Goal: Task Accomplishment & Management: Manage account settings

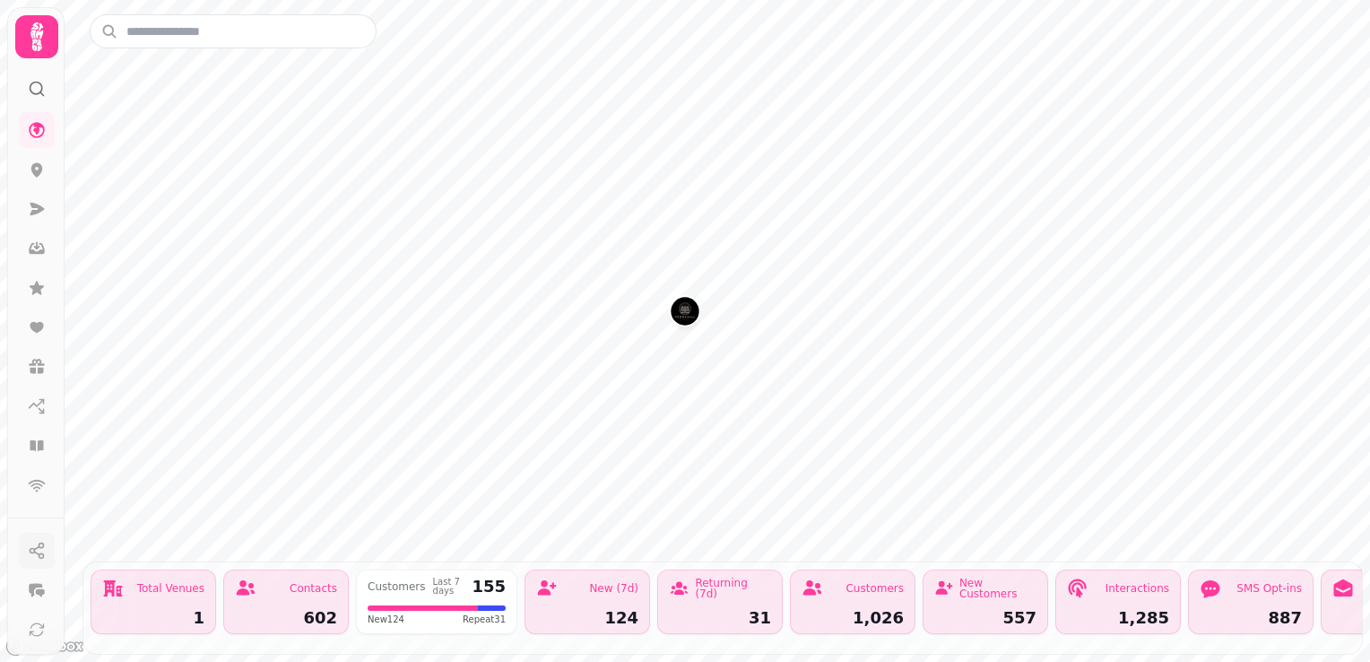
click at [36, 554] on icon "button" at bounding box center [37, 551] width 18 height 18
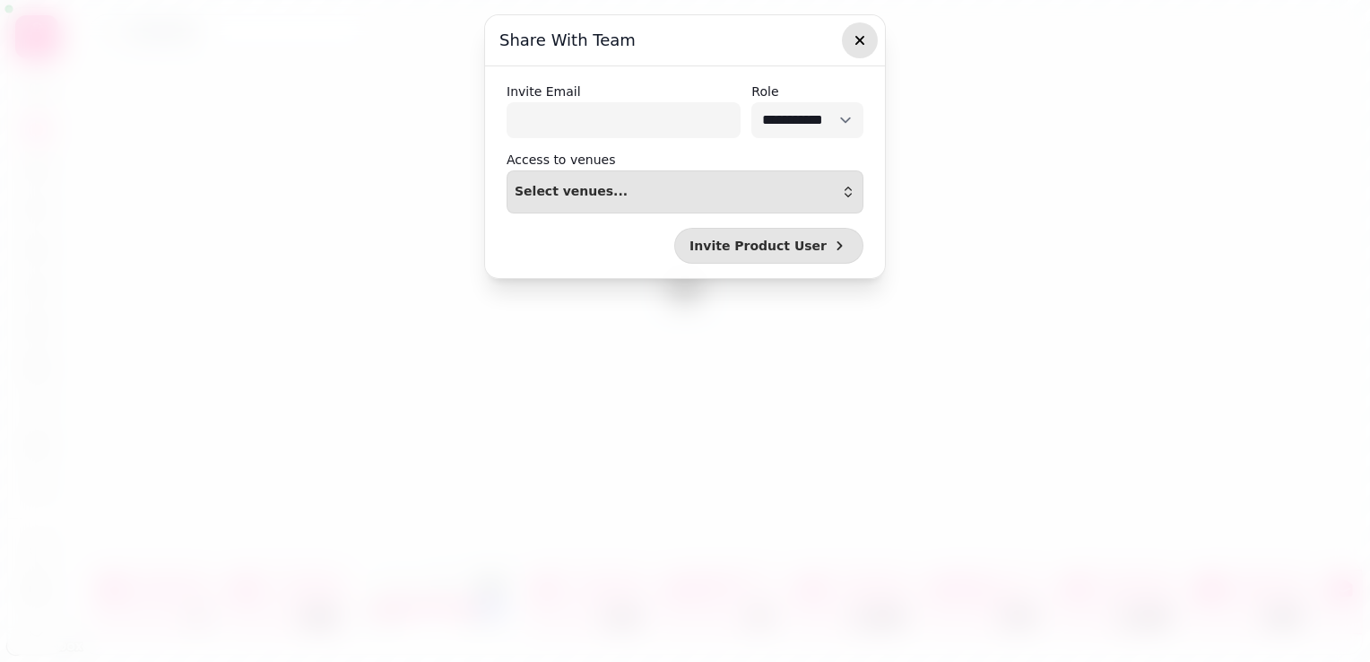
click at [856, 39] on icon "button" at bounding box center [860, 40] width 18 height 18
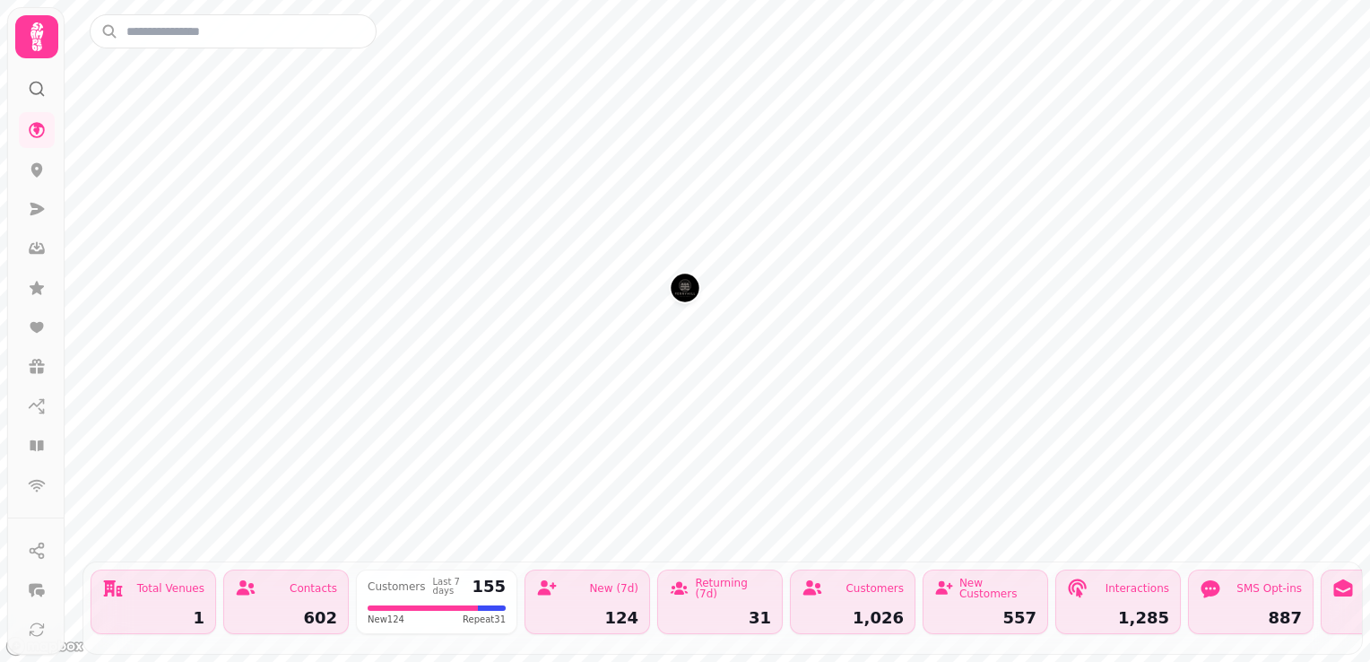
click at [22, 37] on icon at bounding box center [37, 37] width 36 height 36
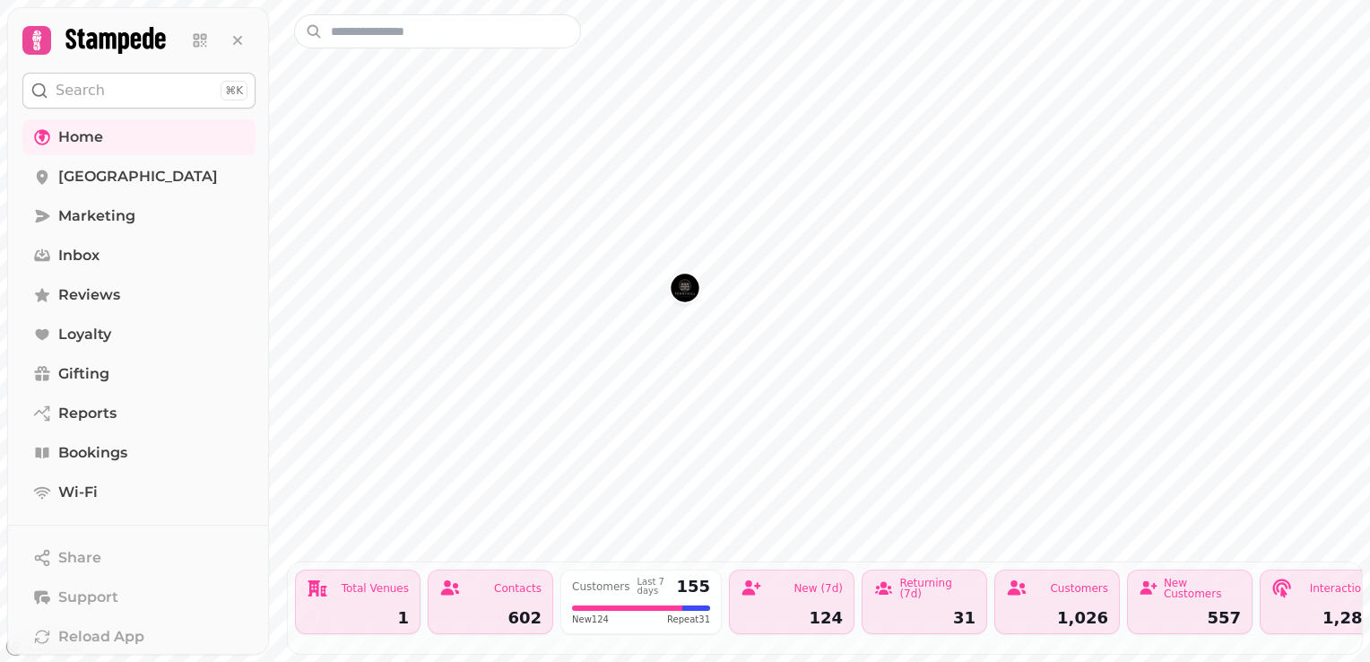
scroll to position [165, 0]
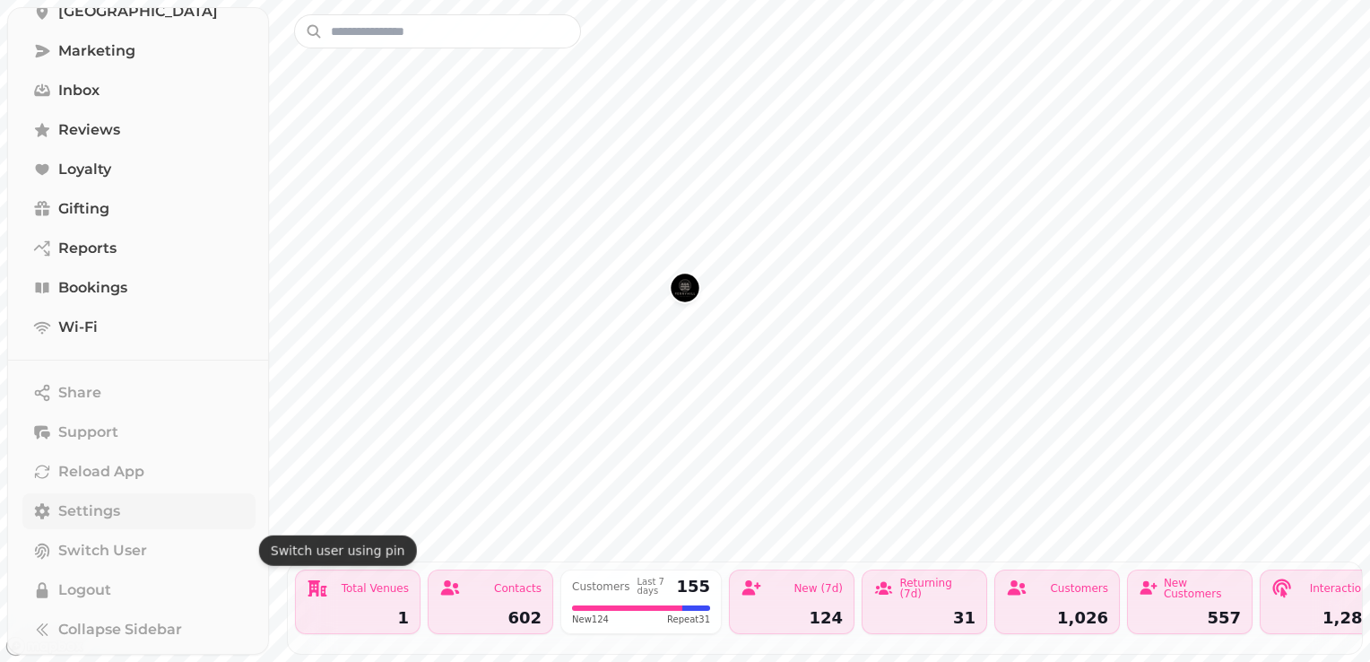
click at [85, 509] on span "Settings" at bounding box center [89, 511] width 62 height 22
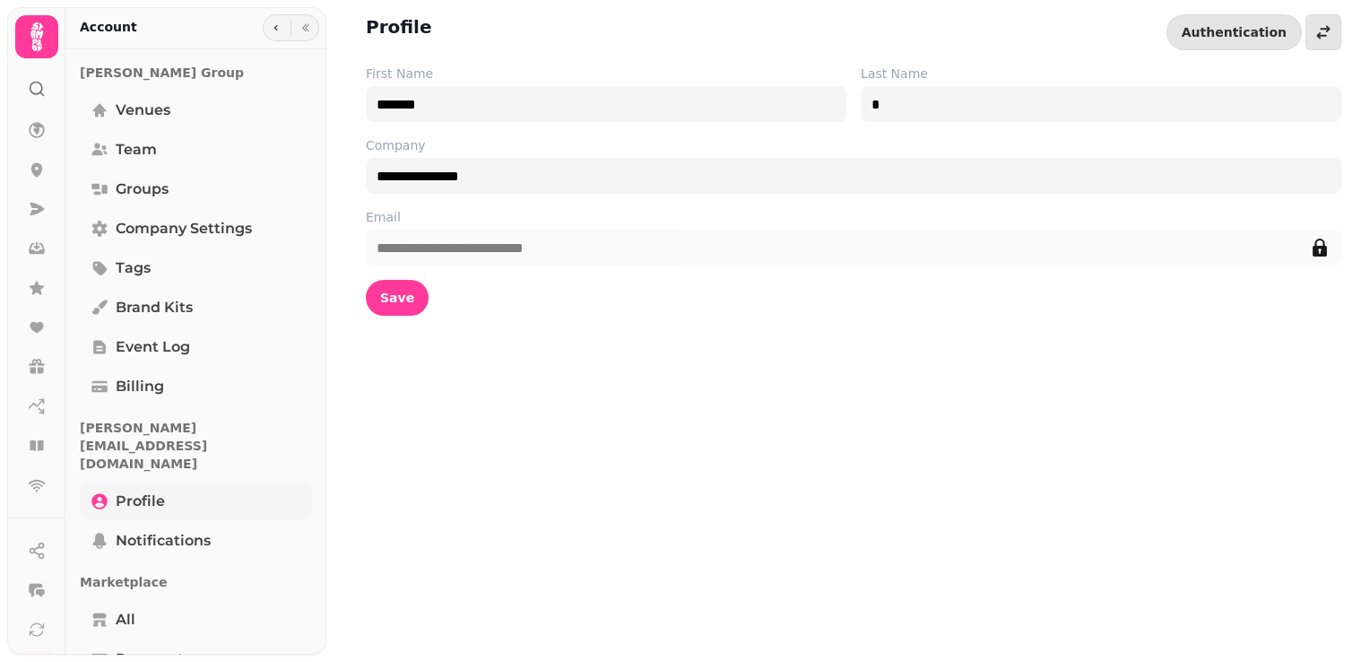
click at [186, 483] on link "Profile" at bounding box center [196, 501] width 232 height 36
click at [1187, 47] on div "Authentication" at bounding box center [1254, 32] width 175 height 36
click at [1222, 39] on span "Authentication" at bounding box center [1234, 32] width 105 height 13
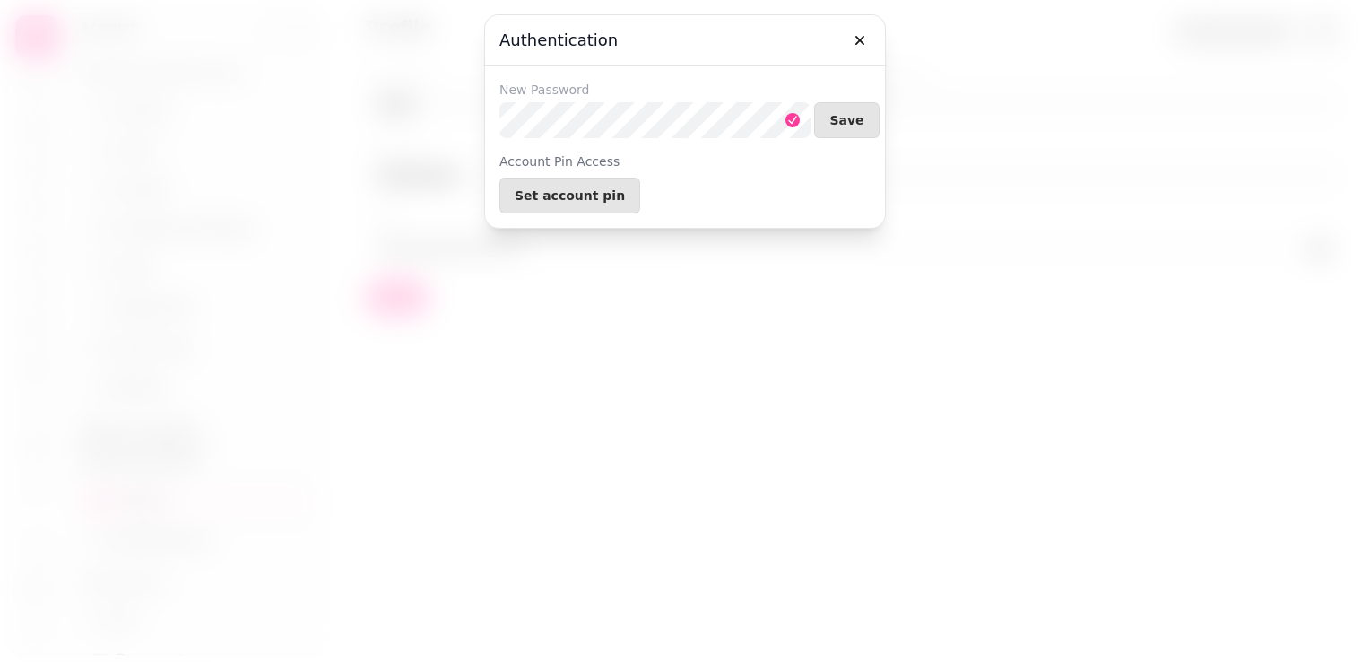
click at [790, 121] on icon at bounding box center [793, 120] width 8 height 8
click at [707, 146] on div "New Password Save Account Pin Access Set account pin" at bounding box center [684, 147] width 371 height 133
click at [791, 115] on icon at bounding box center [792, 120] width 14 height 18
click at [477, 141] on div "Authentication New Password Save Account Pin Access Set account pin" at bounding box center [685, 331] width 1370 height 662
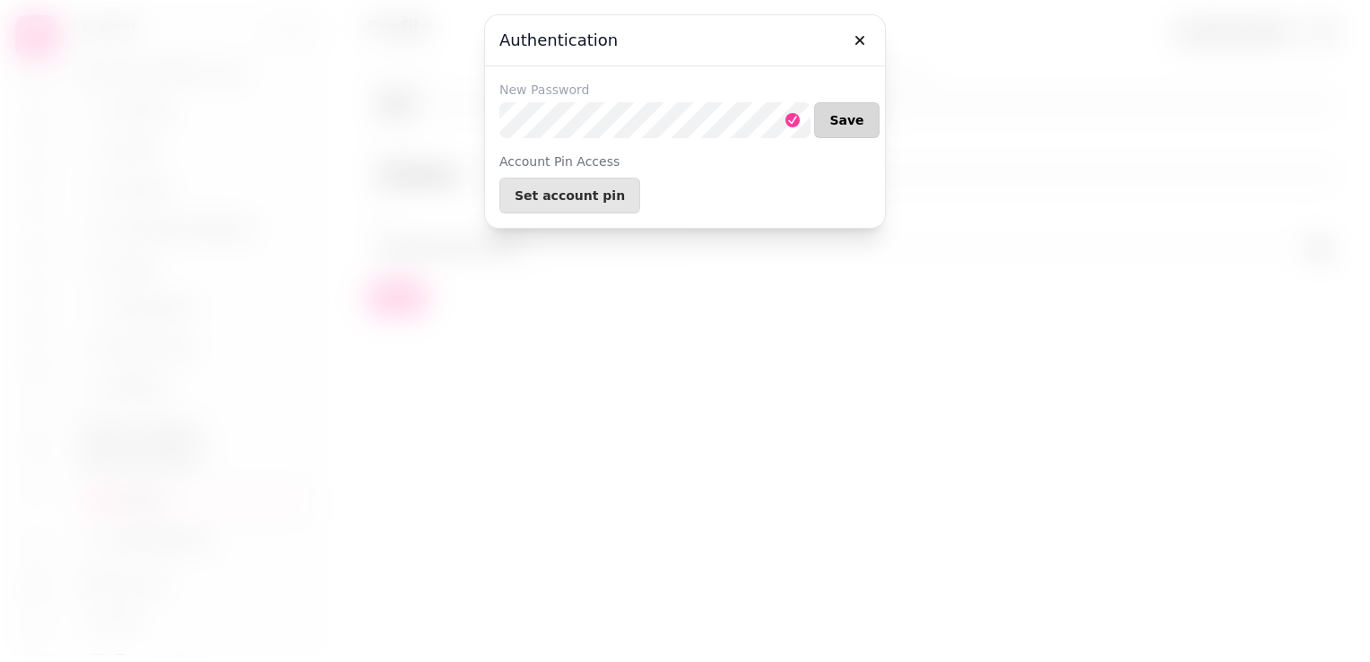
click at [860, 116] on button "Save" at bounding box center [846, 120] width 65 height 36
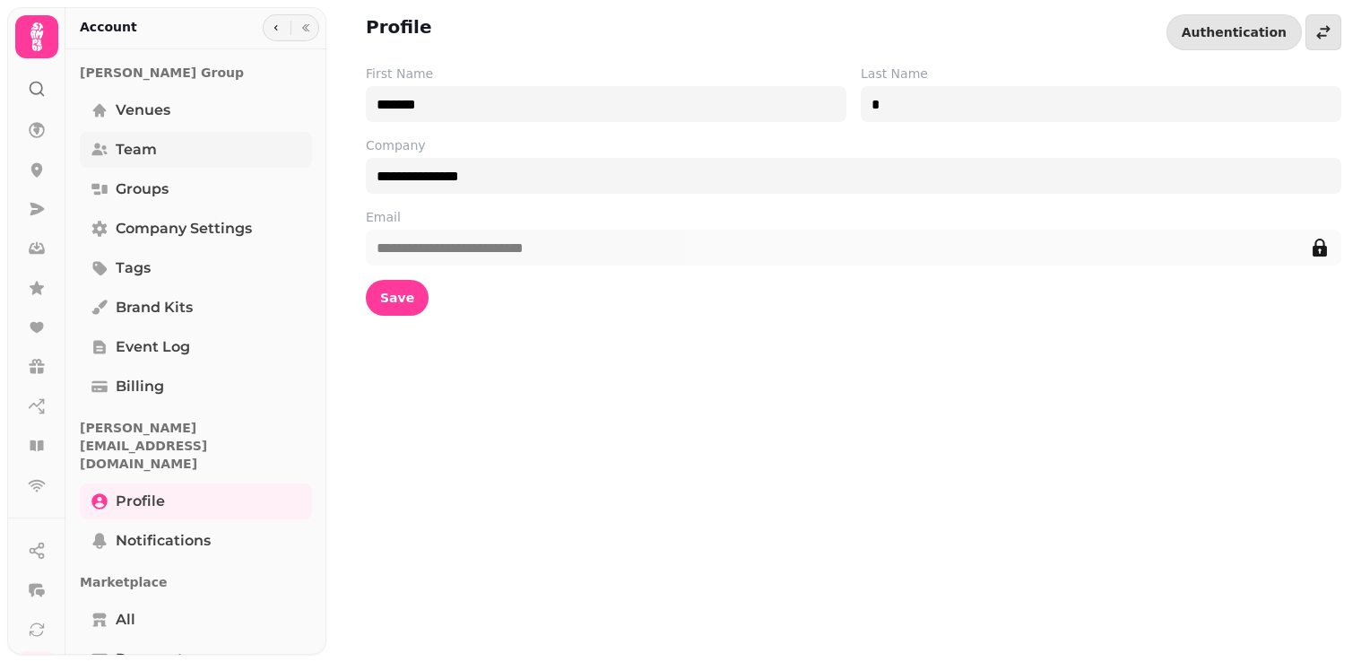
click at [147, 150] on span "Team" at bounding box center [136, 150] width 41 height 22
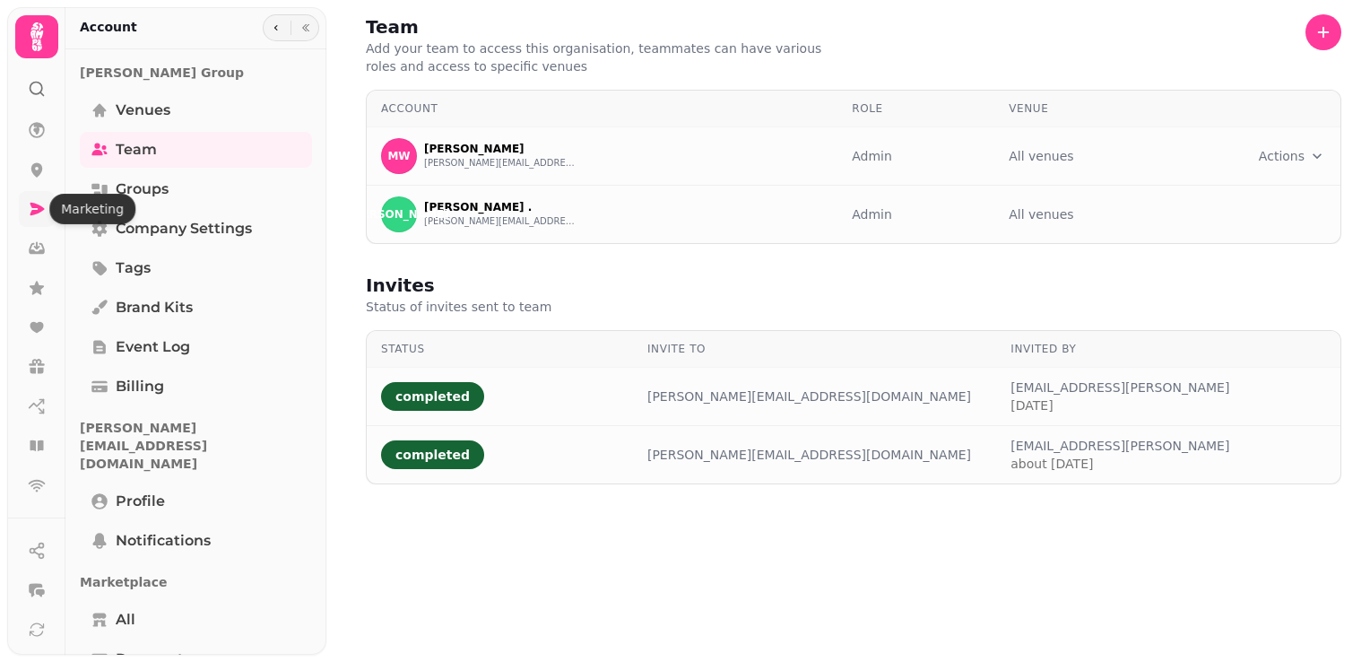
click at [29, 213] on icon at bounding box center [37, 209] width 18 height 18
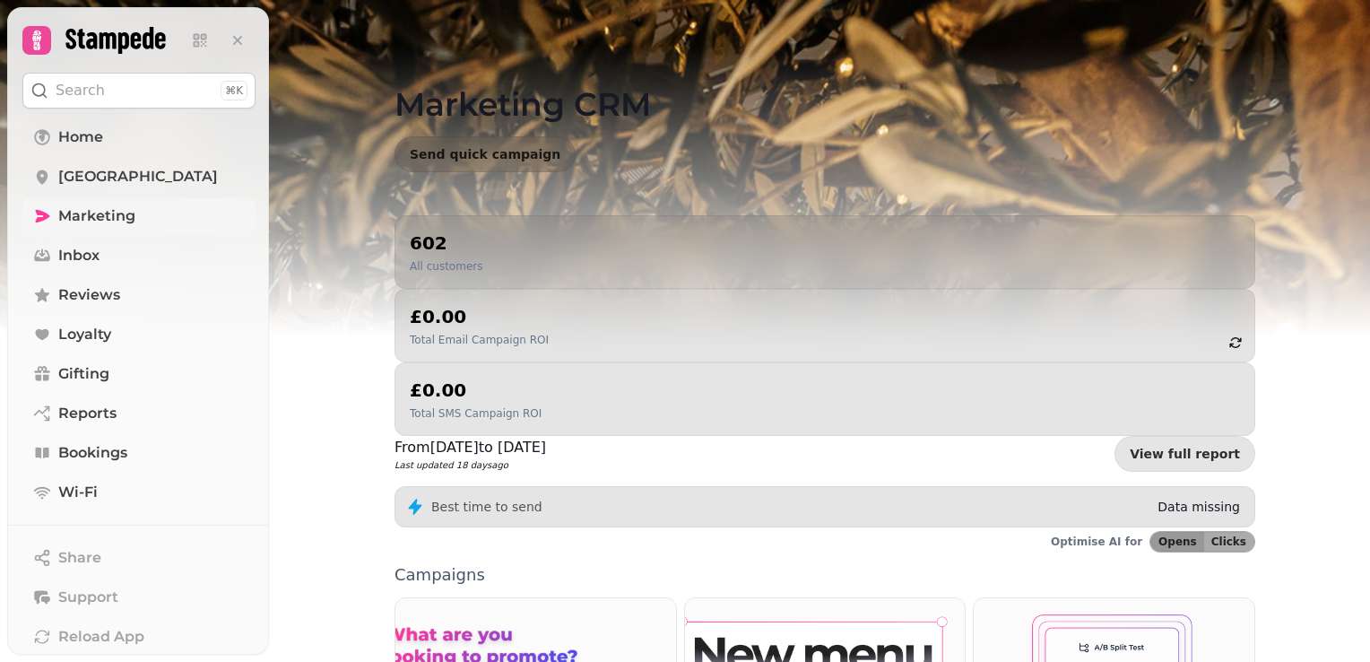
click at [141, 210] on link "Marketing" at bounding box center [138, 216] width 233 height 36
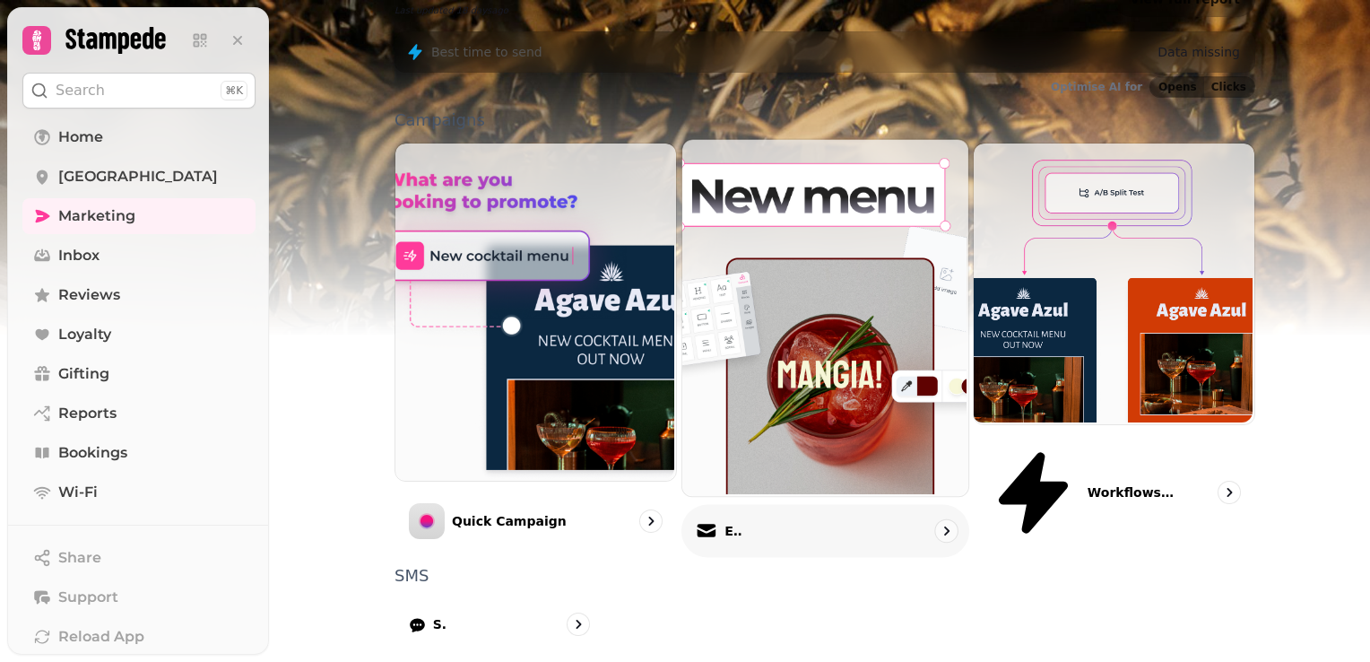
click at [811, 505] on div "Email" at bounding box center [825, 531] width 288 height 53
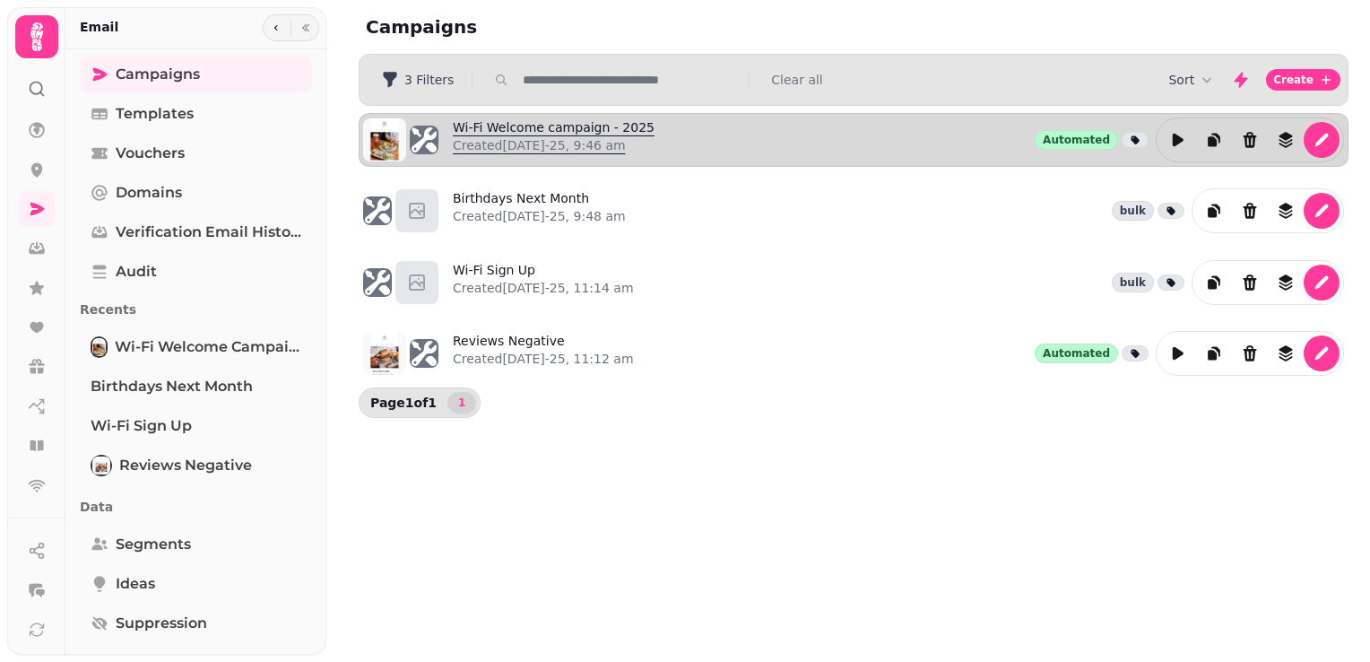
click at [590, 152] on p "Created [DATE]-25, 9:46 am" at bounding box center [554, 145] width 202 height 18
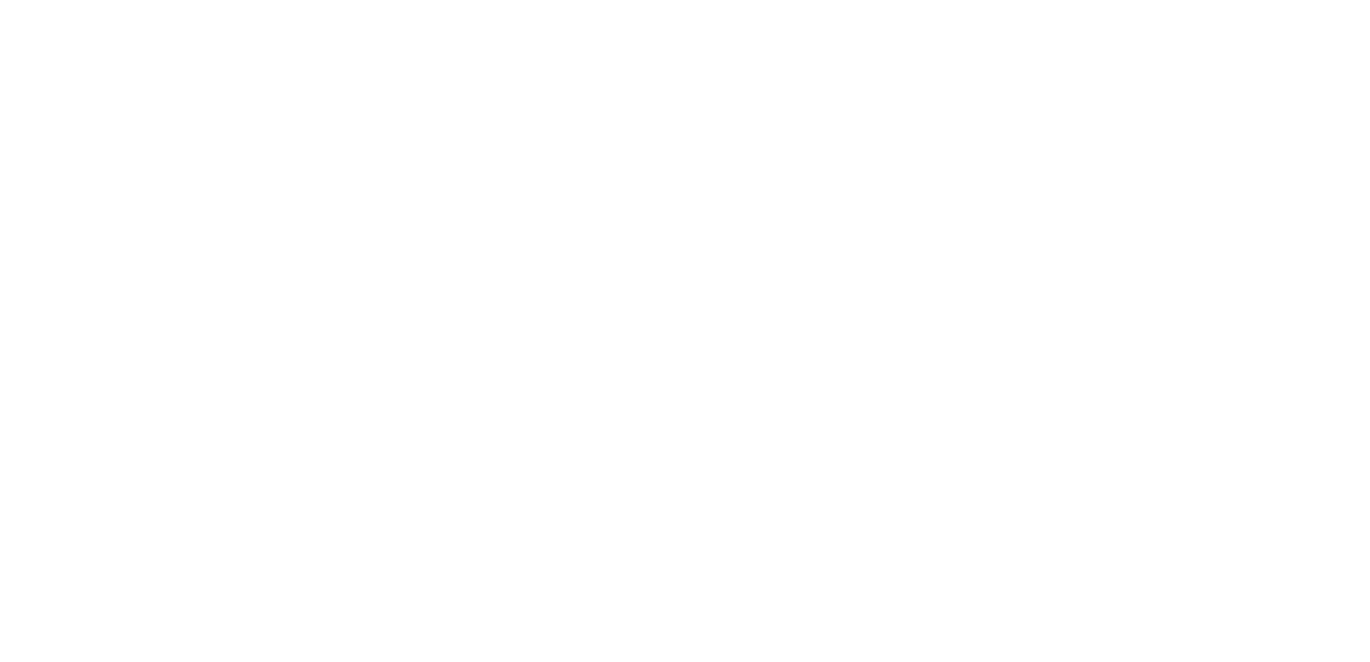
select select "**********"
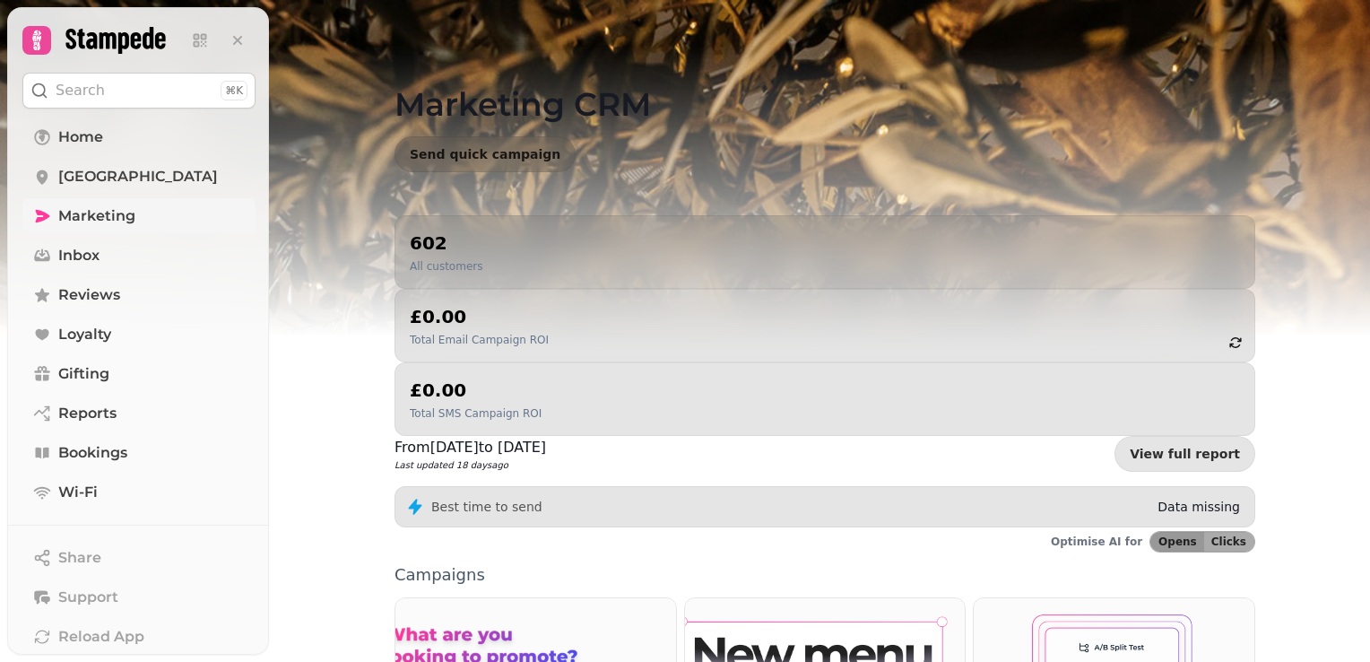
click at [69, 224] on span "Marketing" at bounding box center [96, 216] width 77 height 22
click at [1365, 425] on img at bounding box center [685, 224] width 1370 height 448
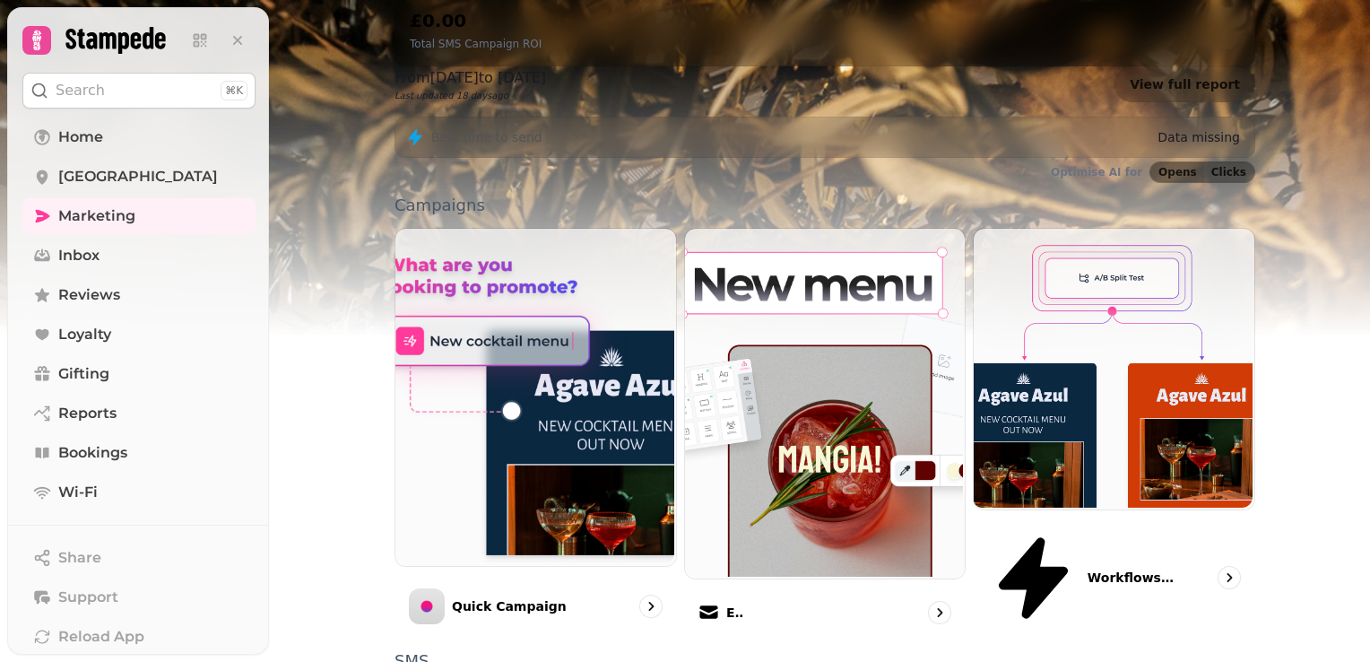
scroll to position [455, 0]
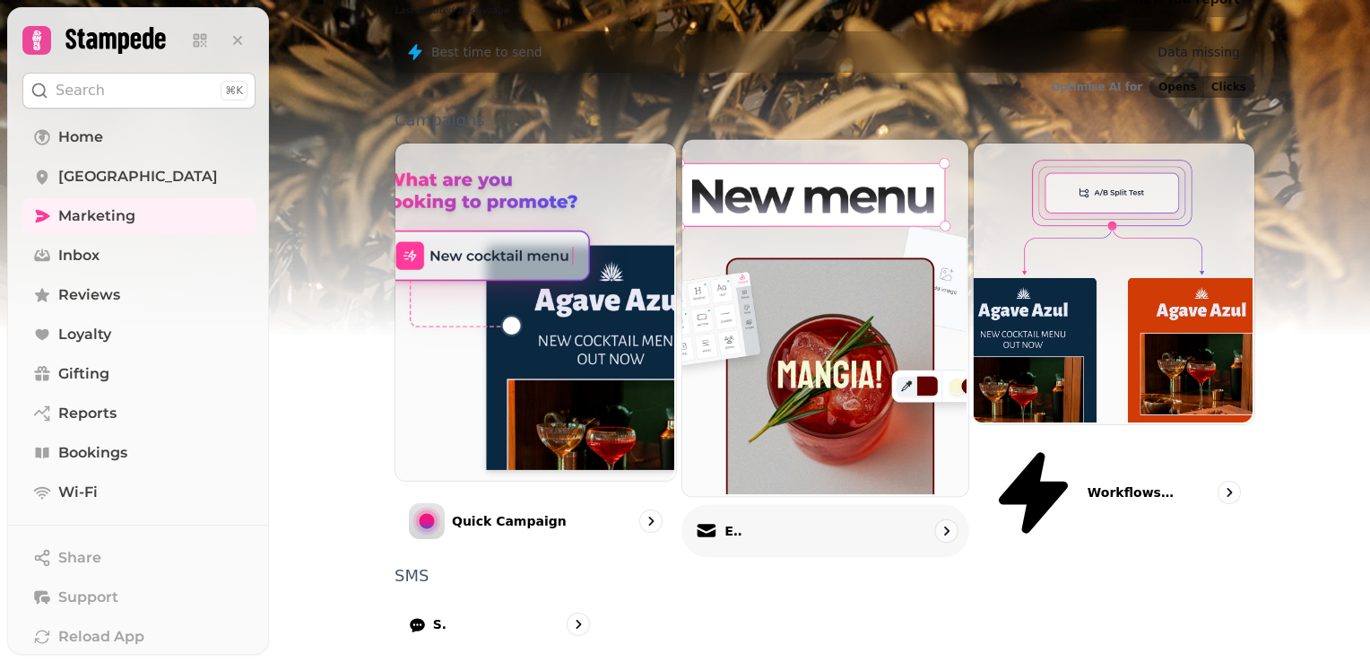
click at [750, 505] on div "Email" at bounding box center [825, 531] width 288 height 53
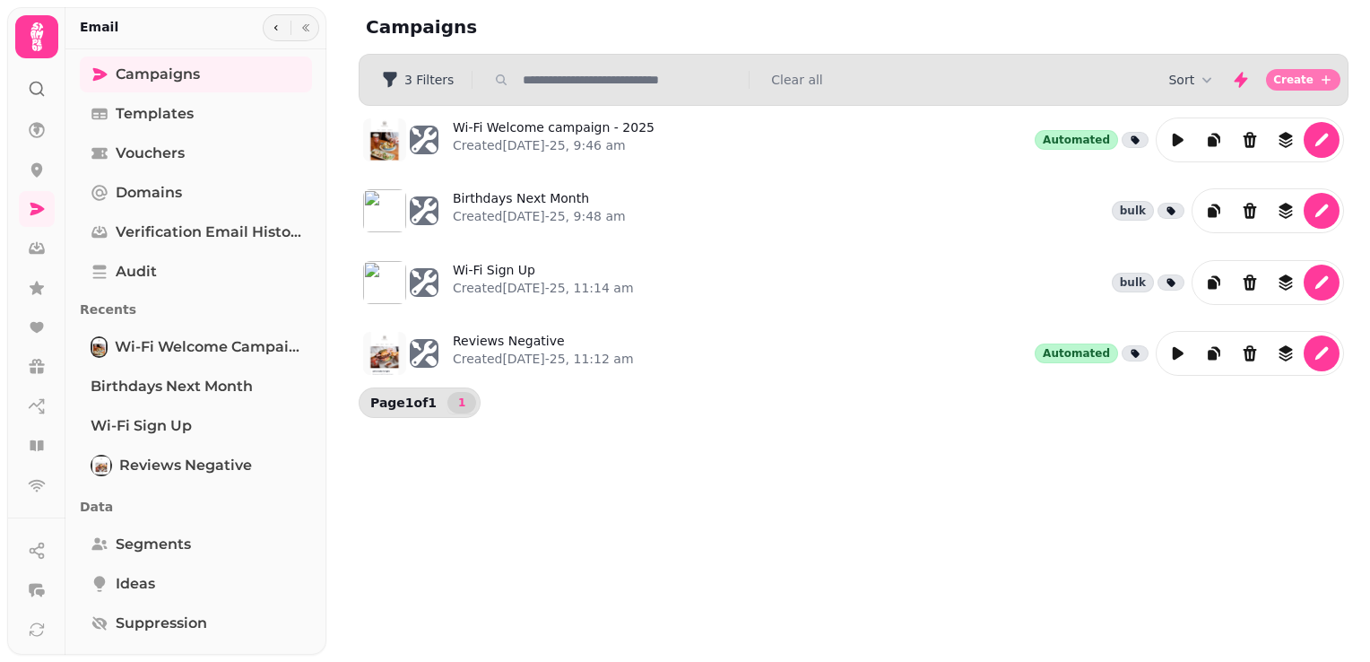
click at [1292, 77] on span "Create" at bounding box center [1293, 79] width 40 height 11
select select "**********"
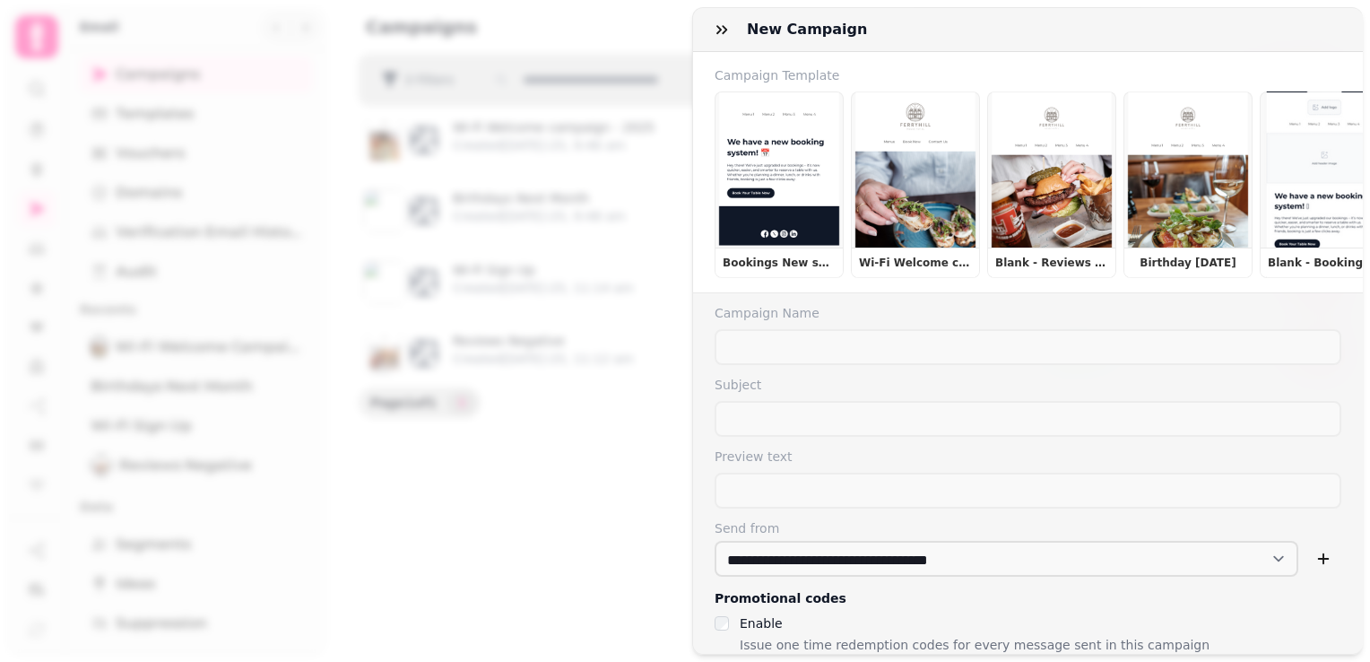
click at [659, 490] on div "**********" at bounding box center [685, 345] width 1370 height 633
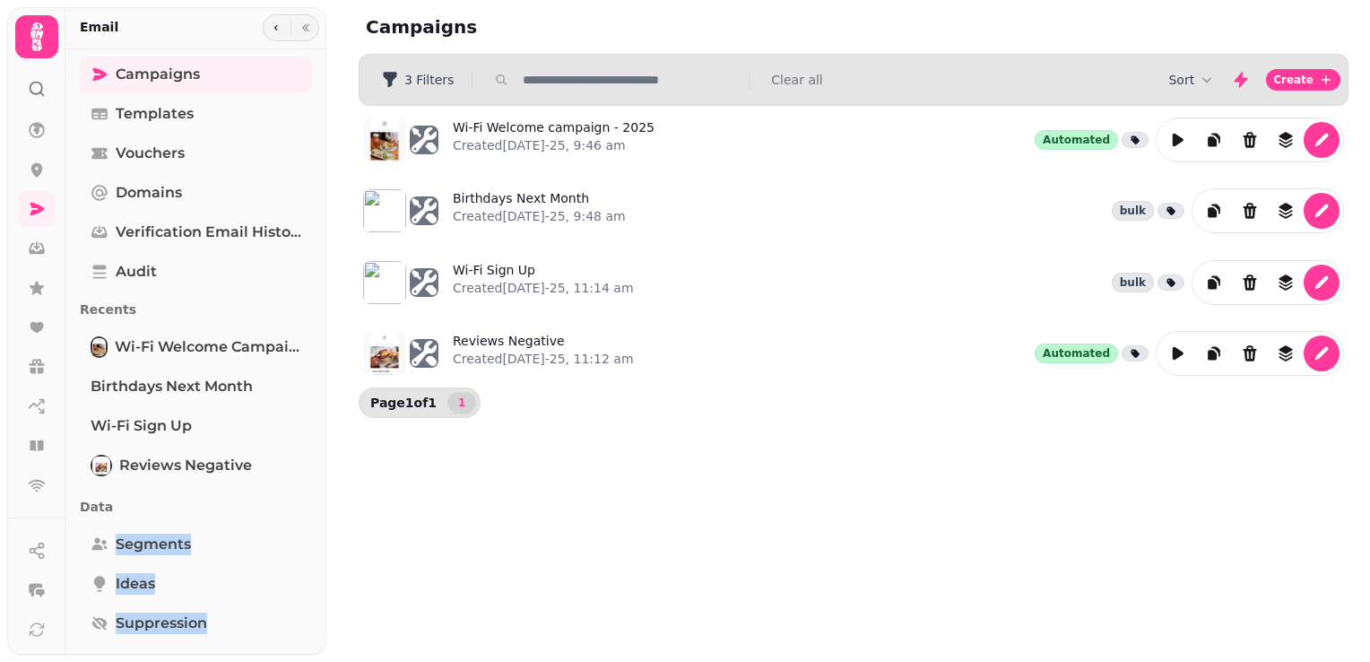
drag, startPoint x: 320, startPoint y: 502, endPoint x: 319, endPoint y: 628, distance: 125.5
click at [319, 628] on div "Campaigns Templates Vouchers Domains Verification email history Audit Recents W…" at bounding box center [195, 400] width 261 height 689
drag, startPoint x: 319, startPoint y: 628, endPoint x: 305, endPoint y: 614, distance: 19.7
click at [305, 614] on div "Campaigns Templates Vouchers Domains Verification email history Audit Recents W…" at bounding box center [195, 400] width 261 height 689
drag, startPoint x: 305, startPoint y: 614, endPoint x: 316, endPoint y: 619, distance: 11.7
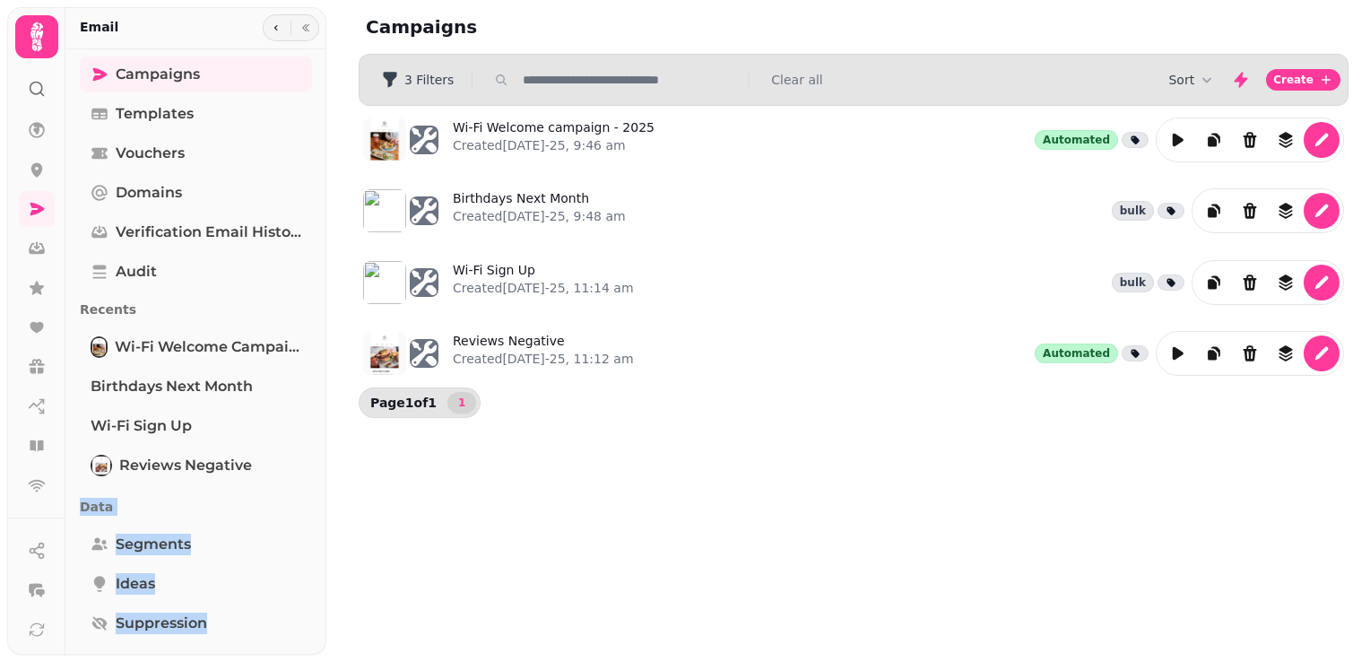
click at [316, 619] on div "Campaigns Templates Vouchers Domains Verification email history Audit Recents W…" at bounding box center [195, 400] width 261 height 689
click at [318, 644] on div "Campaigns Templates Vouchers Domains Verification email history Audit Recents W…" at bounding box center [195, 400] width 261 height 689
click at [314, 518] on div "Campaigns Templates Vouchers Domains Verification email history Audit Recents W…" at bounding box center [195, 400] width 261 height 689
drag, startPoint x: 320, startPoint y: 528, endPoint x: 317, endPoint y: 599, distance: 70.9
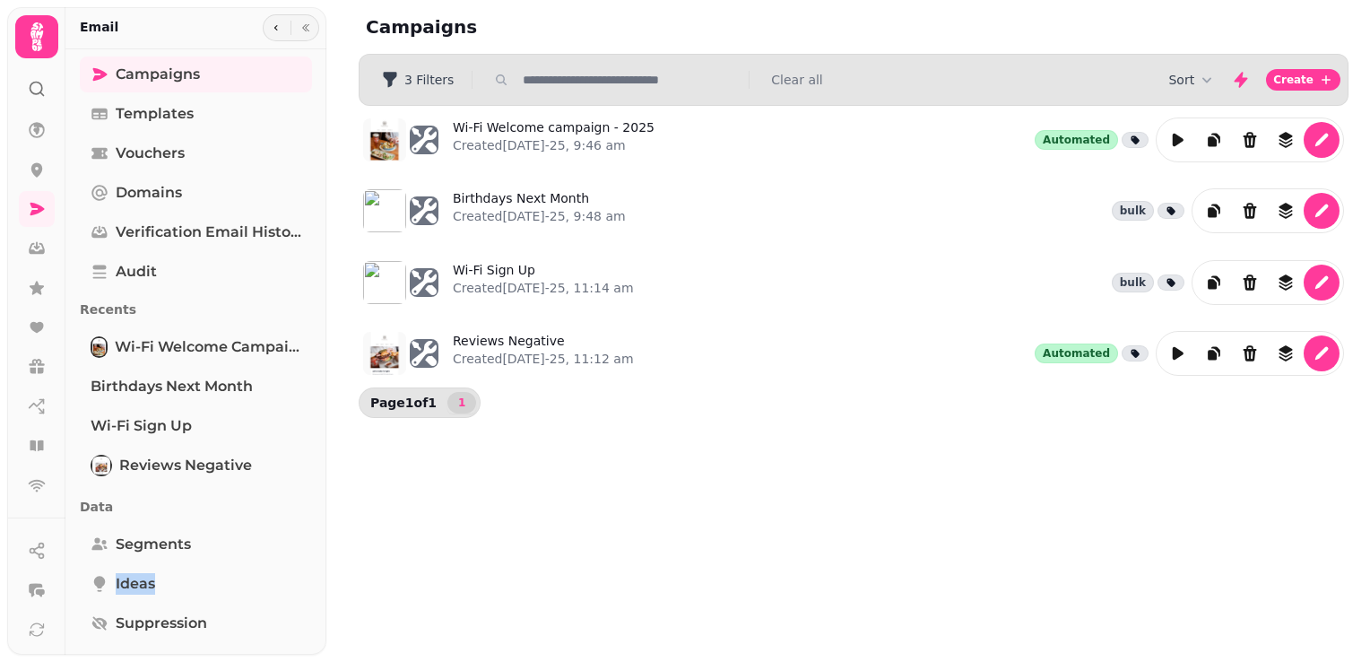
click at [317, 599] on div "Campaigns Templates Vouchers Domains Verification email history Audit Recents W…" at bounding box center [195, 400] width 261 height 689
drag, startPoint x: 317, startPoint y: 599, endPoint x: 317, endPoint y: 643, distance: 43.9
click at [317, 643] on div "Campaigns Templates Vouchers Domains Verification email history Audit Recents W…" at bounding box center [195, 400] width 261 height 689
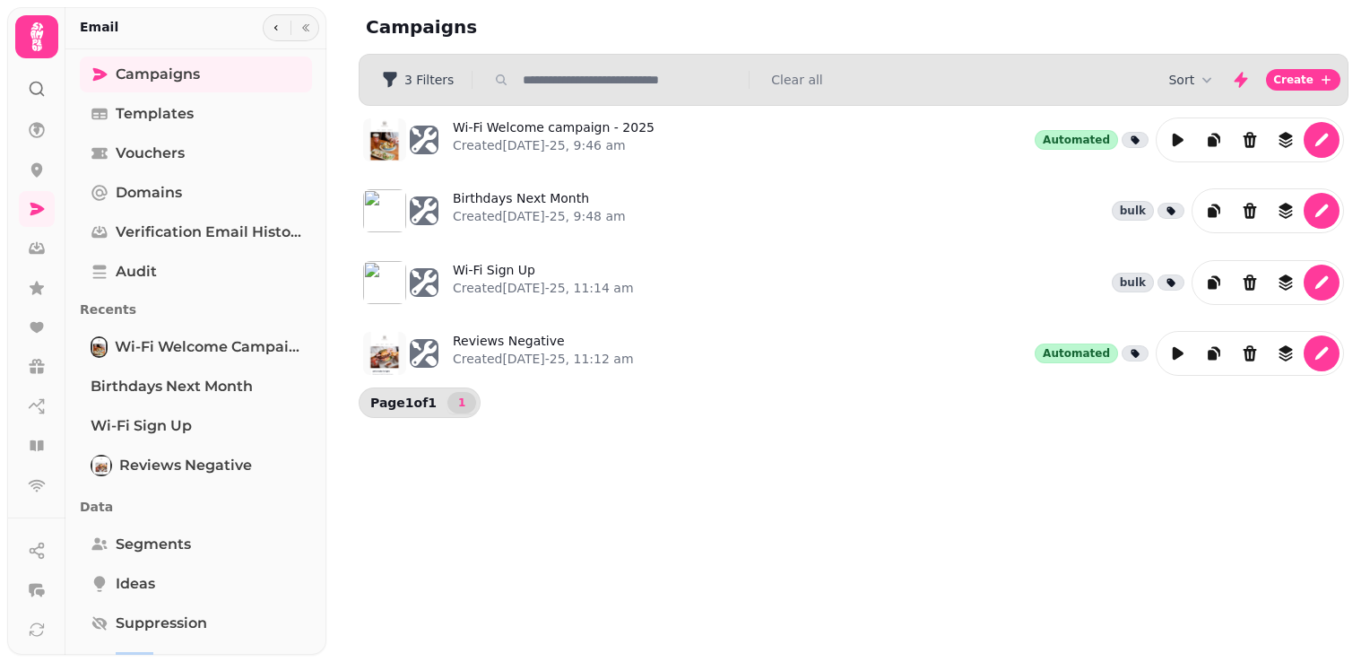
click at [317, 643] on div "Campaigns Templates Vouchers Domains Verification email history Audit Recents W…" at bounding box center [195, 400] width 261 height 689
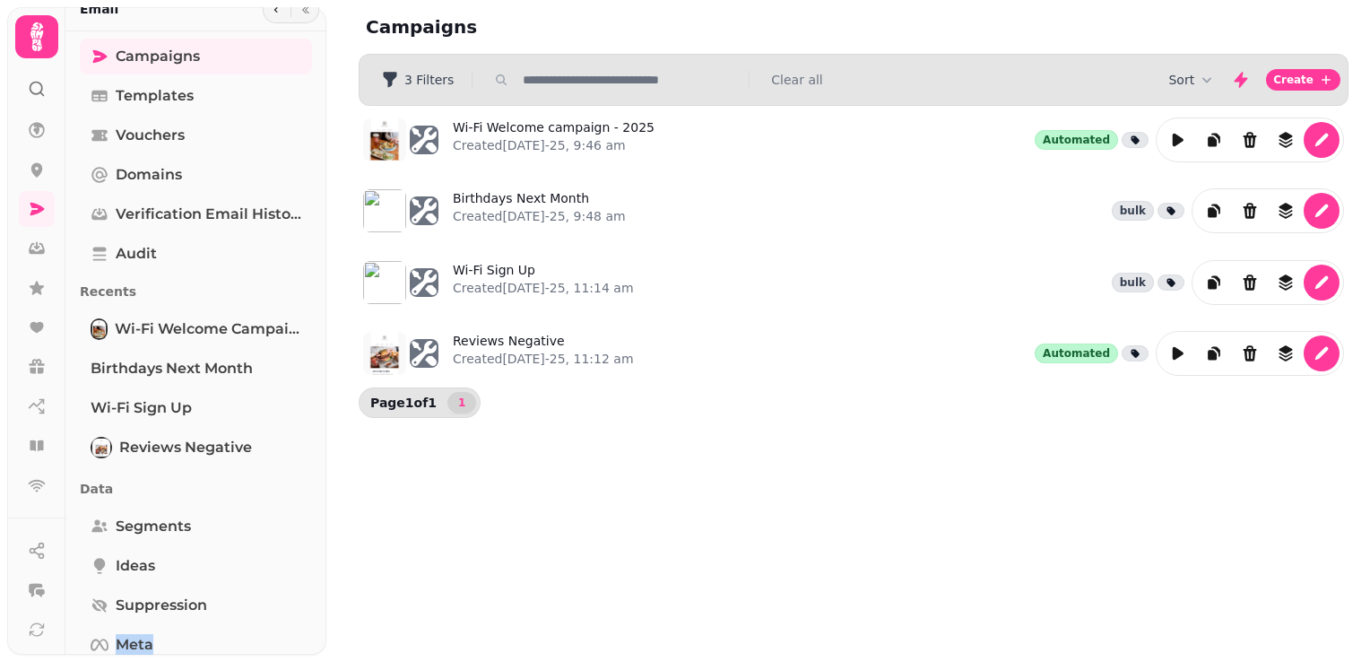
click at [317, 643] on div "Campaigns Templates Vouchers Domains Verification email history Audit Recents W…" at bounding box center [195, 383] width 261 height 689
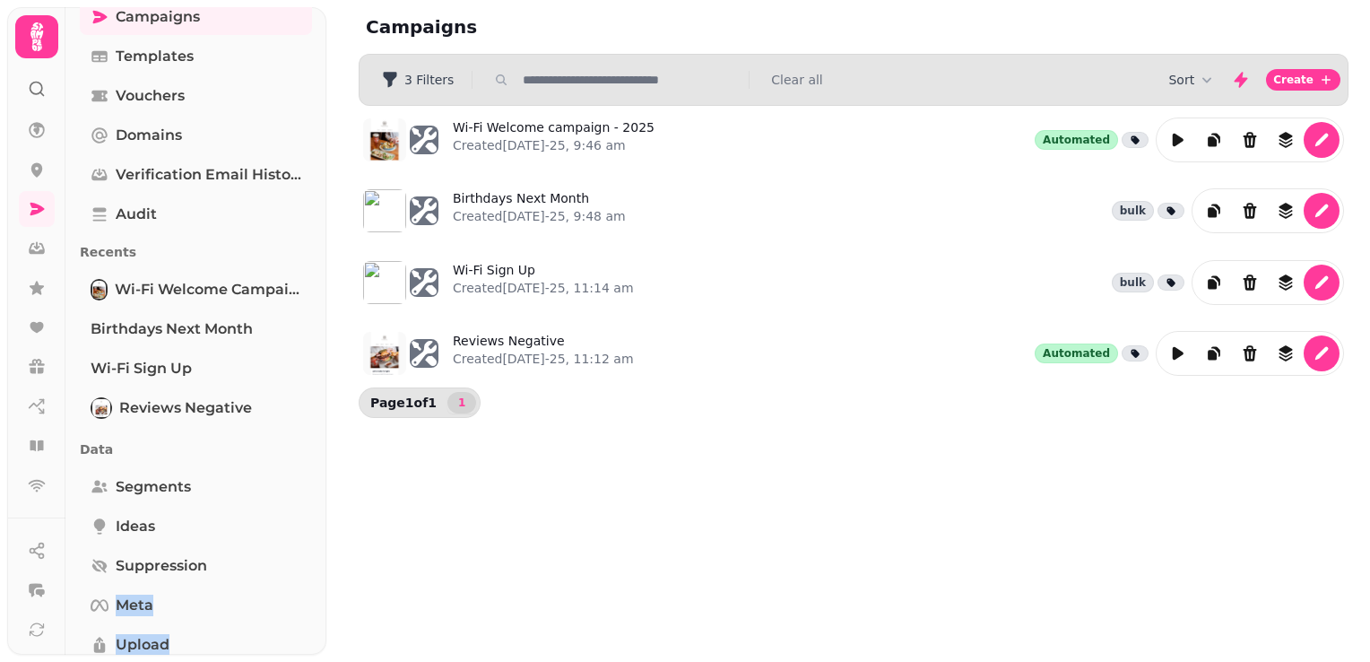
click at [317, 643] on div "Campaigns Templates Vouchers Domains Verification email history Audit Recents W…" at bounding box center [195, 343] width 261 height 689
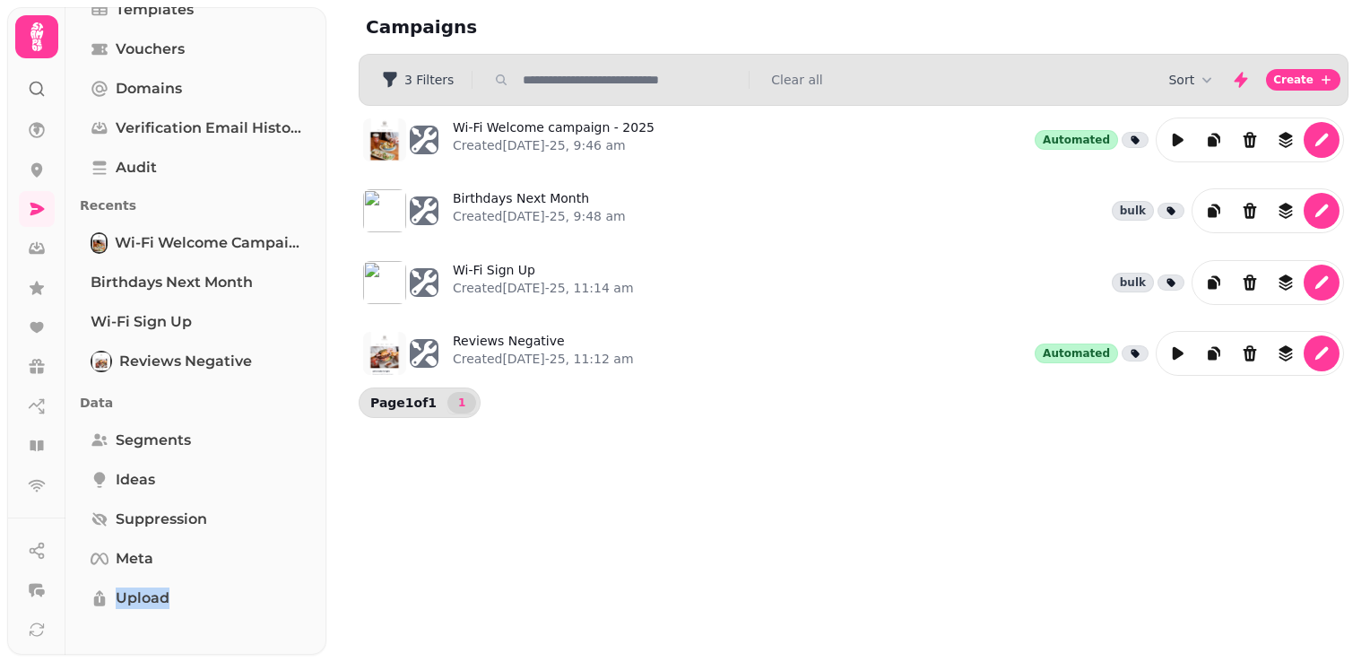
scroll to position [154, 0]
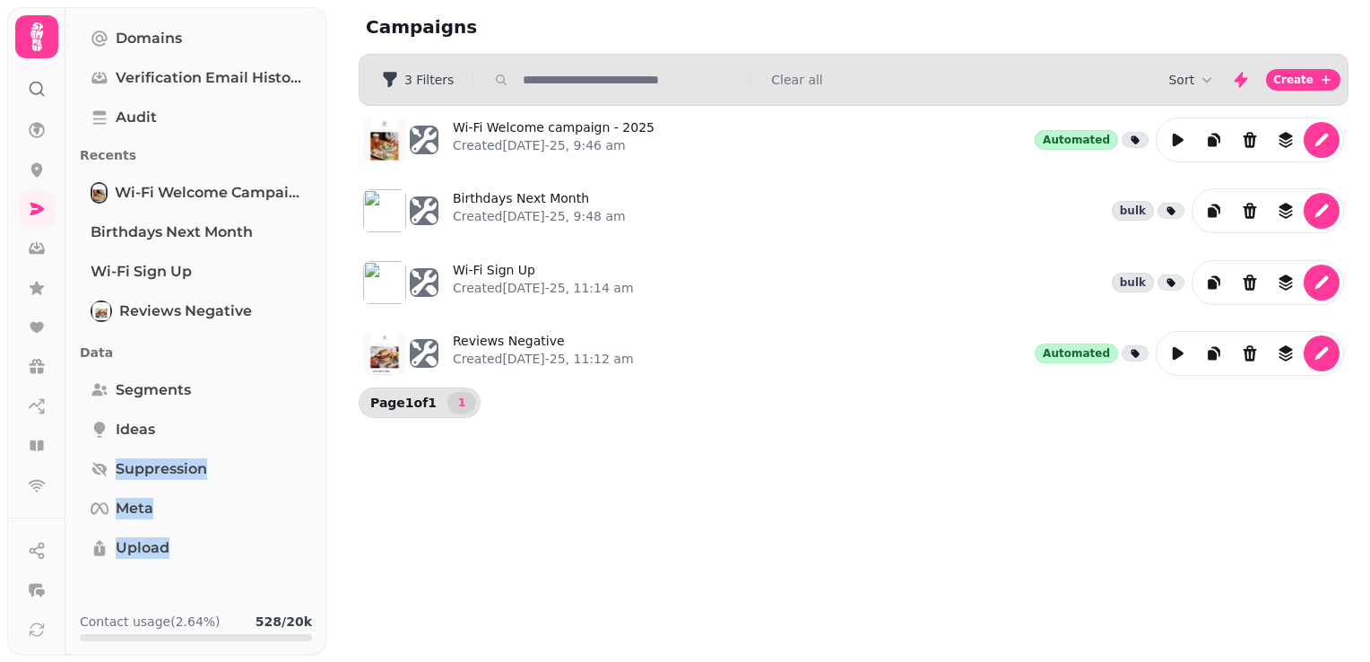
drag, startPoint x: 317, startPoint y: 643, endPoint x: 317, endPoint y: 452, distance: 191.0
click at [317, 452] on div "Campaigns Templates Vouchers Domains Verification email history Audit Recents W…" at bounding box center [195, 246] width 261 height 689
drag, startPoint x: 317, startPoint y: 452, endPoint x: 429, endPoint y: 577, distance: 167.6
click at [429, 577] on div "Campaigns Filters 3 Filters Clear all Sort Create Wi-Fi Welcome campaign - 2025…" at bounding box center [848, 331] width 1044 height 662
click at [40, 259] on link at bounding box center [37, 248] width 36 height 36
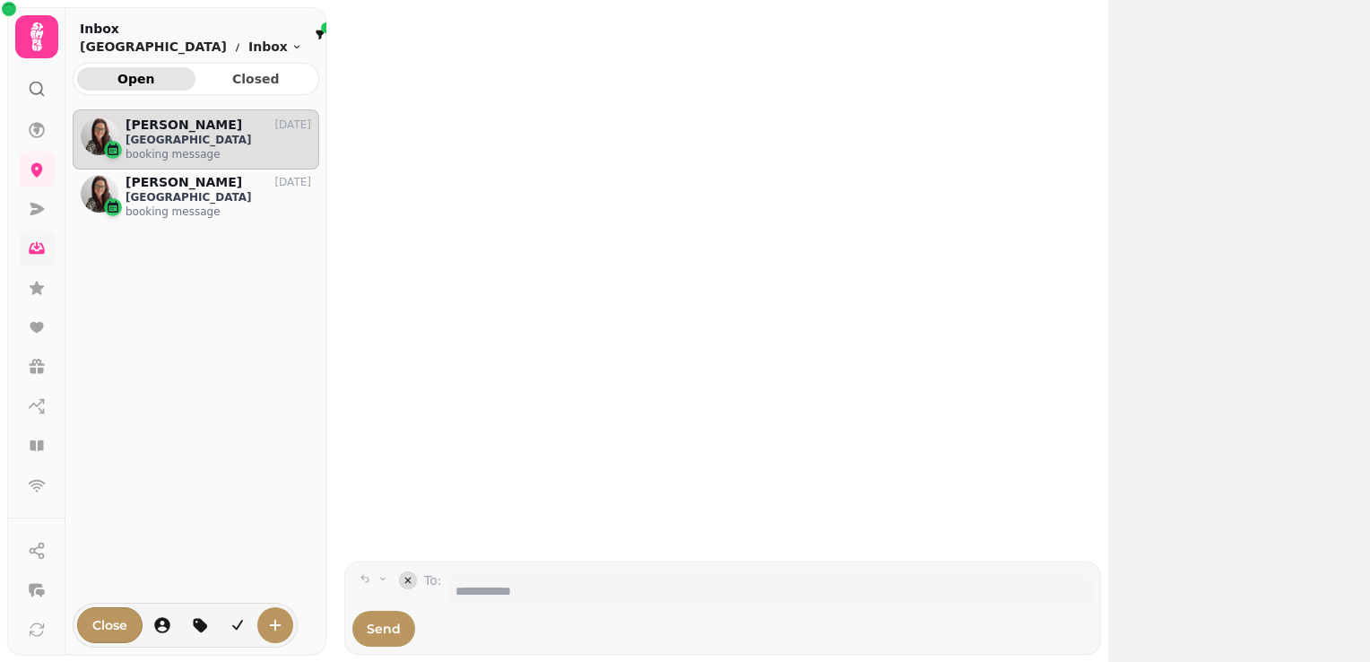
scroll to position [524, 233]
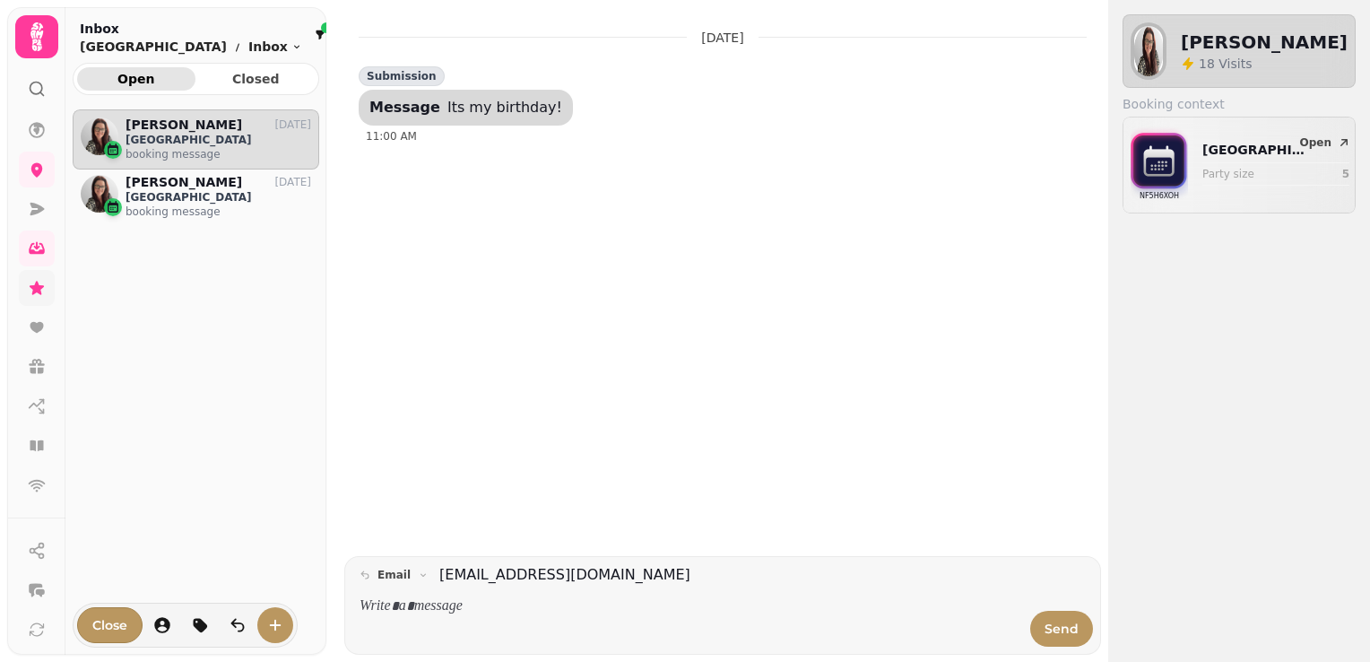
click at [31, 289] on icon at bounding box center [37, 288] width 18 height 18
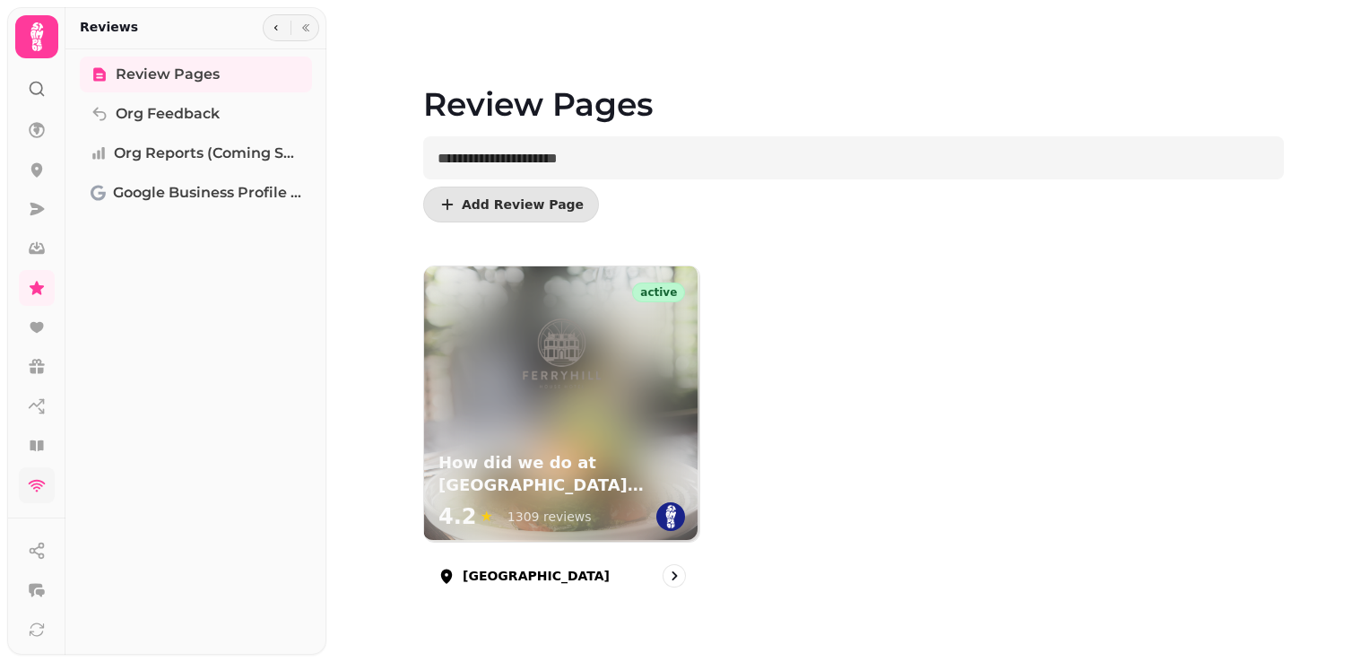
click at [36, 468] on link at bounding box center [37, 485] width 36 height 36
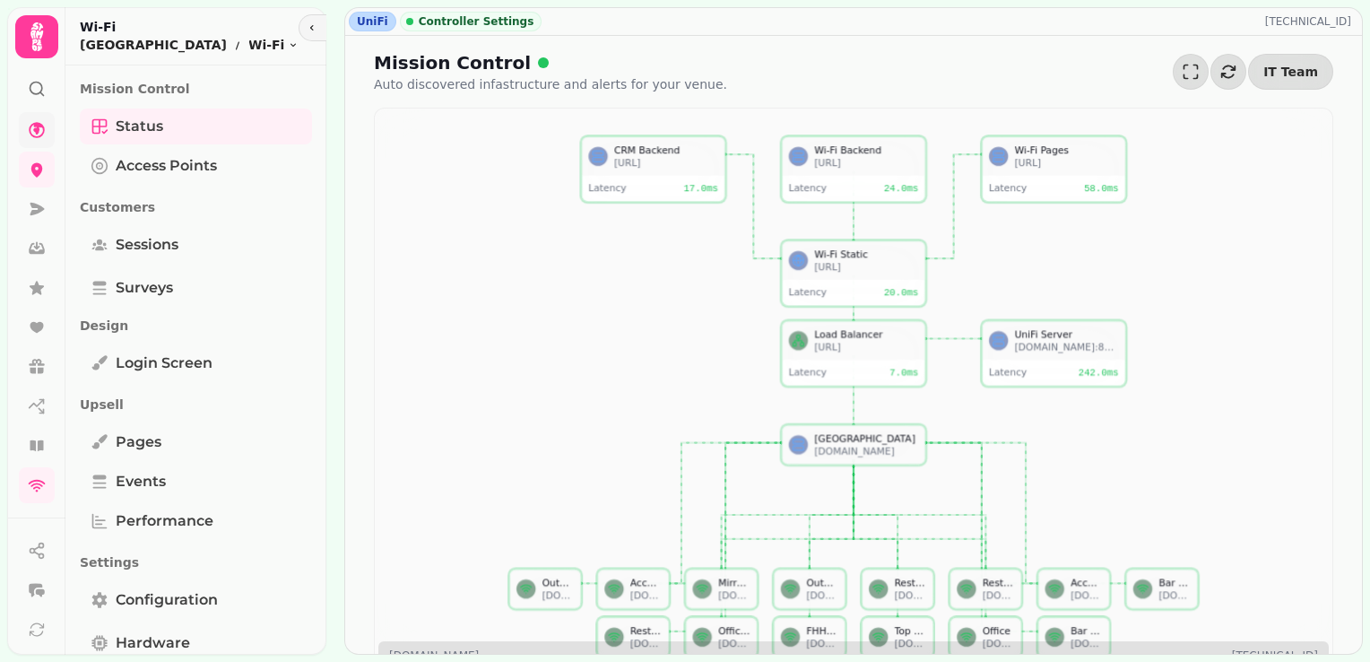
click at [39, 122] on icon at bounding box center [37, 130] width 16 height 16
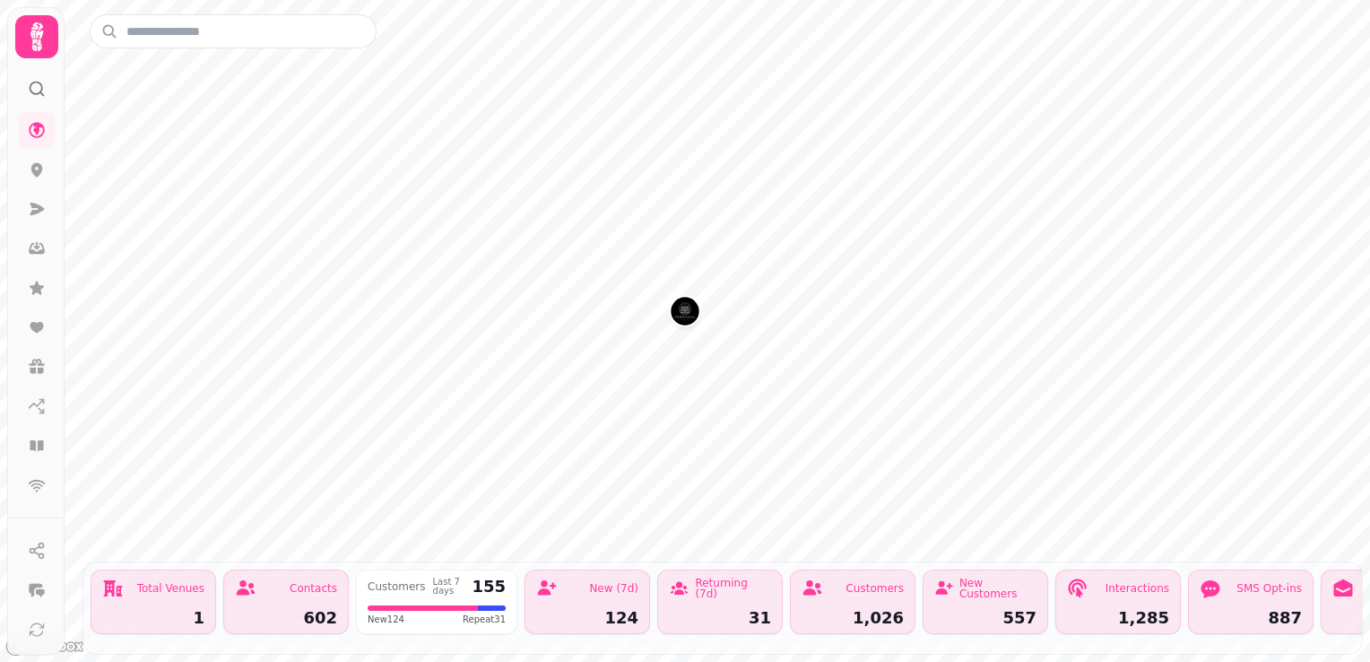
click at [38, 52] on icon at bounding box center [37, 37] width 36 height 36
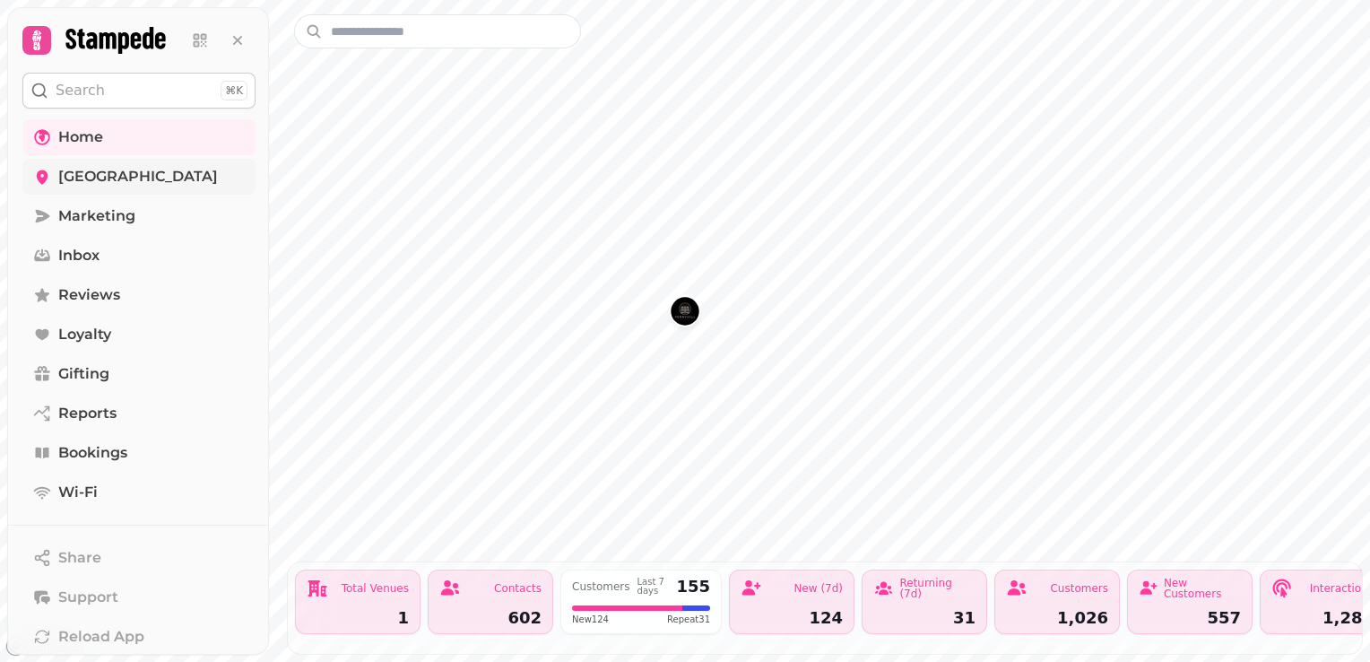
click at [97, 178] on span "[GEOGRAPHIC_DATA]" at bounding box center [138, 177] width 160 height 22
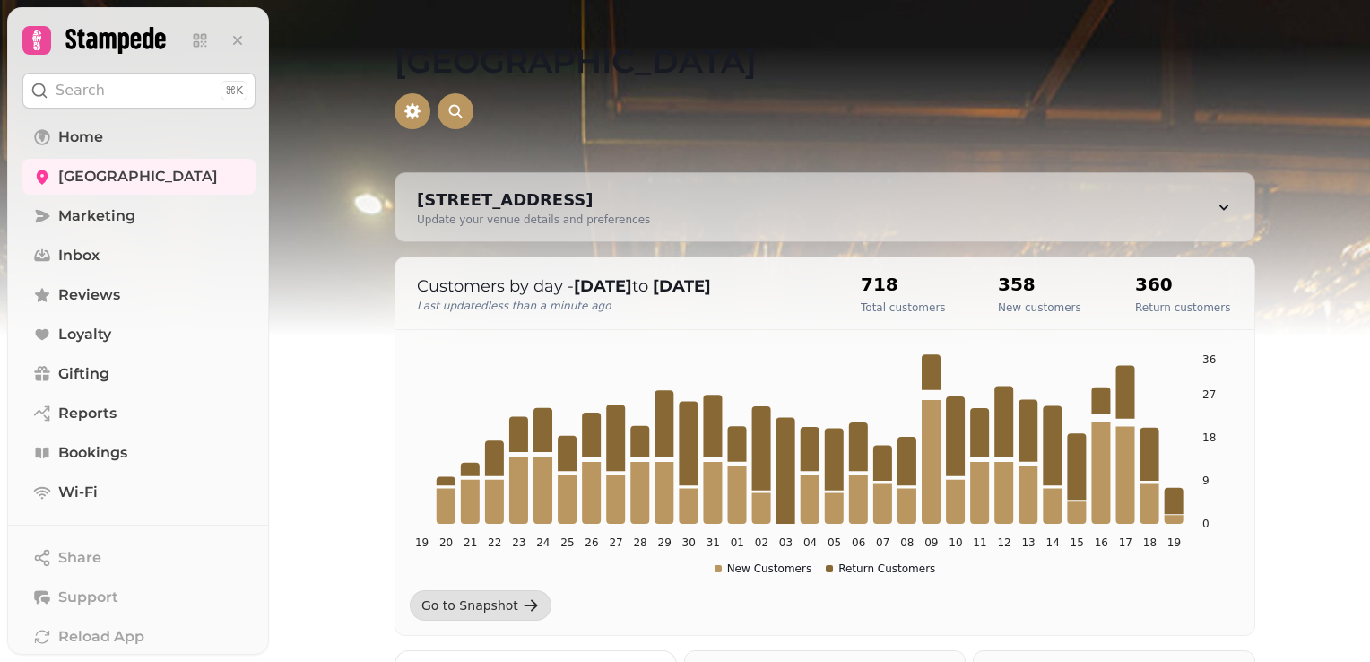
click at [1366, 272] on img at bounding box center [685, 224] width 1370 height 448
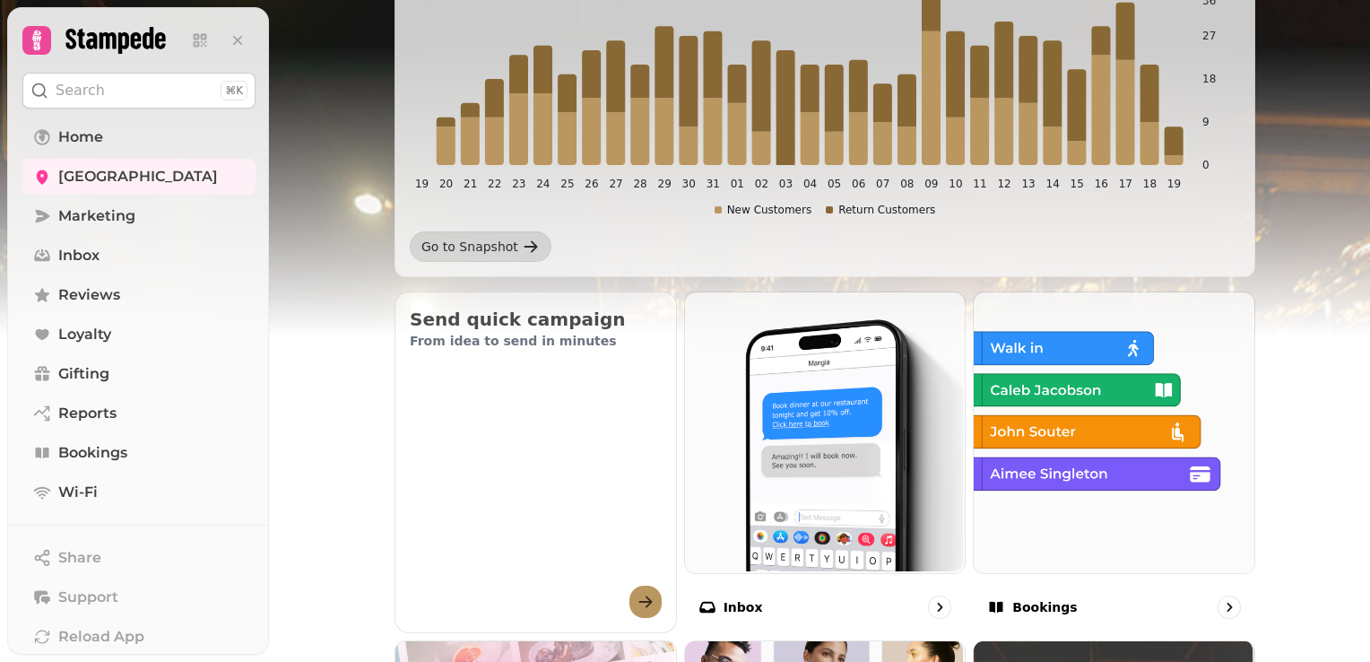
scroll to position [395, 0]
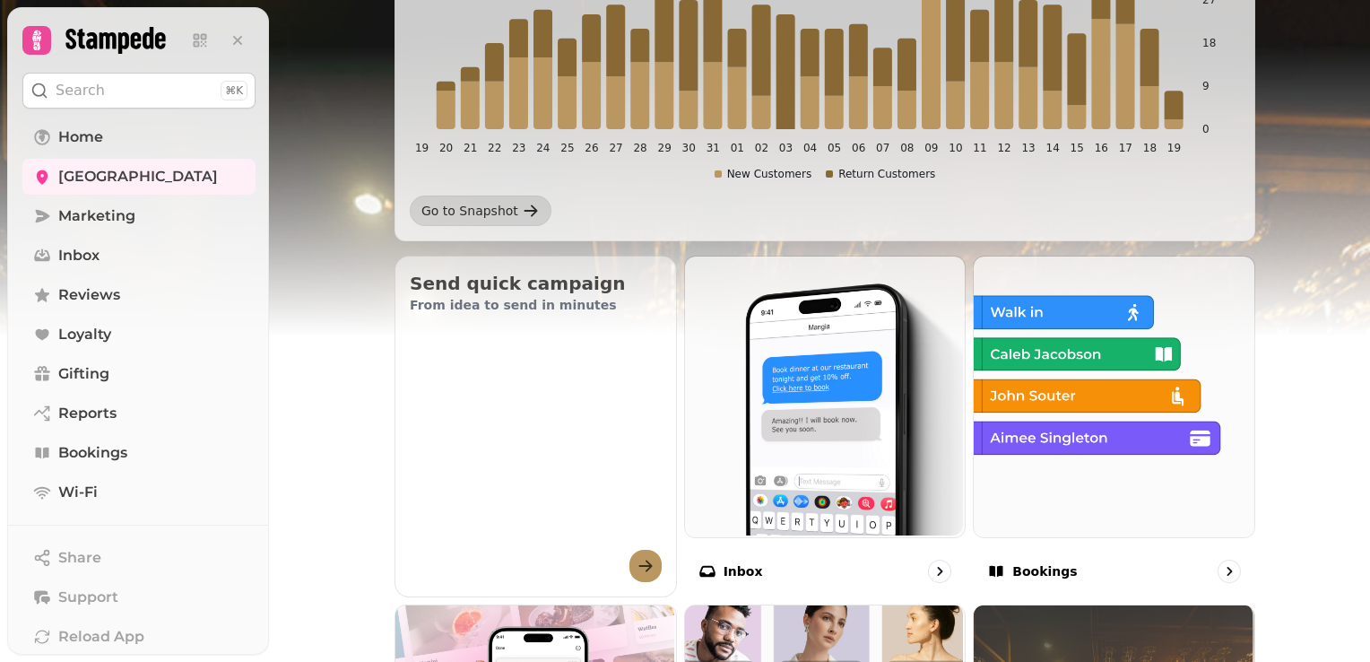
click at [1366, 399] on img at bounding box center [685, 224] width 1370 height 448
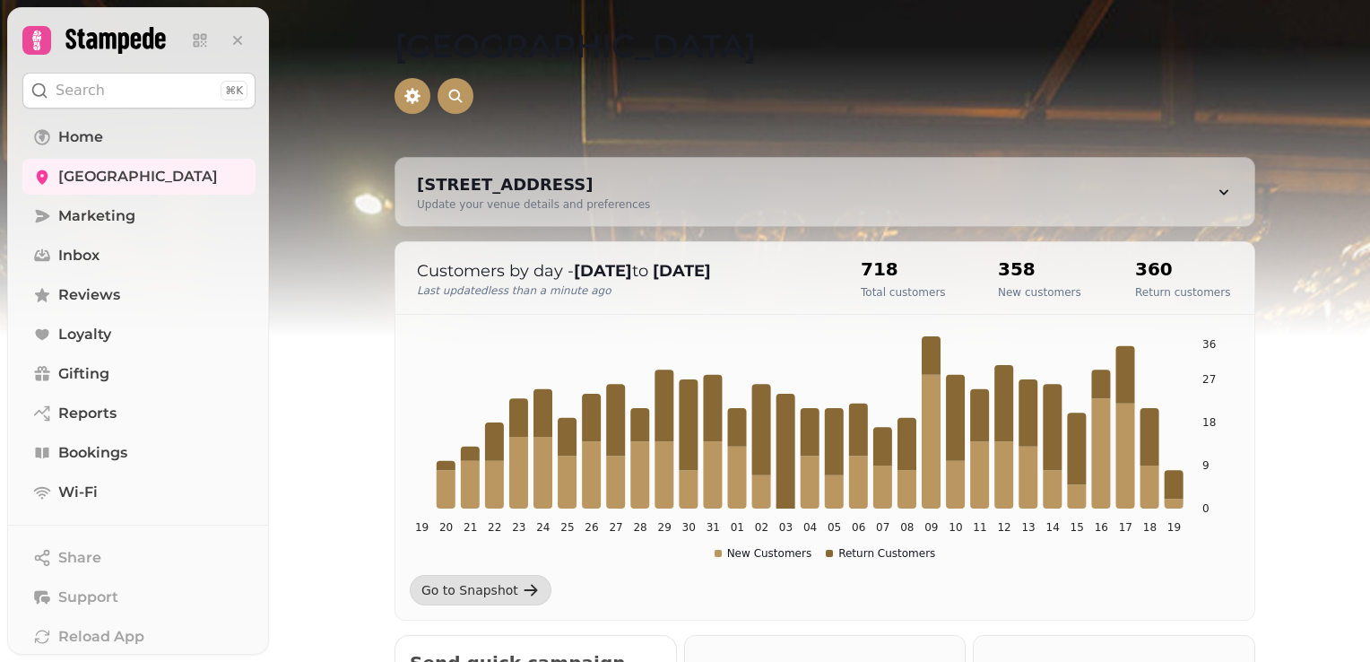
scroll to position [0, 0]
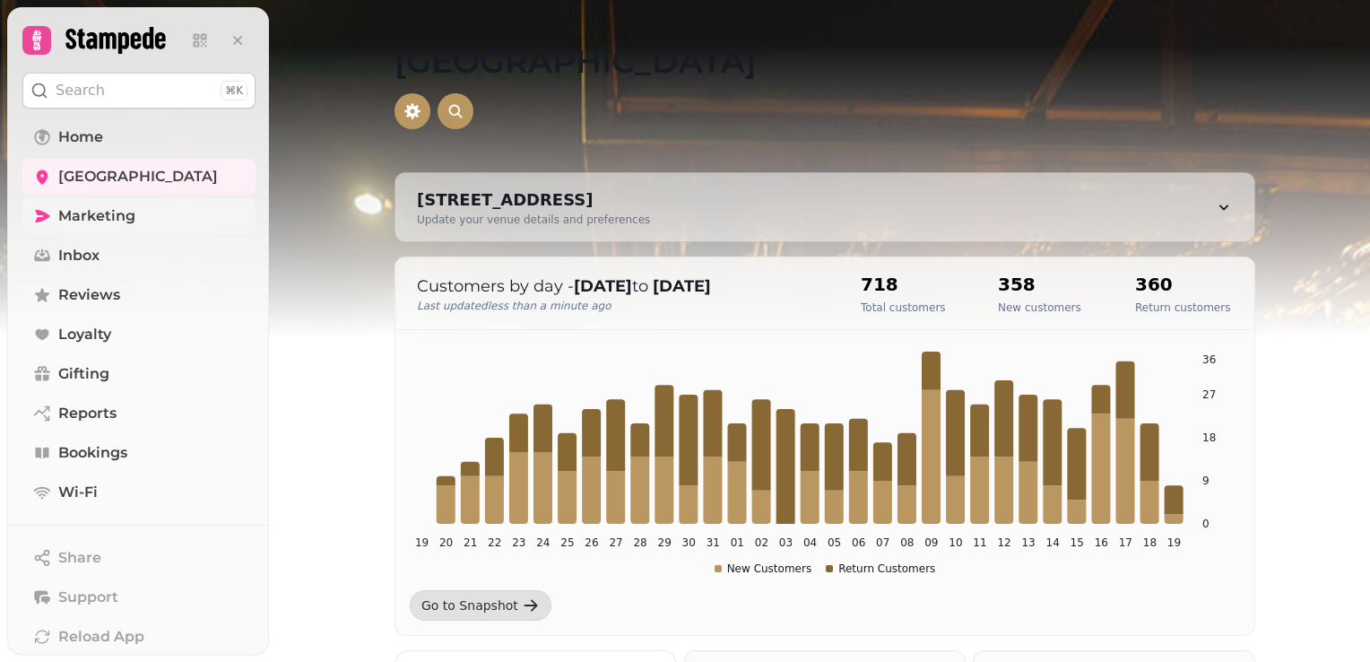
click at [129, 220] on span "Marketing" at bounding box center [96, 216] width 77 height 22
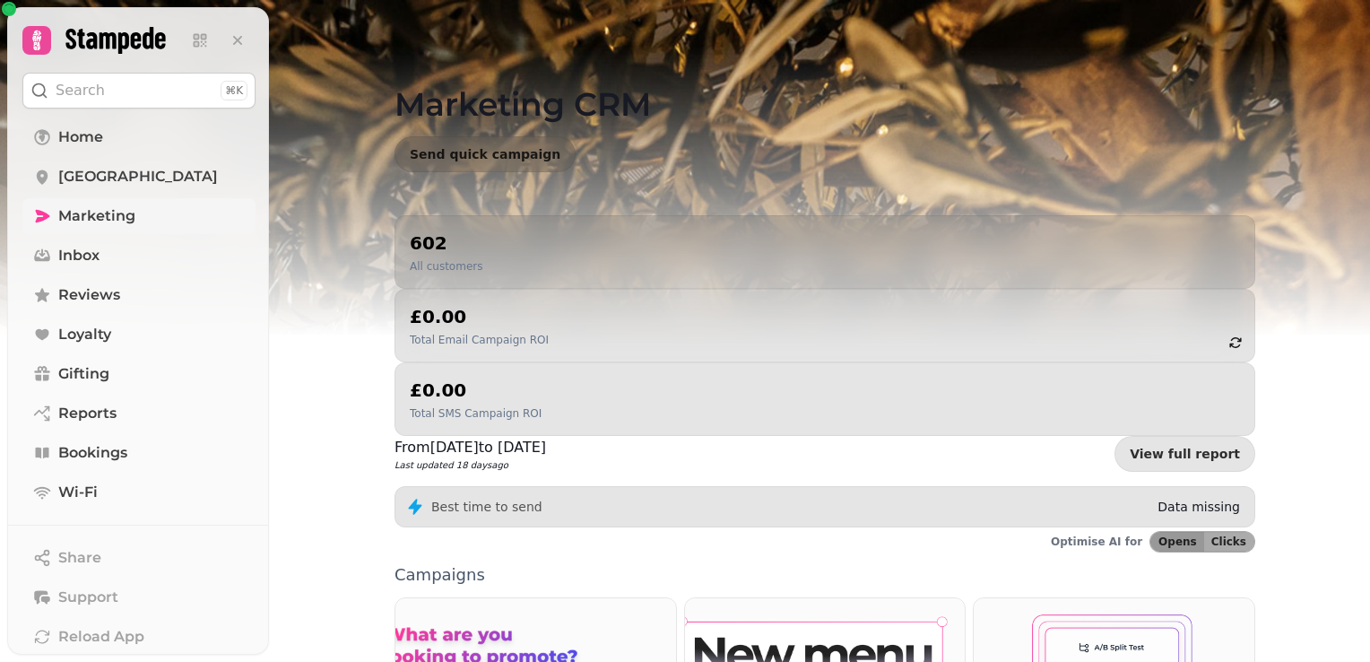
click at [42, 217] on icon at bounding box center [43, 216] width 14 height 13
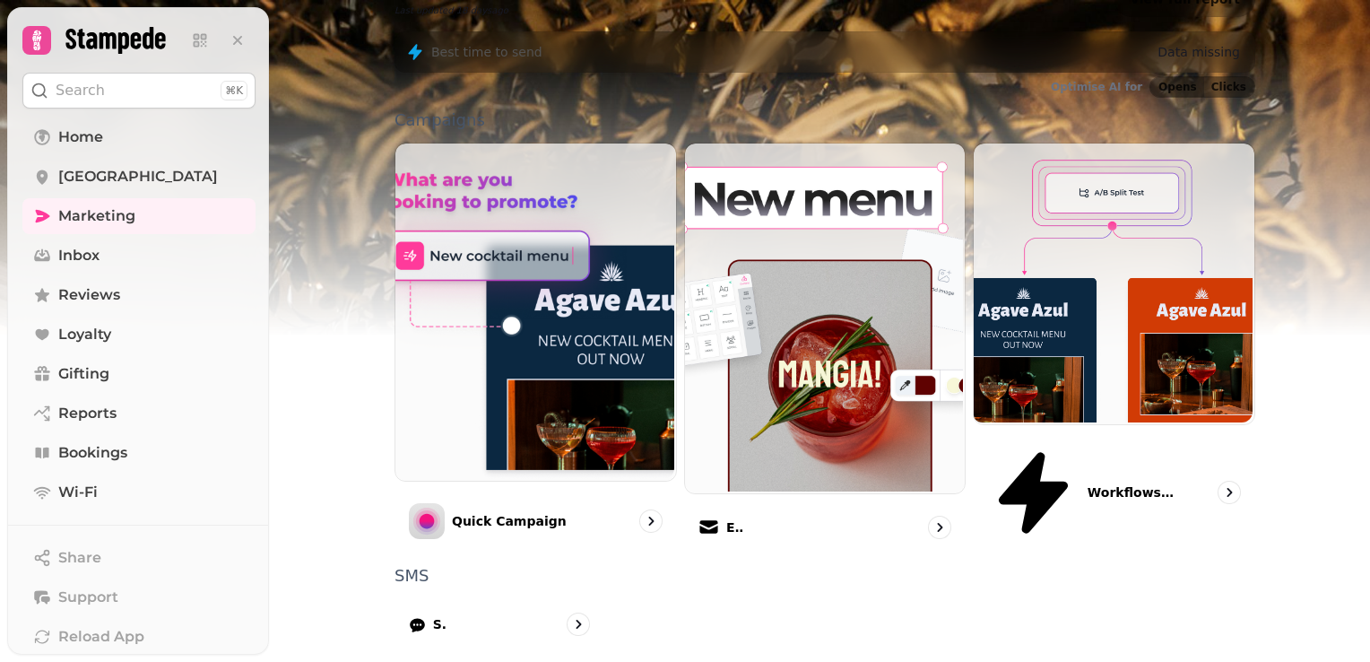
click at [180, 91] on button "Search ⌘K" at bounding box center [138, 91] width 233 height 36
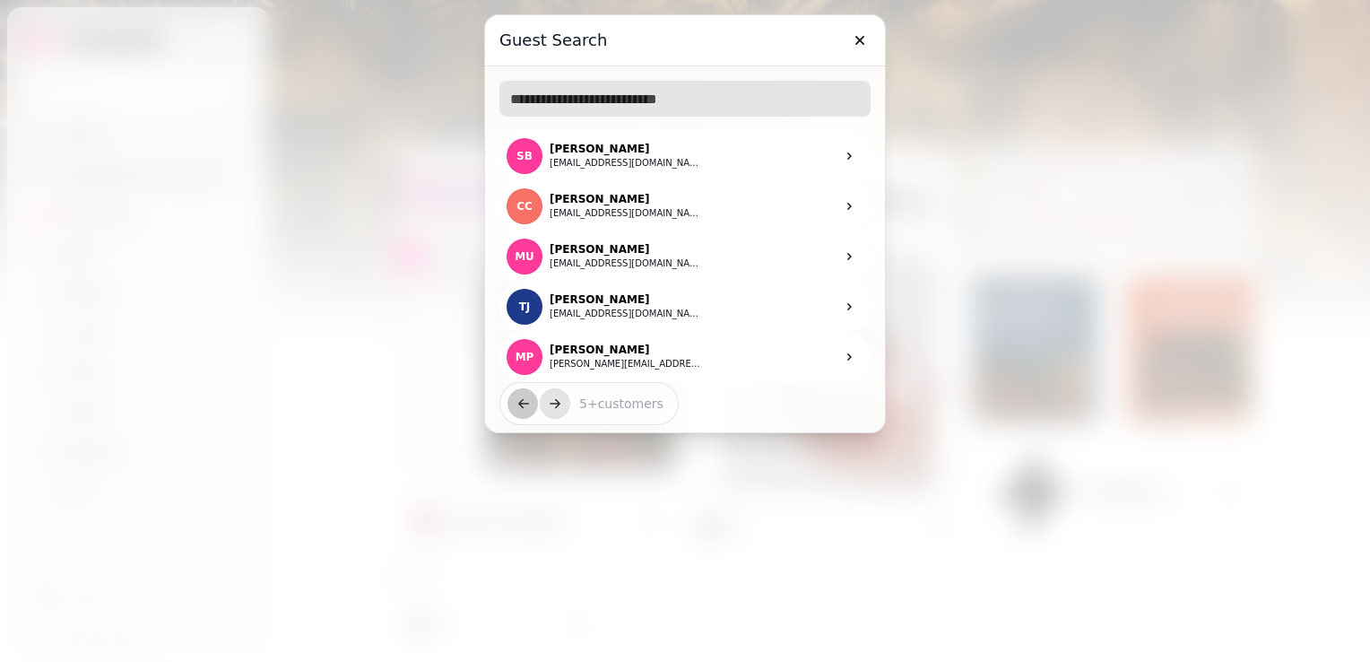
click at [577, 89] on input "text" at bounding box center [684, 99] width 371 height 36
click at [864, 34] on icon "button" at bounding box center [860, 40] width 18 height 18
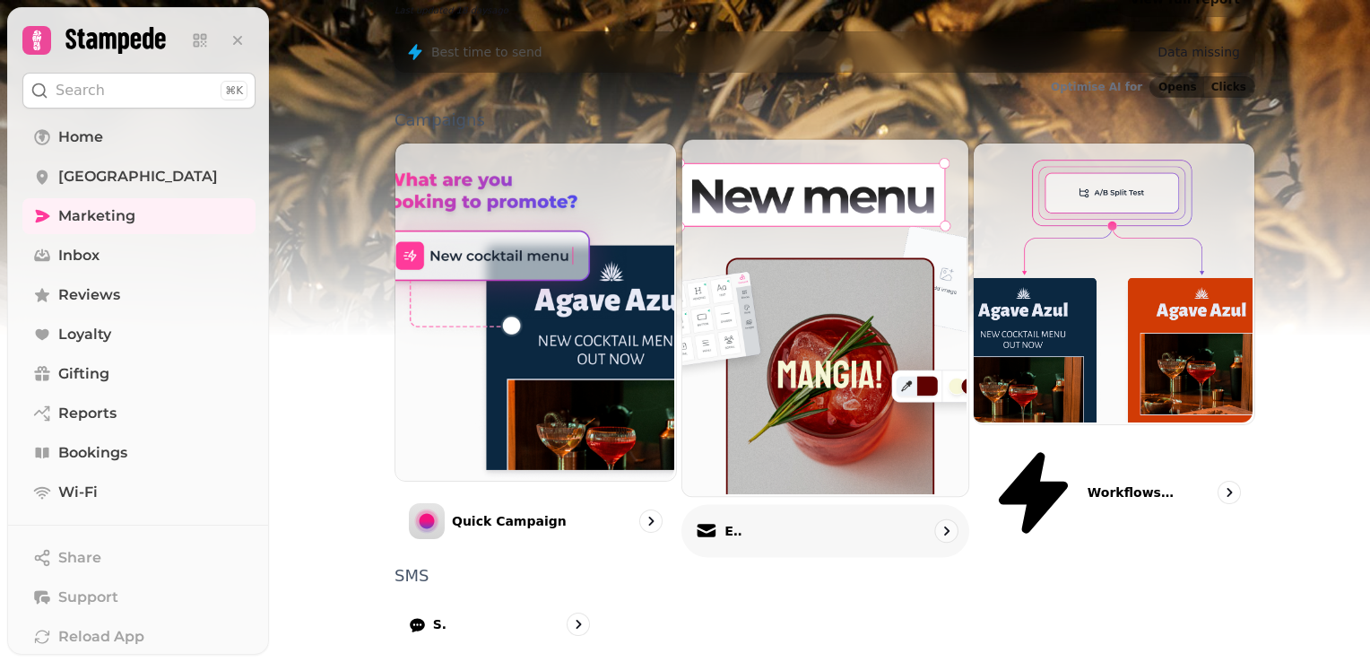
click at [931, 519] on div at bounding box center [943, 531] width 24 height 24
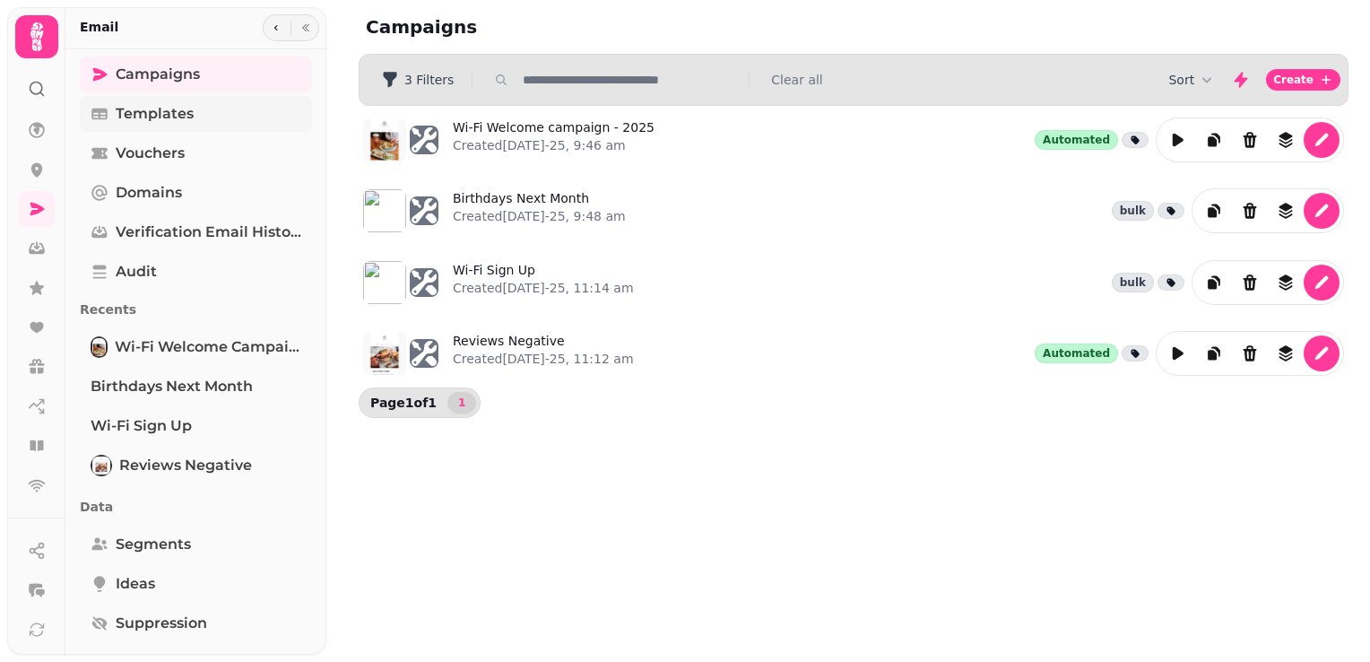
click at [138, 113] on span "Templates" at bounding box center [155, 114] width 78 height 22
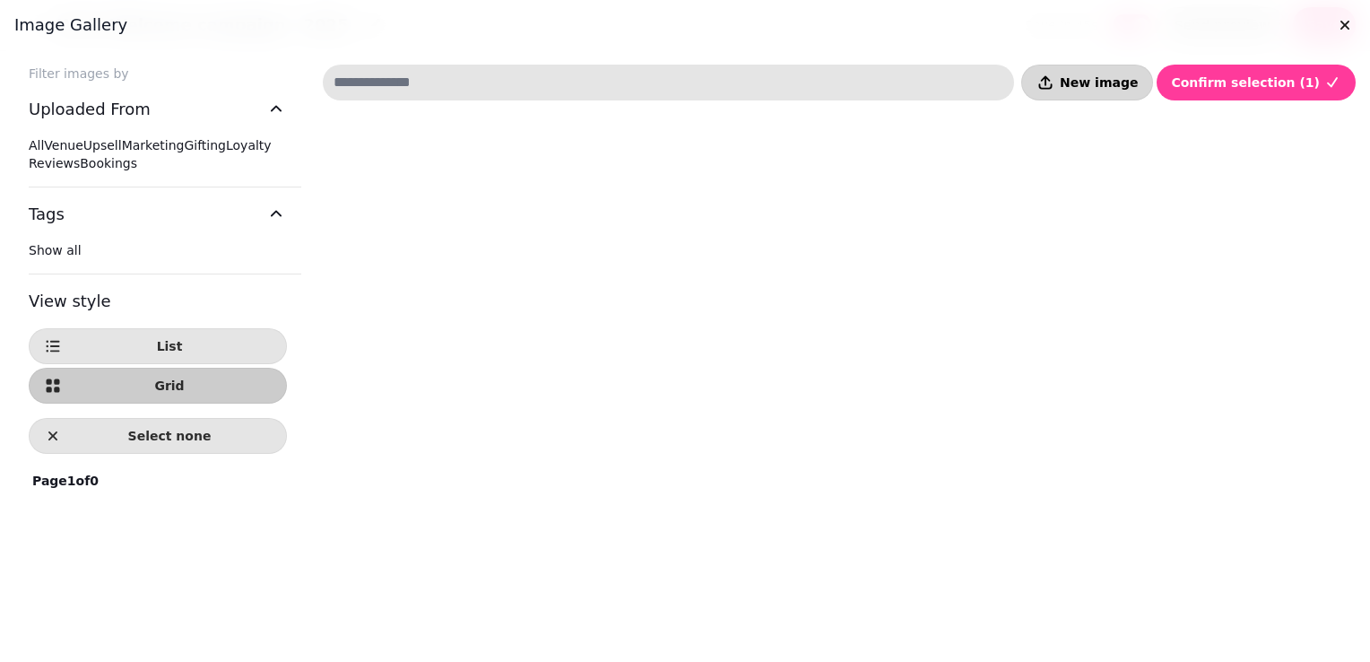
click at [1089, 70] on button "New image" at bounding box center [1087, 83] width 132 height 36
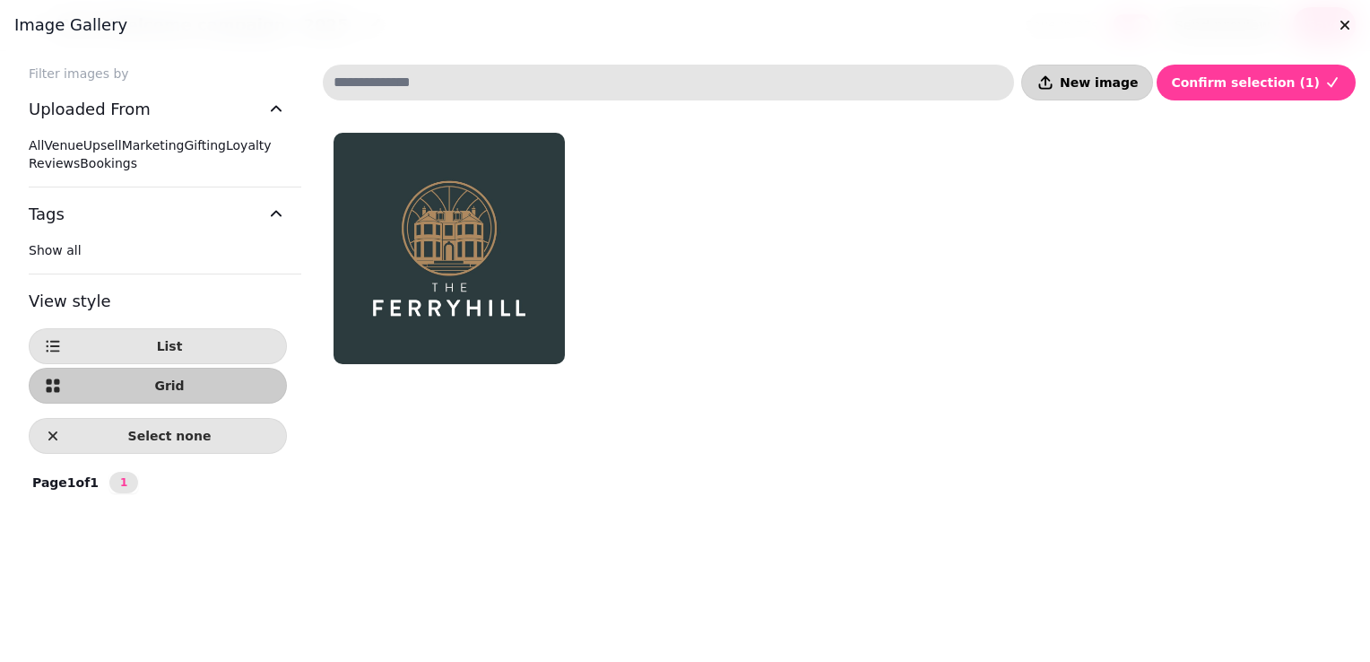
click at [1073, 72] on button "New image" at bounding box center [1087, 83] width 132 height 36
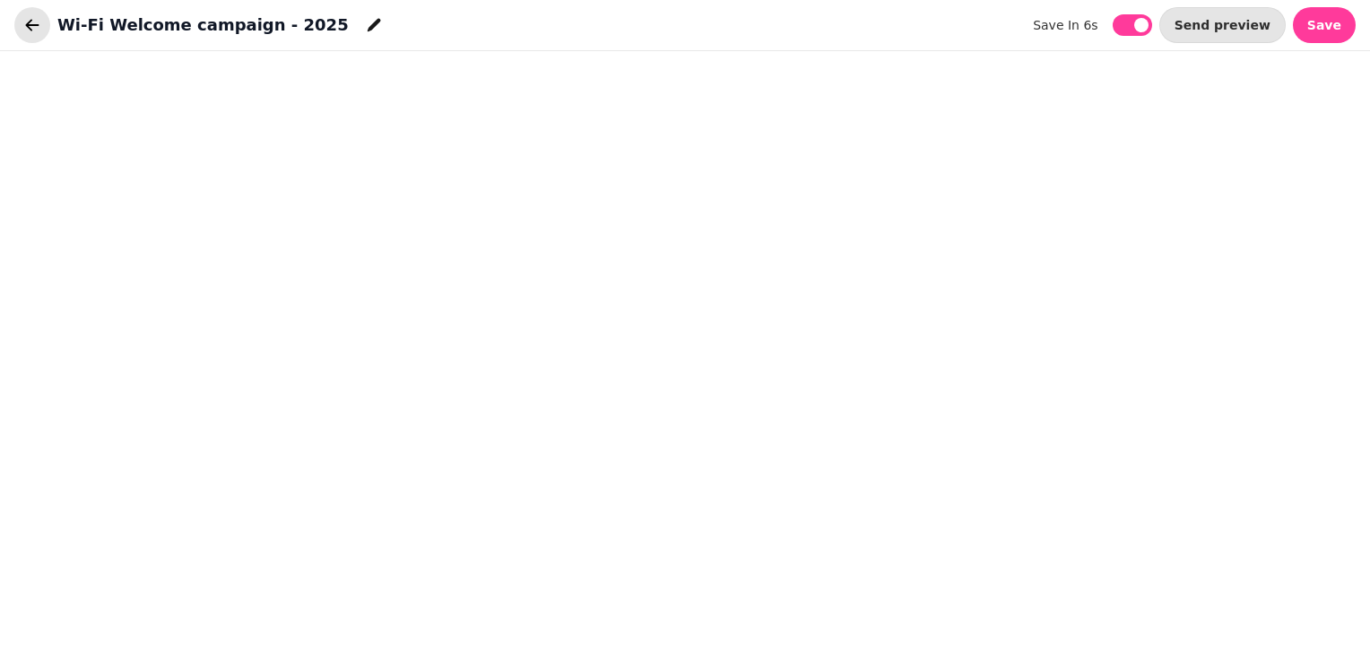
click at [27, 29] on icon "button" at bounding box center [32, 25] width 18 height 18
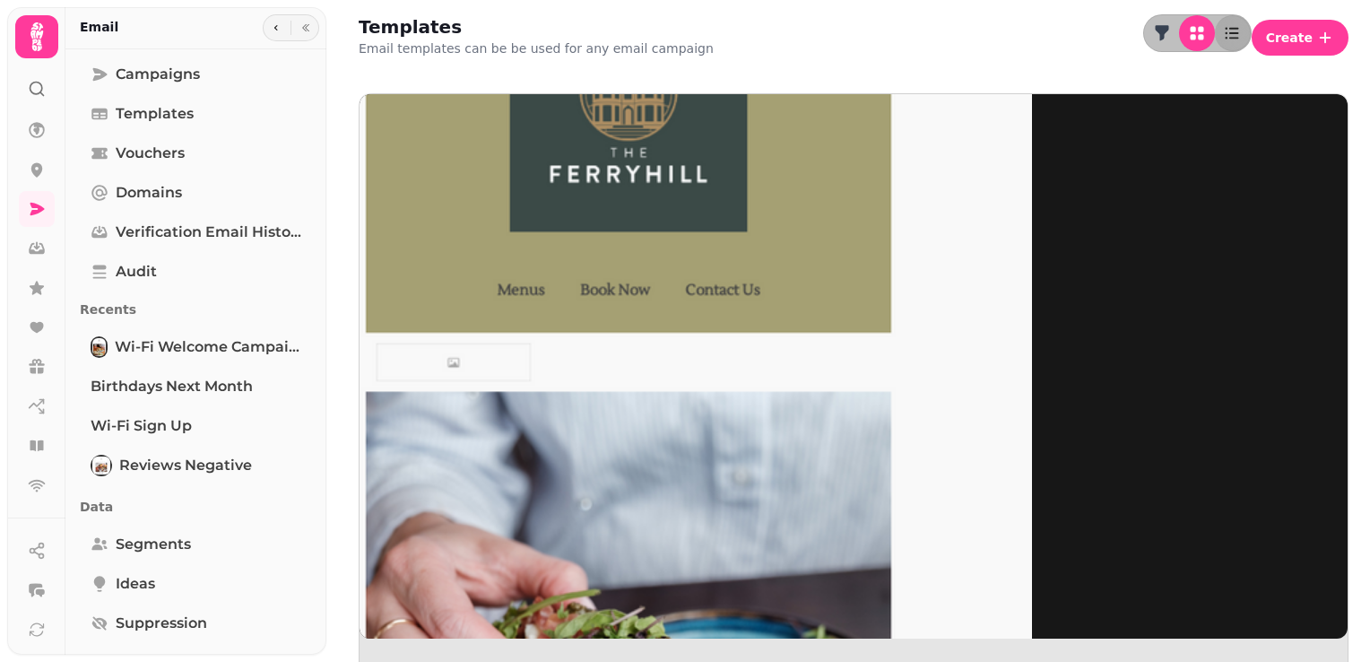
click at [499, 213] on img at bounding box center [628, 363] width 807 height 807
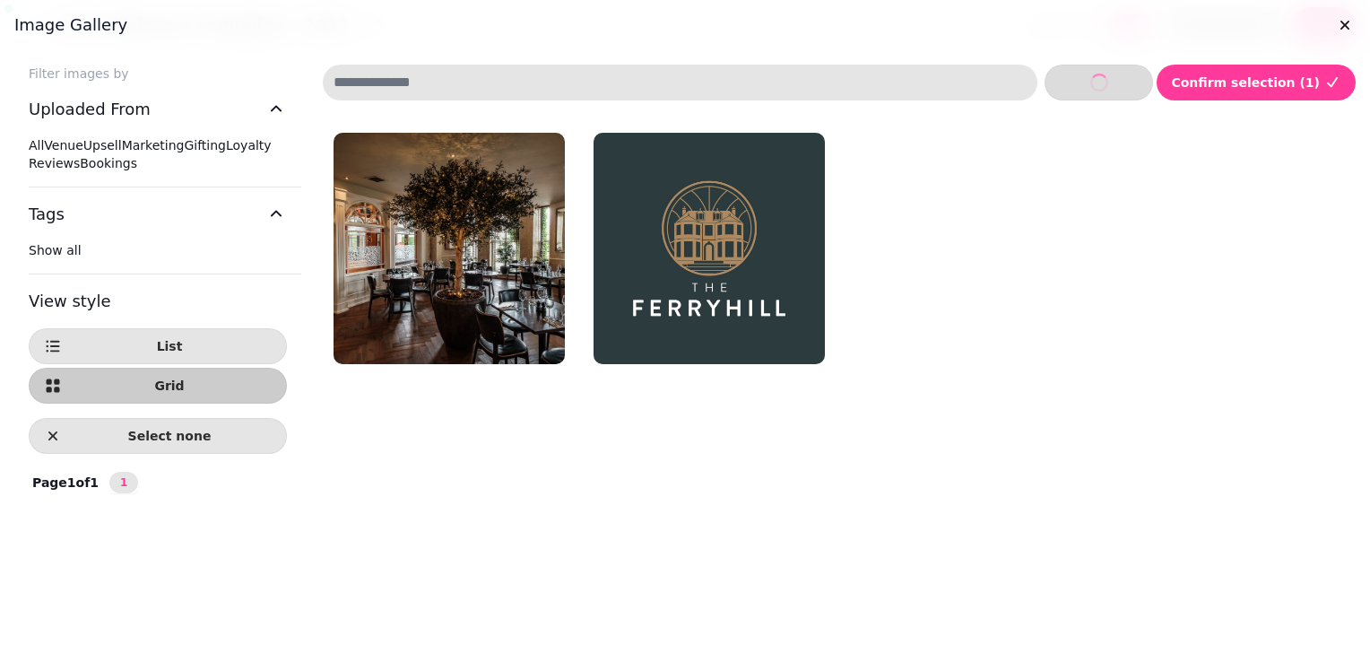
click at [398, 299] on img at bounding box center [449, 248] width 231 height 231
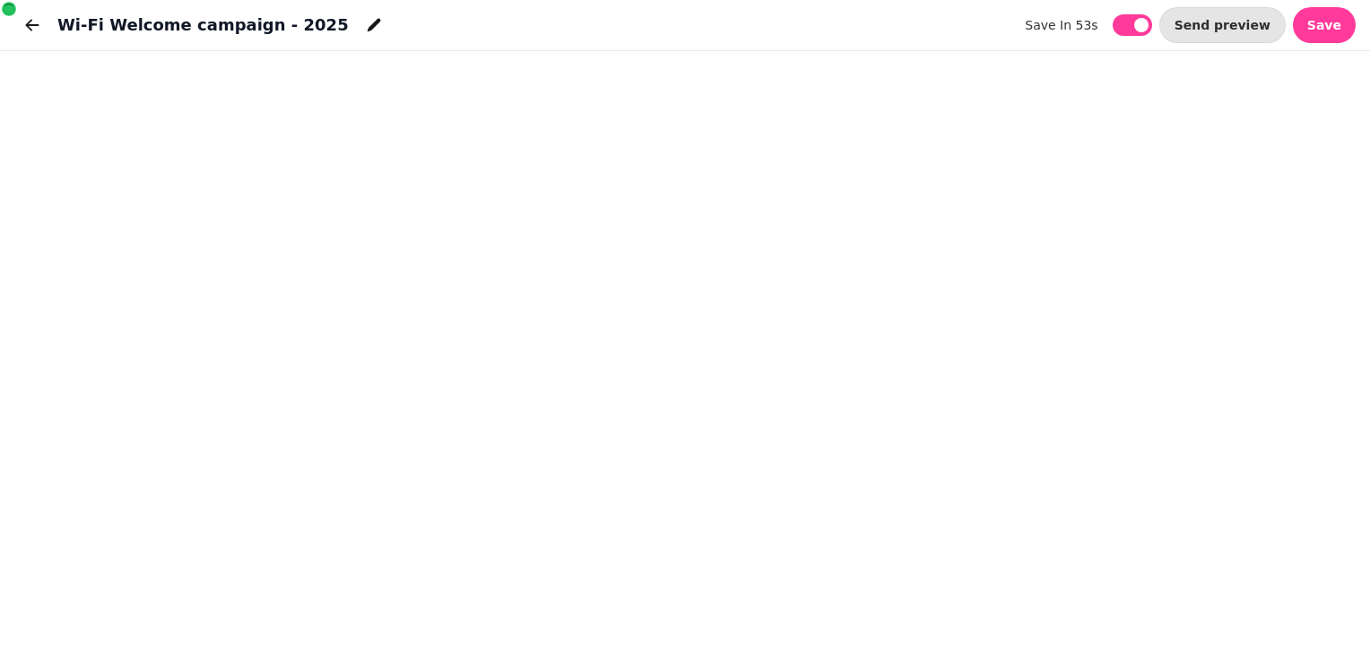
click at [398, 299] on img at bounding box center [449, 284] width 231 height 231
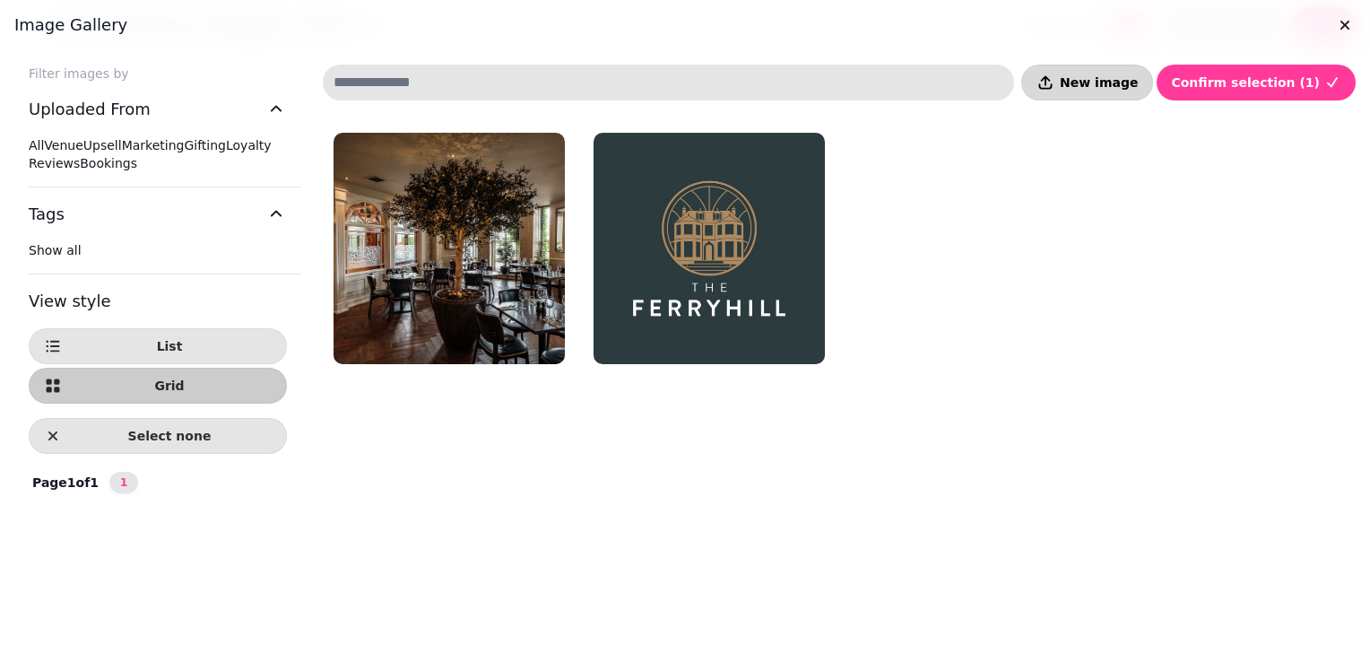
click at [1138, 82] on span "New image" at bounding box center [1099, 82] width 78 height 13
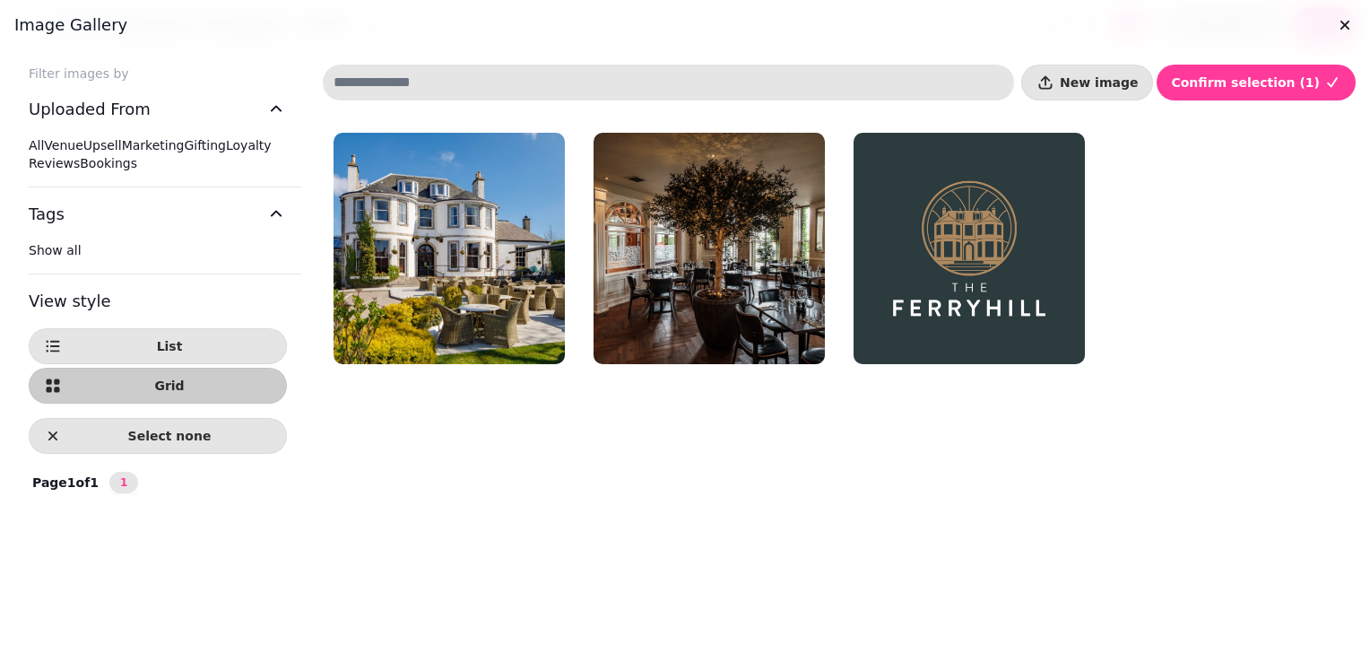
click at [649, 275] on img at bounding box center [709, 248] width 231 height 231
click at [1117, 84] on span "New image" at bounding box center [1099, 82] width 78 height 13
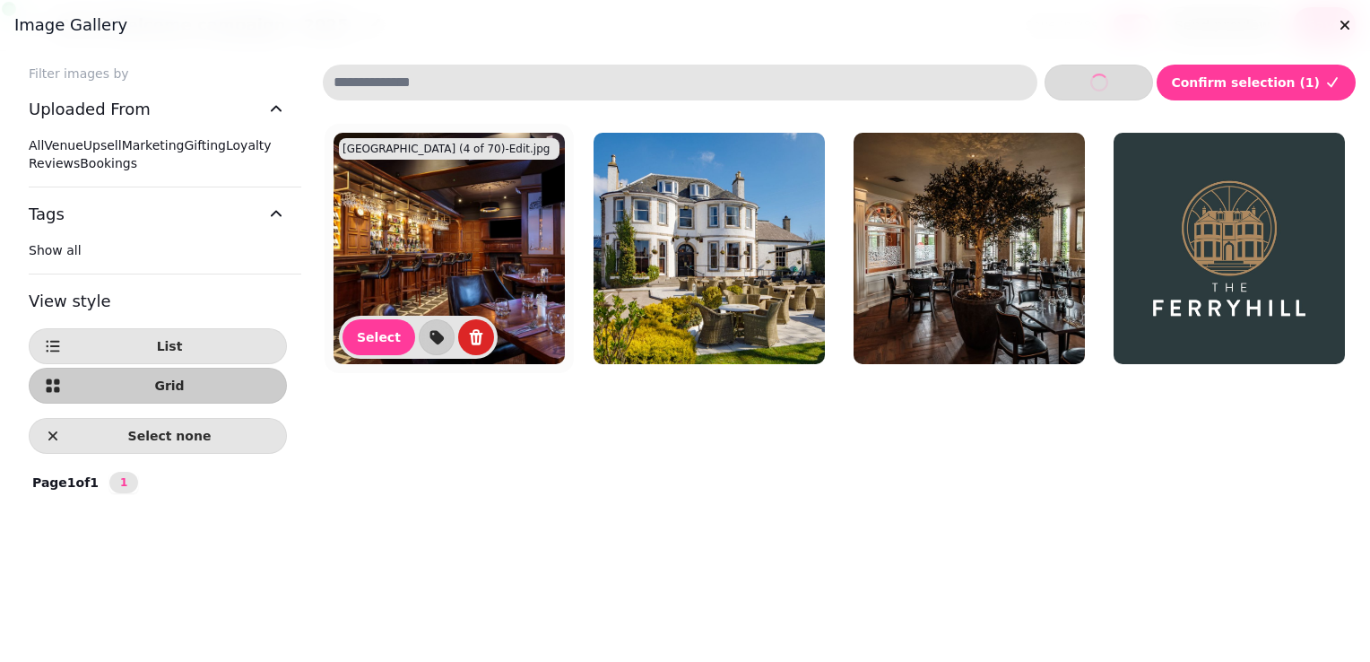
click at [459, 310] on img at bounding box center [449, 248] width 231 height 231
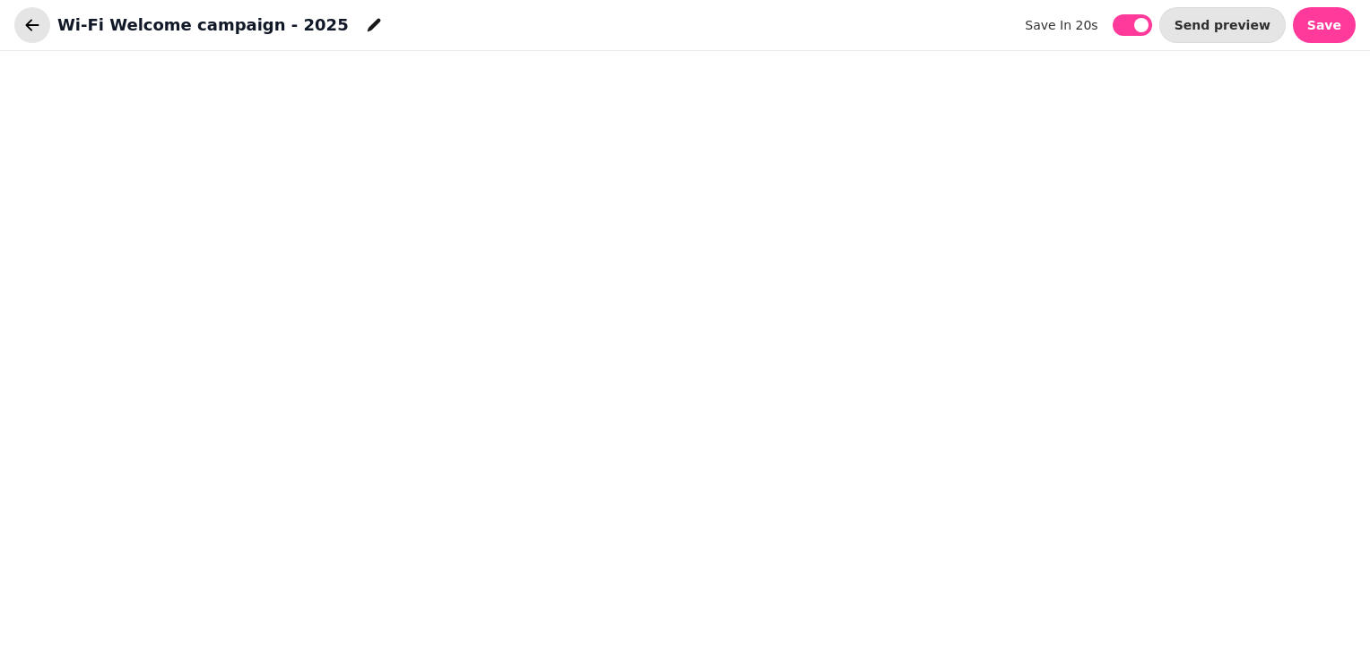
click at [33, 27] on icon "button" at bounding box center [32, 25] width 18 height 18
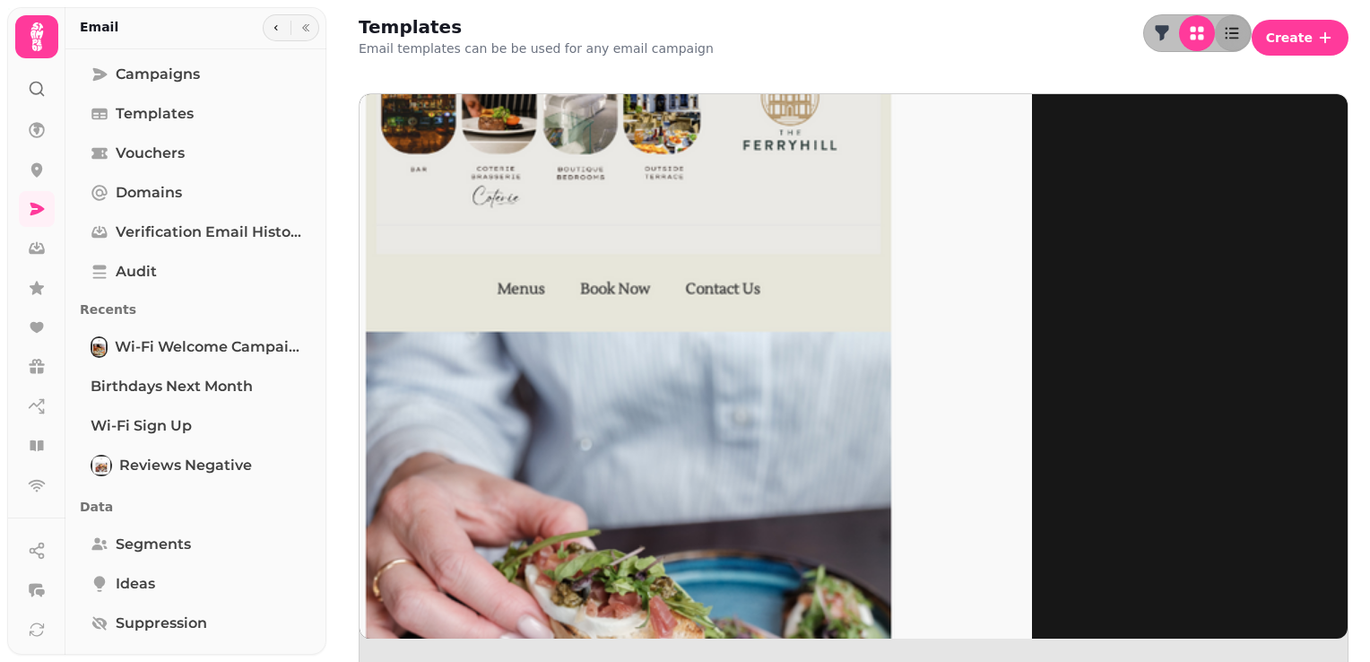
click at [479, 209] on img at bounding box center [628, 363] width 807 height 807
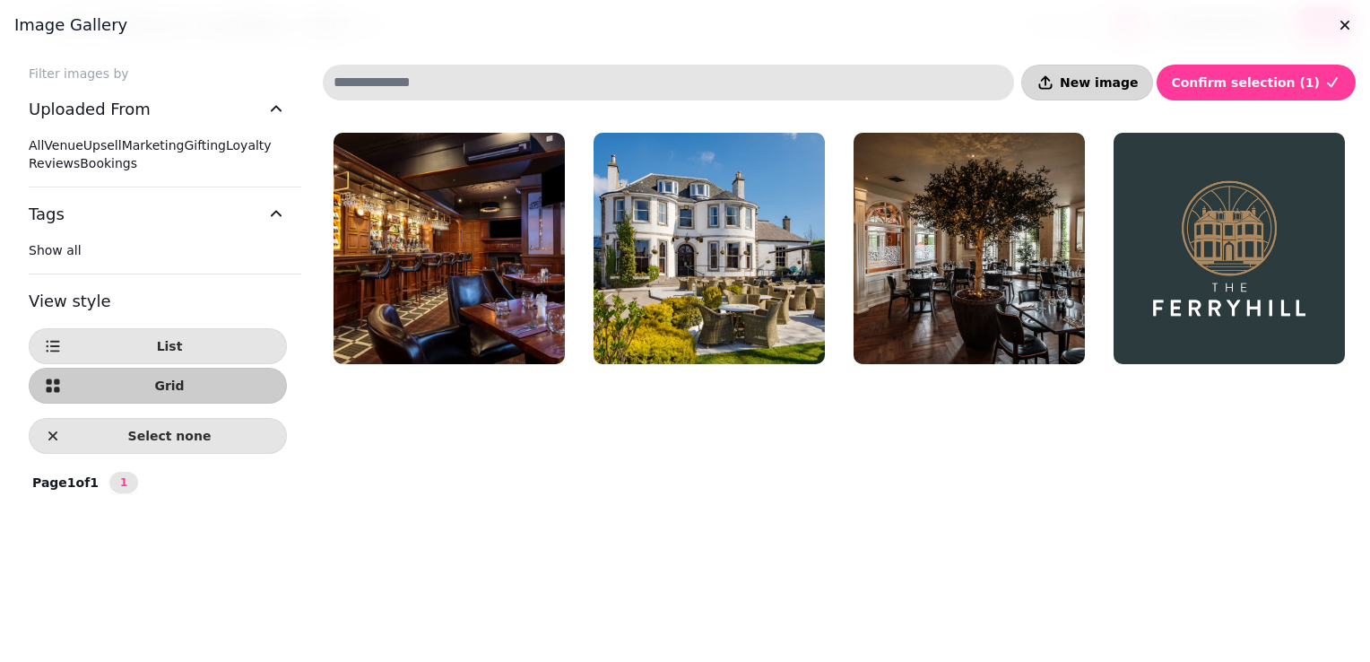
click at [1108, 68] on button "New image" at bounding box center [1087, 83] width 132 height 36
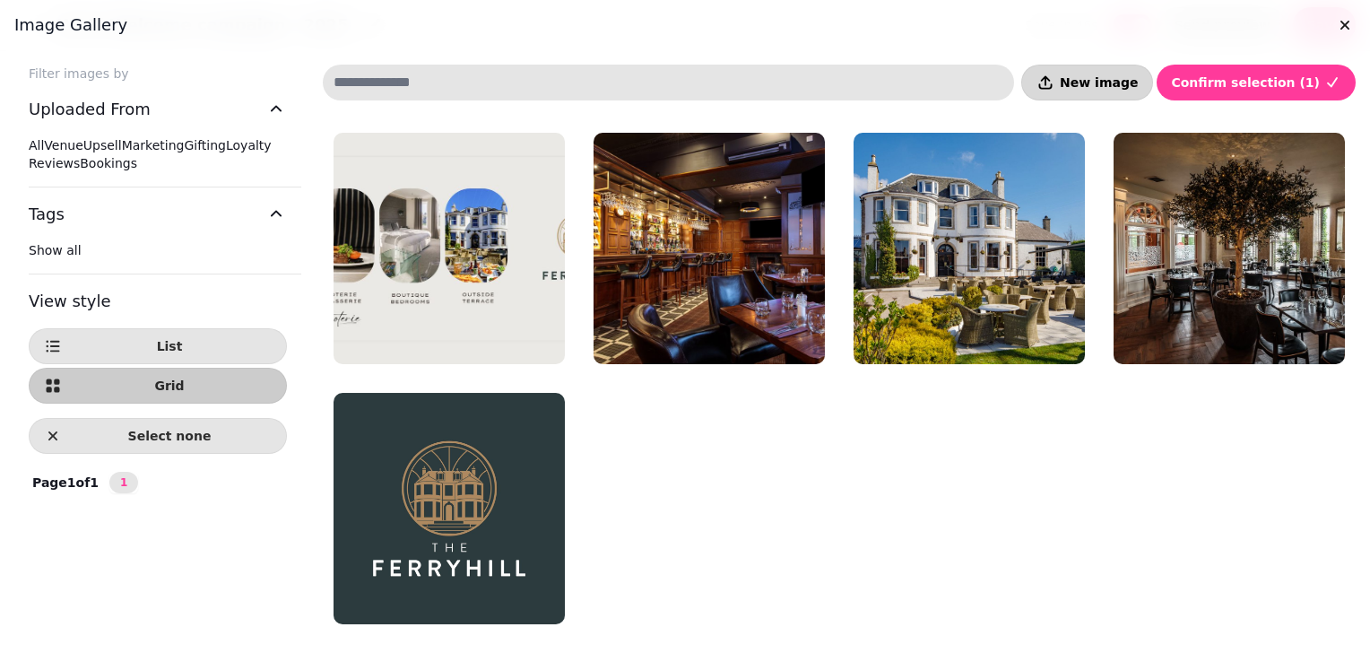
click at [1097, 88] on span "New image" at bounding box center [1099, 82] width 78 height 13
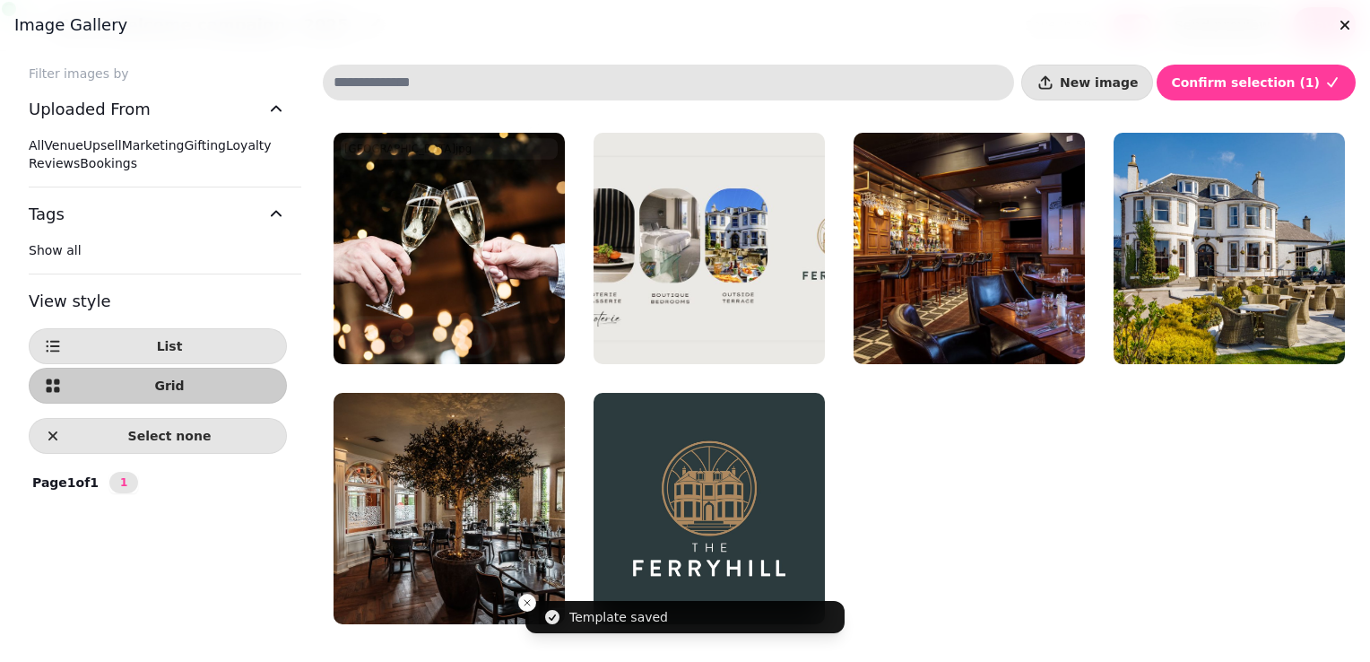
click at [516, 242] on img at bounding box center [449, 248] width 231 height 231
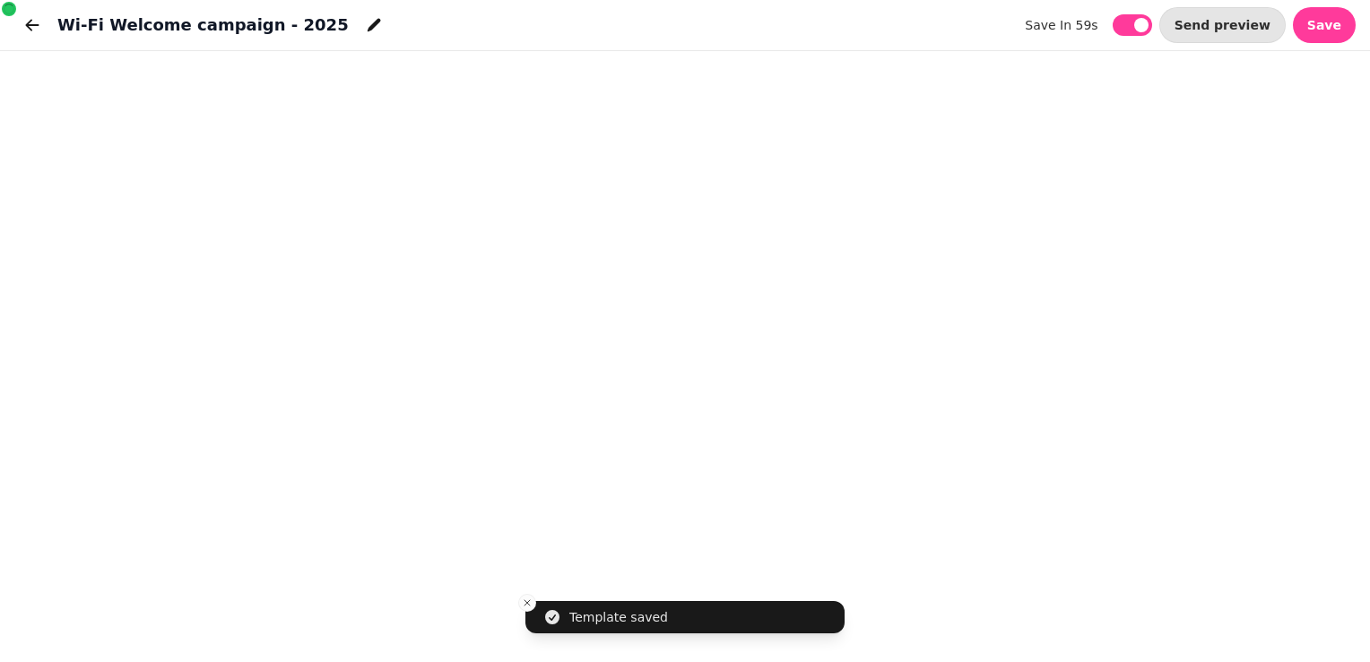
click at [516, 242] on img at bounding box center [449, 284] width 231 height 231
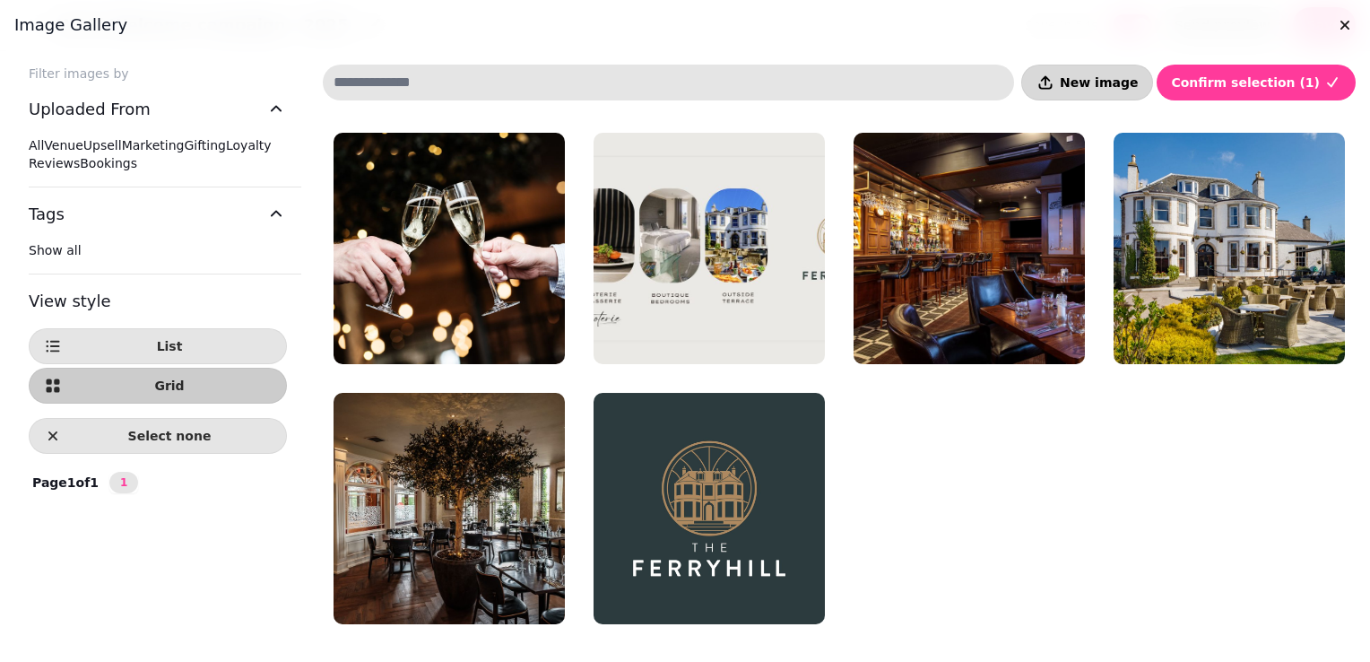
click at [1090, 84] on button "New image" at bounding box center [1087, 83] width 132 height 36
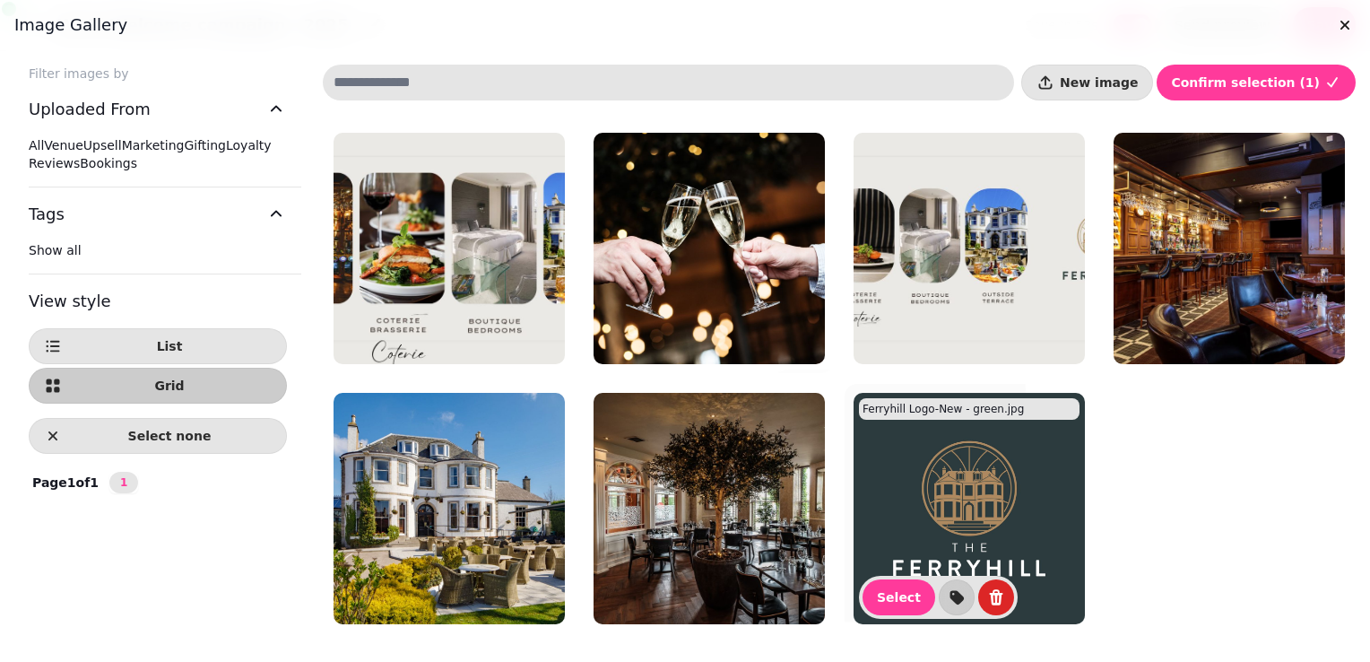
click at [967, 490] on img at bounding box center [969, 508] width 231 height 231
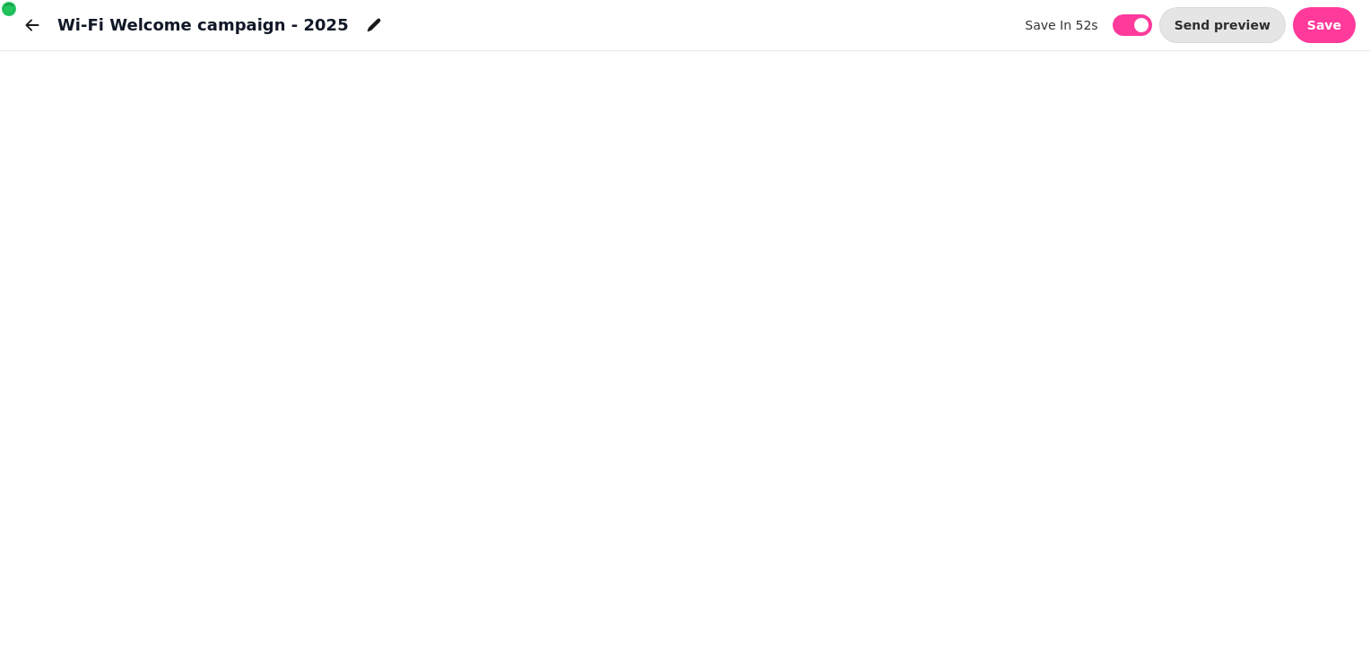
click at [967, 490] on img at bounding box center [969, 544] width 231 height 231
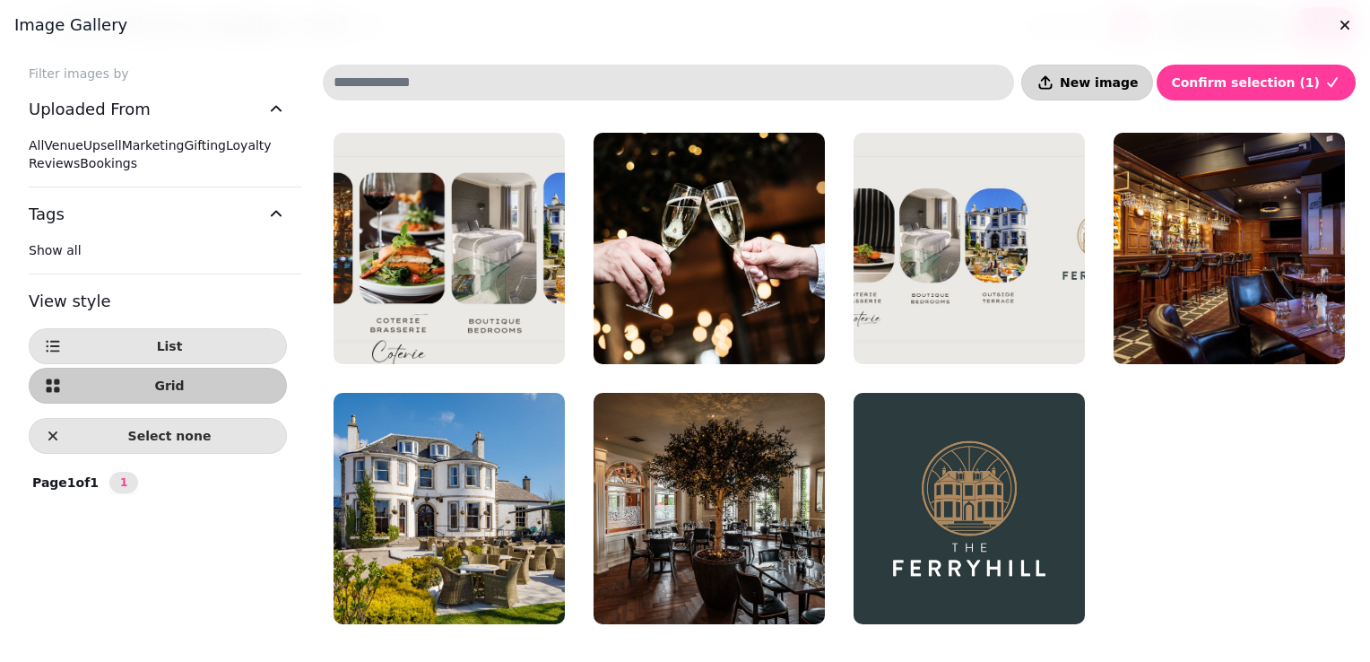
click at [1116, 81] on span "New image" at bounding box center [1099, 82] width 78 height 13
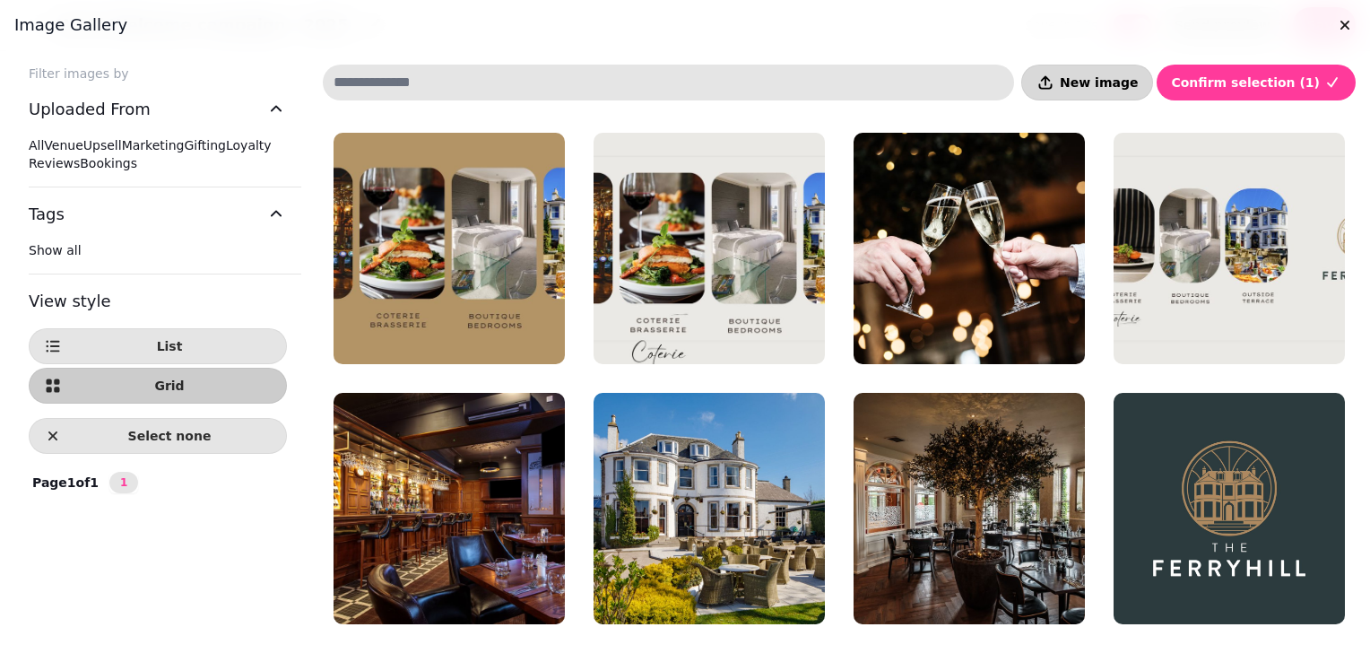
click at [1054, 88] on icon "button" at bounding box center [1046, 83] width 18 height 18
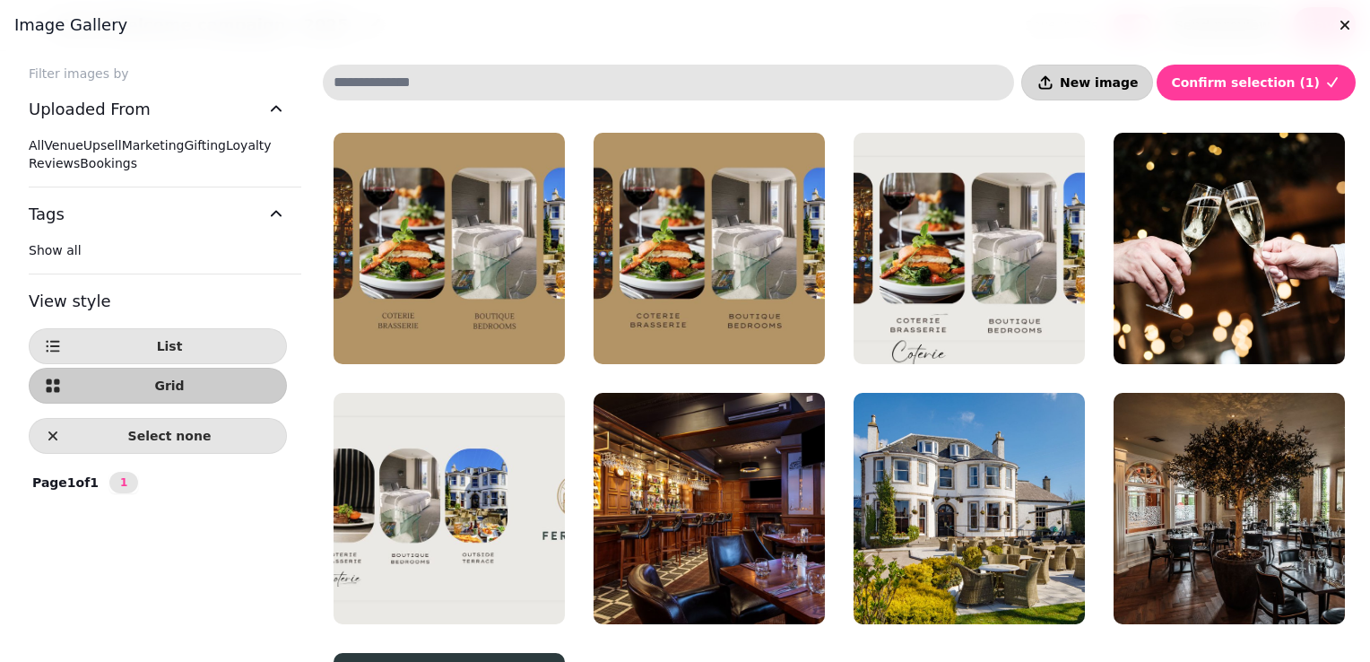
click at [1128, 76] on span "New image" at bounding box center [1099, 82] width 78 height 13
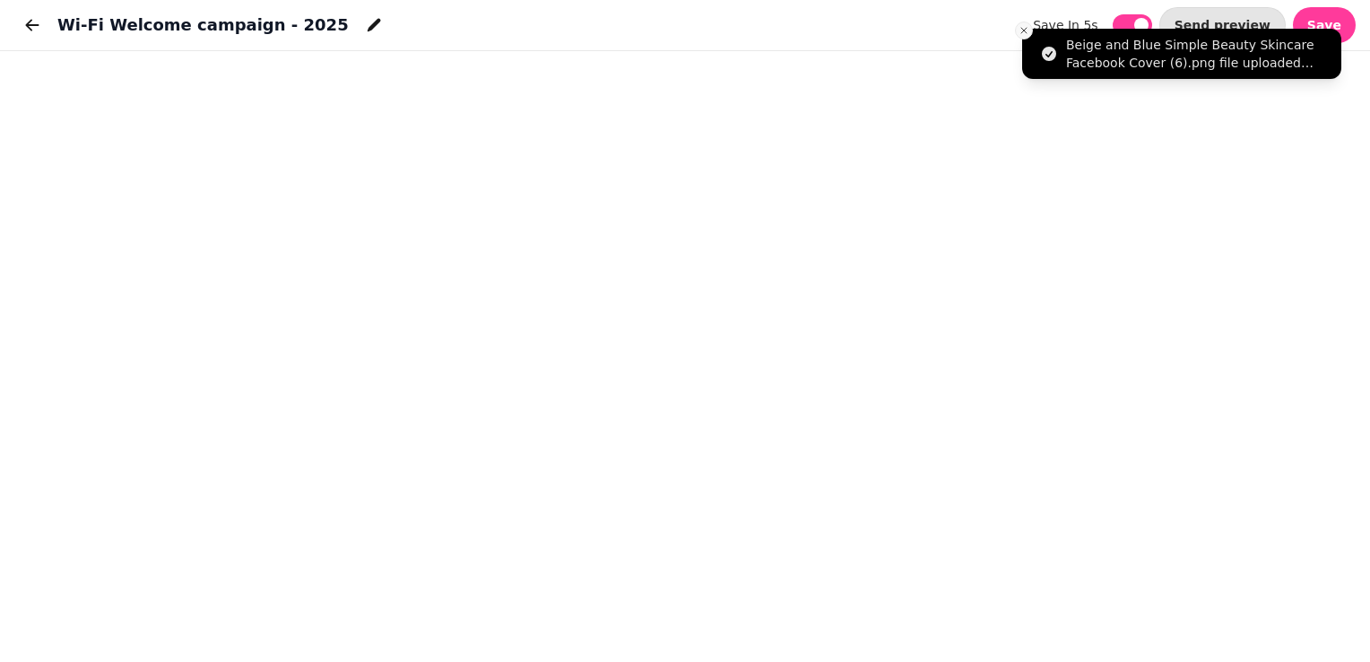
click at [1019, 29] on icon "Close toast" at bounding box center [1024, 30] width 11 height 11
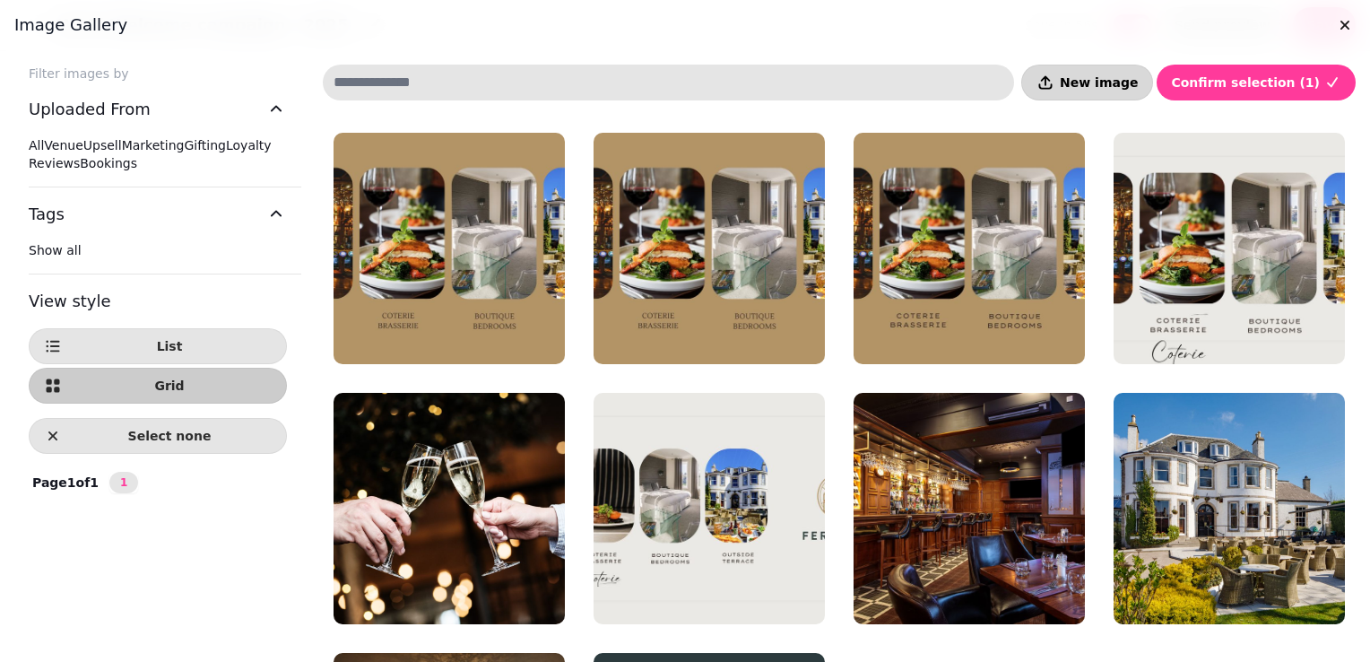
click at [1123, 97] on button "New image" at bounding box center [1087, 83] width 132 height 36
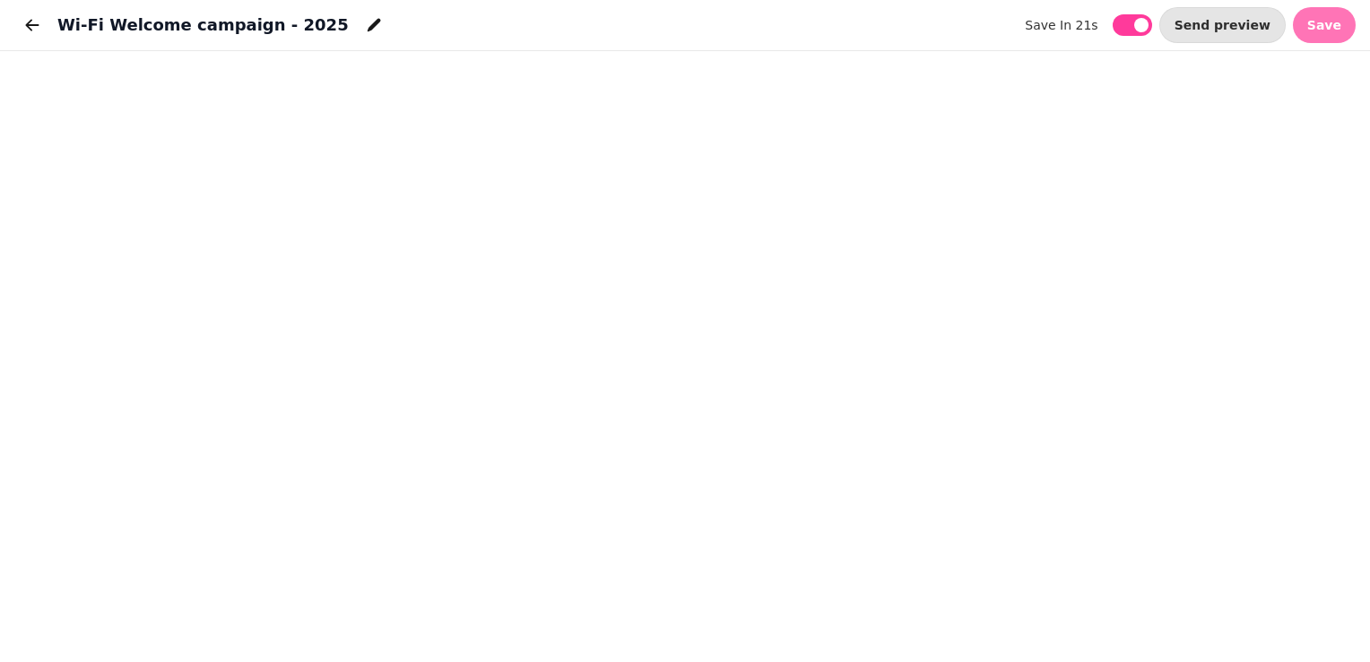
click at [1324, 21] on span "Save" at bounding box center [1324, 25] width 34 height 13
click at [1317, 30] on span "Save" at bounding box center [1324, 25] width 34 height 13
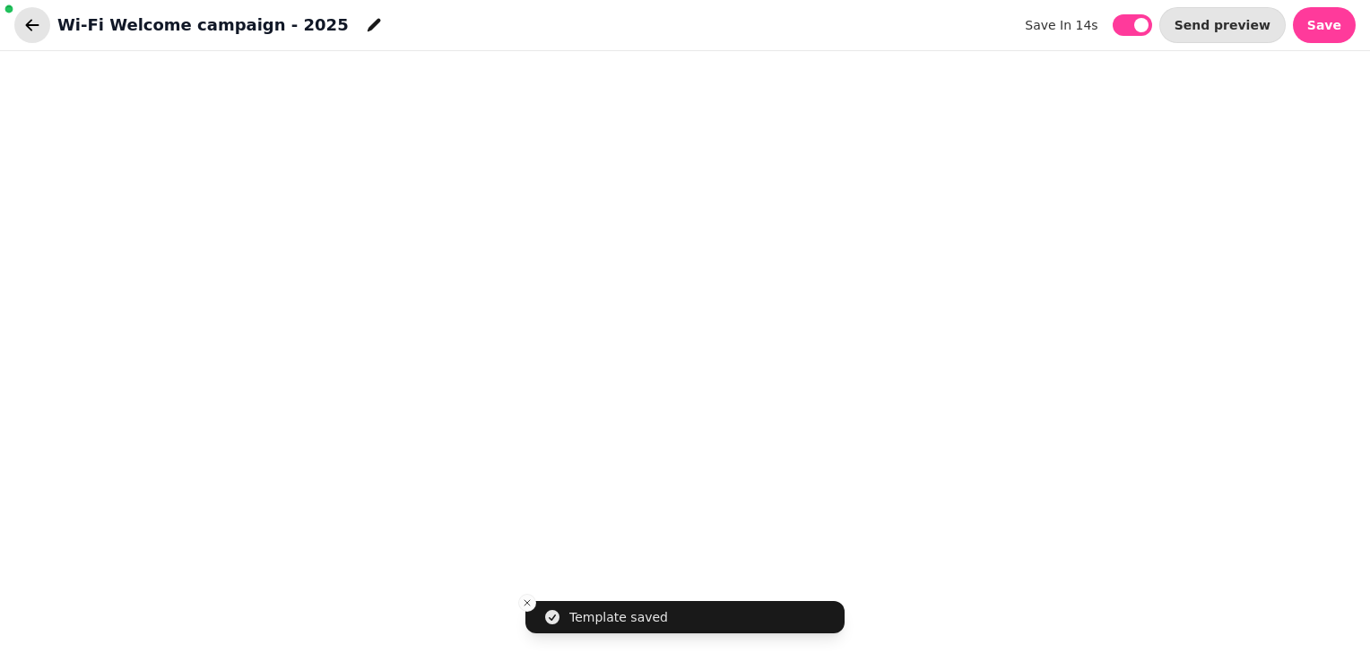
click at [36, 26] on icon "button" at bounding box center [32, 25] width 18 height 18
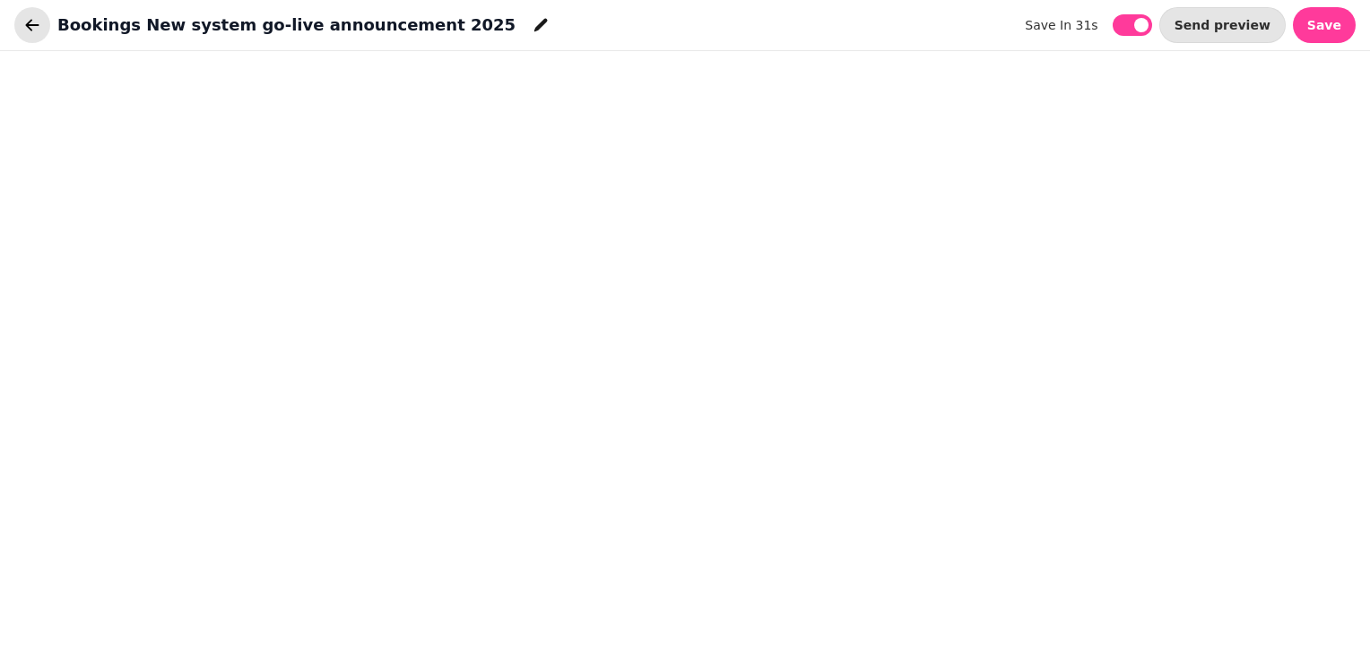
click at [24, 19] on icon "button" at bounding box center [32, 25] width 18 height 18
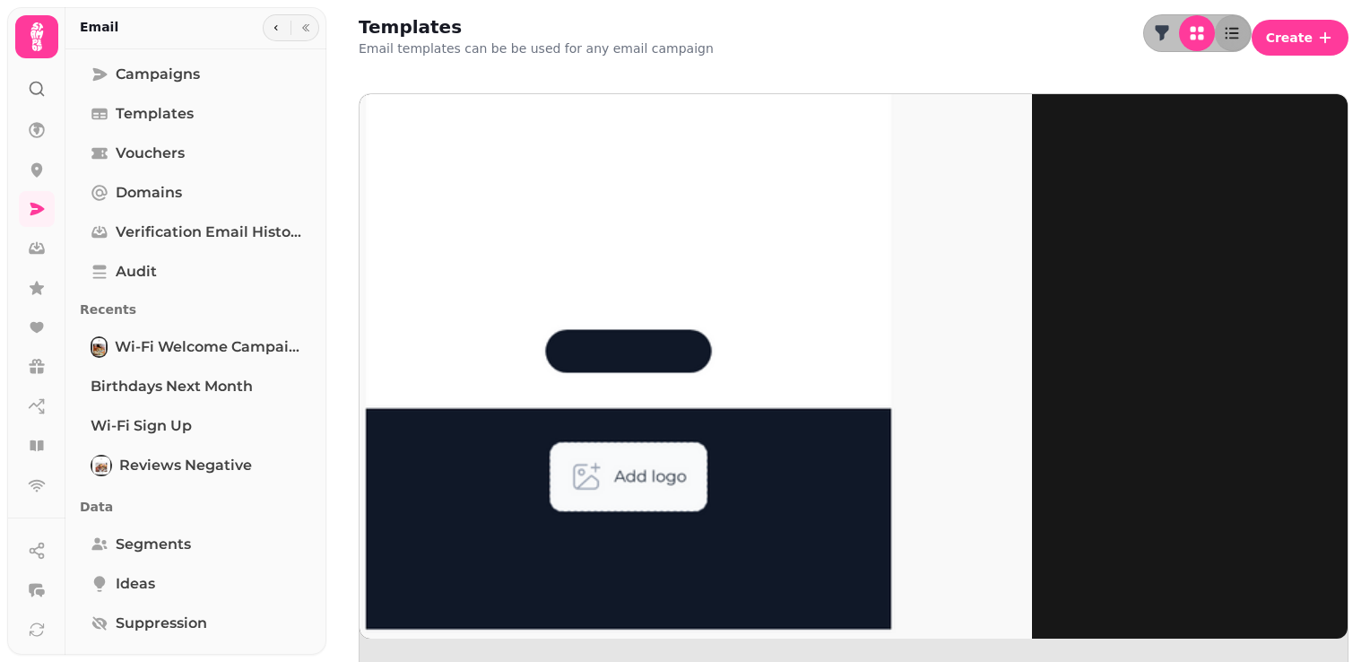
click at [489, 254] on img at bounding box center [628, 363] width 807 height 807
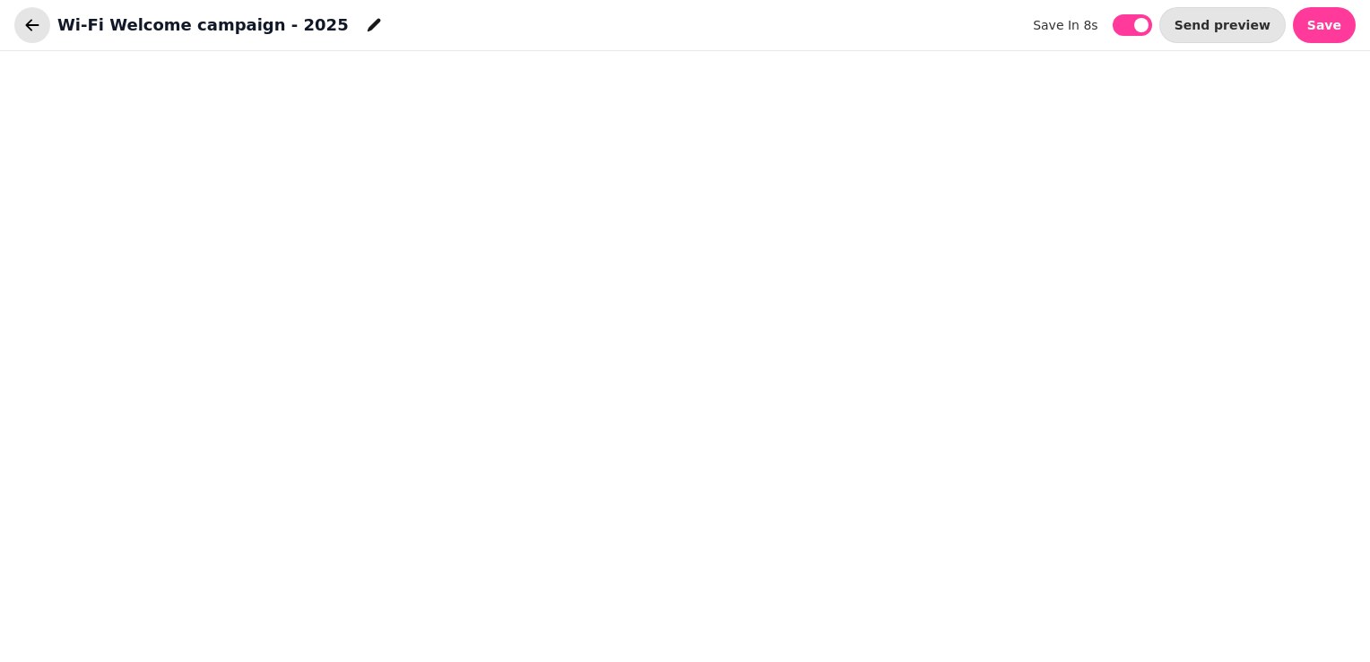
click at [37, 26] on icon "button" at bounding box center [32, 25] width 18 height 18
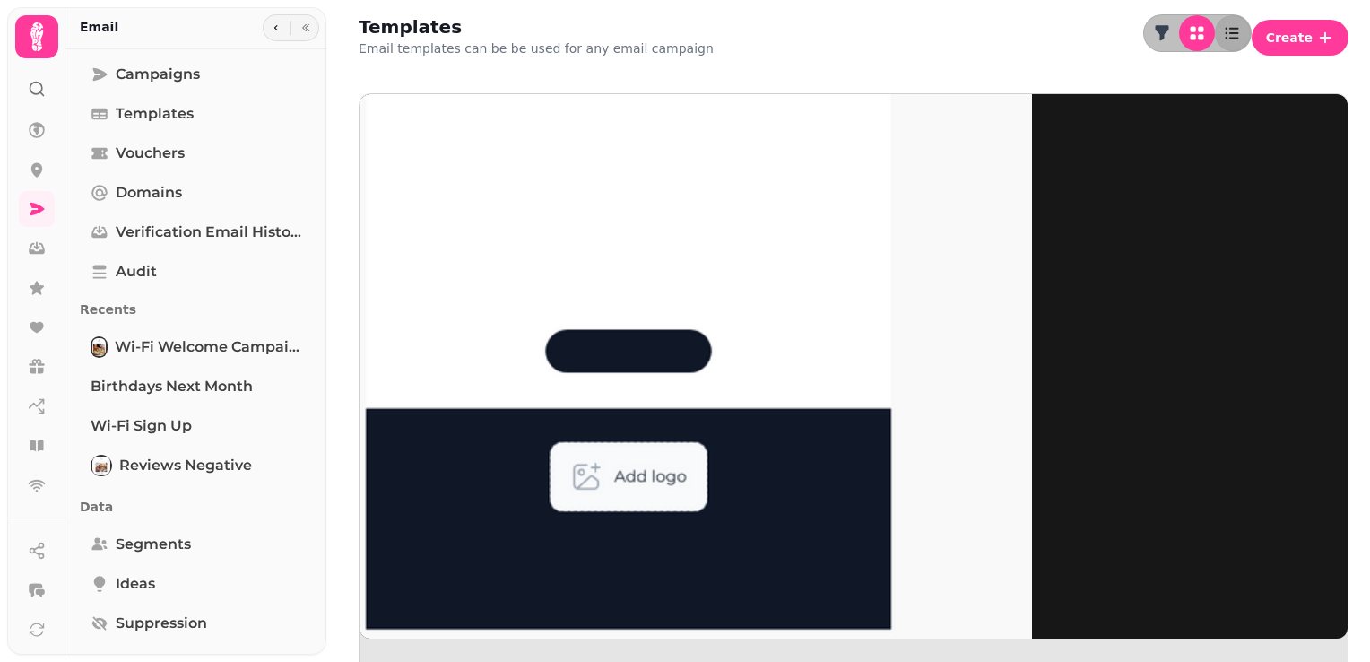
click at [564, 190] on img at bounding box center [628, 363] width 807 height 807
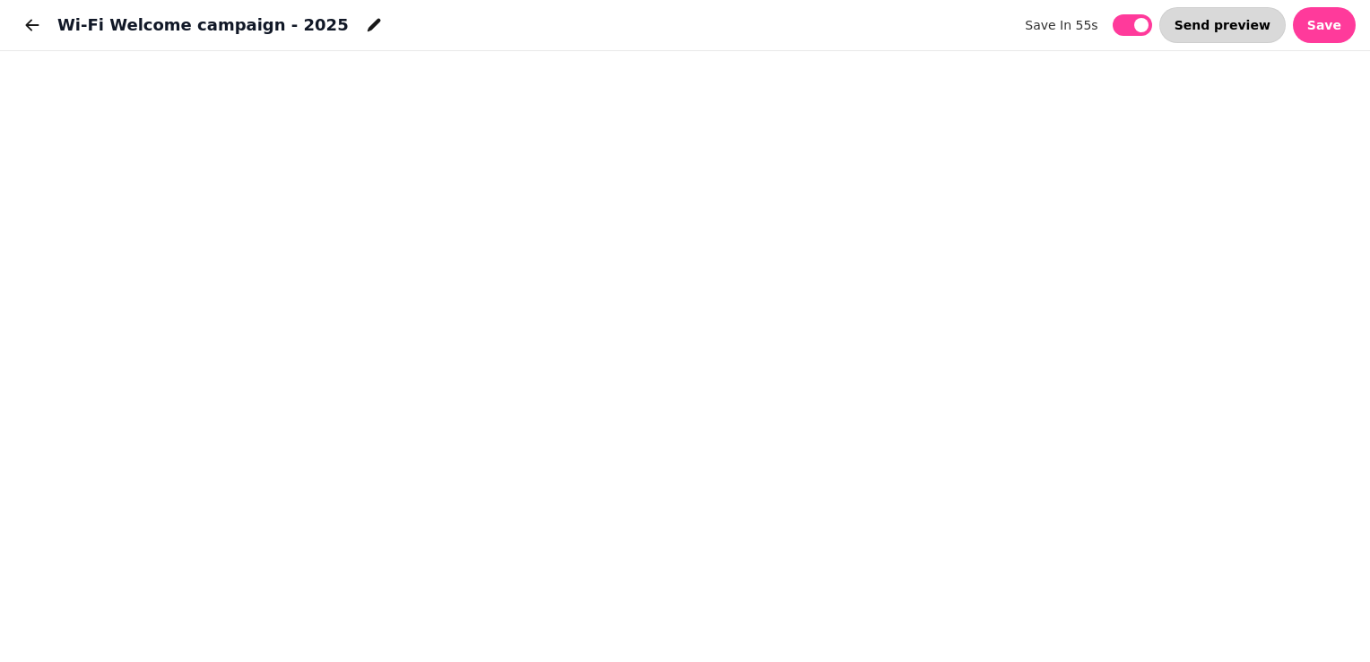
click at [1222, 30] on span "Send preview" at bounding box center [1223, 25] width 96 height 13
select select "**********"
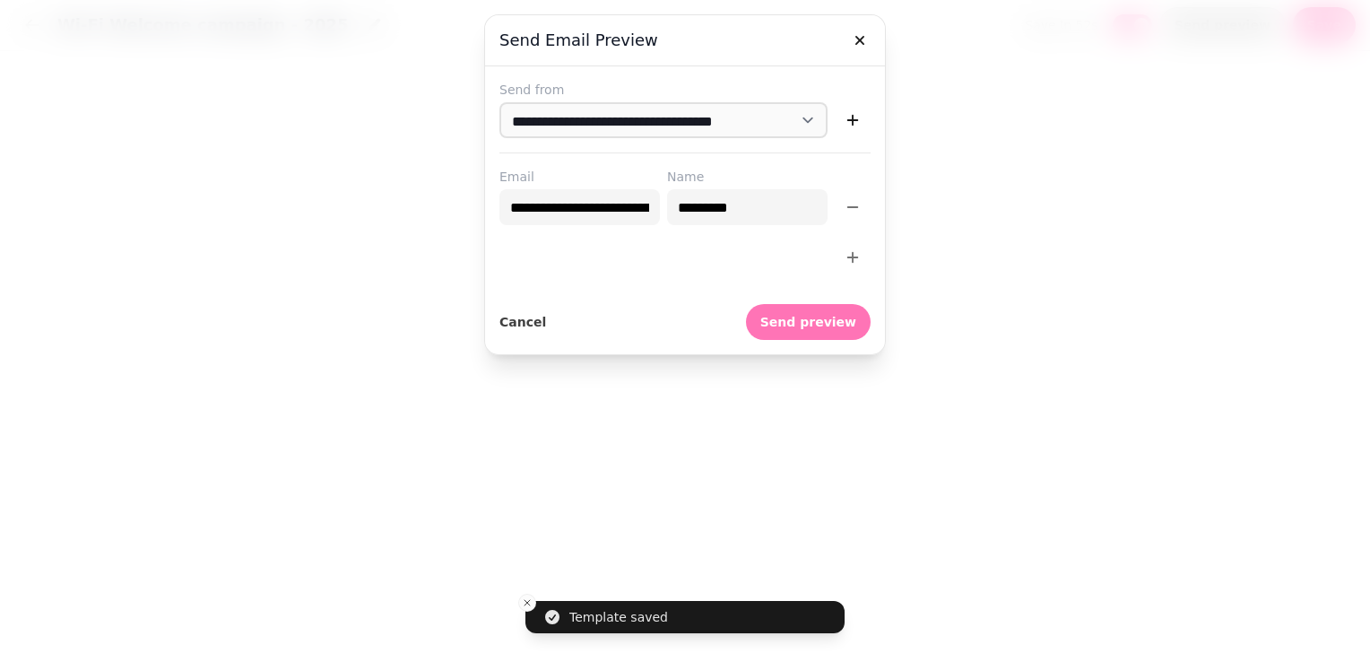
click at [804, 317] on span "Send preview" at bounding box center [808, 322] width 96 height 13
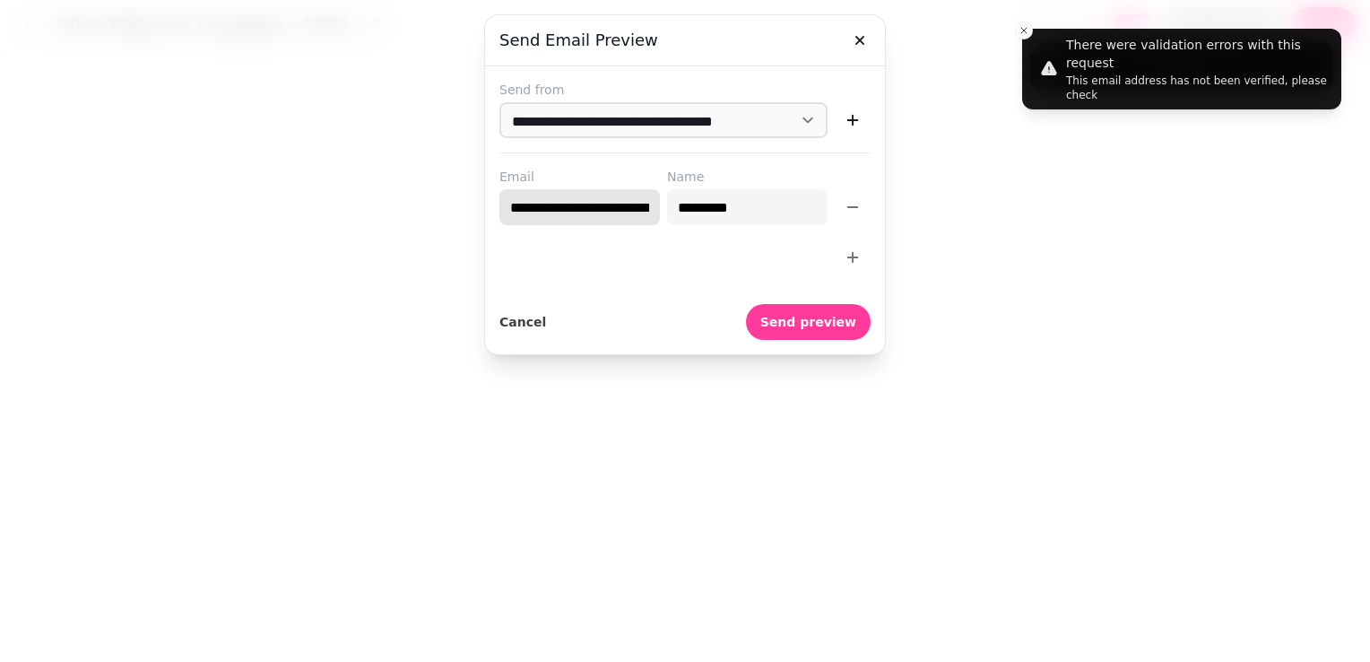
click at [640, 211] on input "**********" at bounding box center [579, 207] width 161 height 36
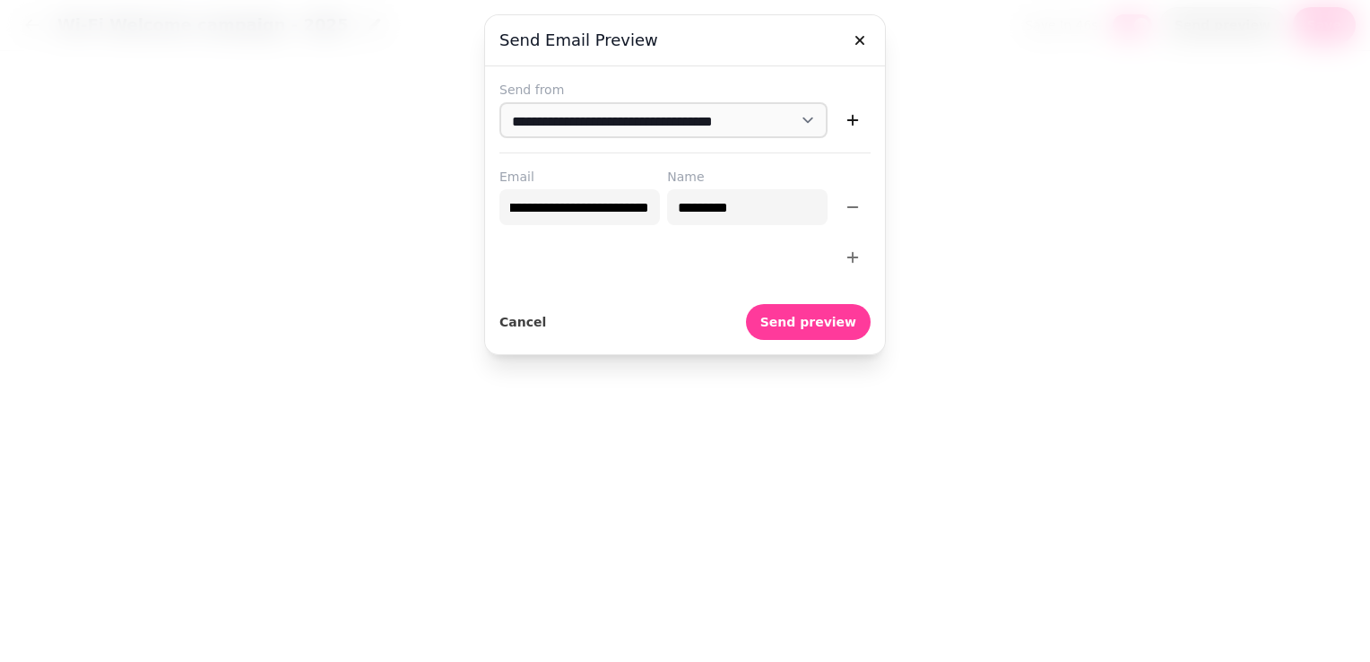
click at [705, 38] on h3 "Send email preview" at bounding box center [684, 41] width 371 height 22
click at [818, 322] on span "Send preview" at bounding box center [808, 322] width 96 height 13
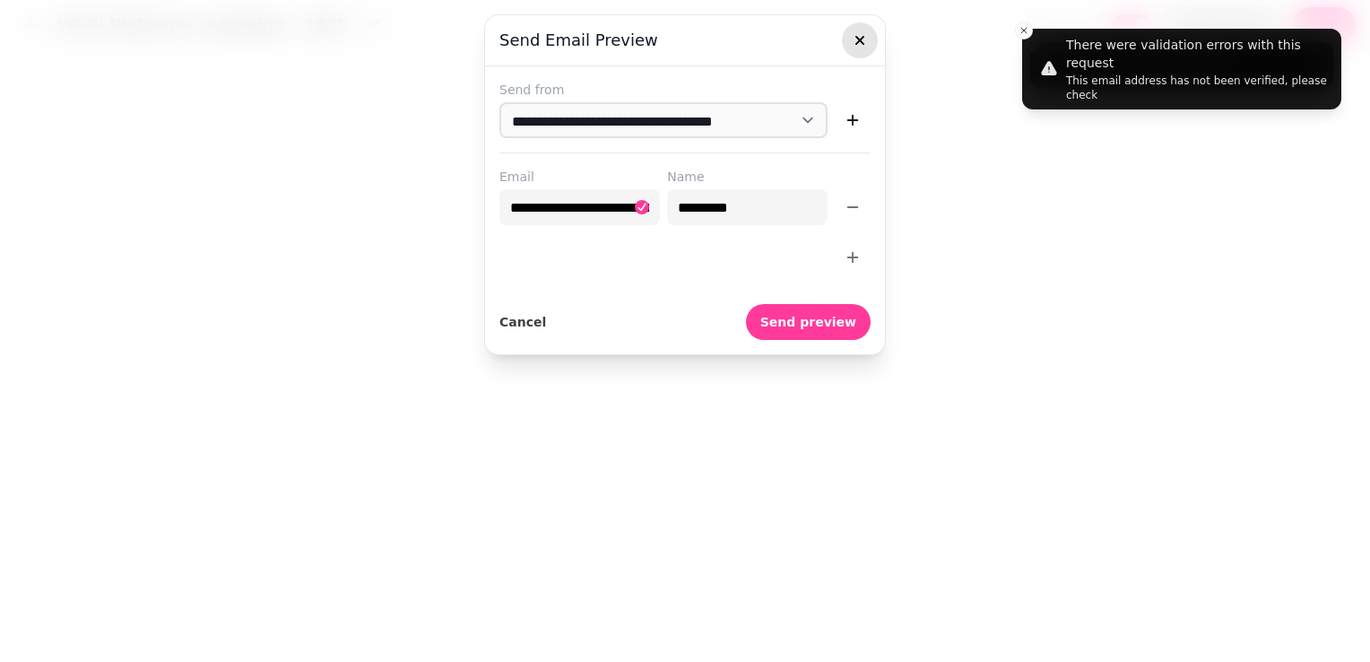
click at [861, 48] on icon "button" at bounding box center [860, 40] width 18 height 18
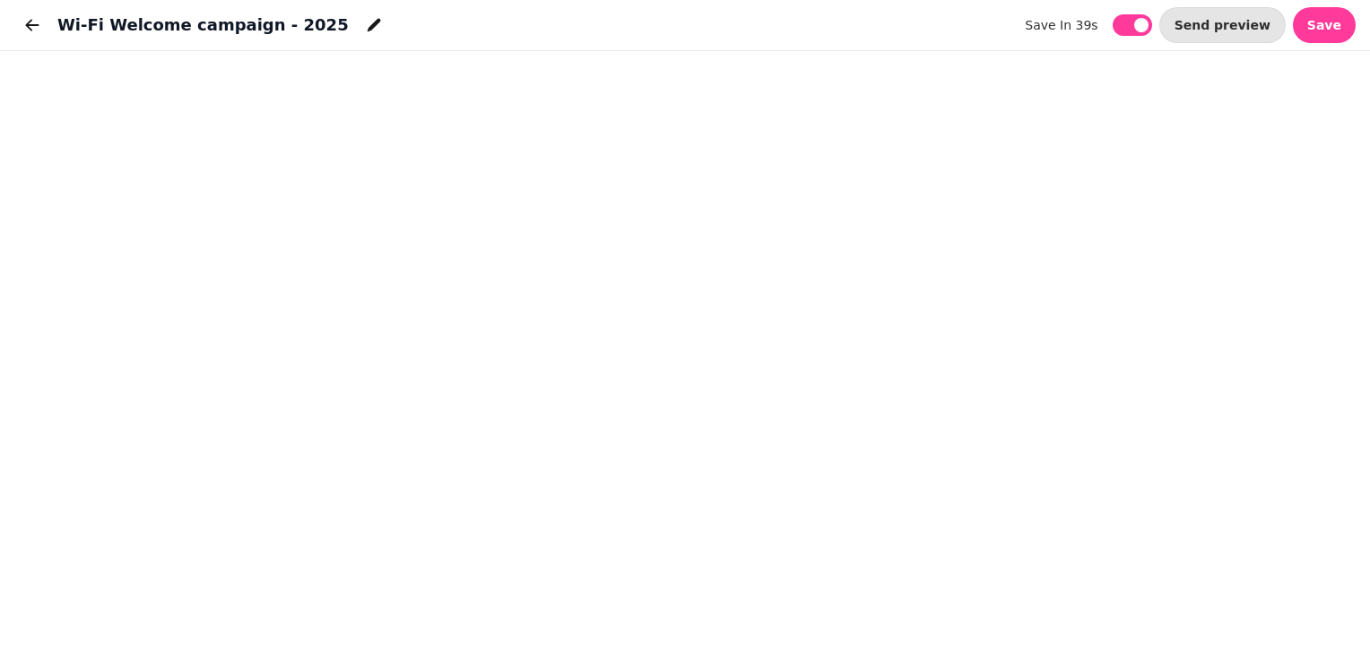
click at [945, 13] on div "Wi-Fi Welcome campaign - 2025 save in 39s save in 39s Send preview Save" at bounding box center [685, 25] width 1370 height 51
click at [33, 23] on icon "button" at bounding box center [32, 25] width 18 height 18
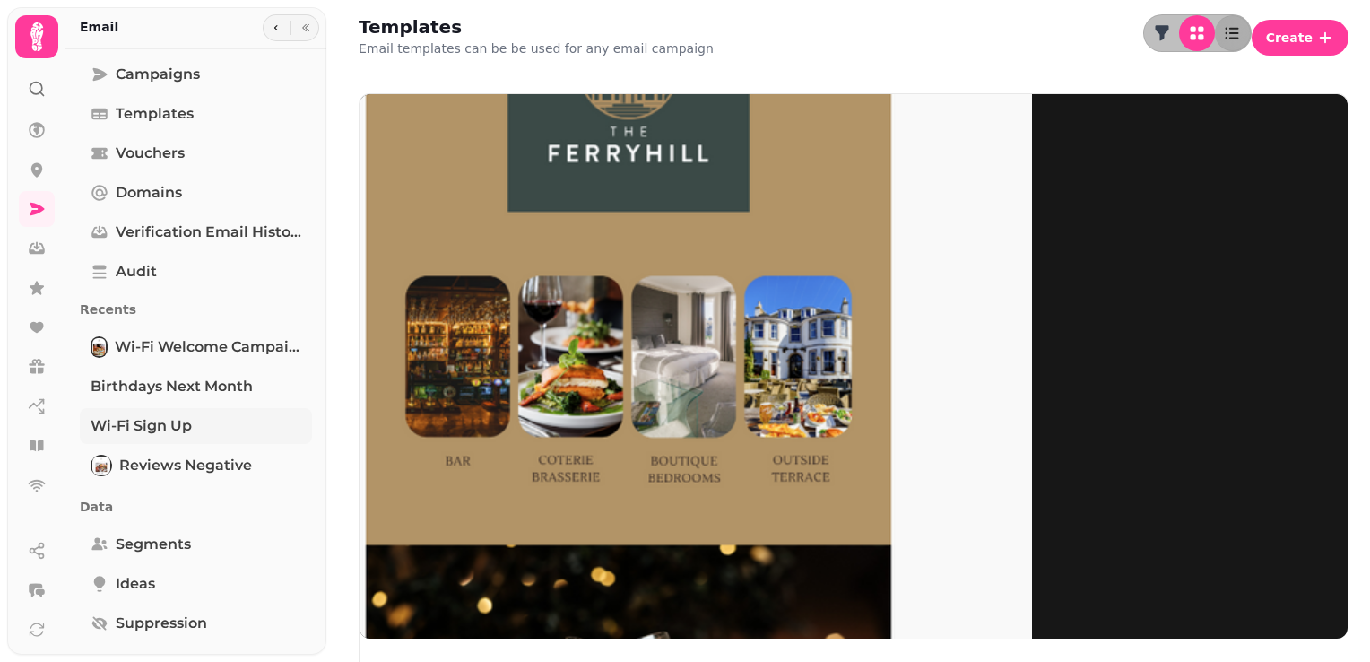
click at [152, 421] on span "Wi-Fi Sign Up" at bounding box center [141, 426] width 101 height 22
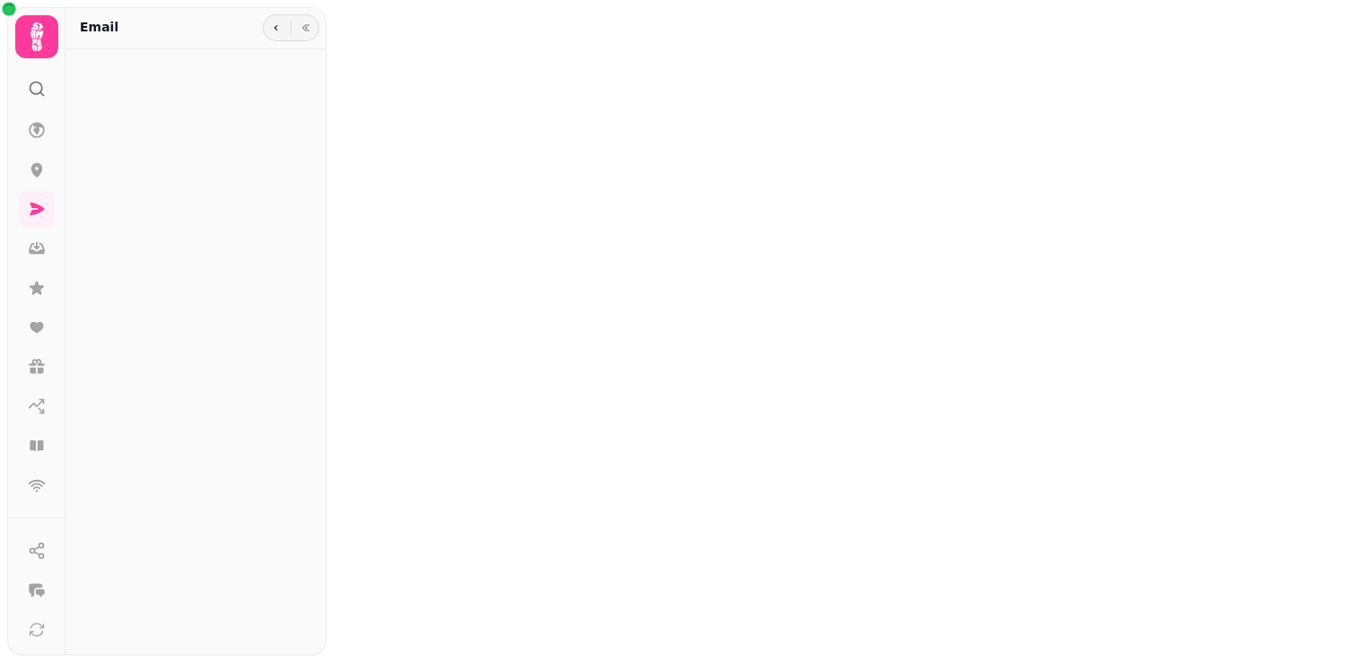
type input "**********"
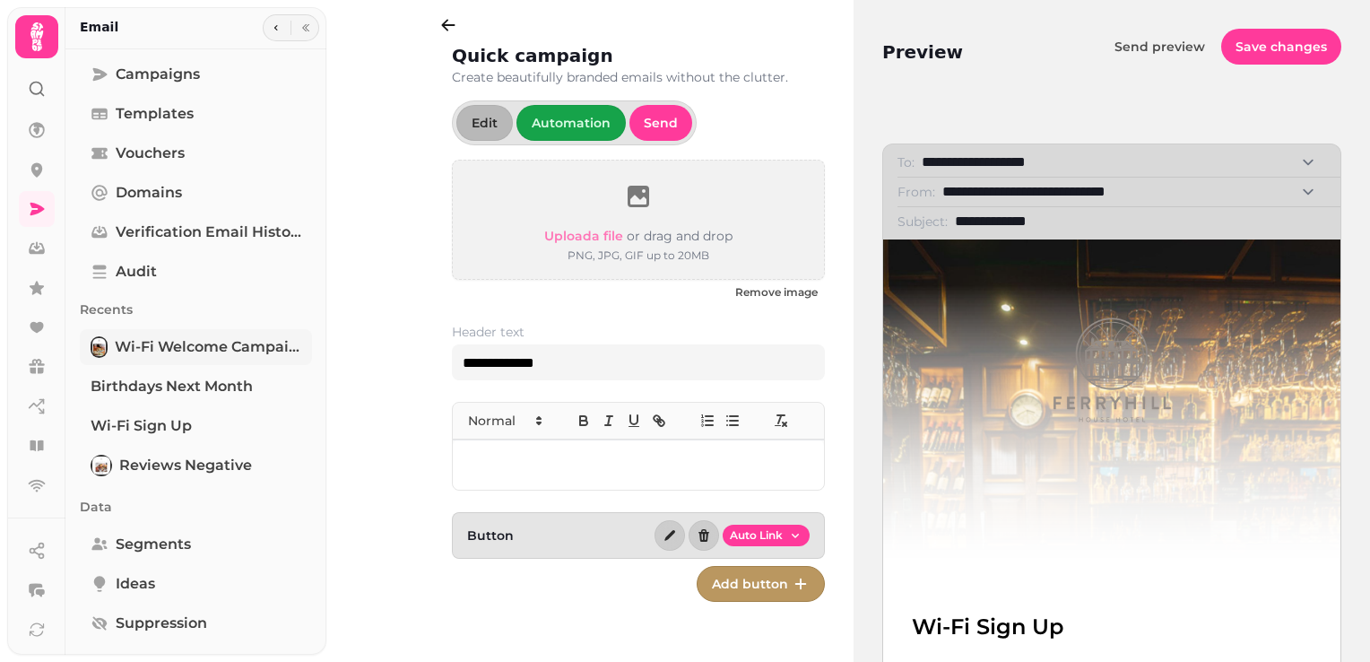
click at [131, 347] on span "Wi-Fi Welcome campaign - 2025" at bounding box center [208, 347] width 187 height 22
select select "**********"
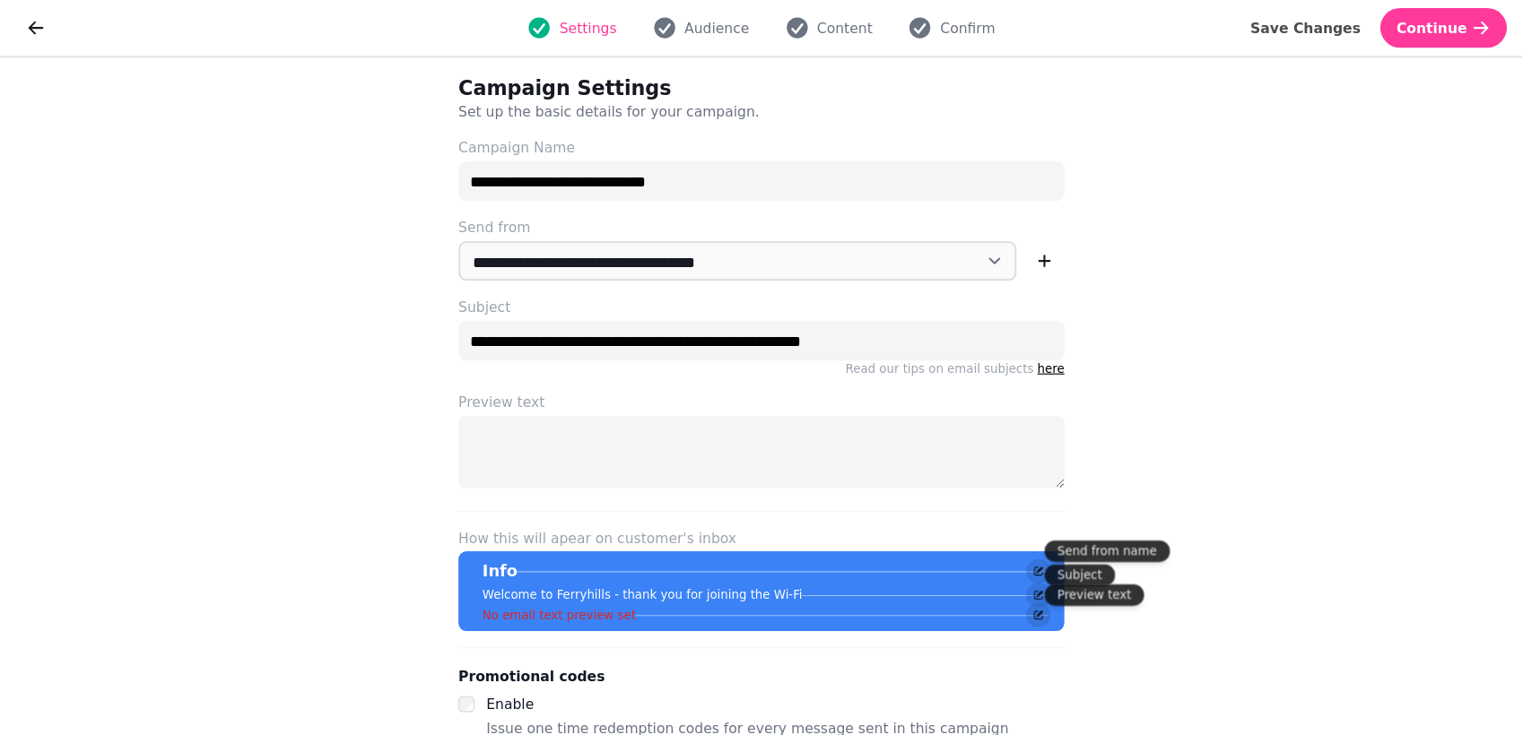
scroll to position [17, 0]
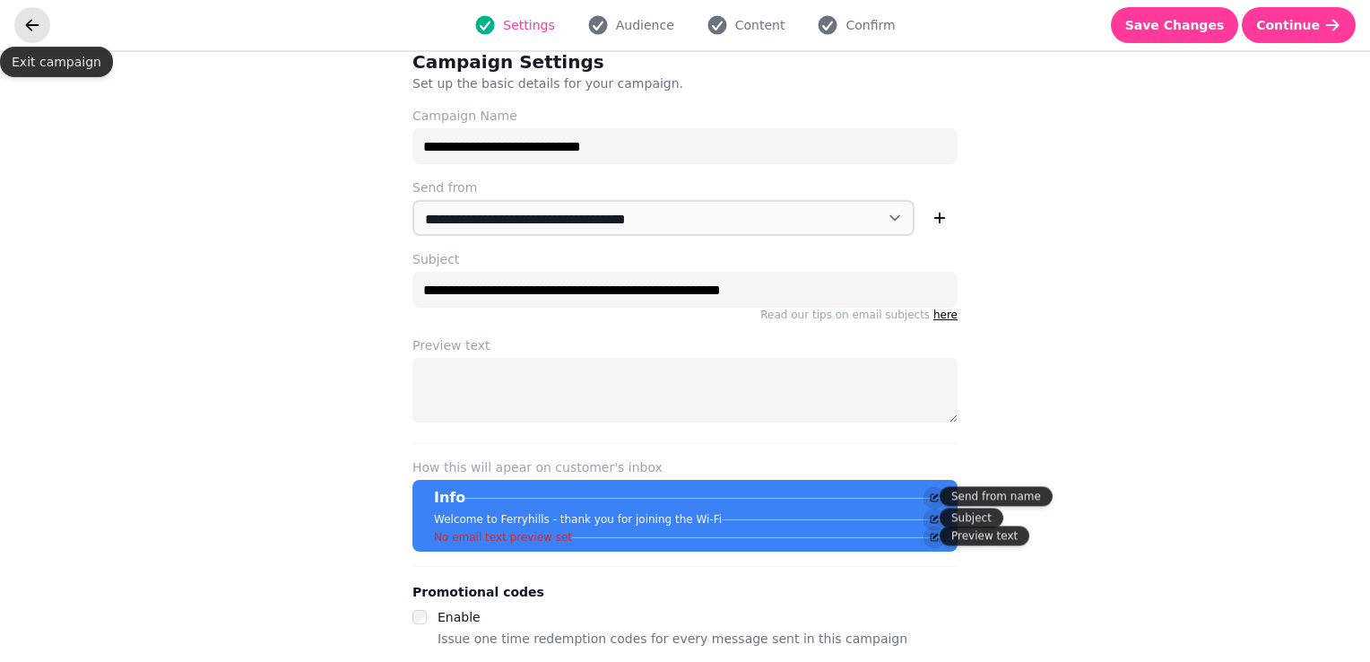
click at [37, 20] on icon "go back" at bounding box center [32, 25] width 18 height 18
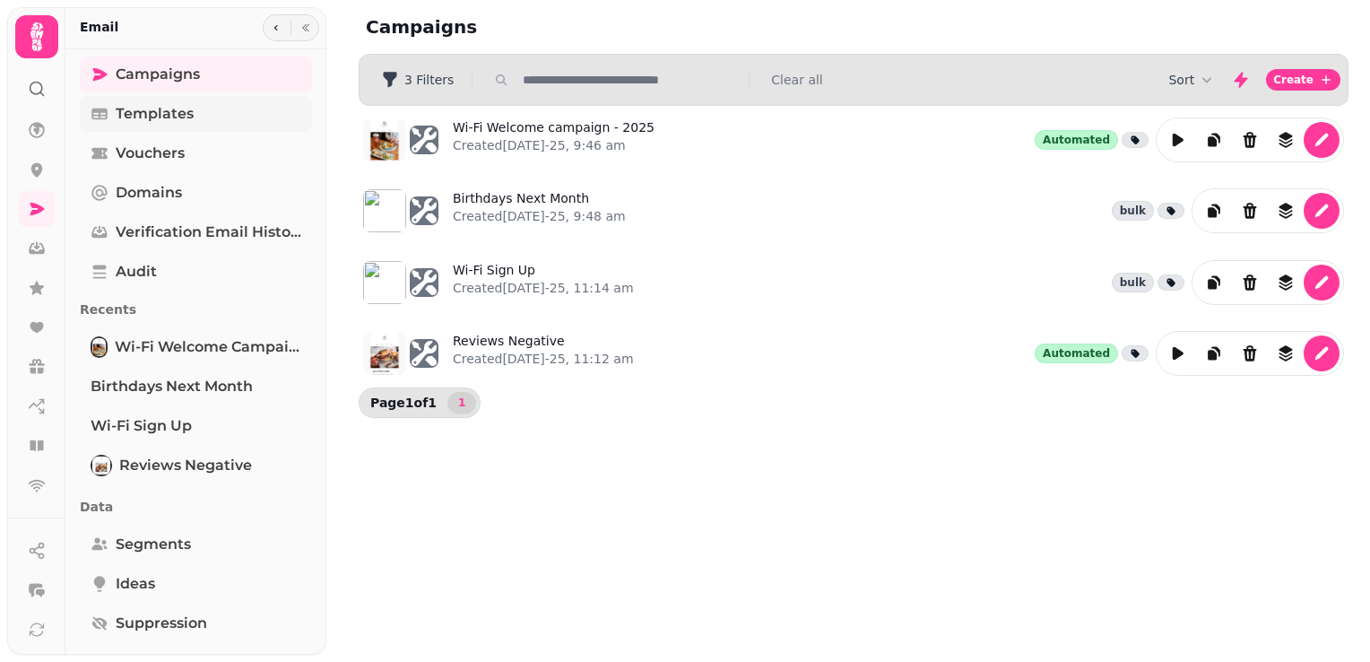
click at [157, 124] on span "Templates" at bounding box center [155, 114] width 78 height 22
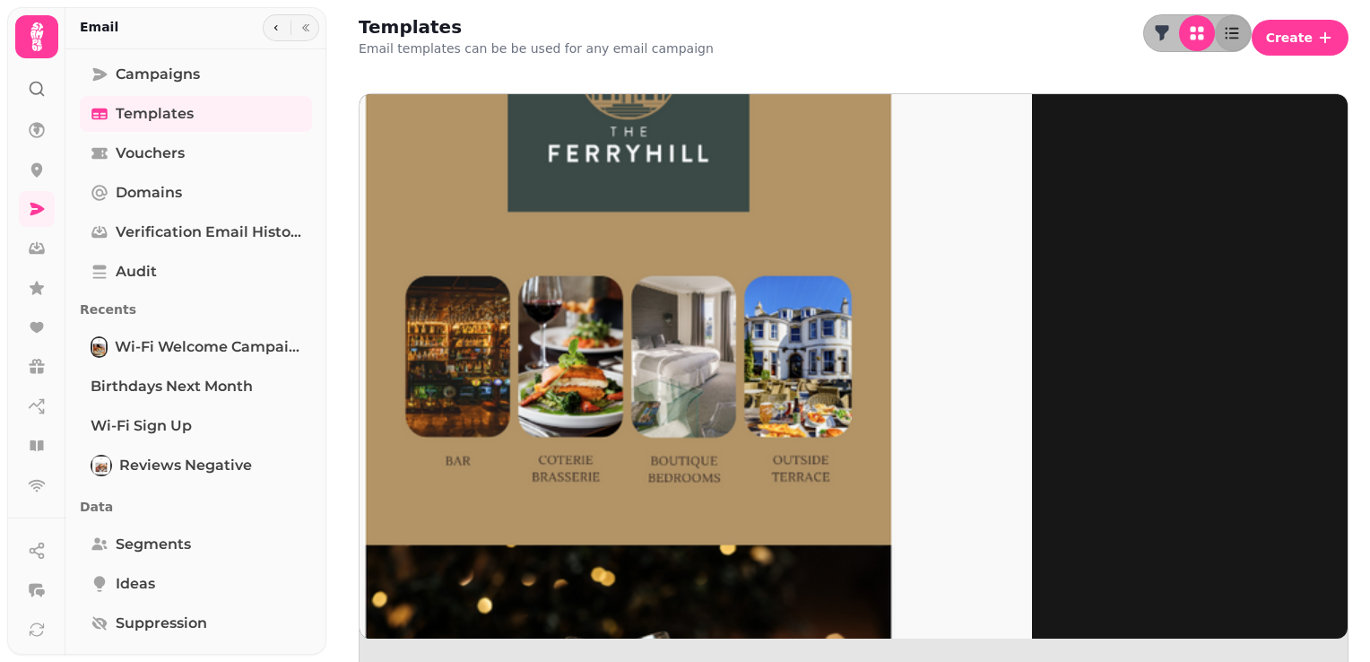
click at [524, 156] on img at bounding box center [628, 363] width 807 height 807
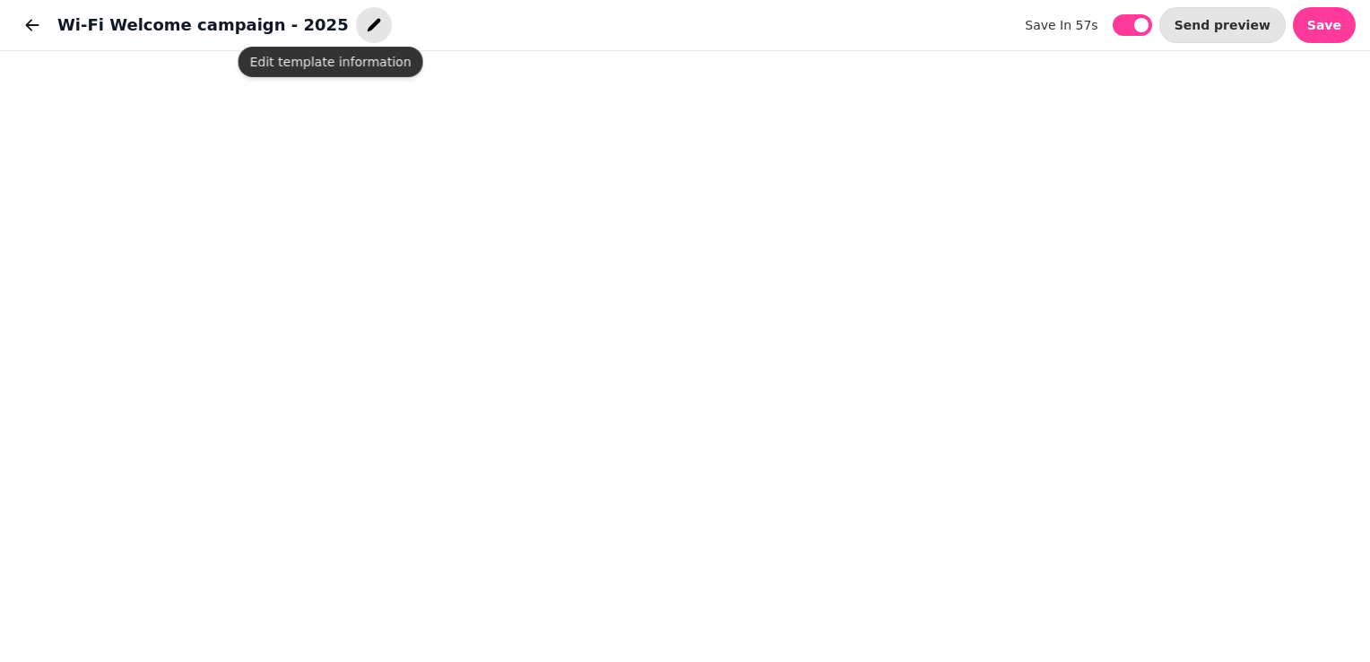
click at [367, 23] on icon "button" at bounding box center [373, 25] width 13 height 13
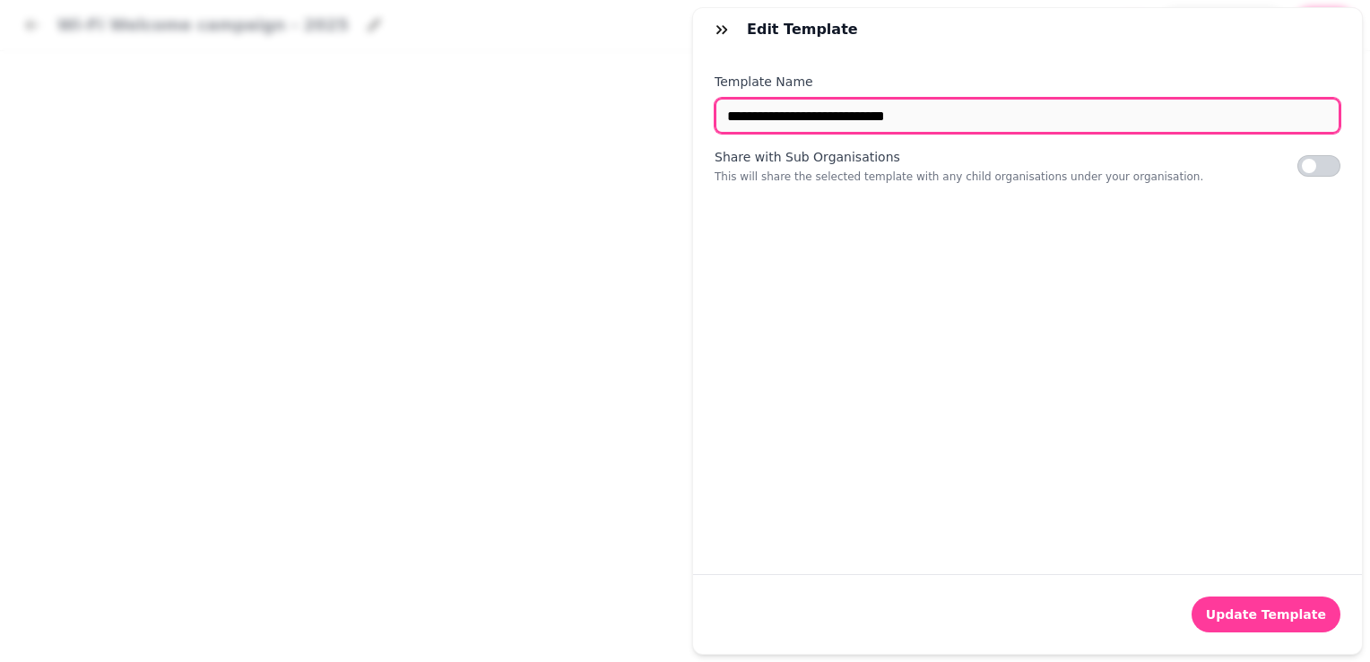
drag, startPoint x: 931, startPoint y: 117, endPoint x: 723, endPoint y: 117, distance: 208.0
click at [723, 117] on input "**********" at bounding box center [1028, 116] width 626 height 36
type input "**********"
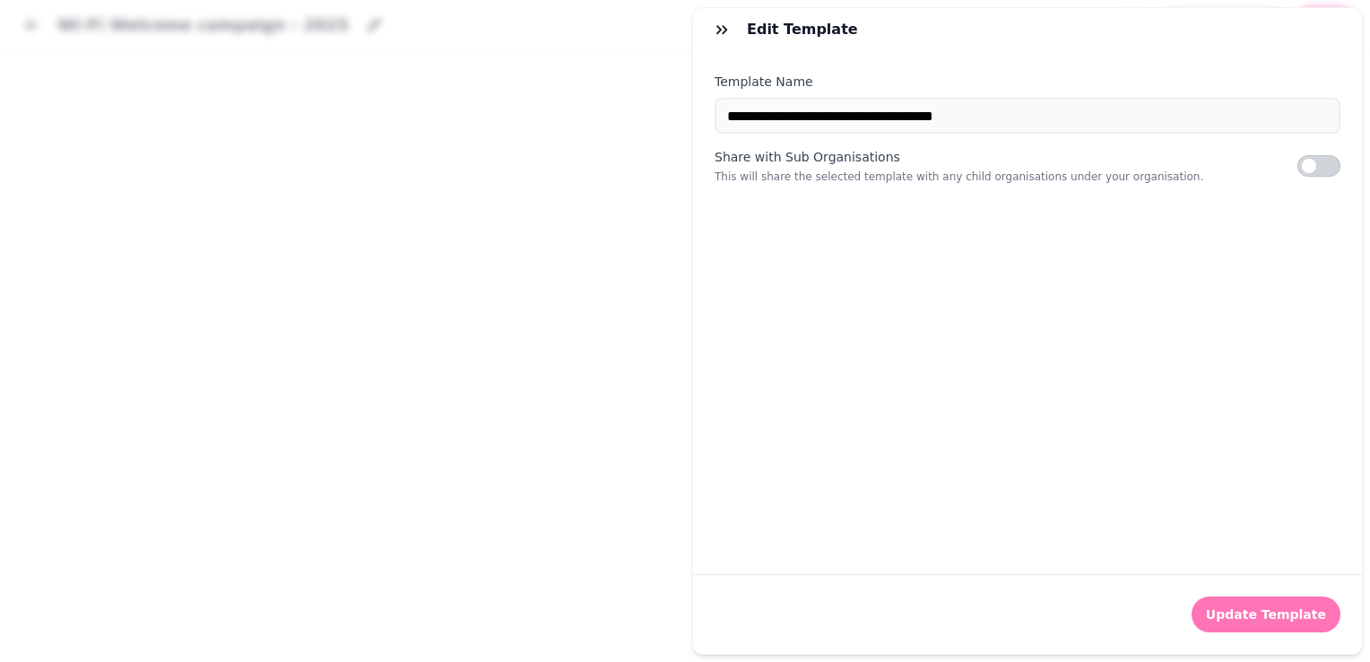
click at [1222, 608] on span "Update Template" at bounding box center [1266, 614] width 120 height 13
click at [724, 33] on icon "button" at bounding box center [722, 30] width 18 height 18
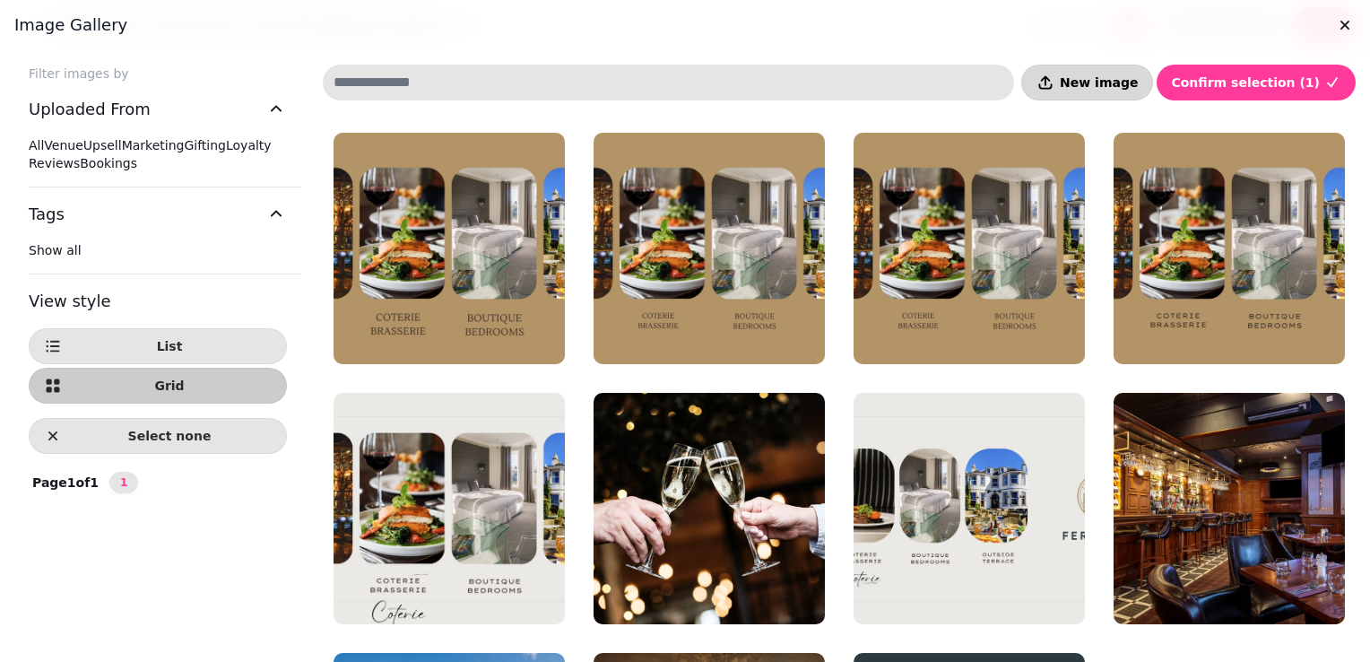
click at [1115, 92] on button "New image" at bounding box center [1087, 83] width 132 height 36
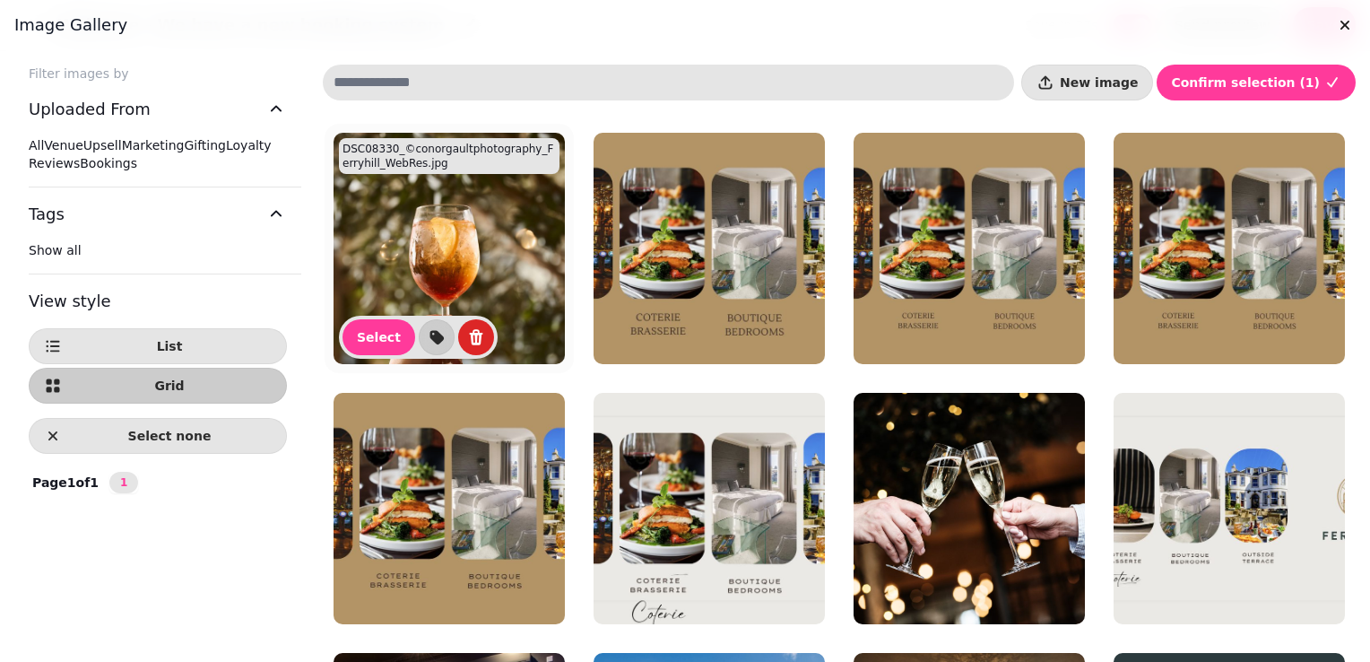
click at [448, 272] on img at bounding box center [449, 248] width 231 height 231
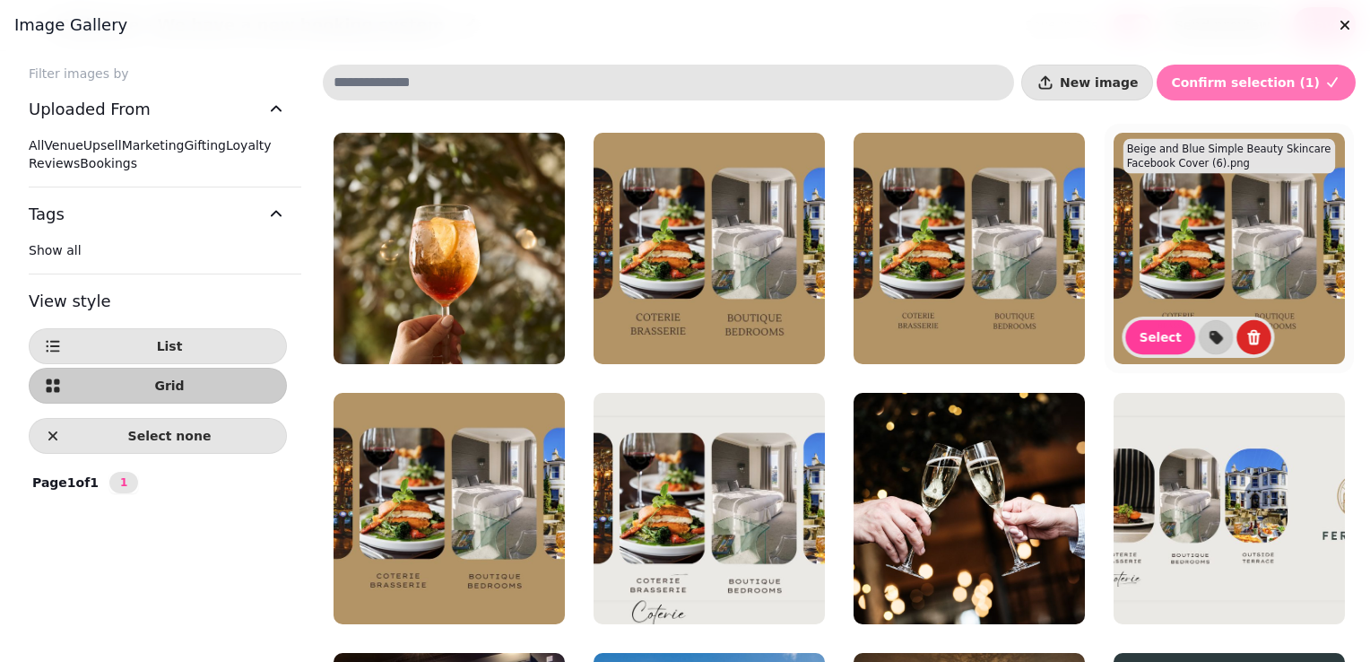
click at [1237, 91] on button "Confirm selection ( 1 )" at bounding box center [1256, 83] width 199 height 36
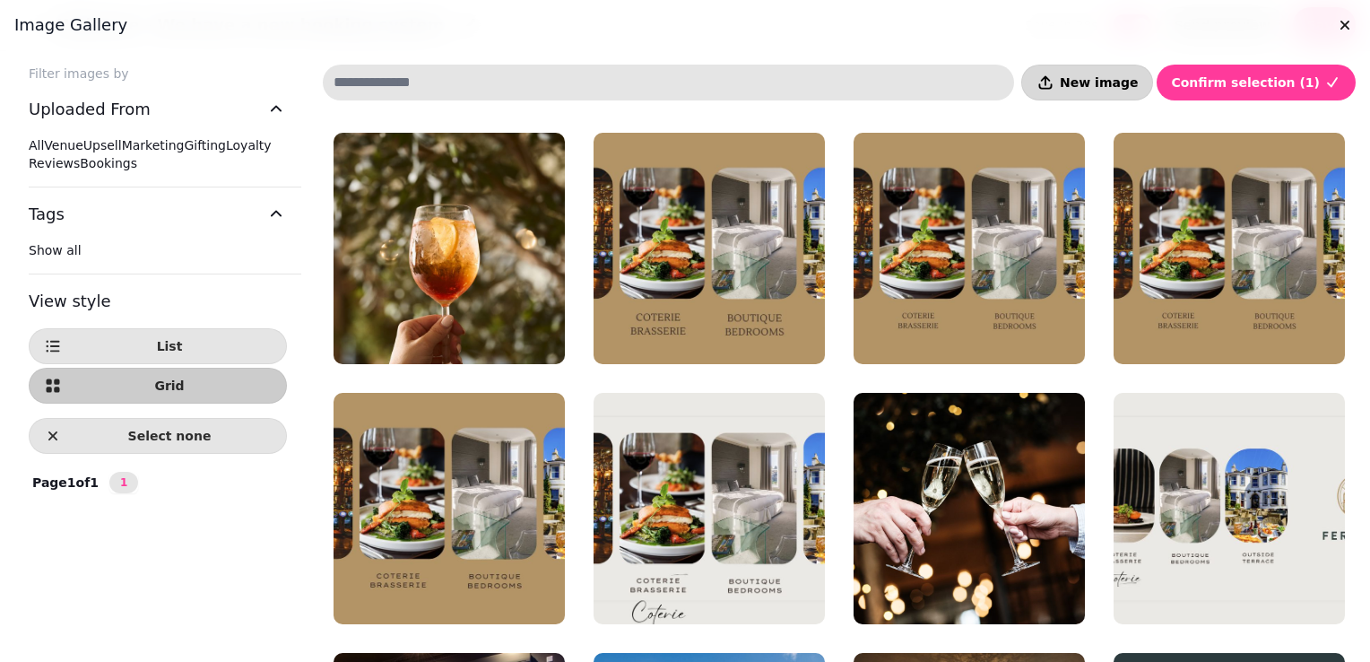
click at [1137, 99] on button "New image" at bounding box center [1087, 83] width 132 height 36
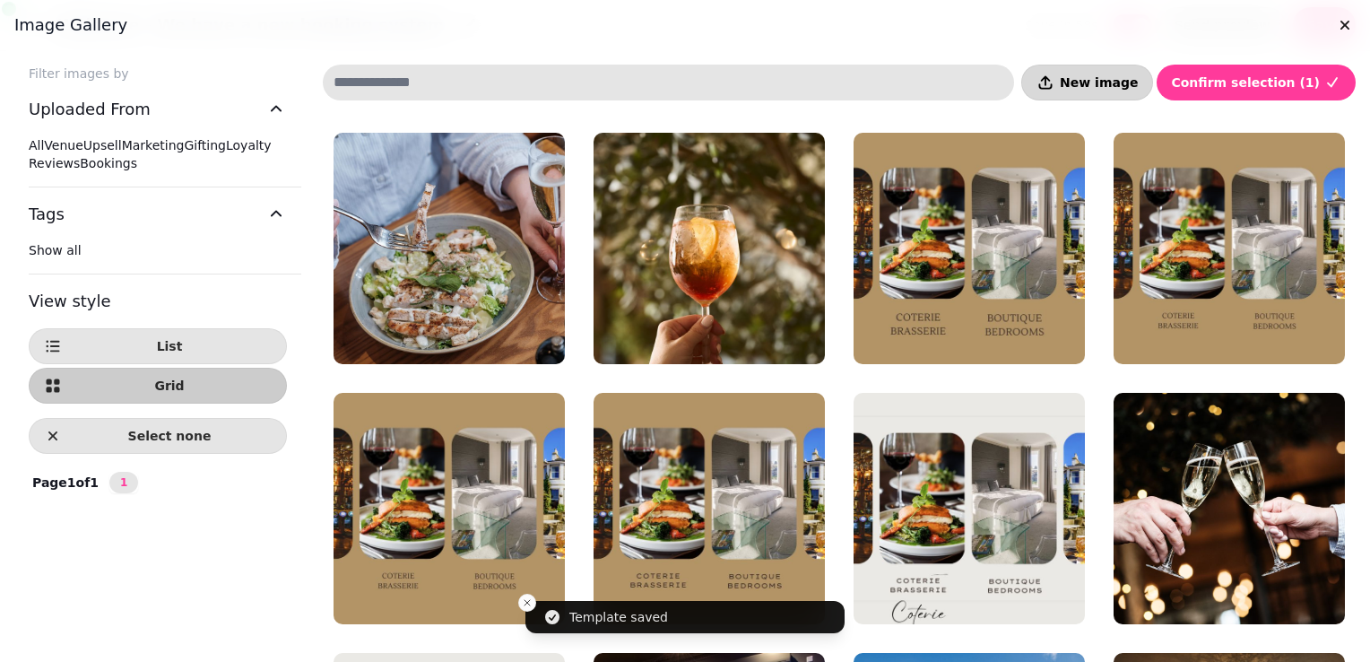
click at [1138, 84] on span "New image" at bounding box center [1099, 82] width 78 height 13
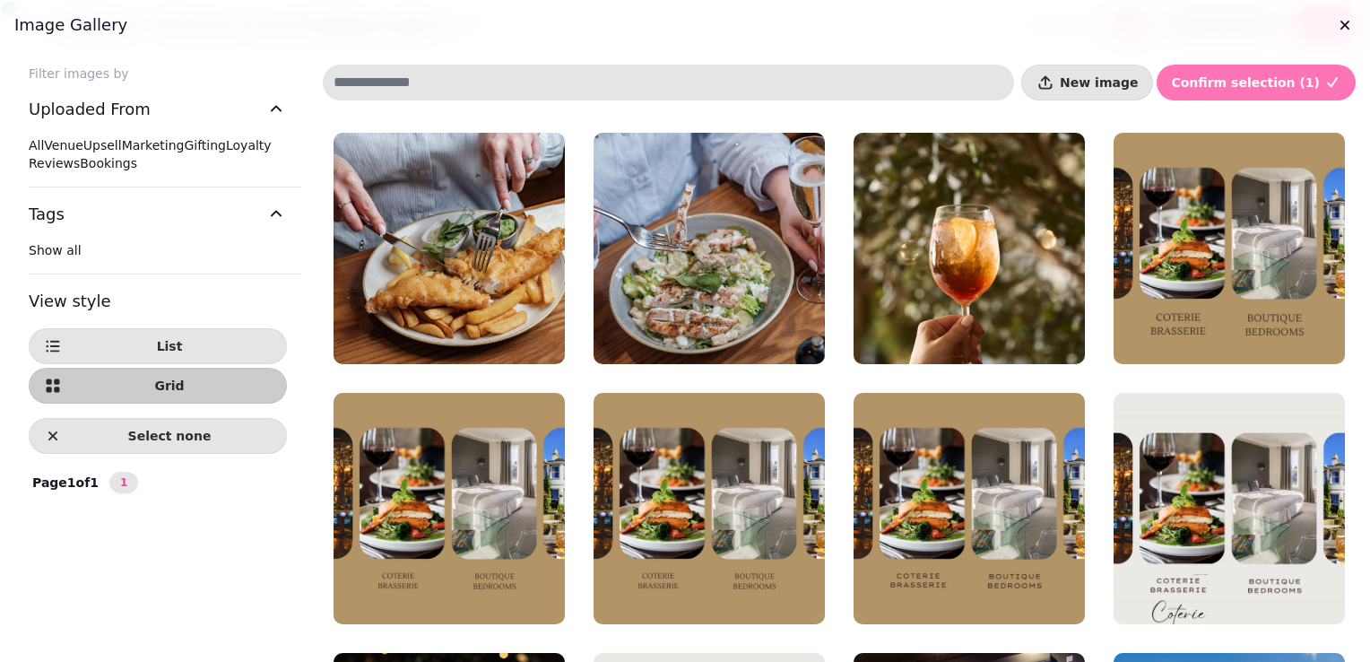
click at [1226, 82] on span "Confirm selection ( 1 )" at bounding box center [1245, 82] width 149 height 13
click at [1132, 70] on button "New image" at bounding box center [1087, 83] width 132 height 36
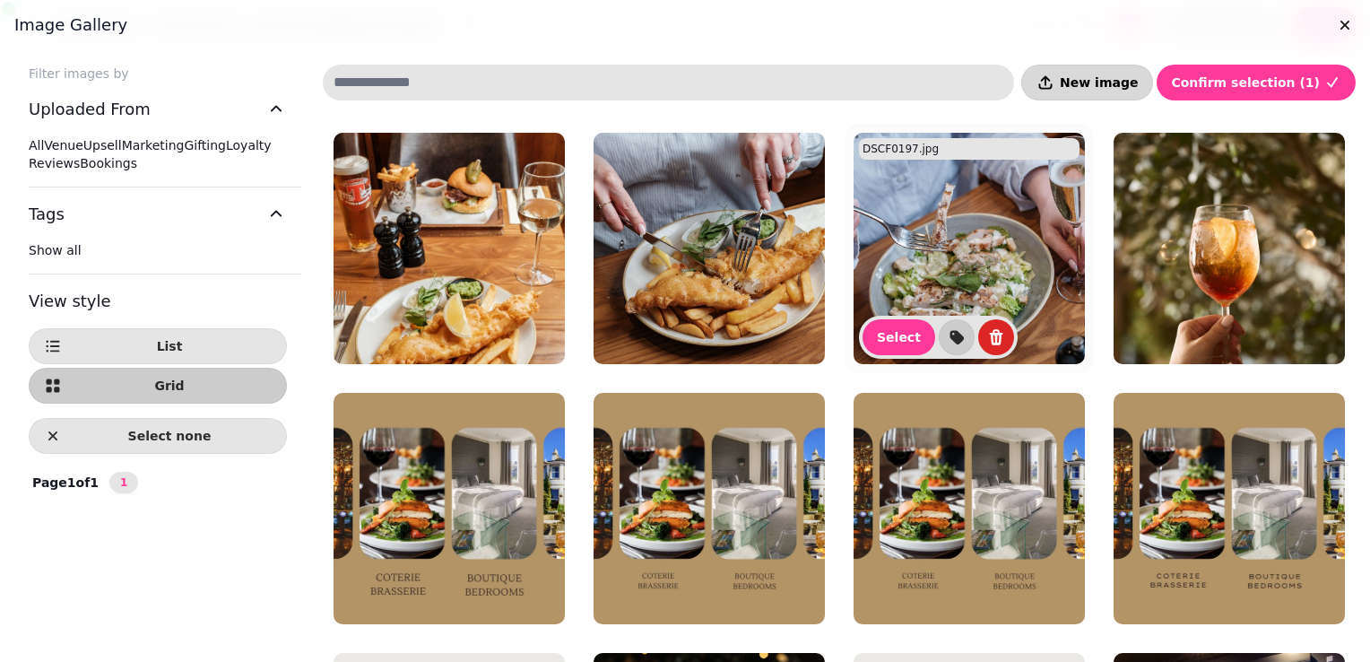
click at [1121, 85] on span "New image" at bounding box center [1099, 82] width 78 height 13
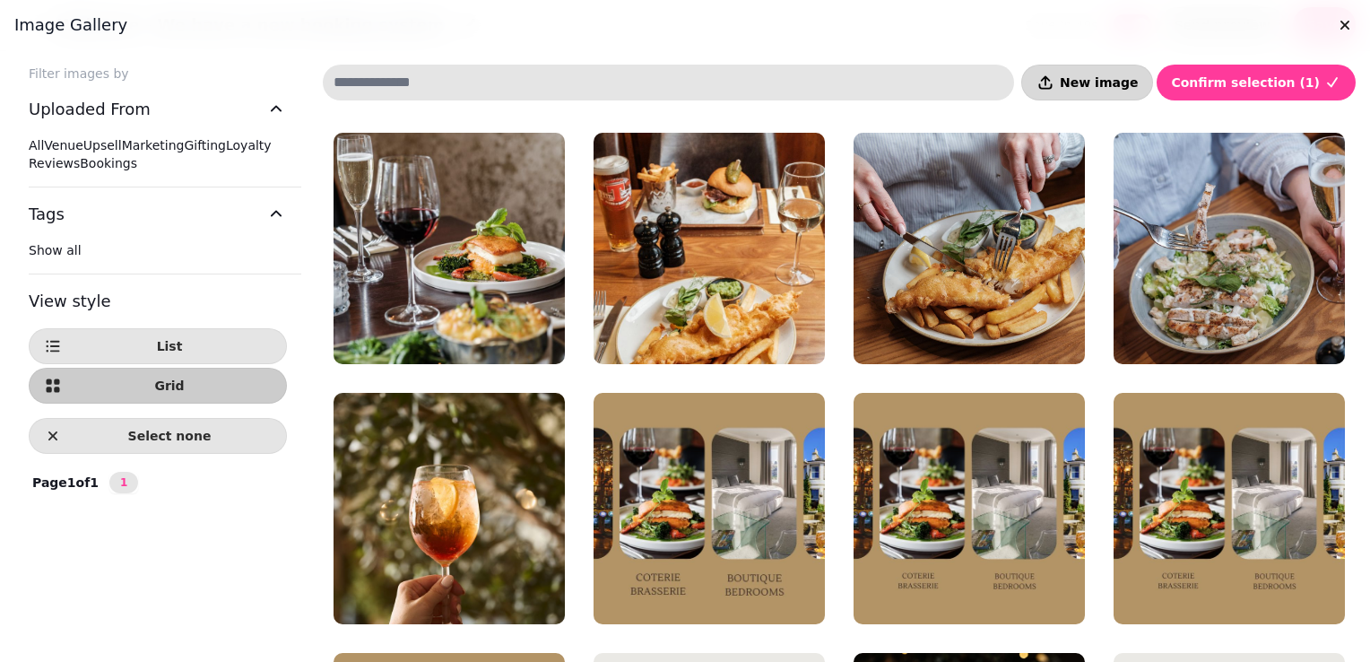
click at [1128, 81] on span "New image" at bounding box center [1099, 82] width 78 height 13
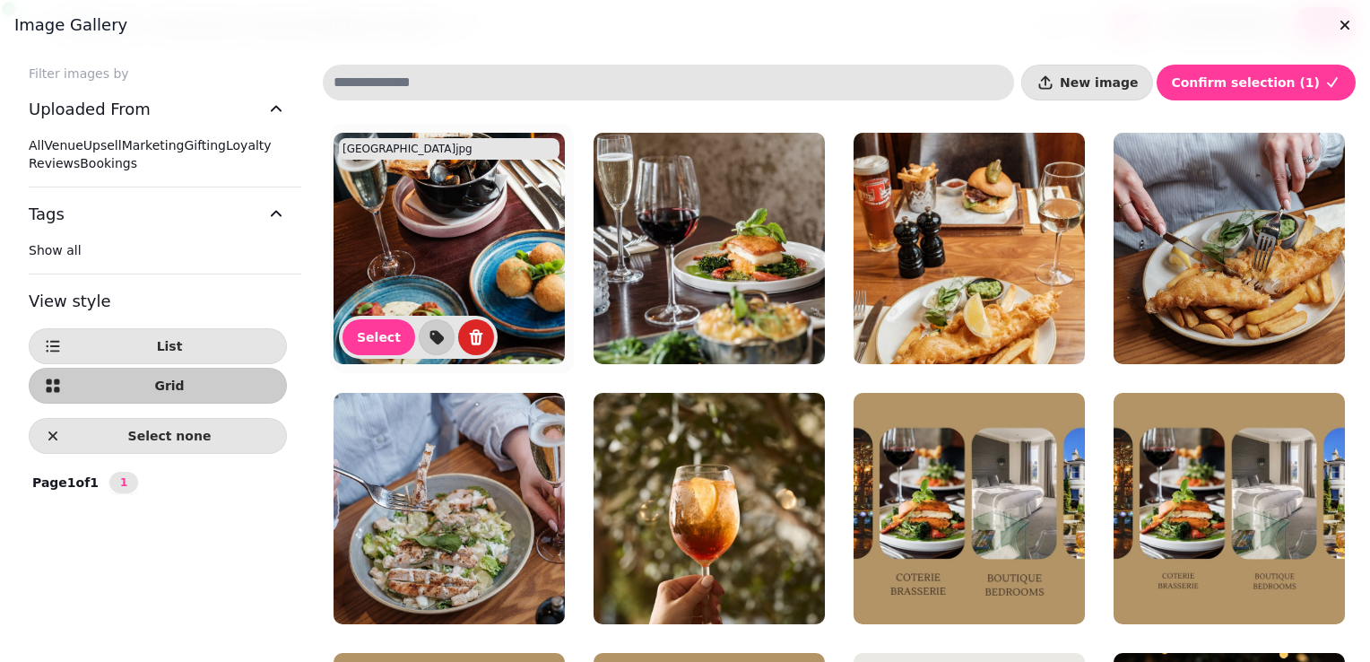
click at [641, 256] on img at bounding box center [709, 248] width 231 height 231
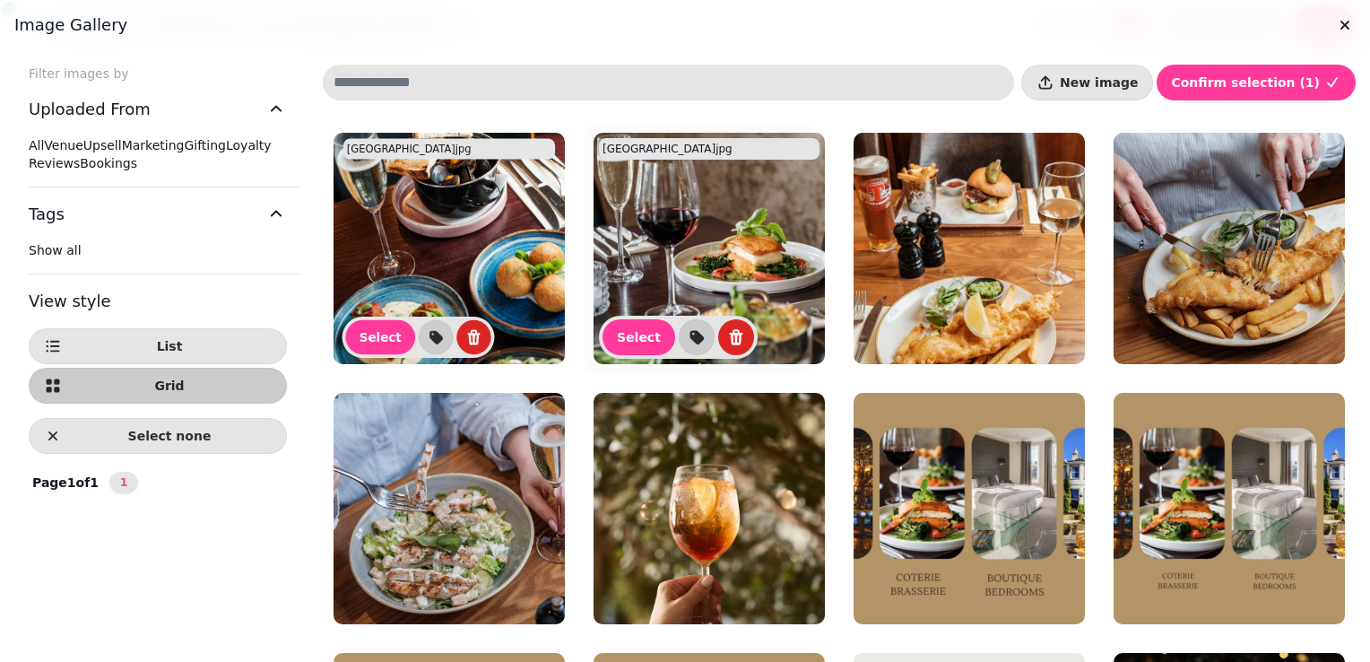
click at [641, 256] on img at bounding box center [709, 248] width 231 height 231
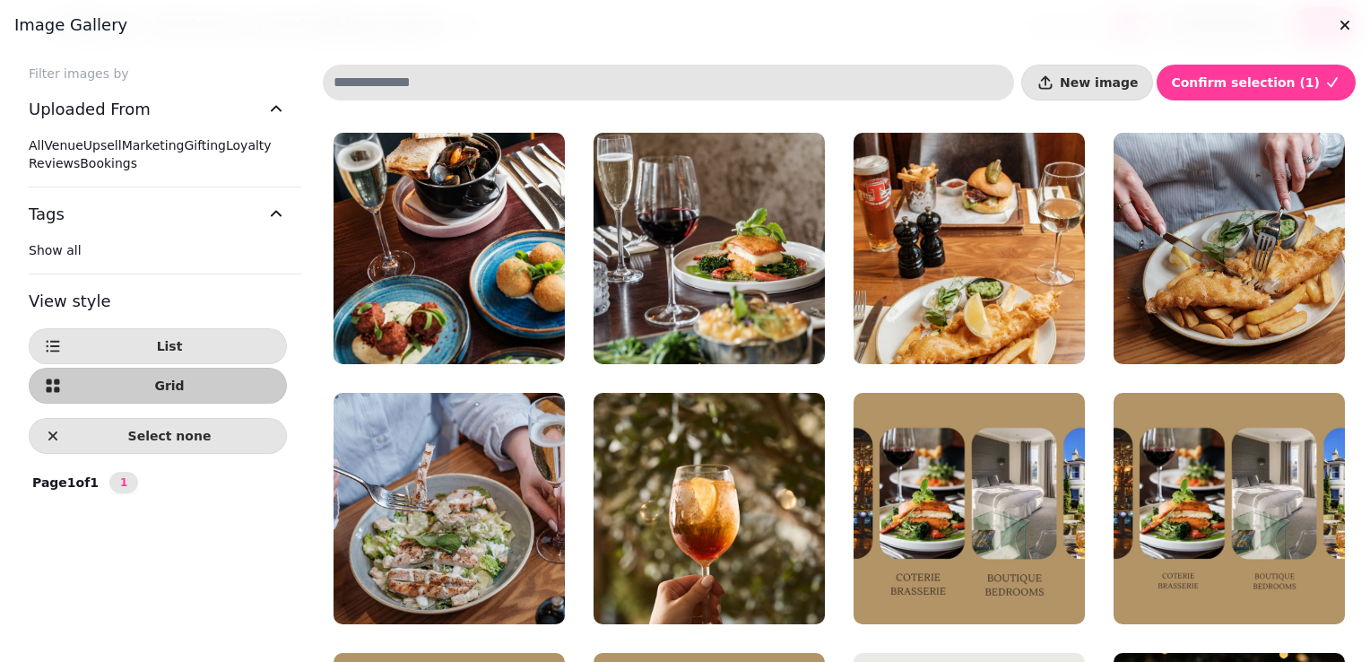
drag, startPoint x: 1371, startPoint y: 381, endPoint x: 1369, endPoint y: 426, distance: 44.9
click at [1369, 426] on html "Welcome - We have a new booking system save in 50s save in 50s Send preview Sav…" at bounding box center [685, 331] width 1370 height 662
click at [985, 658] on div "Mailer header.png" at bounding box center [969, 669] width 221 height 22
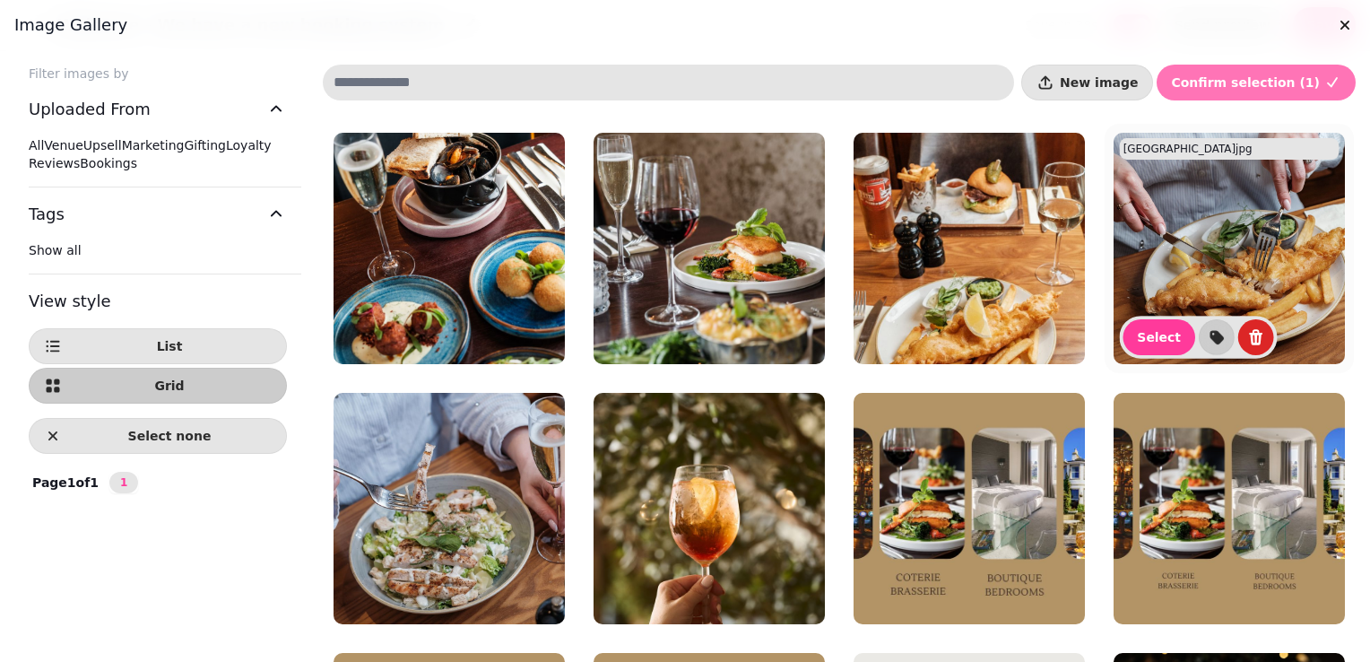
click at [1223, 84] on span "Confirm selection ( 1 )" at bounding box center [1245, 82] width 149 height 13
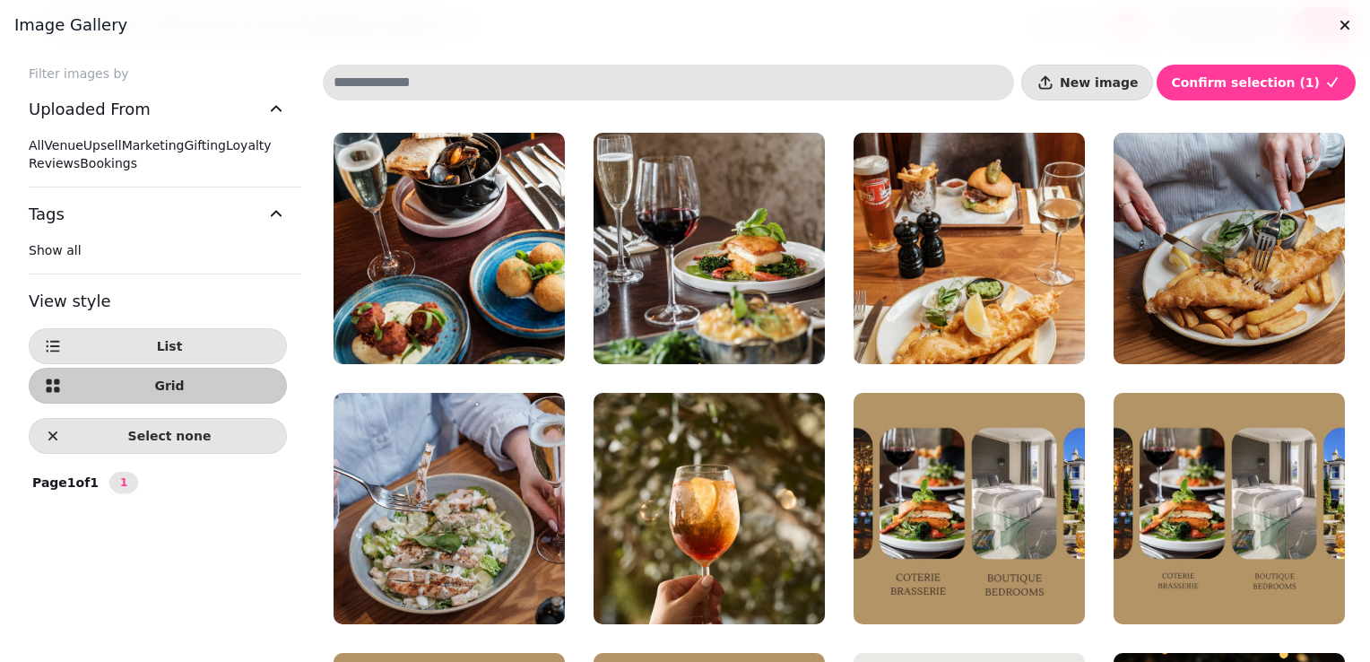
click at [1364, 652] on div at bounding box center [685, 331] width 1370 height 662
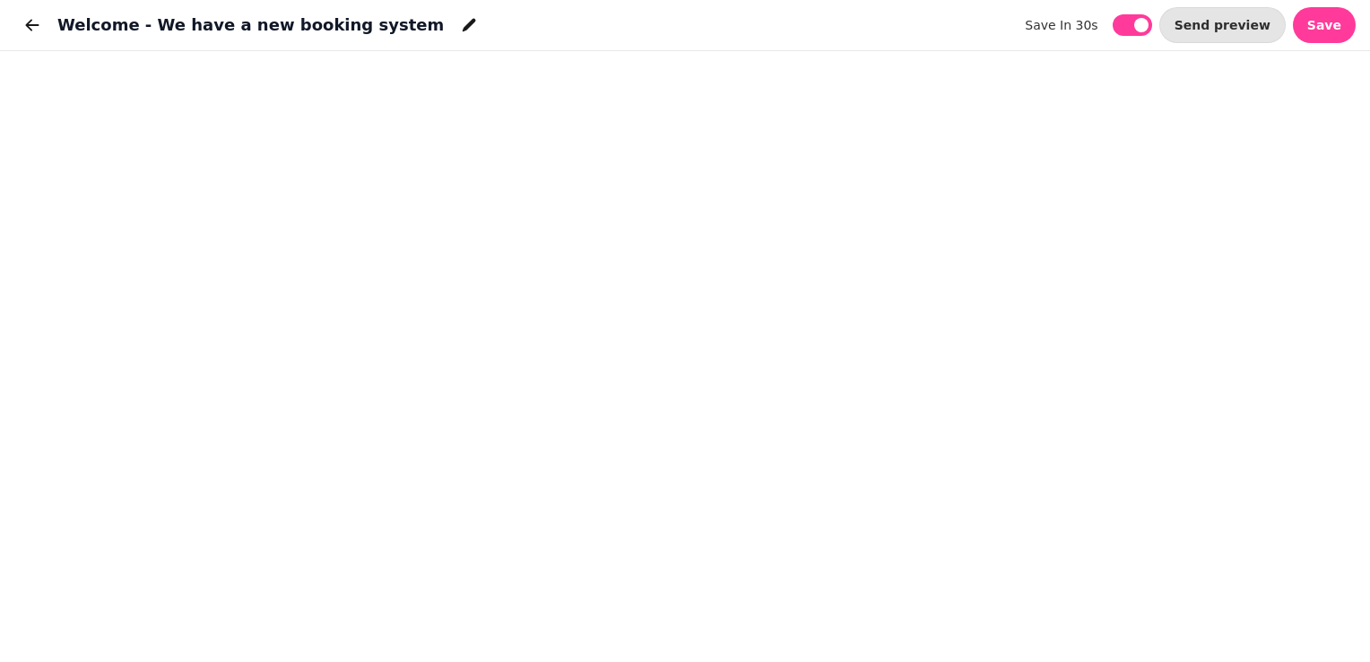
click at [1365, 652] on div at bounding box center [685, 331] width 1370 height 662
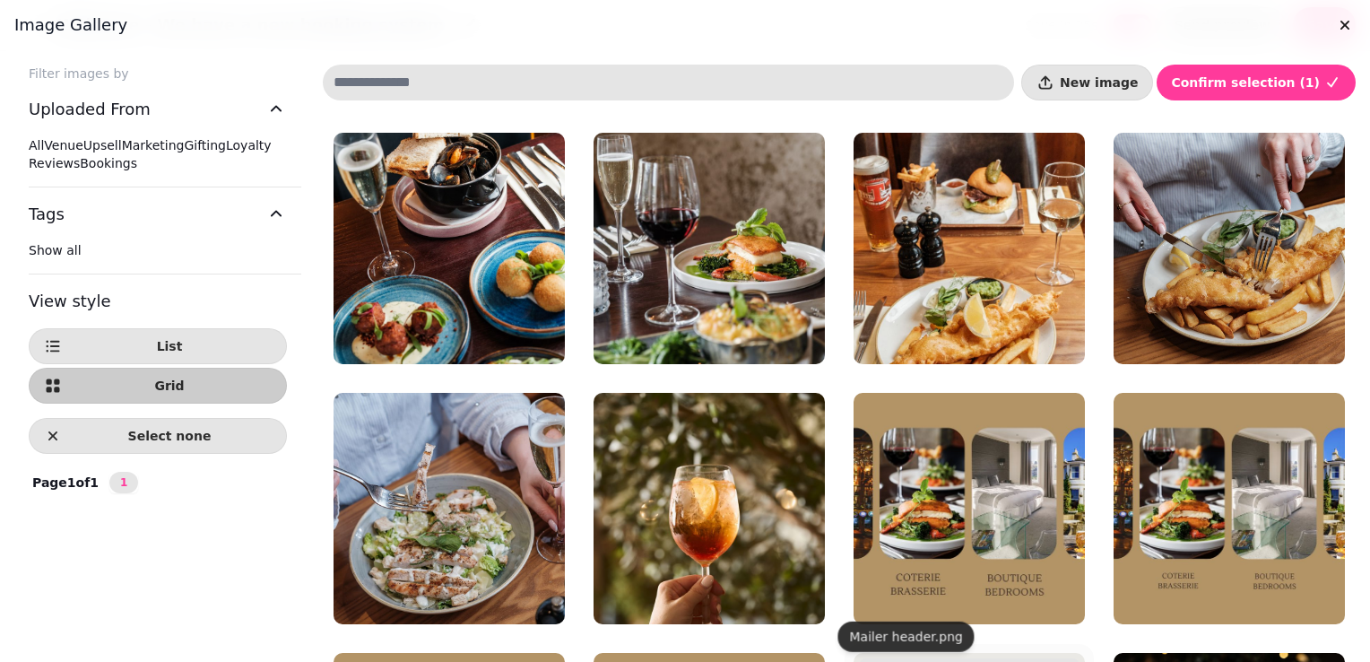
click at [907, 661] on p "Mailer header.png" at bounding box center [911, 669] width 97 height 14
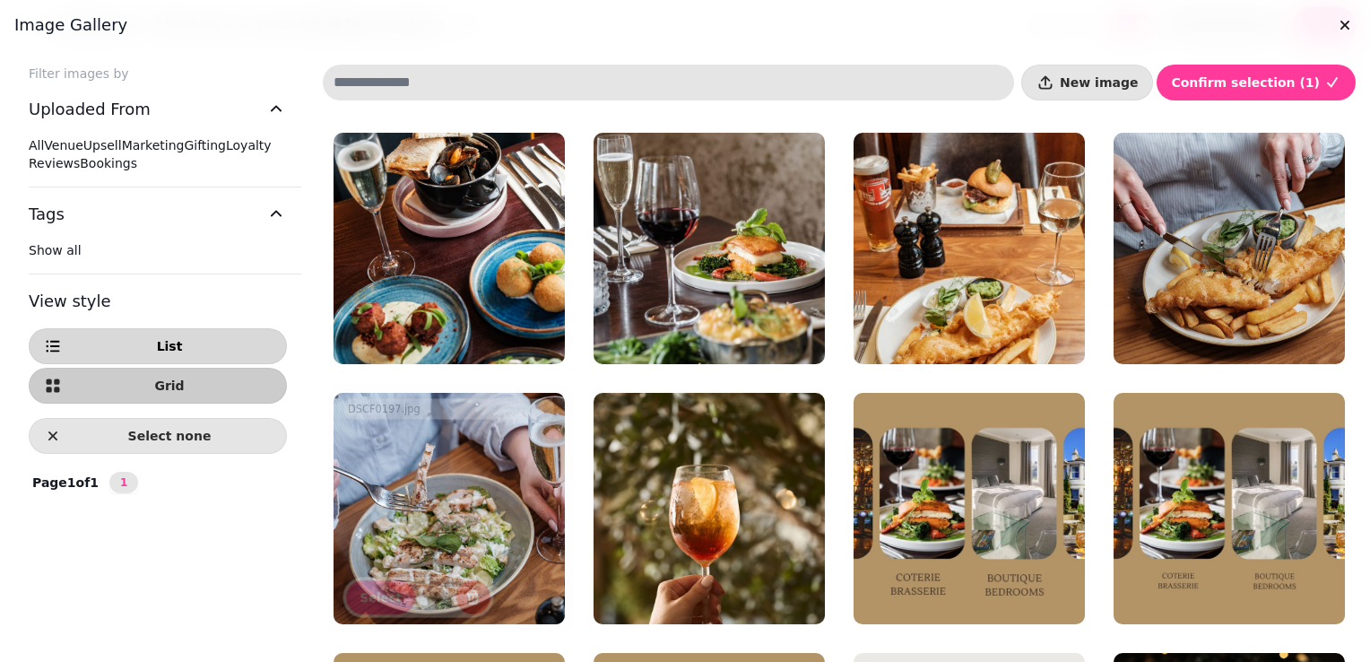
click at [129, 352] on span "List" at bounding box center [169, 346] width 204 height 13
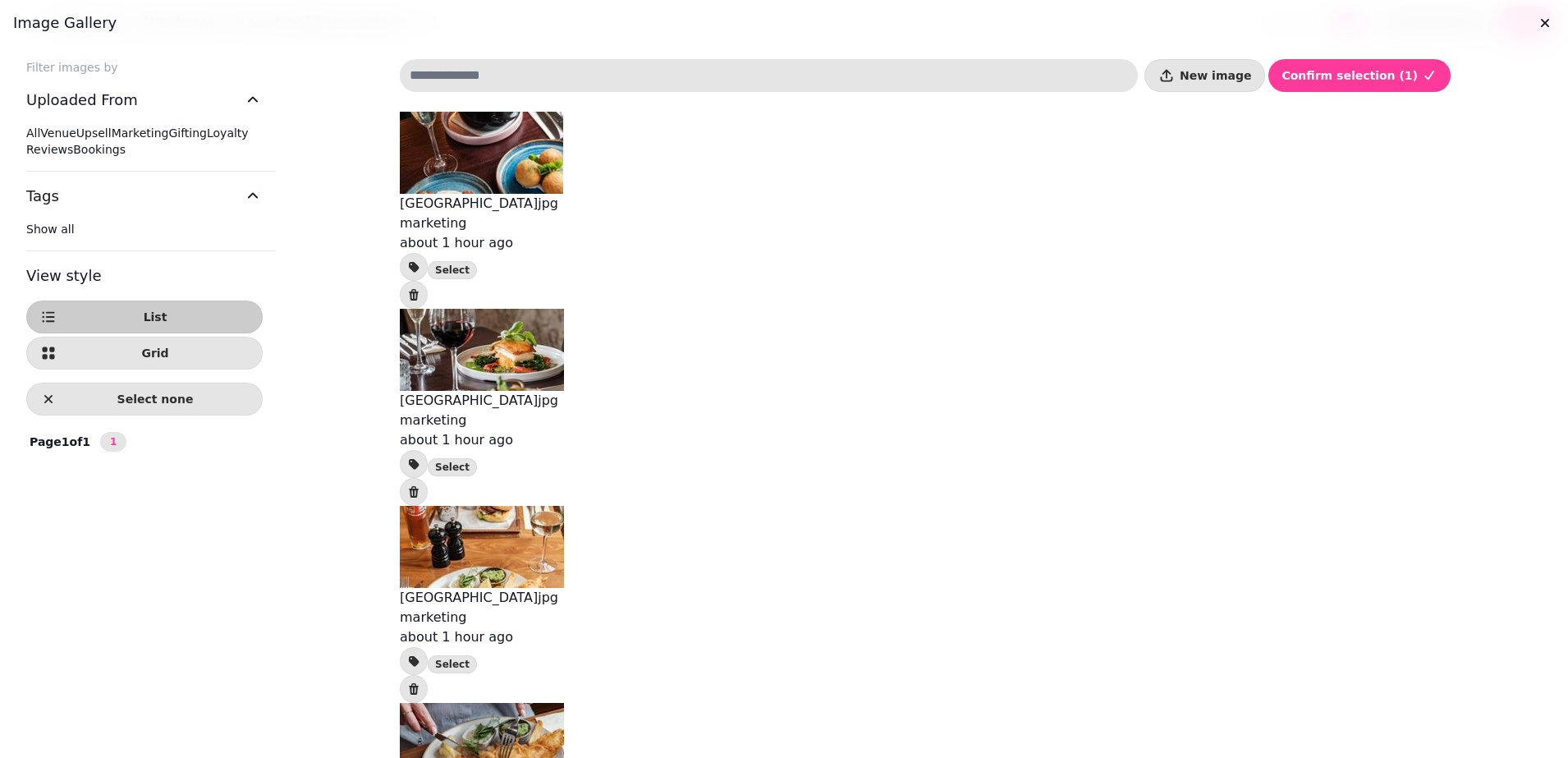
drag, startPoint x: 1116, startPoint y: 0, endPoint x: 1571, endPoint y: 198, distance: 496.2
click at [1253, 198] on html "Welcome - We have a new booking system save in 6s save in 6s Send preview Save …" at bounding box center [784, 379] width 1568 height 758
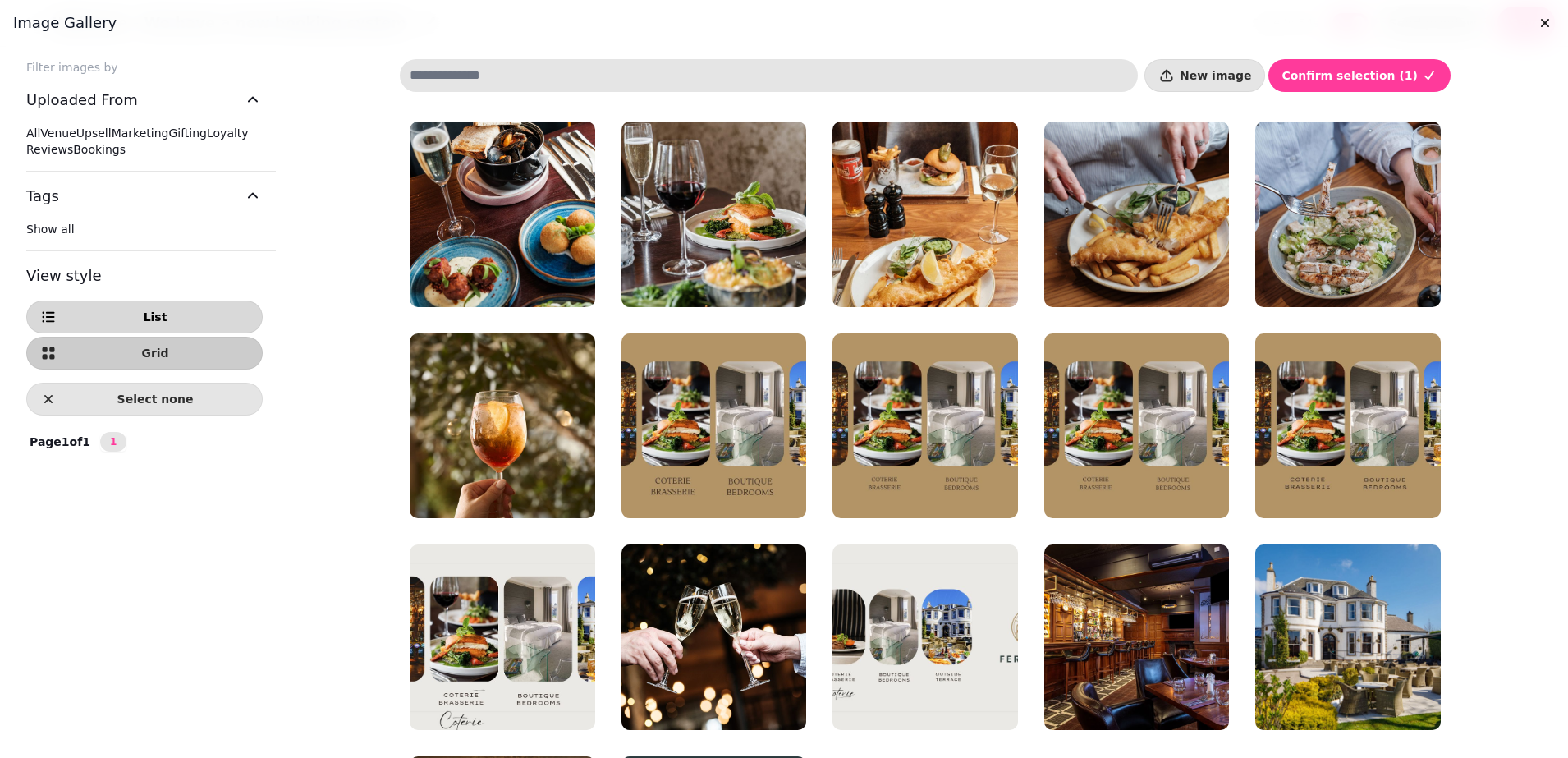
click at [166, 333] on button "List" at bounding box center [145, 317] width 236 height 33
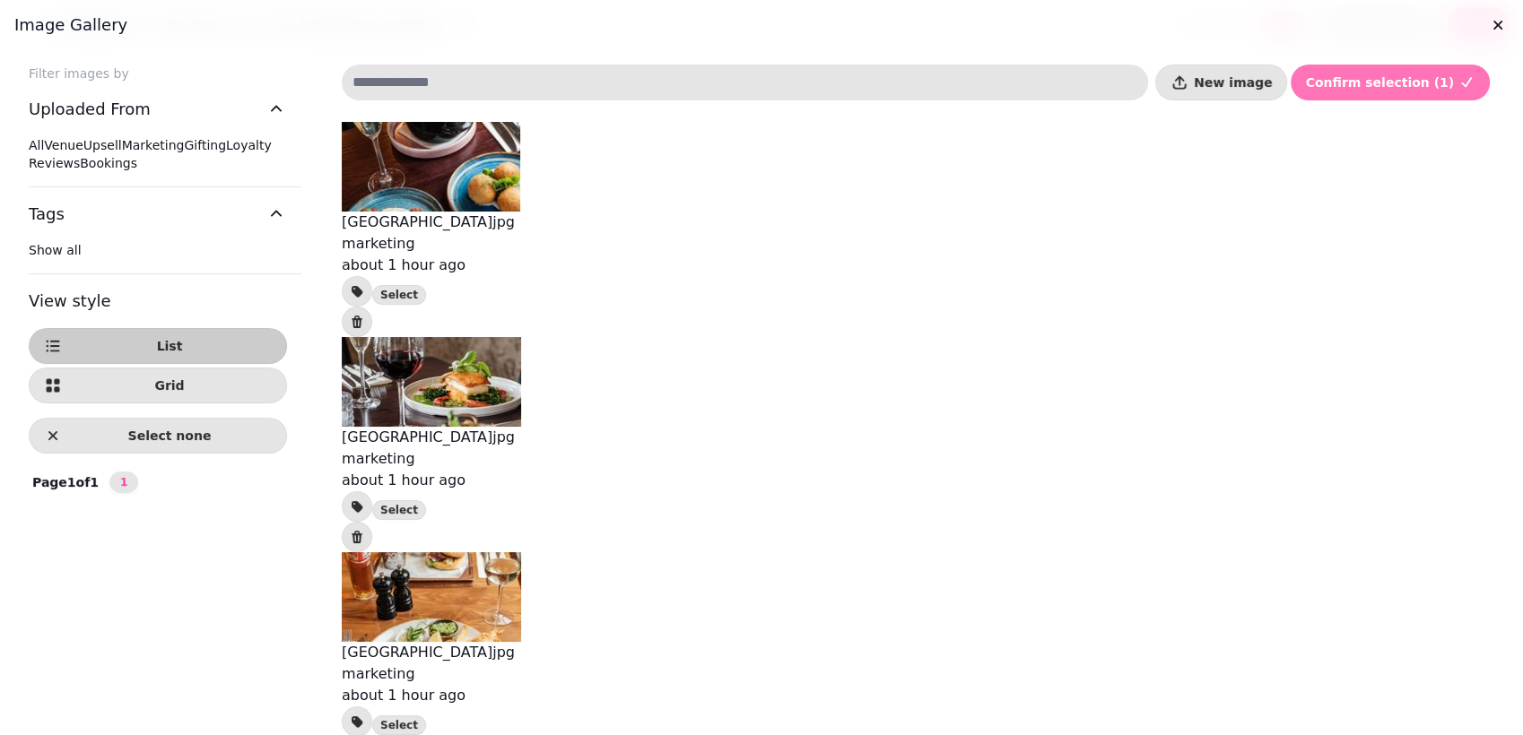
click at [1369, 76] on icon "button" at bounding box center [1466, 83] width 18 height 18
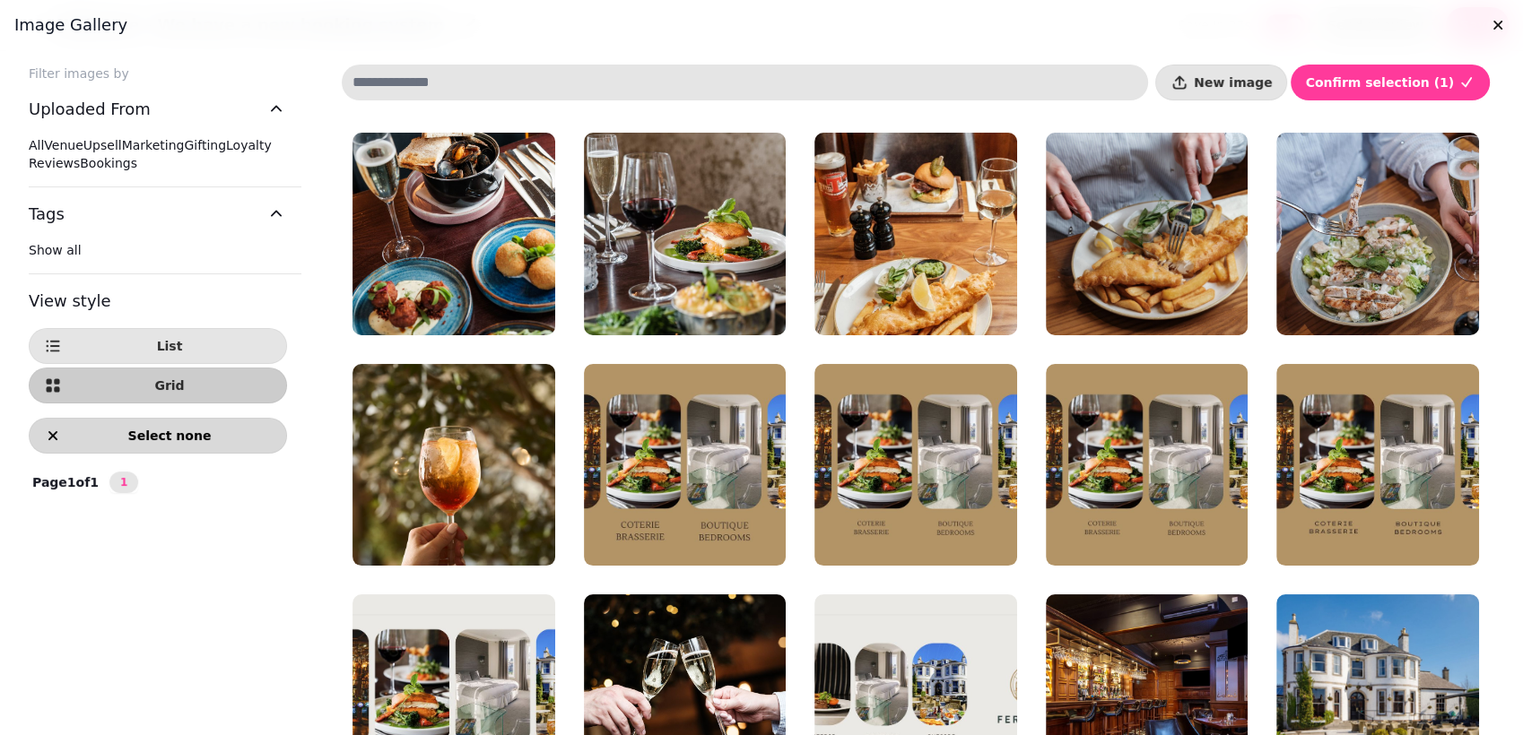
click at [263, 442] on span "Select none" at bounding box center [169, 435] width 204 height 13
click at [1369, 394] on div at bounding box center [761, 367] width 1523 height 735
click at [1369, 23] on icon "button" at bounding box center [1497, 25] width 18 height 18
click at [526, 84] on input at bounding box center [745, 83] width 806 height 36
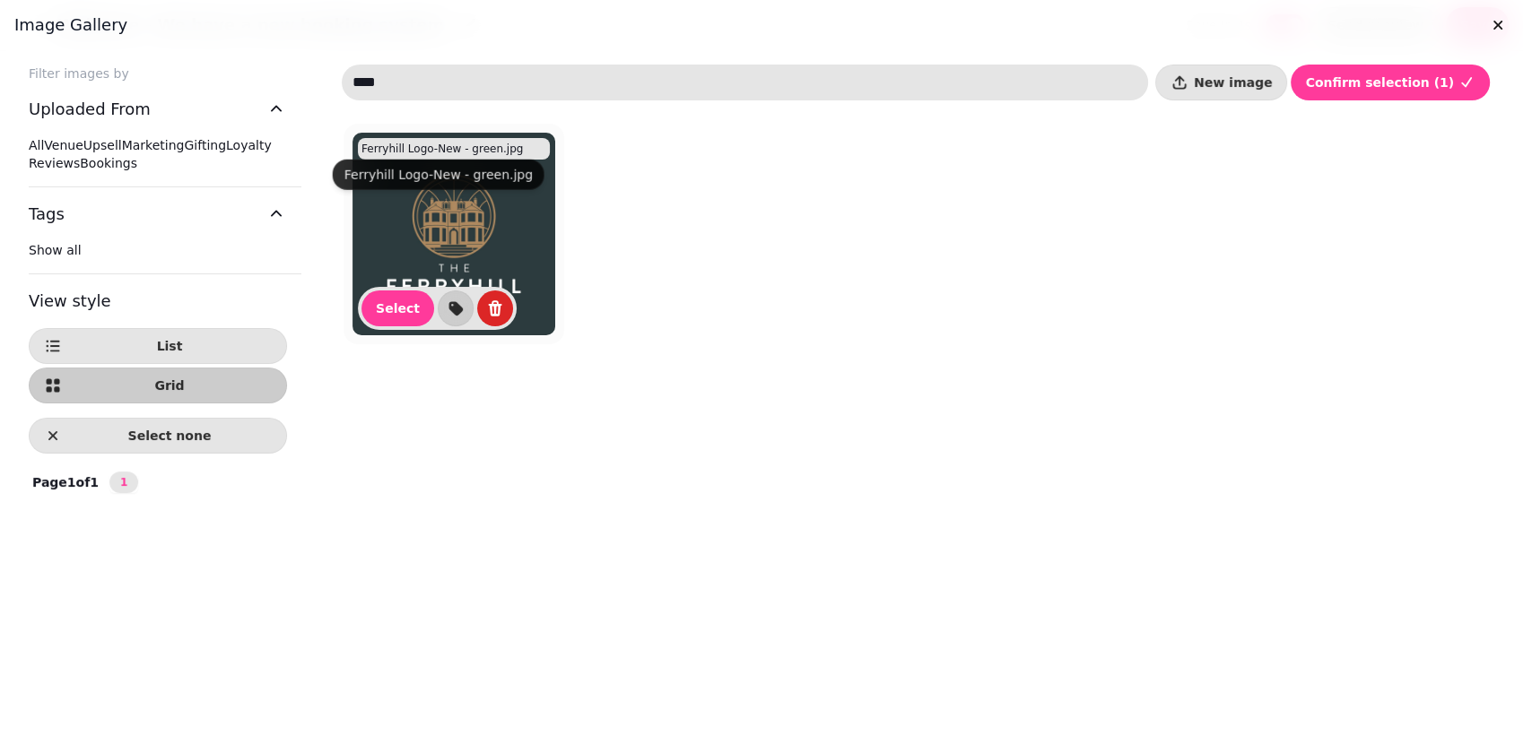
type input "****"
click at [430, 196] on img at bounding box center [453, 234] width 203 height 203
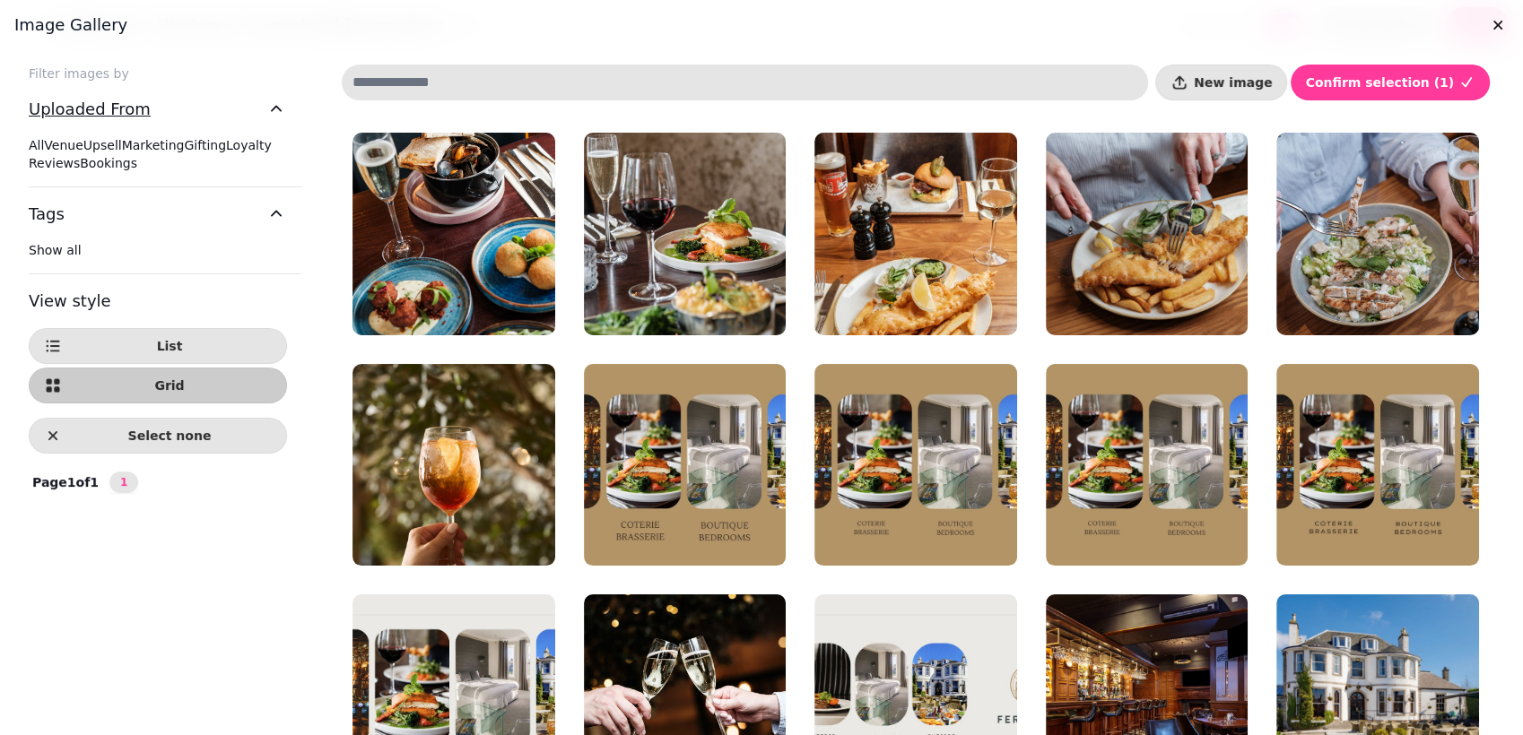
click at [271, 104] on icon "button" at bounding box center [276, 110] width 22 height 22
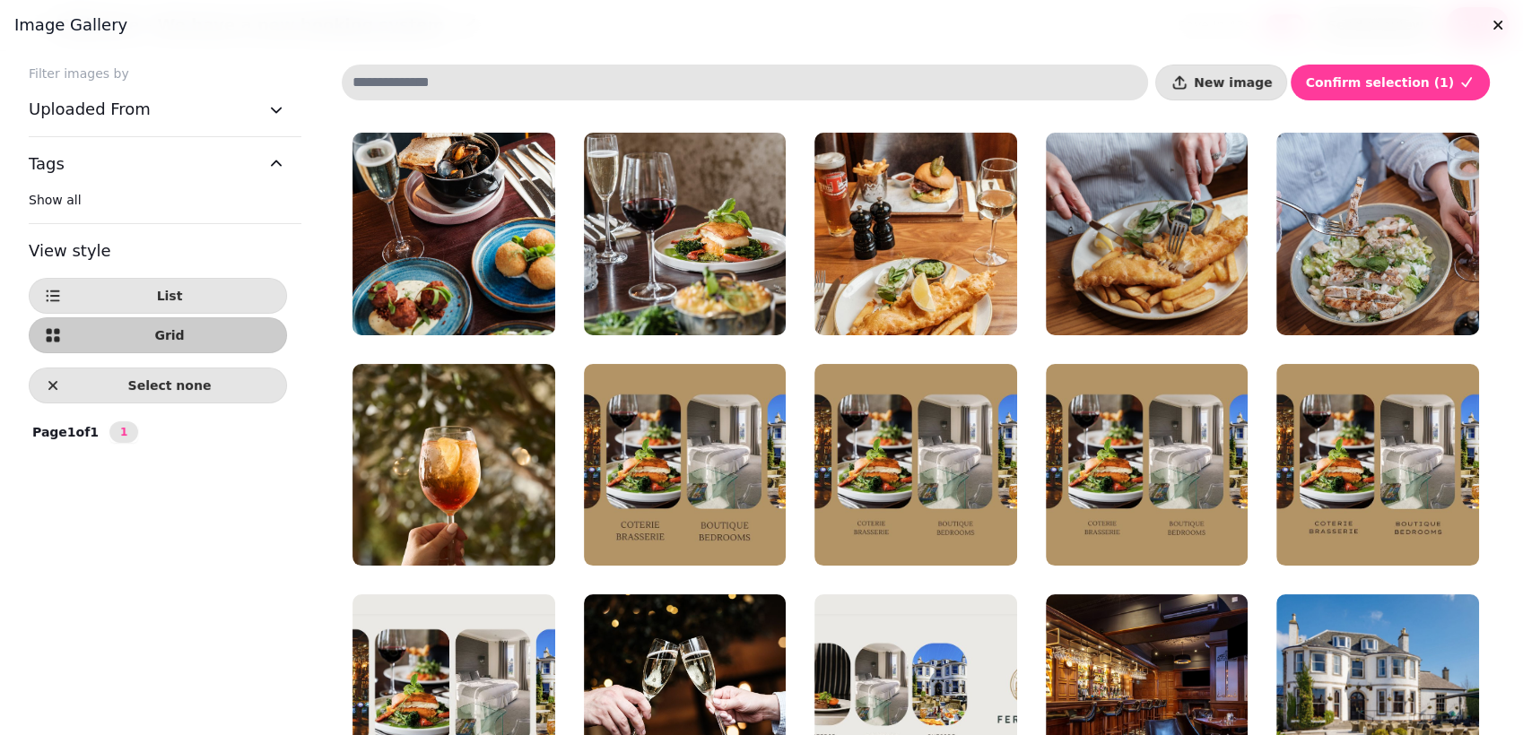
click at [1369, 515] on div "Filter images by Uploaded From Tags Show all View style List Grid Select none P…" at bounding box center [761, 417] width 1523 height 735
click at [1369, 661] on html "Welcome - We have a new booking system save in 41s save in 41s Send preview Sav…" at bounding box center [761, 367] width 1523 height 735
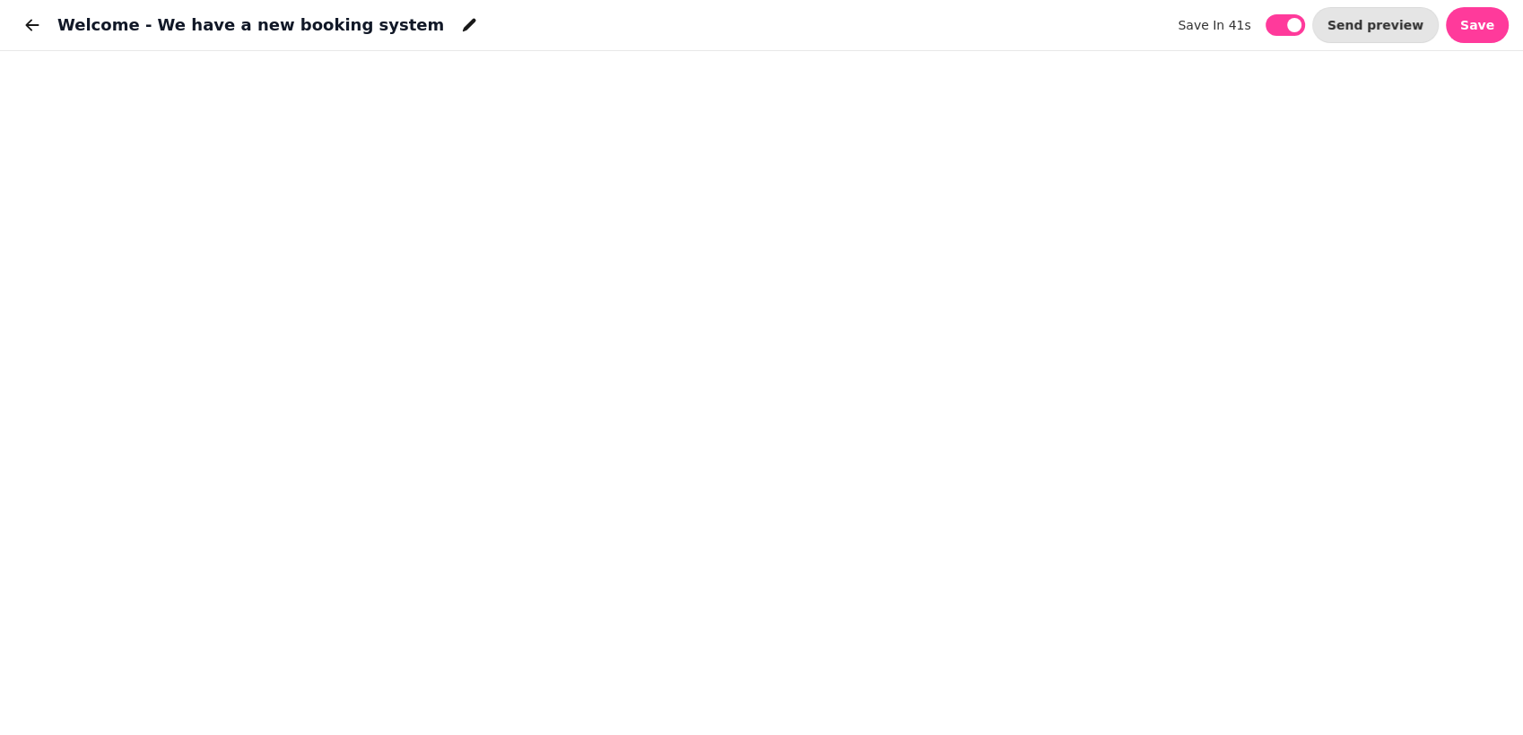
click at [1369, 661] on html "Welcome - We have a new booking system save in 41s save in 41s Send preview Sav…" at bounding box center [761, 367] width 1523 height 735
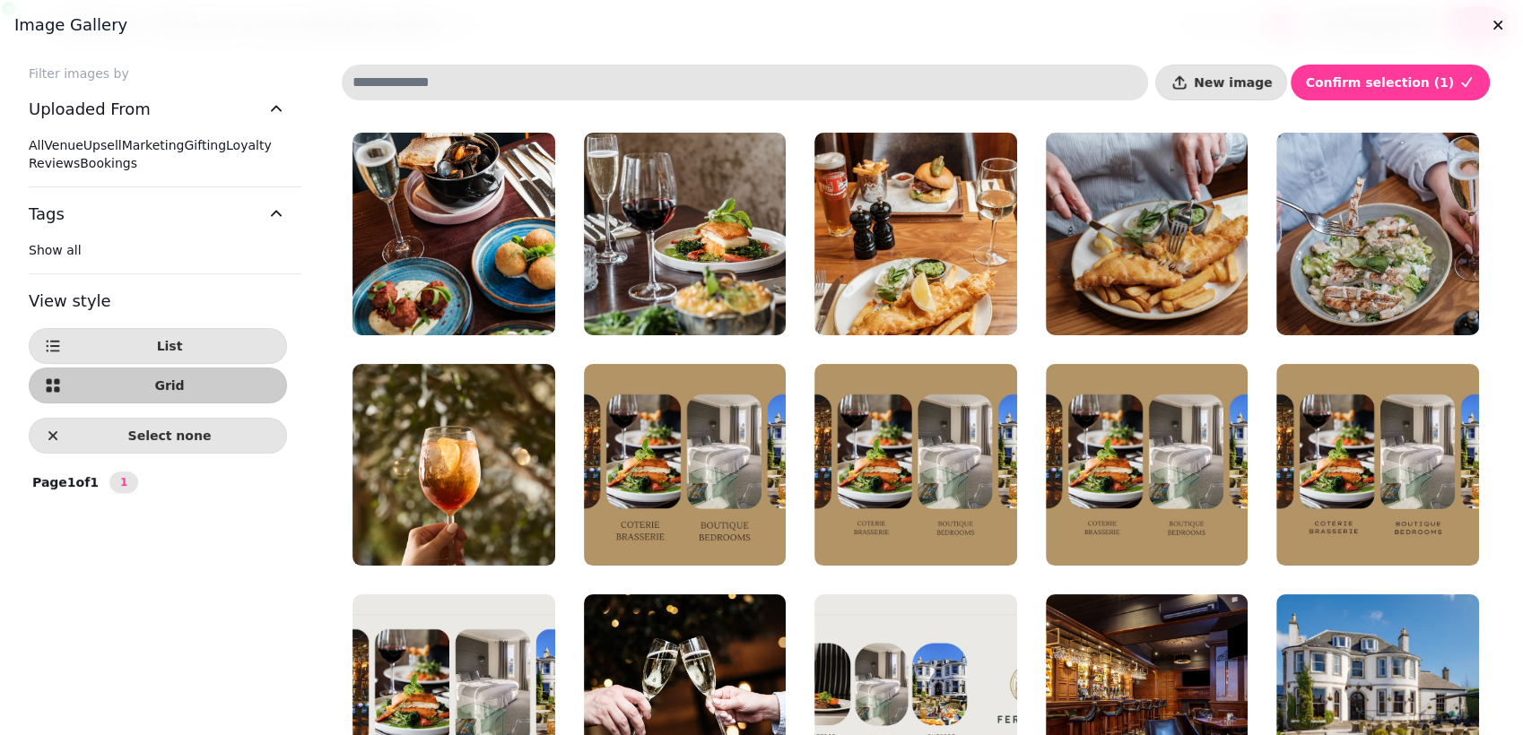
drag, startPoint x: 1514, startPoint y: 289, endPoint x: 1517, endPoint y: 599, distance: 310.3
click at [1369, 577] on div at bounding box center [761, 367] width 1523 height 735
click at [1369, 84] on icon "button" at bounding box center [1466, 83] width 18 height 18
click at [180, 352] on span "List" at bounding box center [169, 346] width 204 height 13
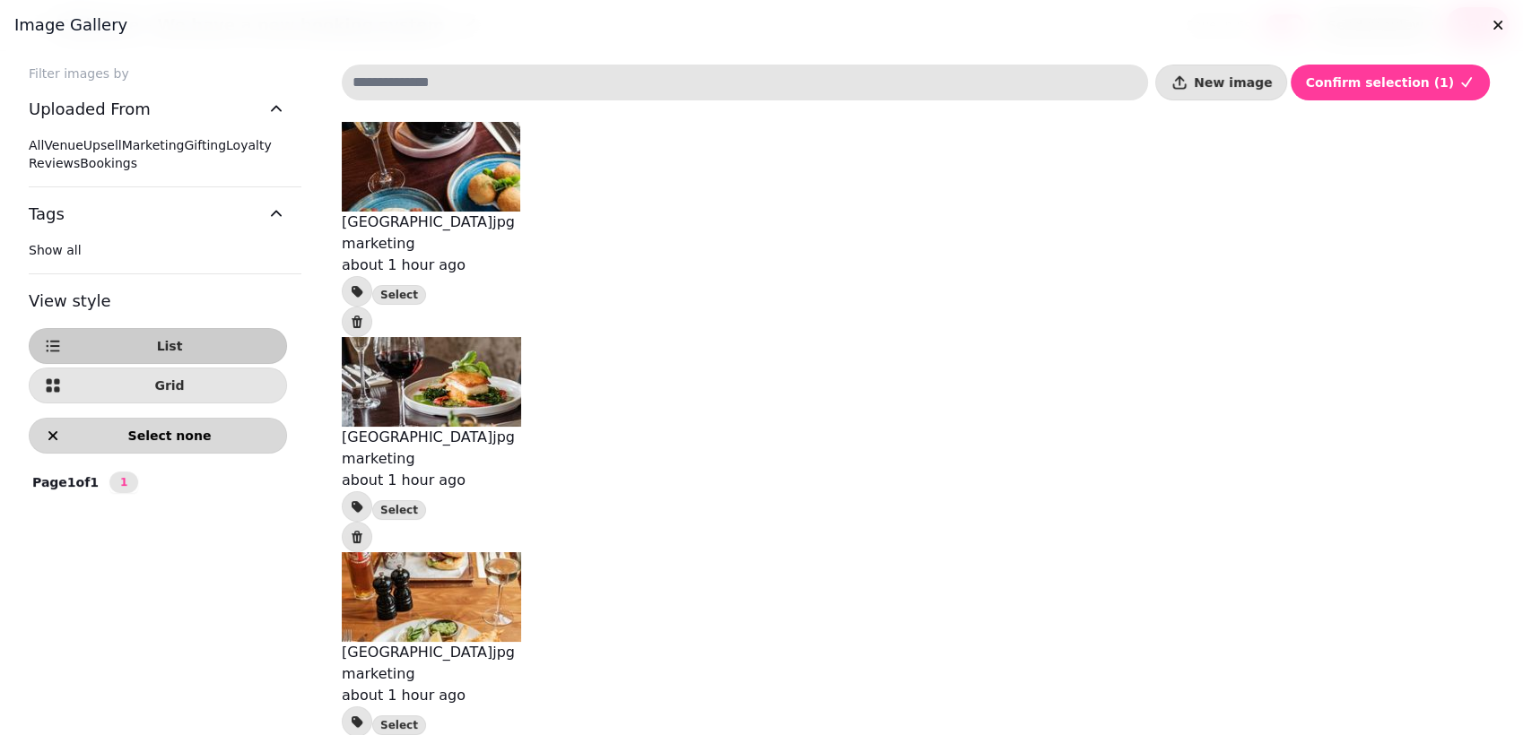
click at [45, 445] on icon "button" at bounding box center [53, 436] width 18 height 18
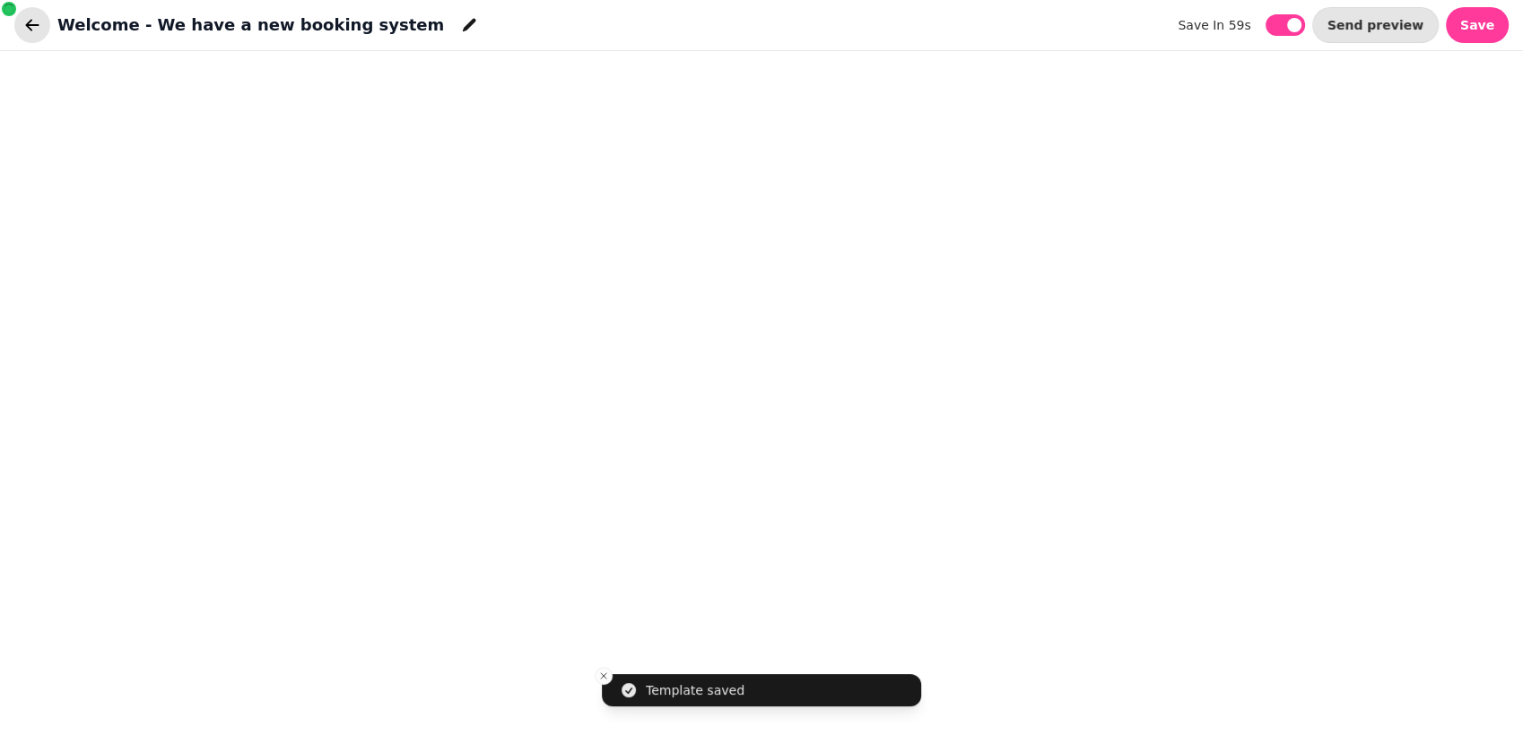
click at [42, 24] on button "button" at bounding box center [32, 25] width 36 height 36
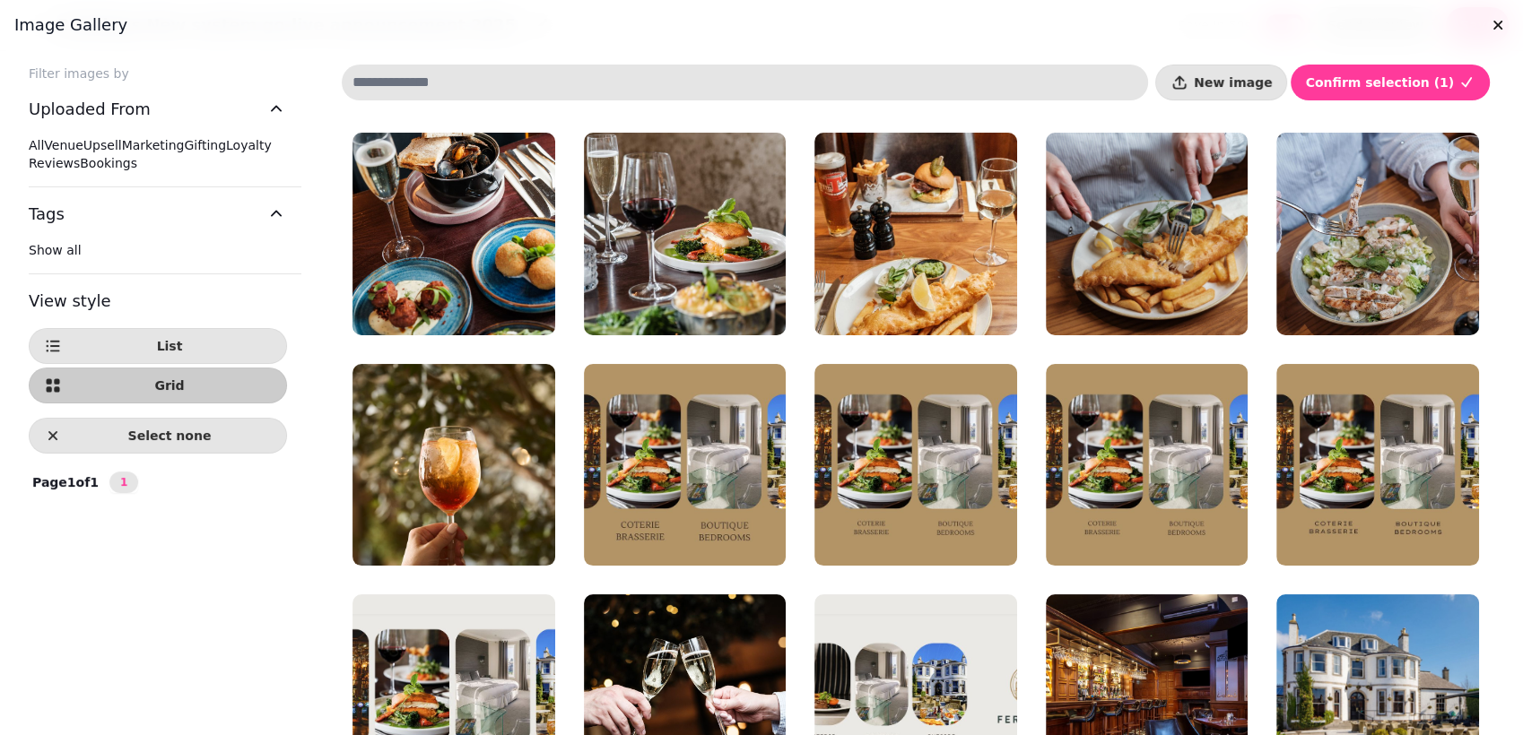
drag, startPoint x: 1521, startPoint y: 355, endPoint x: 1508, endPoint y: 511, distance: 156.5
click at [1369, 511] on div at bounding box center [761, 367] width 1523 height 735
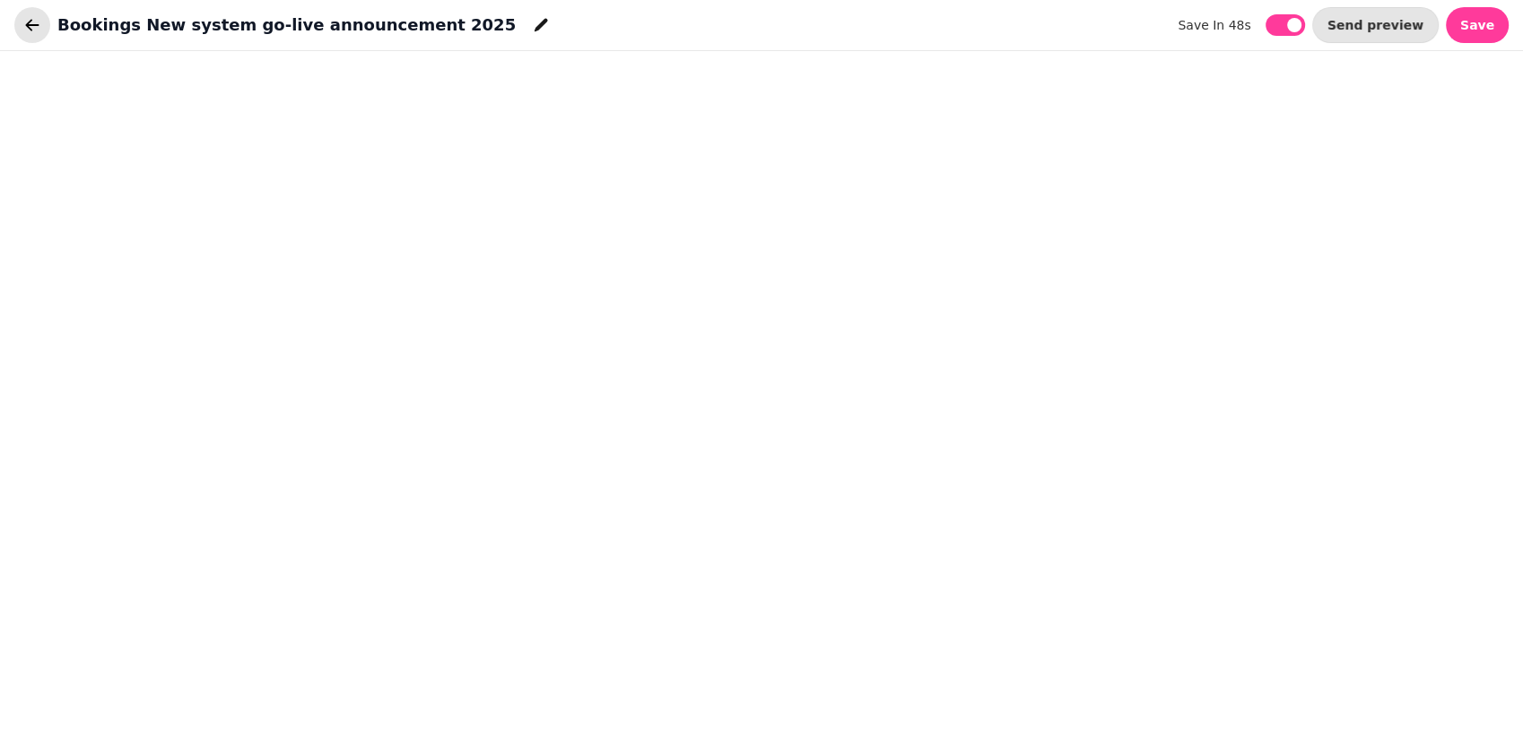
click at [20, 25] on button "button" at bounding box center [32, 25] width 36 height 36
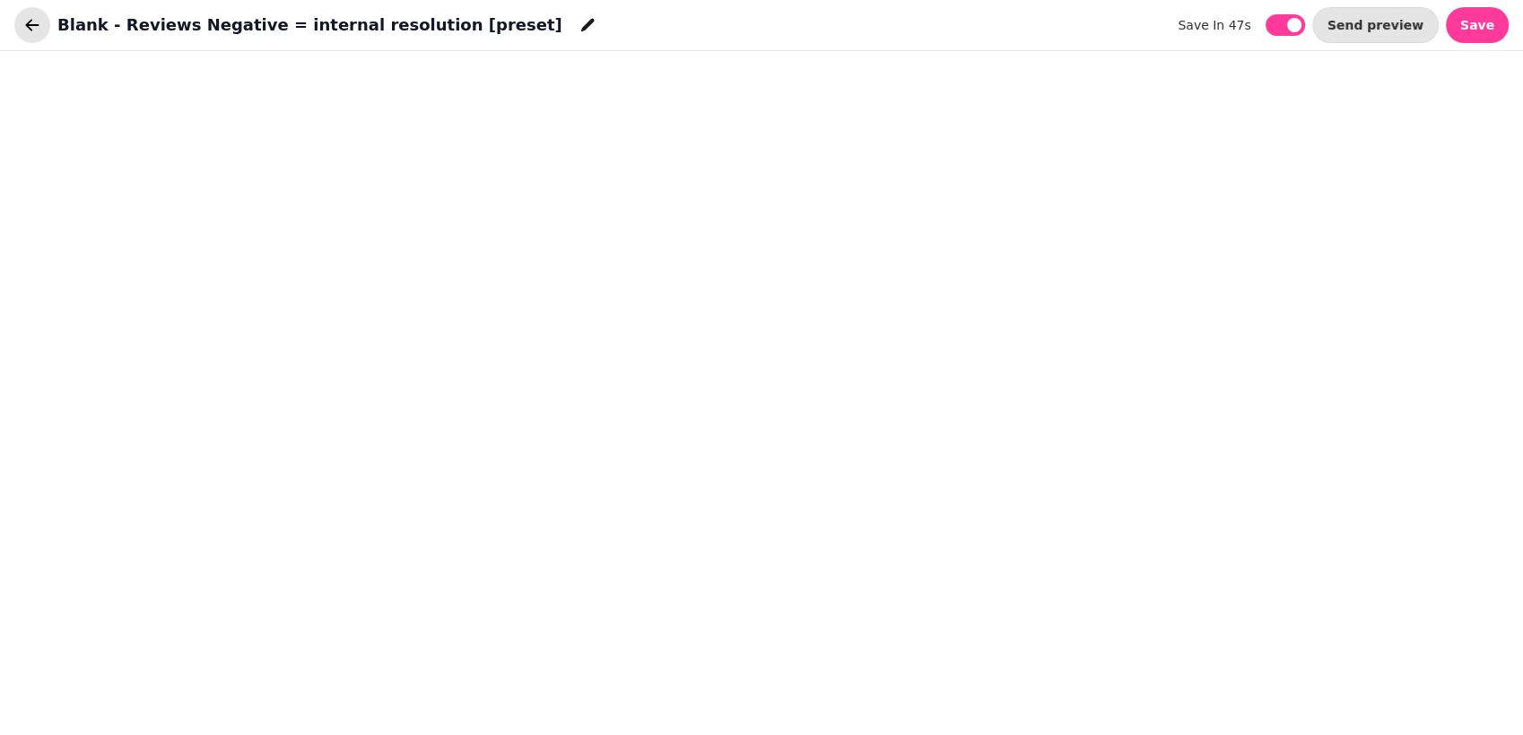
click at [38, 19] on icon "button" at bounding box center [32, 25] width 18 height 18
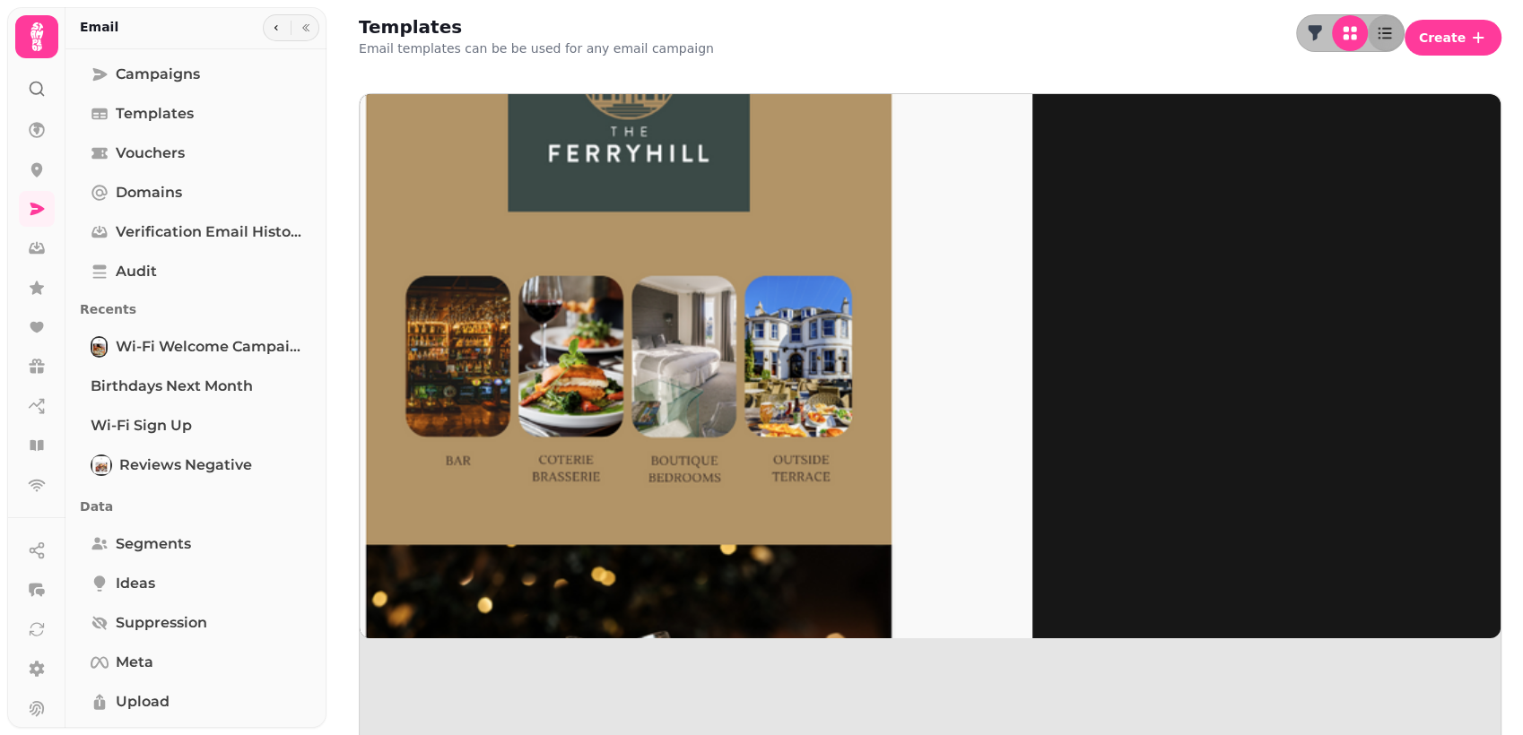
click at [447, 119] on img at bounding box center [628, 363] width 807 height 807
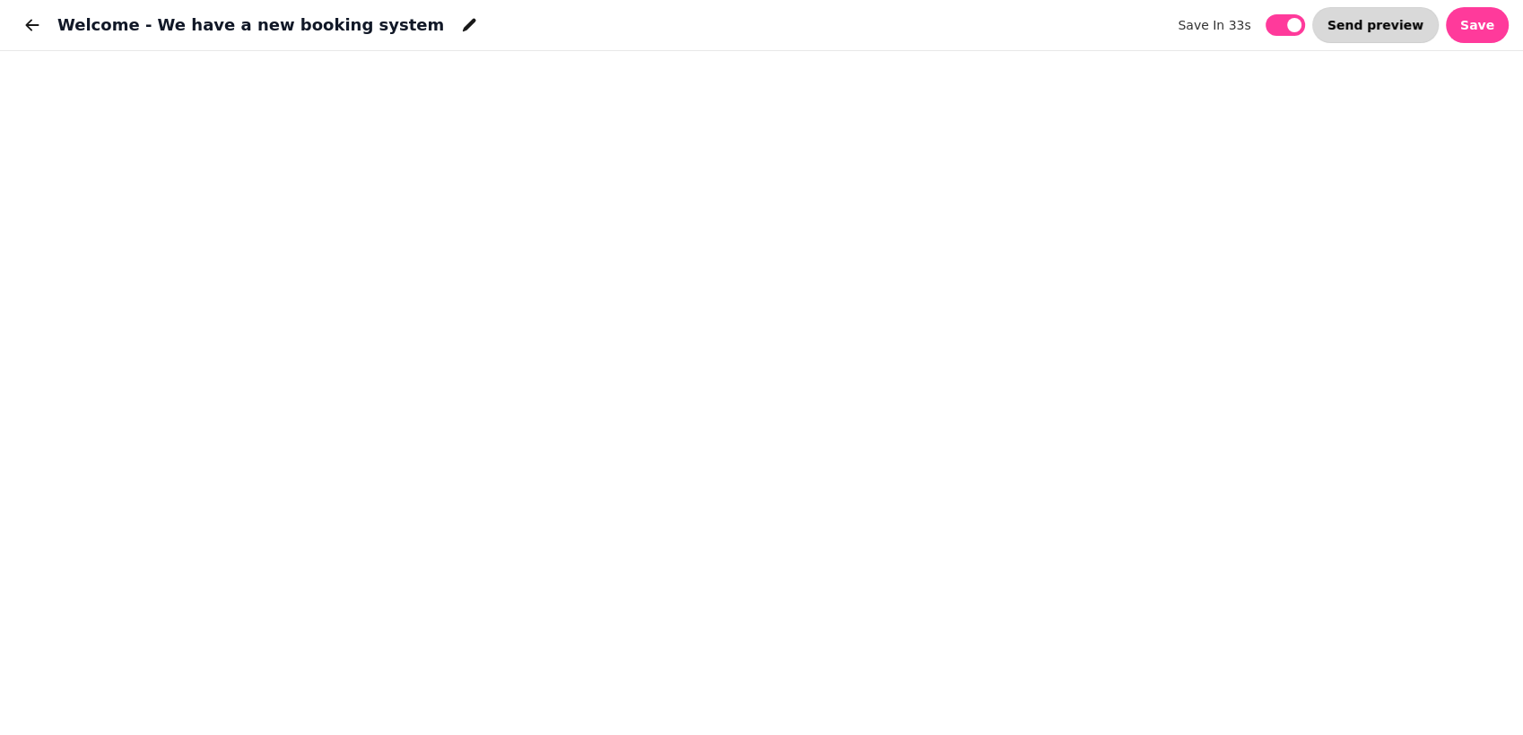
click at [1369, 30] on span "Send preview" at bounding box center [1375, 25] width 96 height 13
select select "**********"
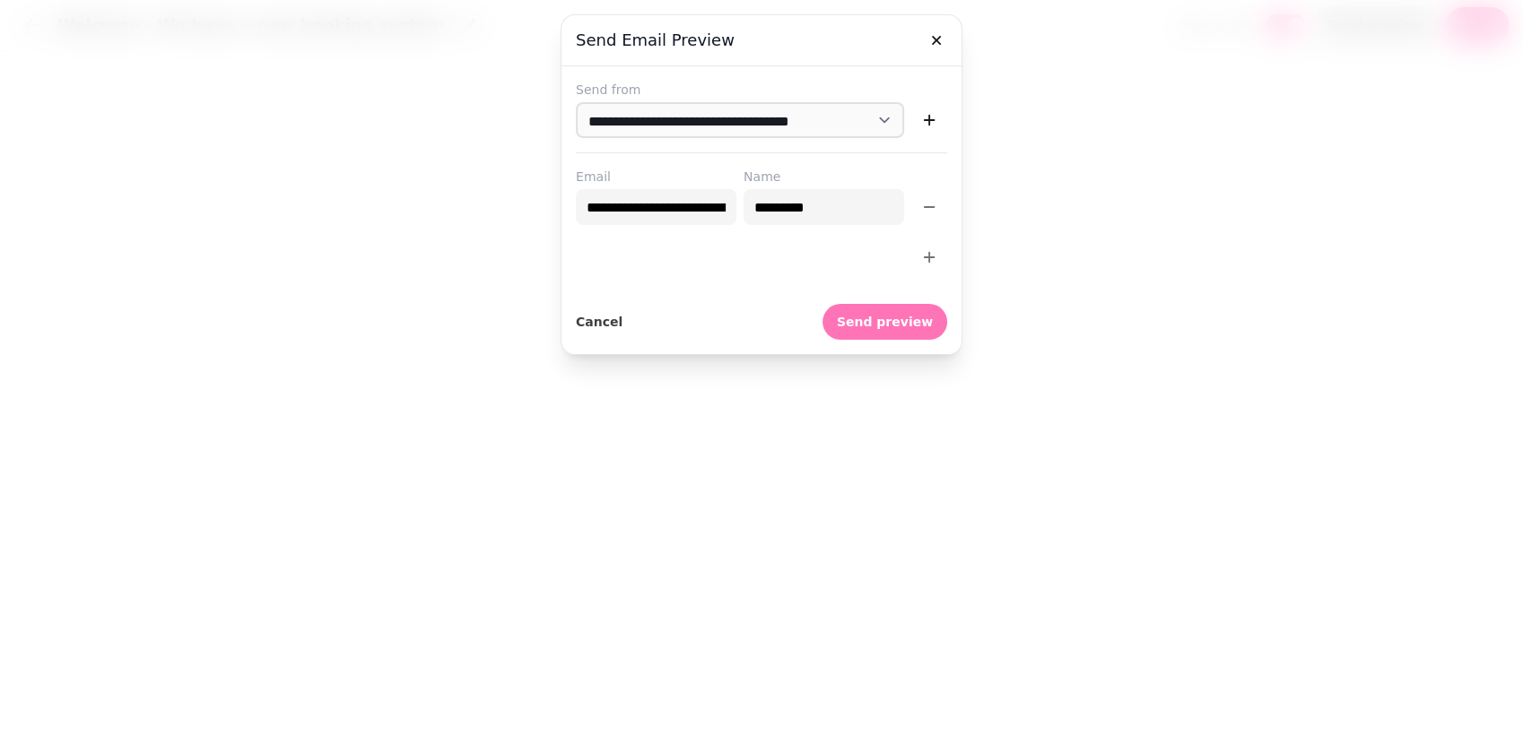
click at [868, 320] on span "Send preview" at bounding box center [885, 322] width 96 height 13
click at [863, 325] on span "Send preview" at bounding box center [885, 322] width 96 height 13
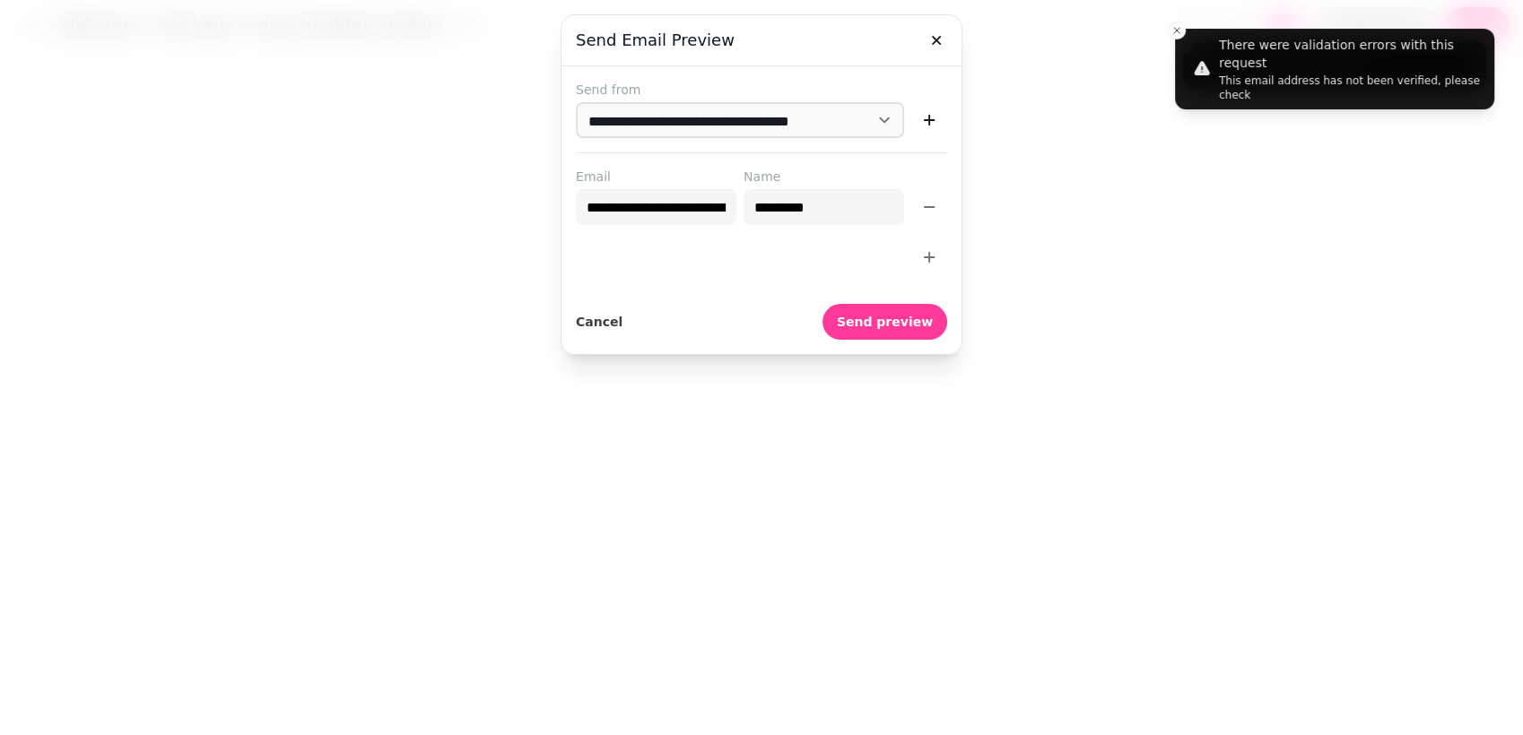
click at [1178, 30] on div at bounding box center [761, 367] width 1523 height 735
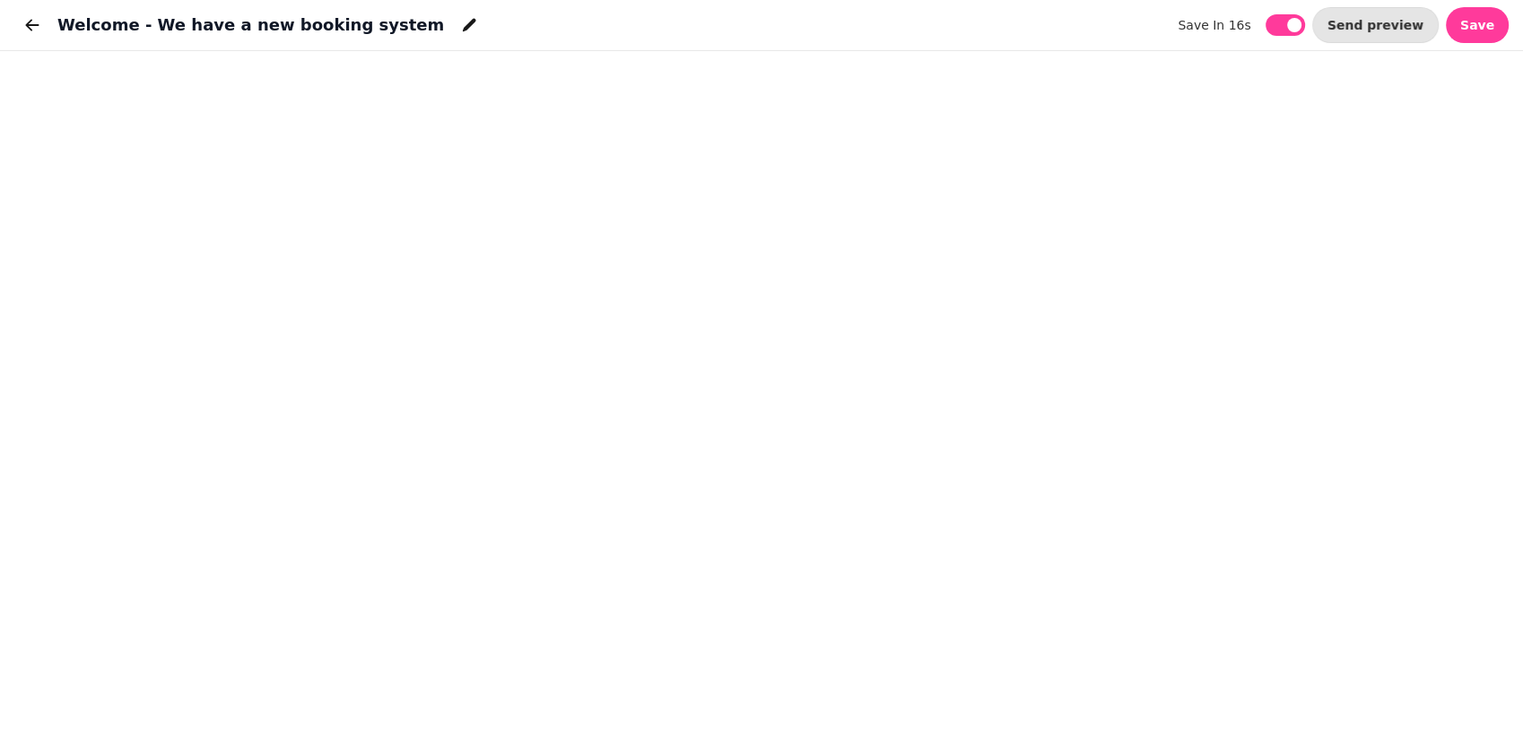
click at [159, 26] on h1 "Welcome - We have a new booking system" at bounding box center [250, 25] width 386 height 25
click at [35, 28] on icon "button" at bounding box center [32, 25] width 18 height 18
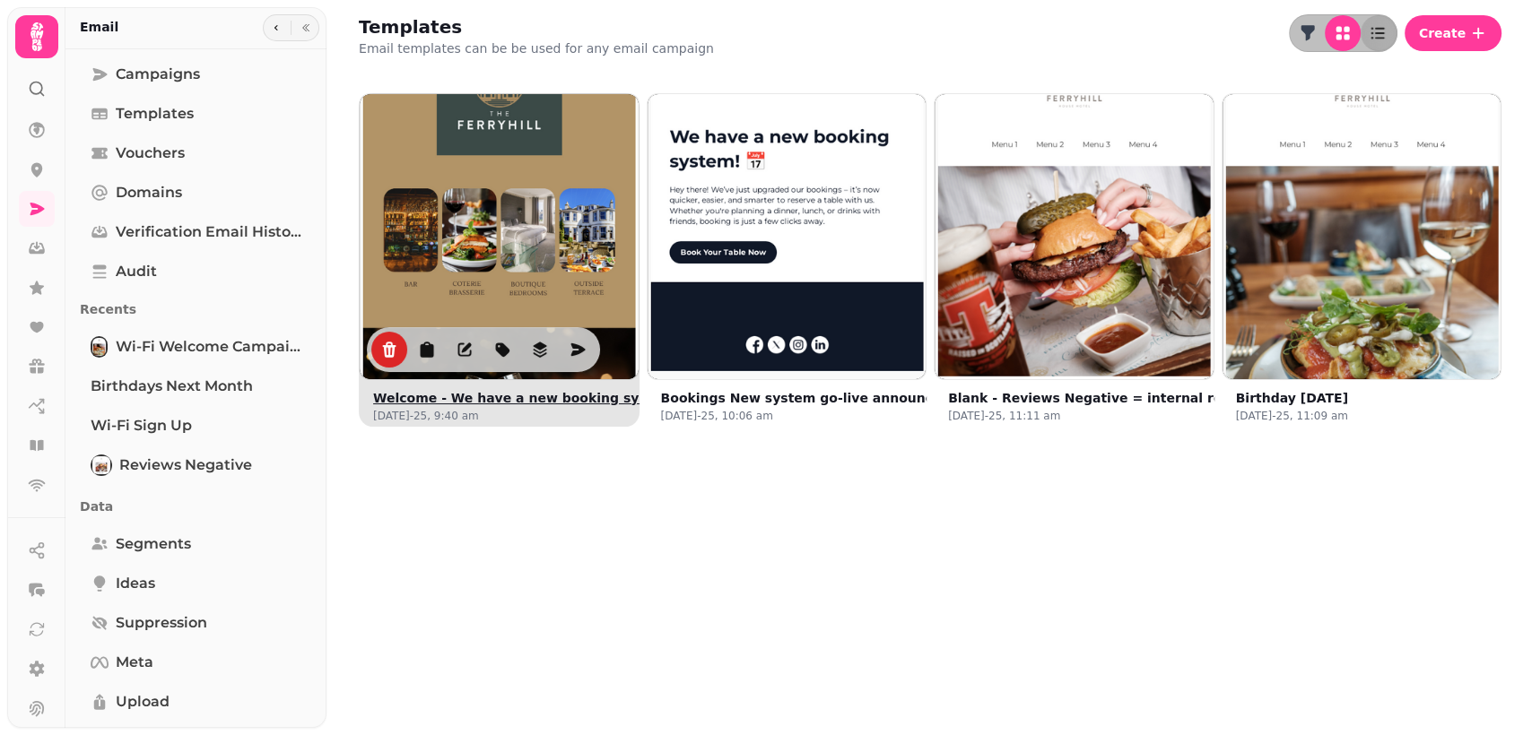
click at [495, 200] on img at bounding box center [499, 233] width 418 height 418
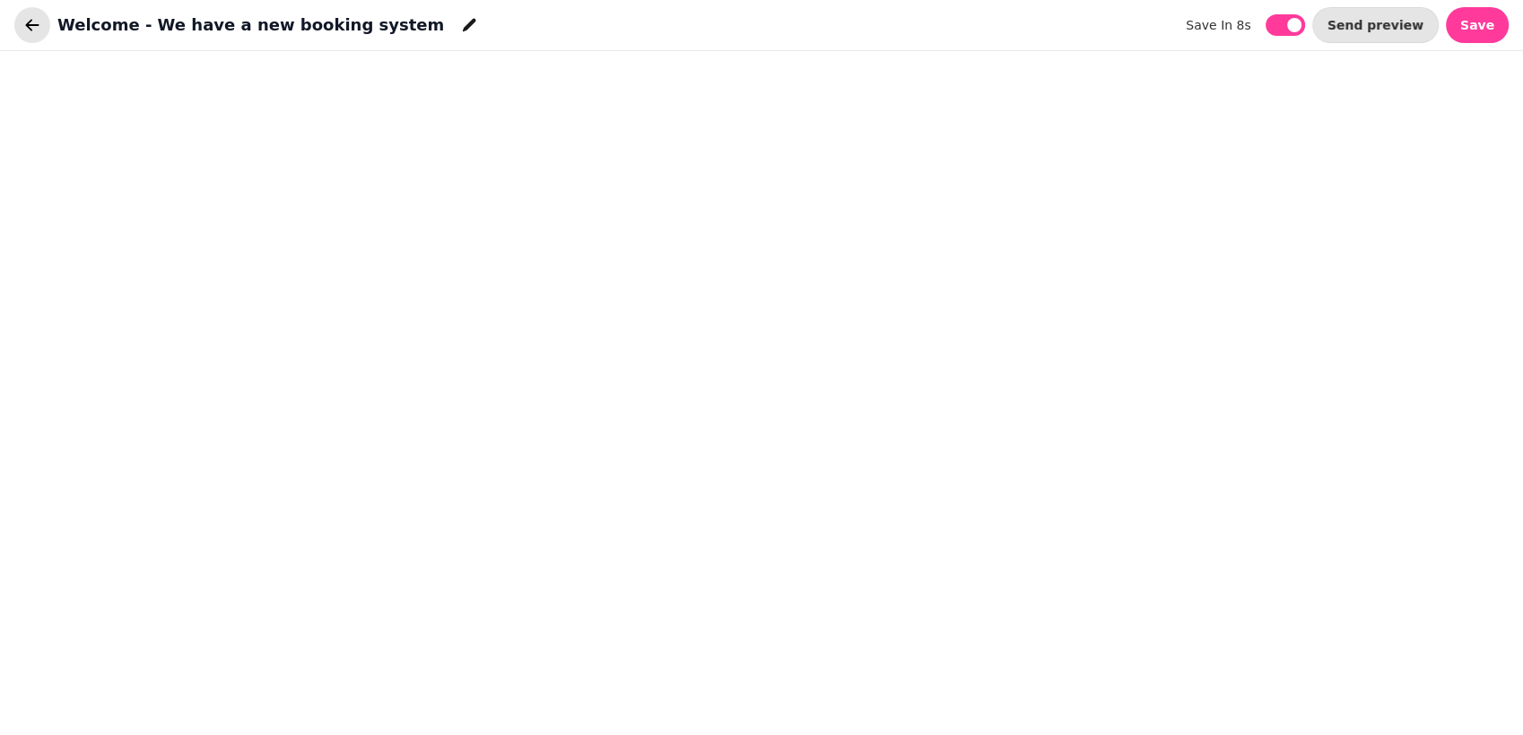
click at [42, 30] on button "button" at bounding box center [32, 25] width 36 height 36
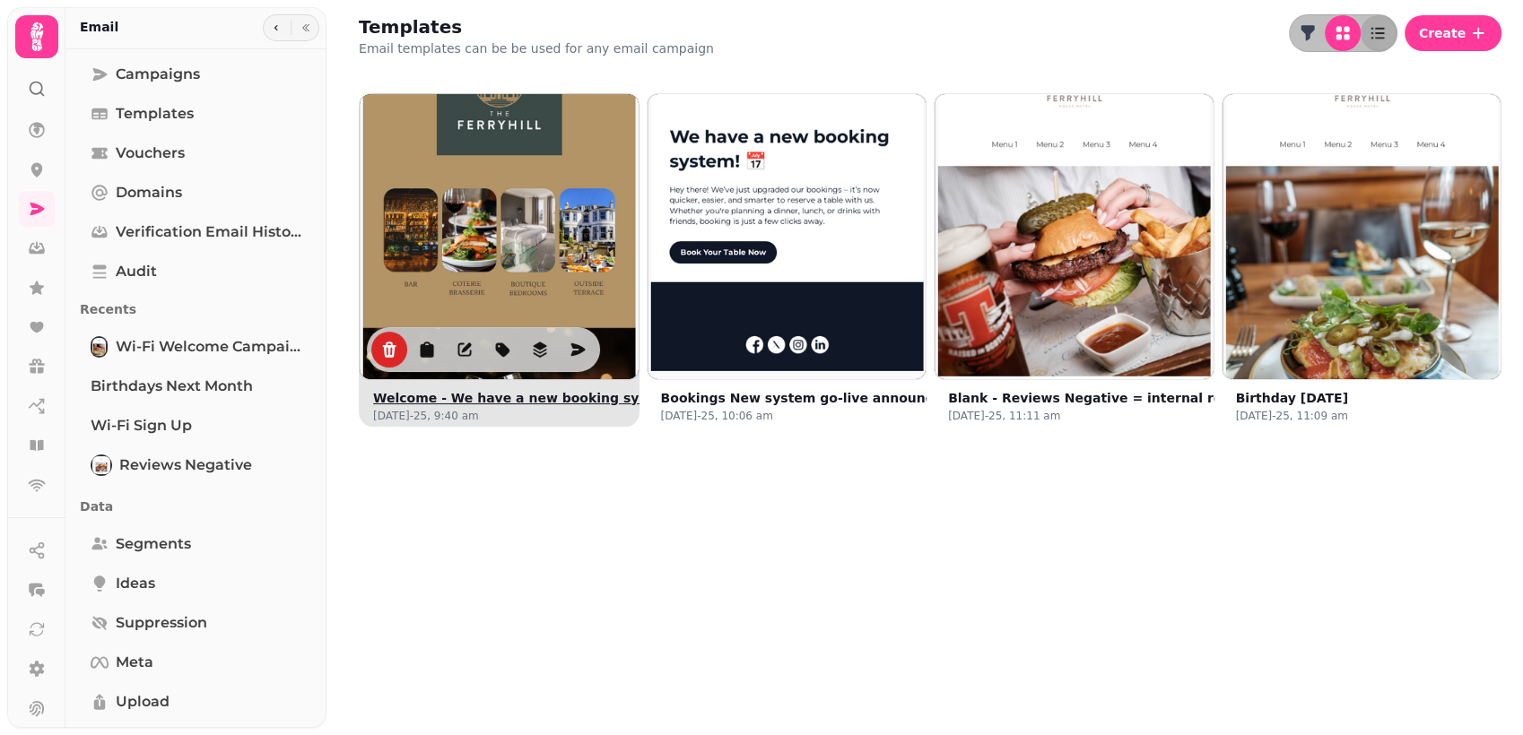
click at [493, 139] on img at bounding box center [499, 233] width 418 height 418
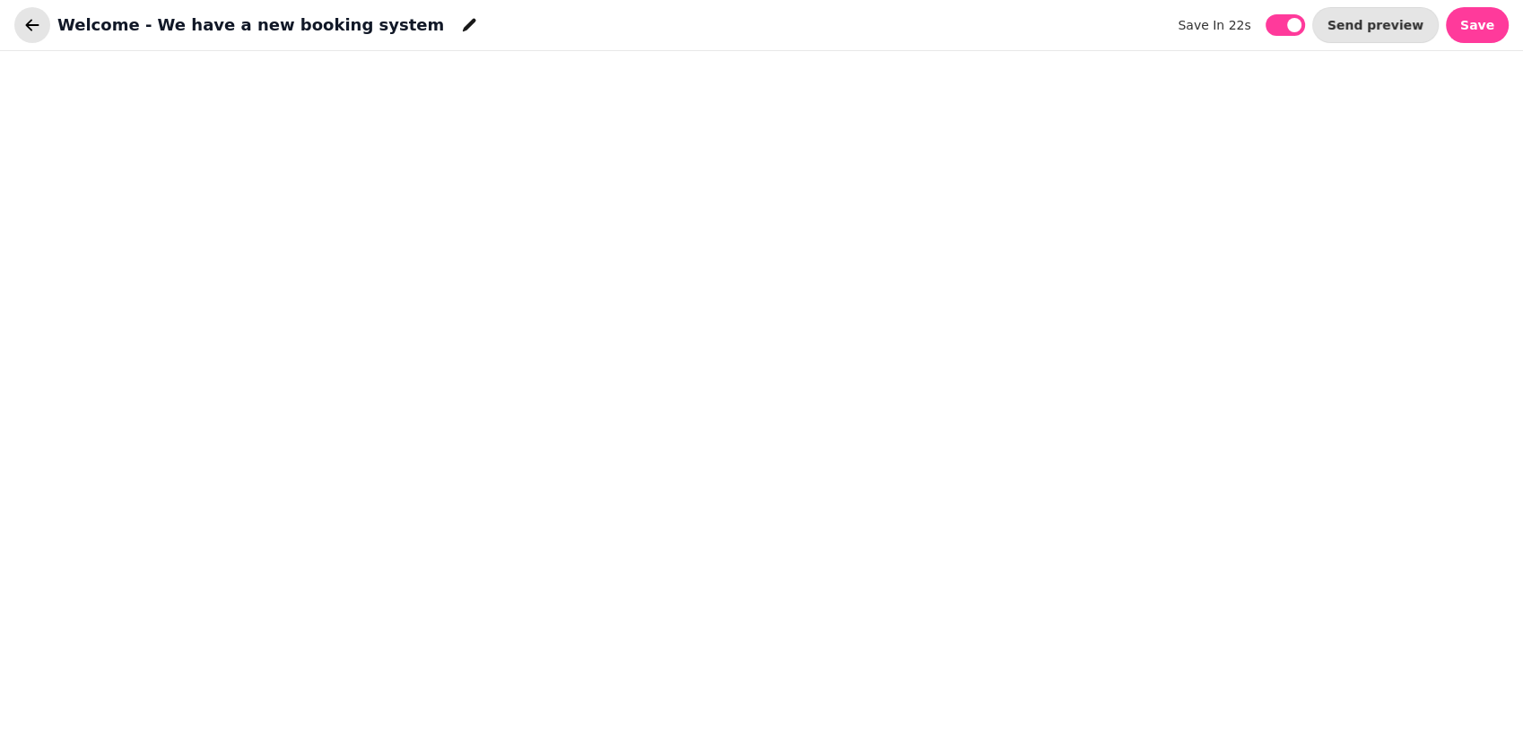
click at [32, 22] on icon "button" at bounding box center [32, 25] width 18 height 18
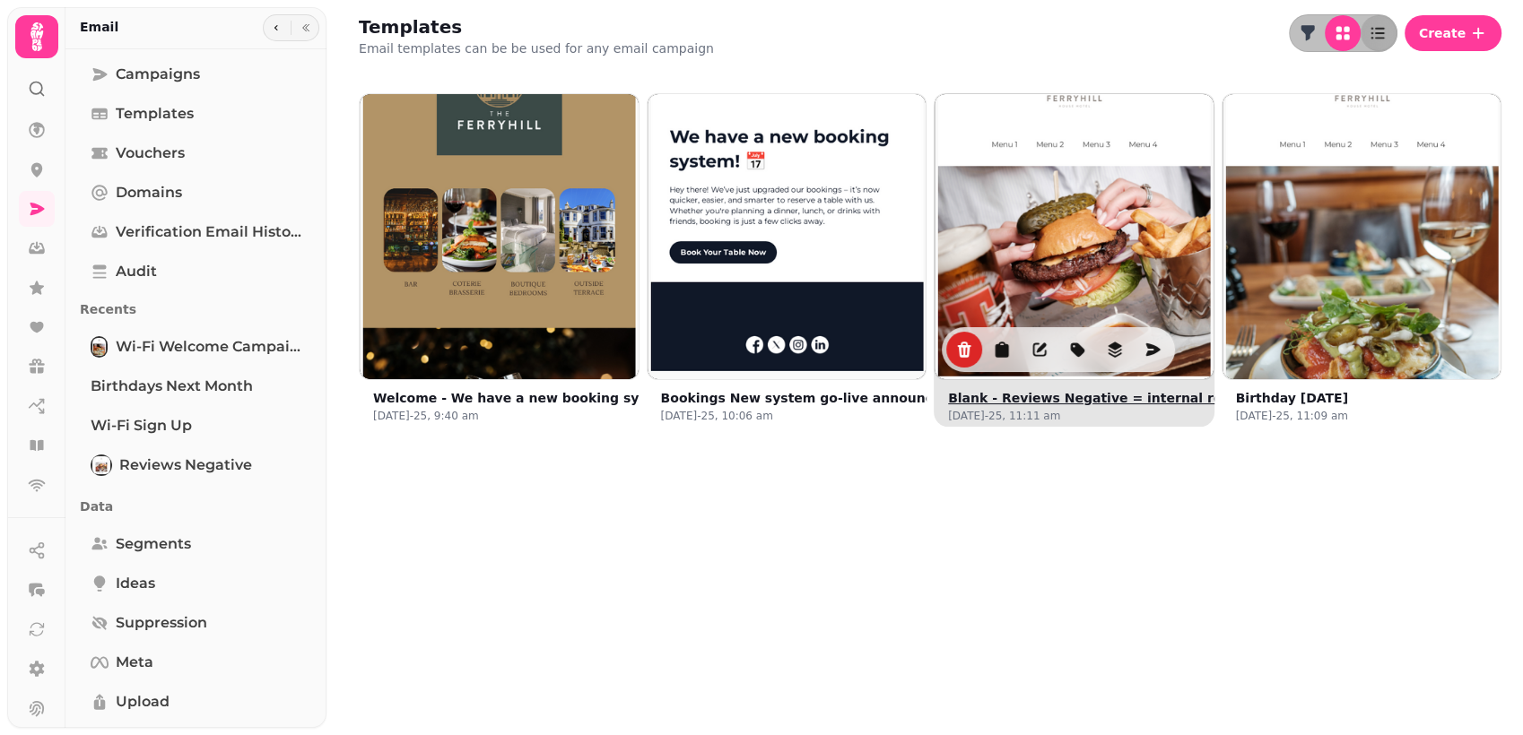
click at [1156, 290] on img at bounding box center [1073, 233] width 418 height 418
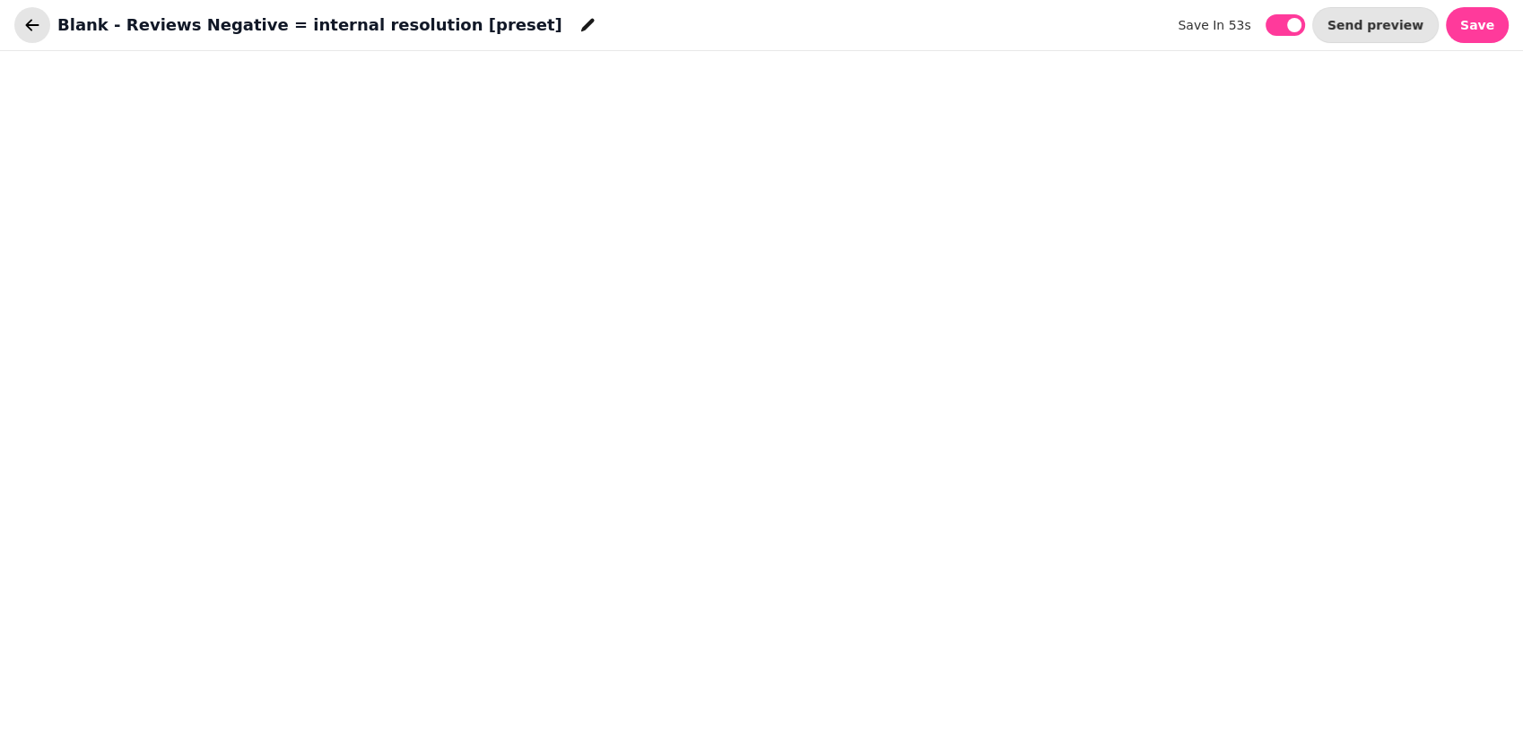
click at [41, 19] on button "button" at bounding box center [32, 25] width 36 height 36
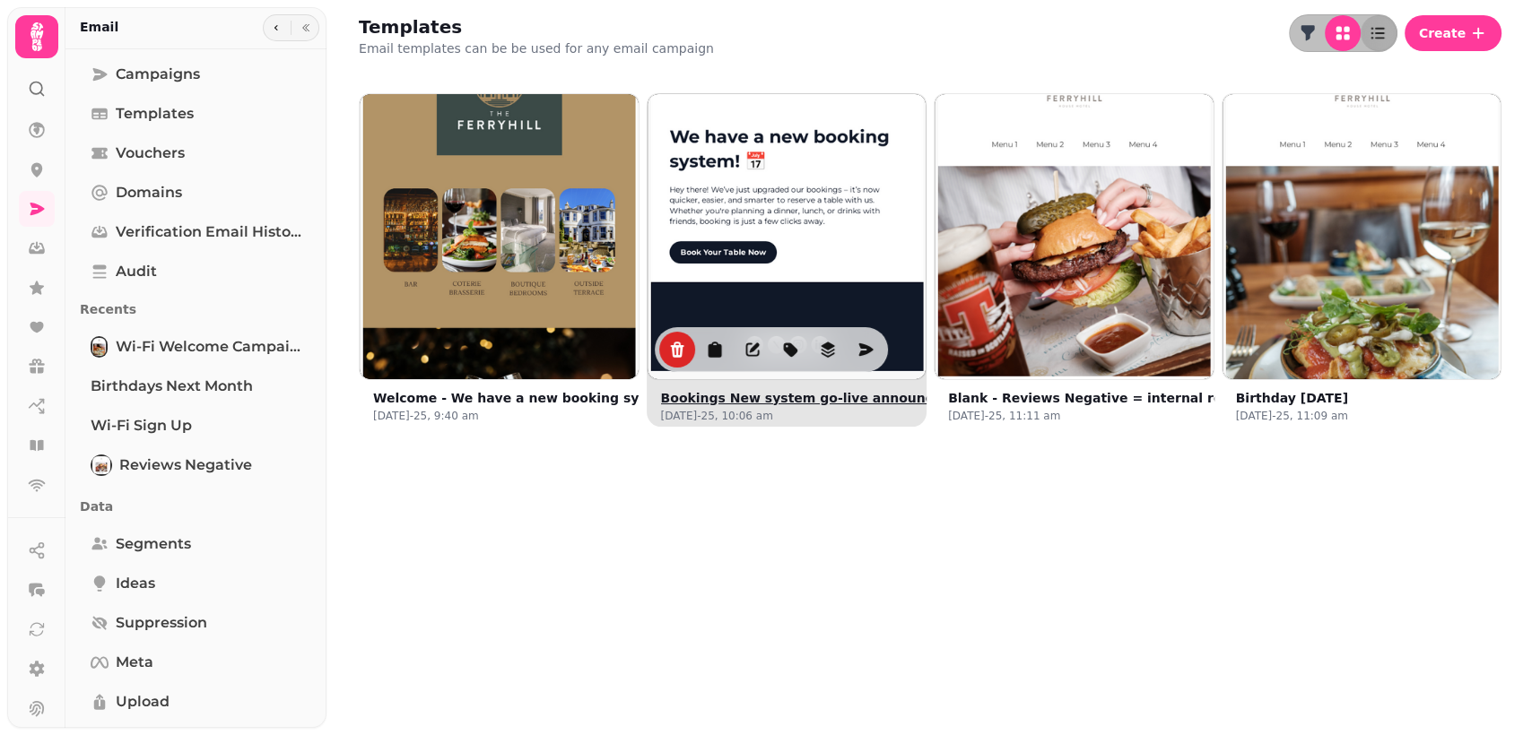
click at [710, 294] on img at bounding box center [786, 233] width 418 height 418
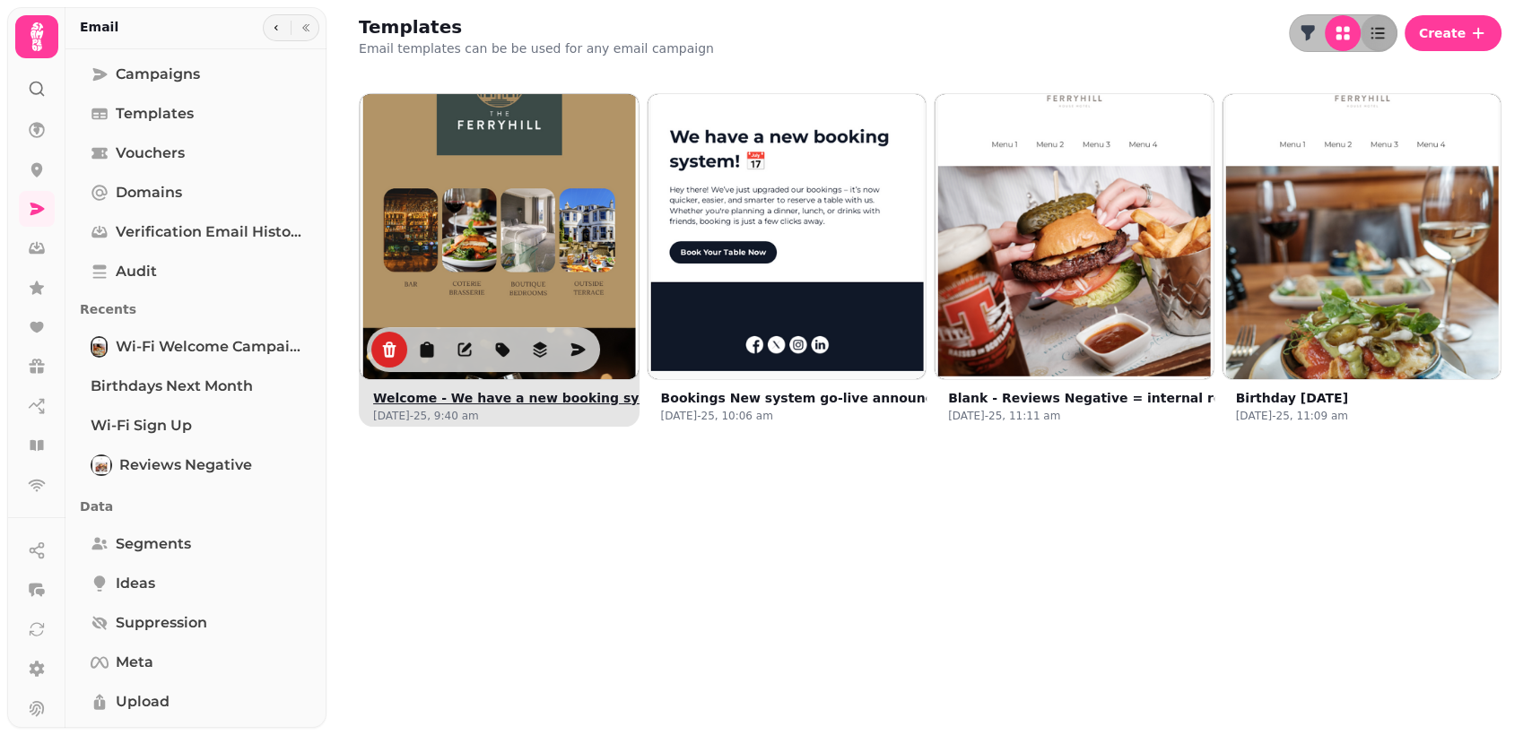
click at [511, 213] on img at bounding box center [499, 233] width 418 height 418
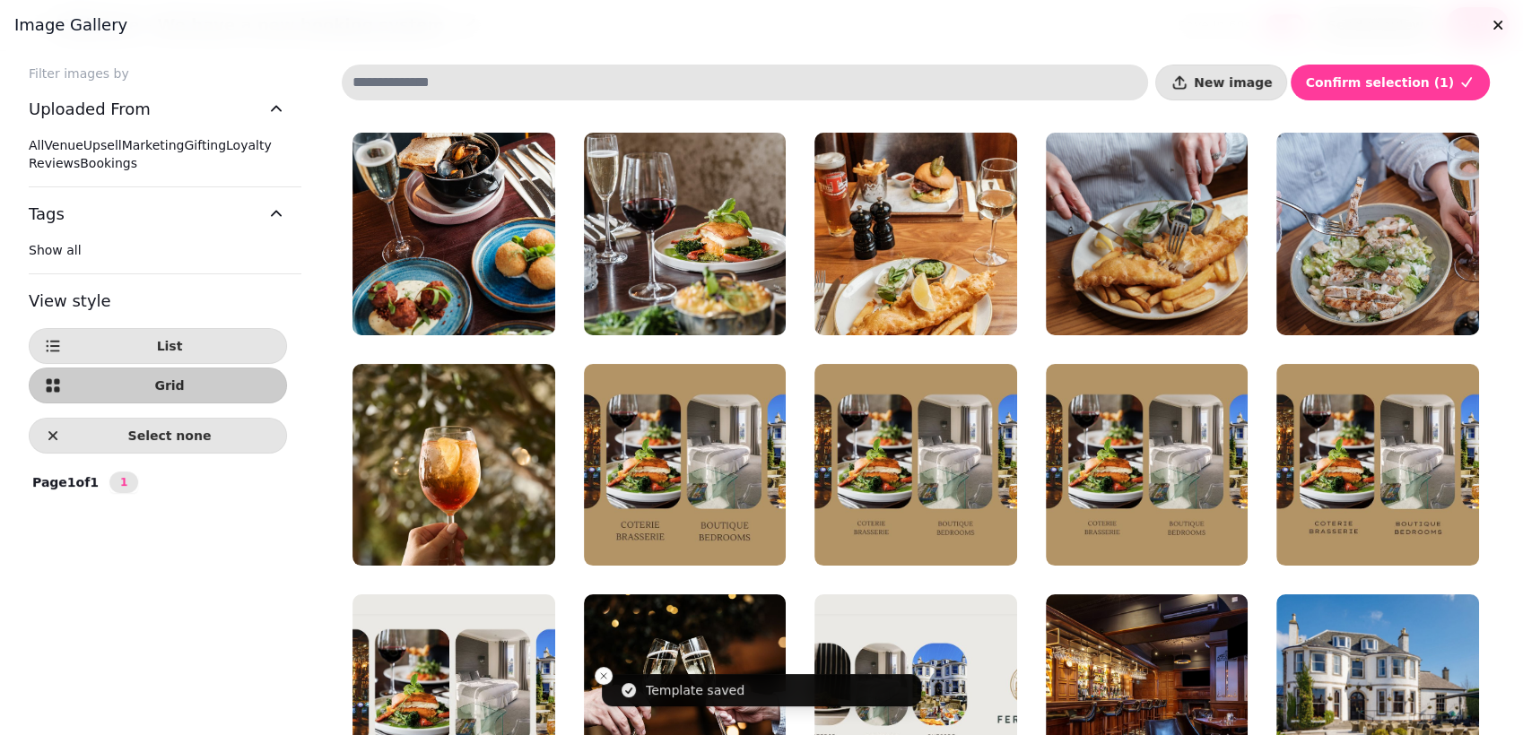
click at [1505, 352] on div "Filter images by Uploaded From All Venue Upsell Marketing Gifting Loyalty Revie…" at bounding box center [761, 417] width 1523 height 735
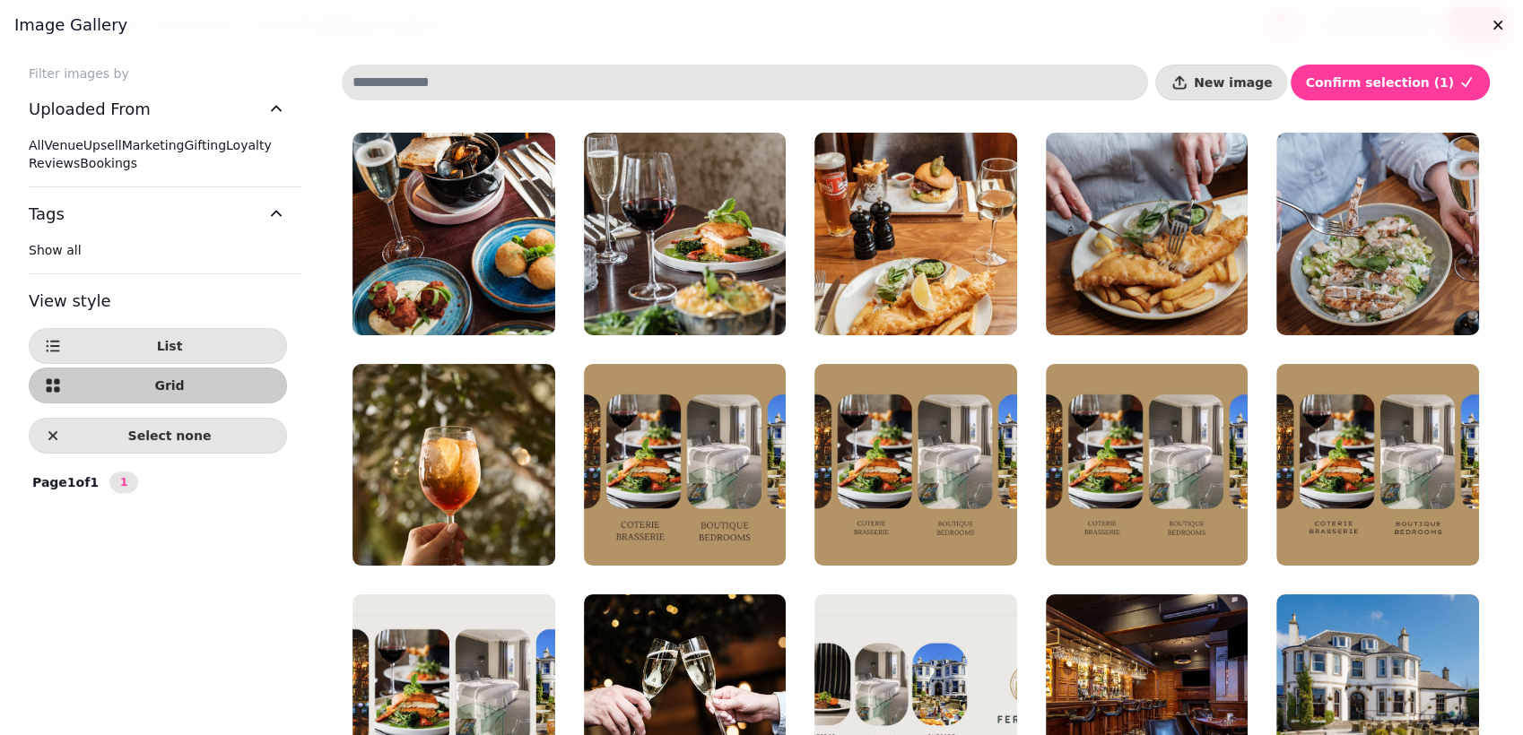
click at [500, 99] on input at bounding box center [745, 83] width 806 height 36
paste input "**********"
type input "**********"
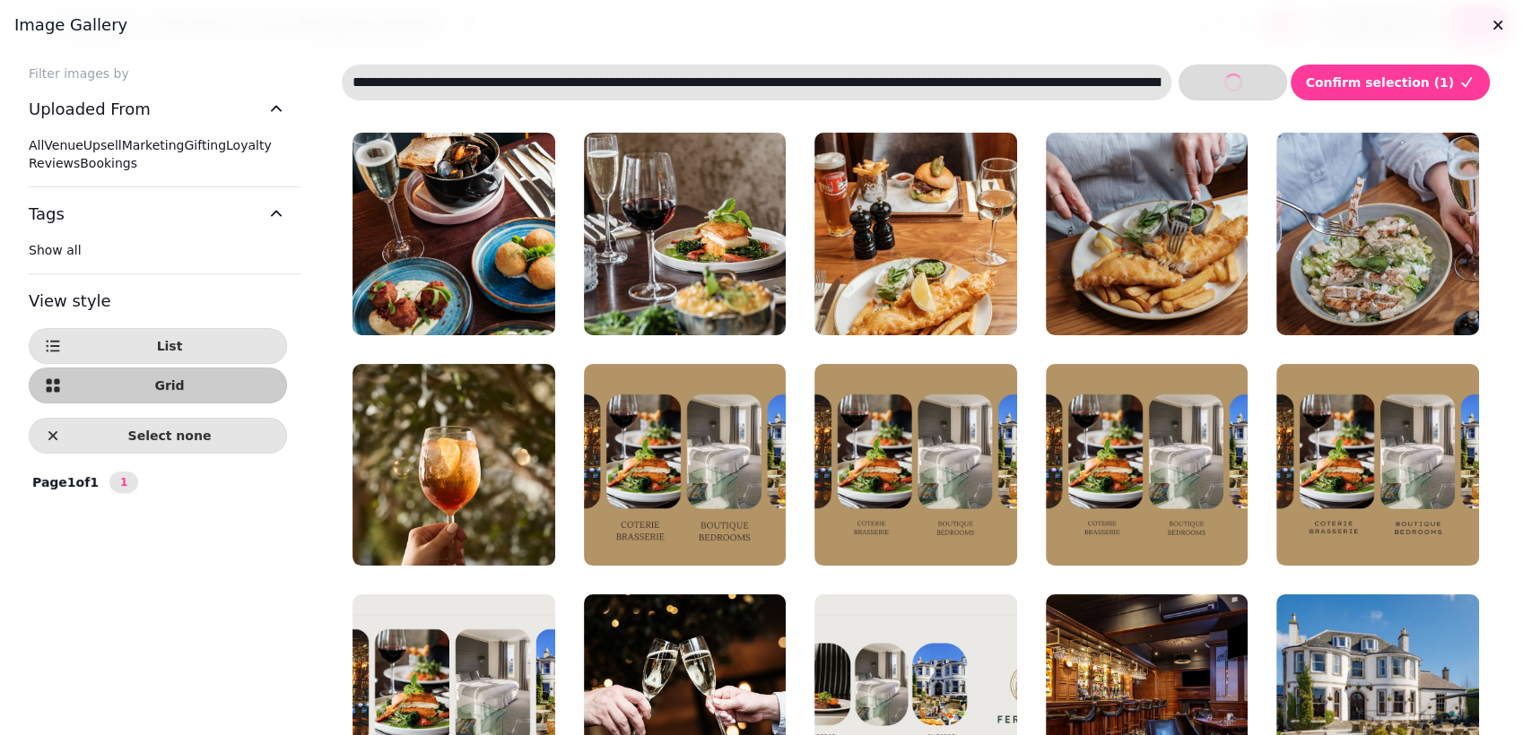
scroll to position [0, 9860]
click at [500, 99] on input at bounding box center [768, 83] width 852 height 36
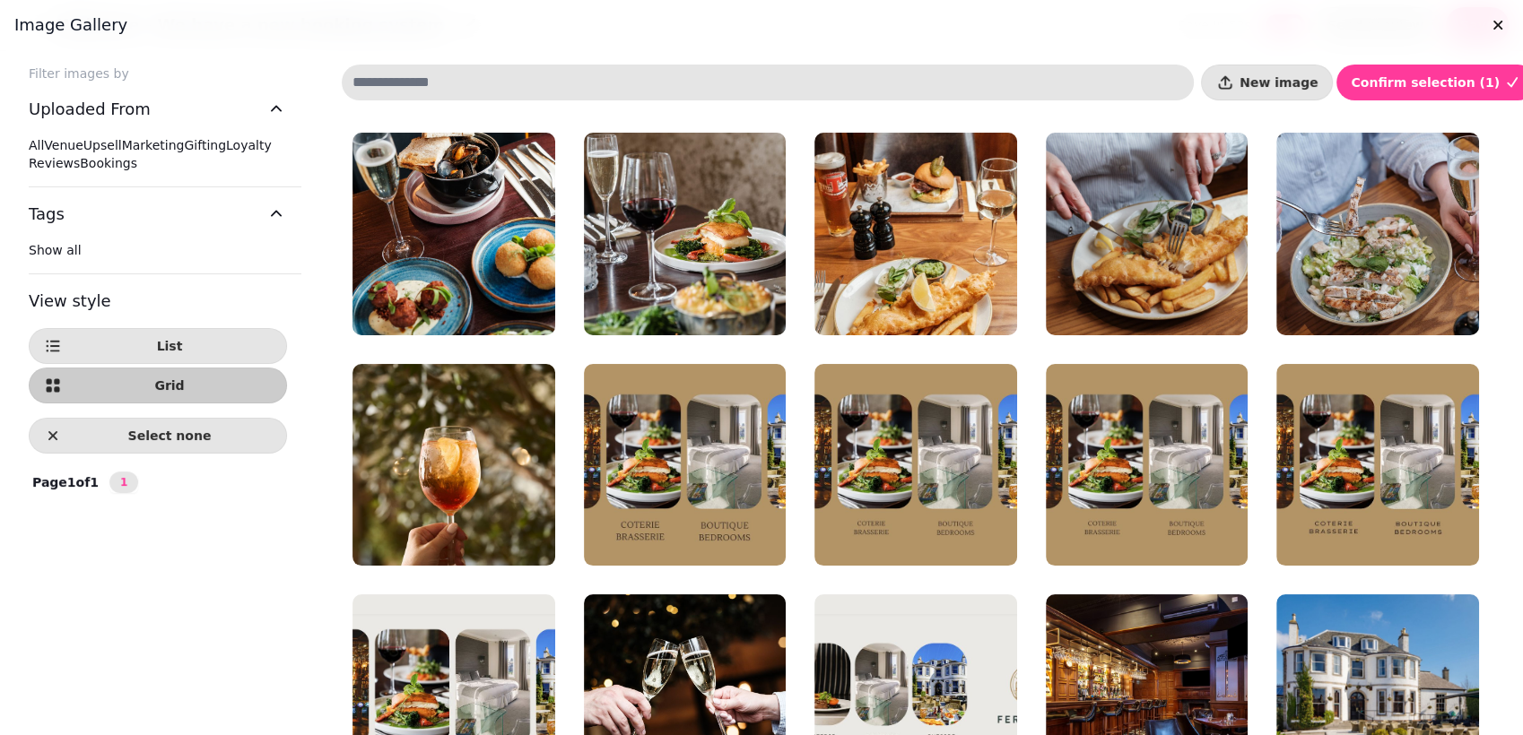
scroll to position [0, 0]
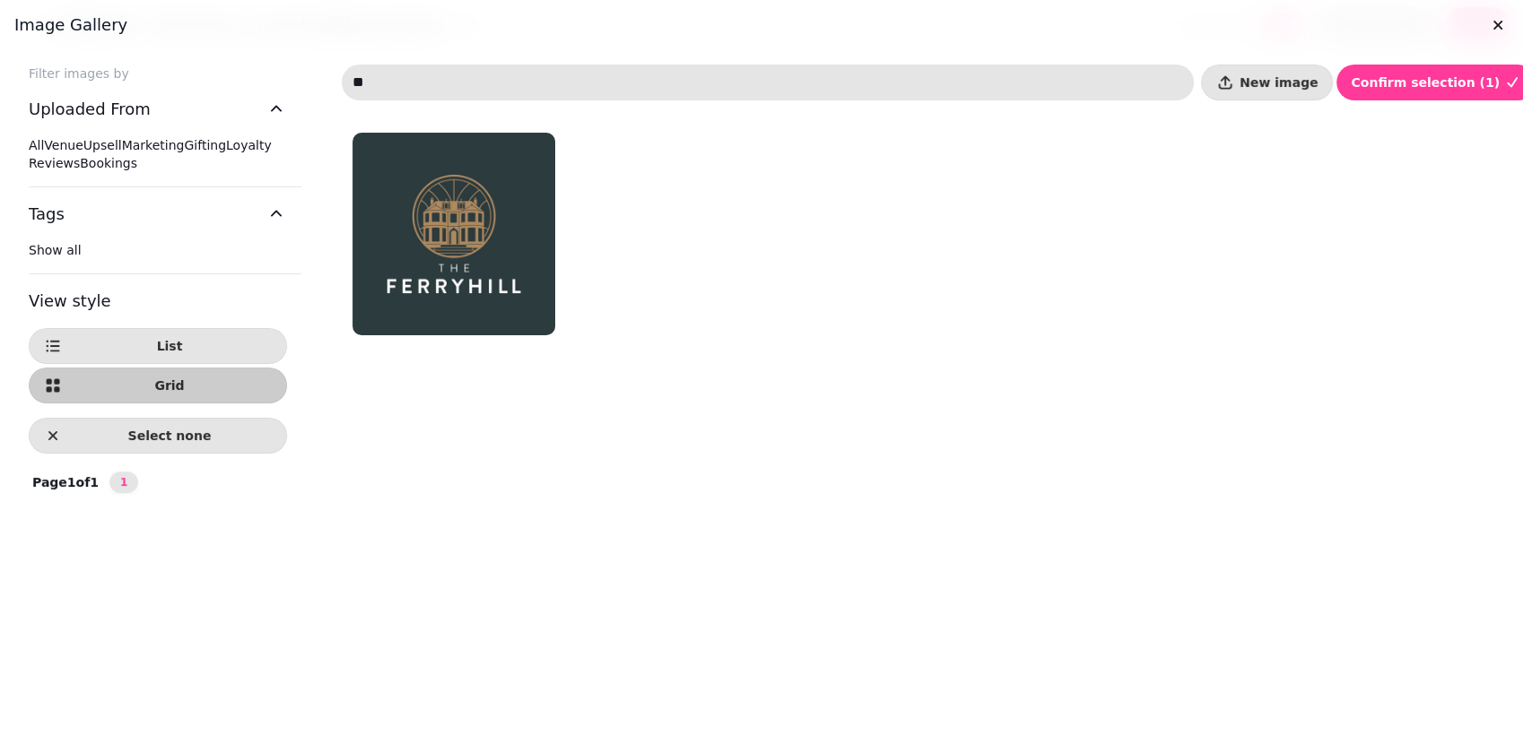
type input "*"
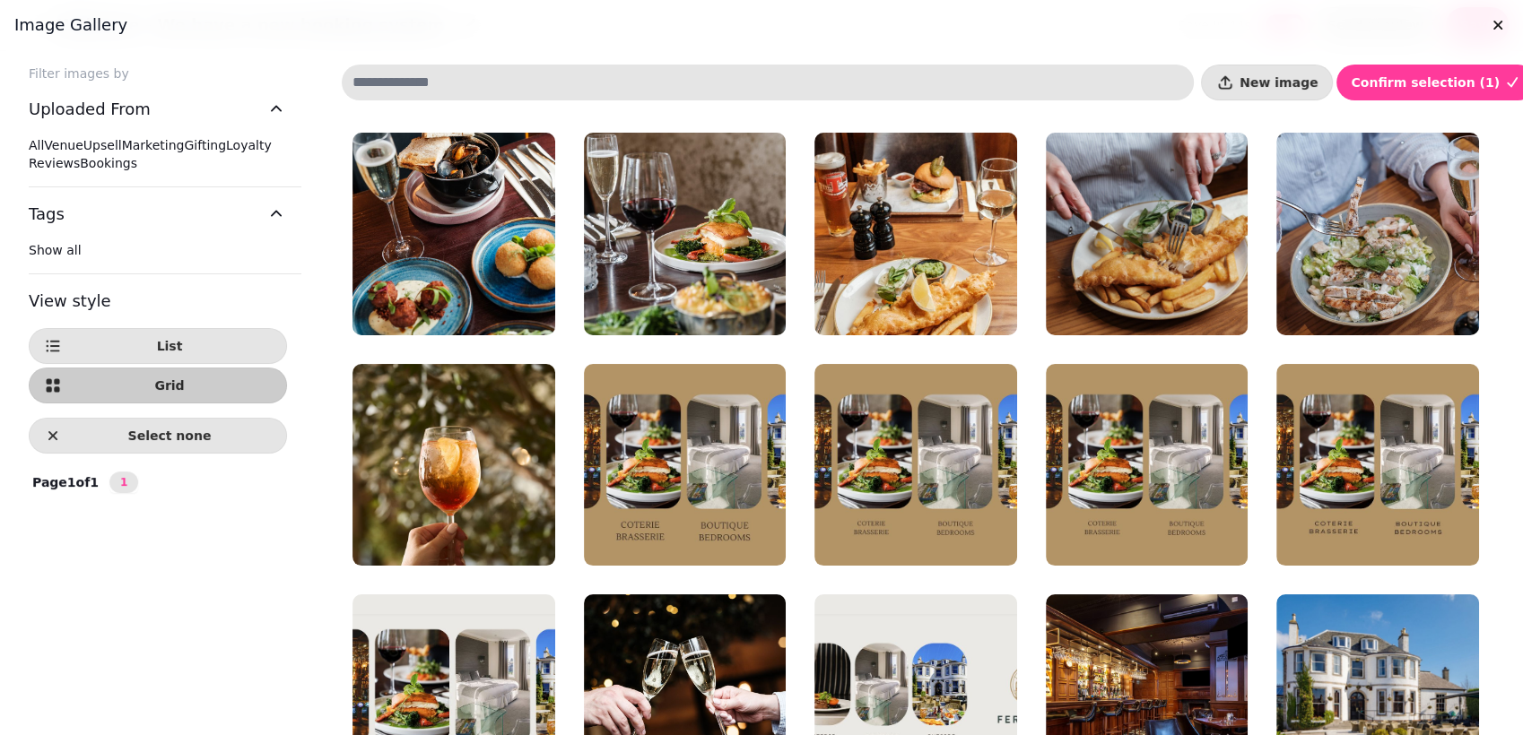
click at [1501, 126] on div "Filter images by Uploaded From All Venue Upsell Marketing Gifting Loyalty Revie…" at bounding box center [761, 417] width 1523 height 735
click at [44, 139] on label "All" at bounding box center [36, 145] width 15 height 14
click at [1516, 319] on div at bounding box center [761, 367] width 1523 height 735
click at [44, 146] on label "All" at bounding box center [36, 145] width 15 height 14
click at [77, 172] on div "All Venue Upsell Marketing Gifting Loyalty Reviews Bookings" at bounding box center [158, 154] width 258 height 36
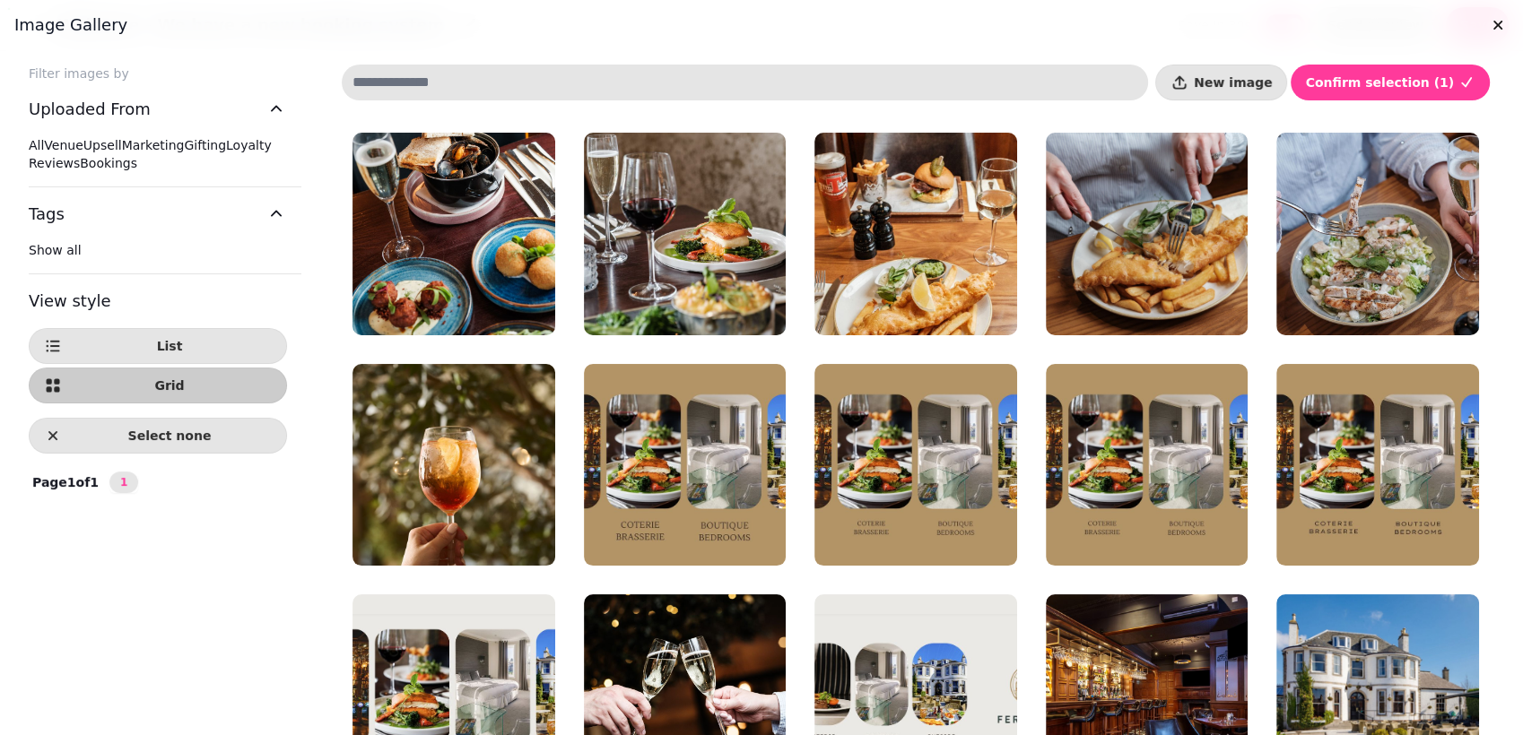
click at [77, 172] on div "All Venue Upsell Marketing Gifting Loyalty Reviews Bookings" at bounding box center [158, 154] width 258 height 36
click at [80, 170] on span "Bookings" at bounding box center [108, 163] width 57 height 14
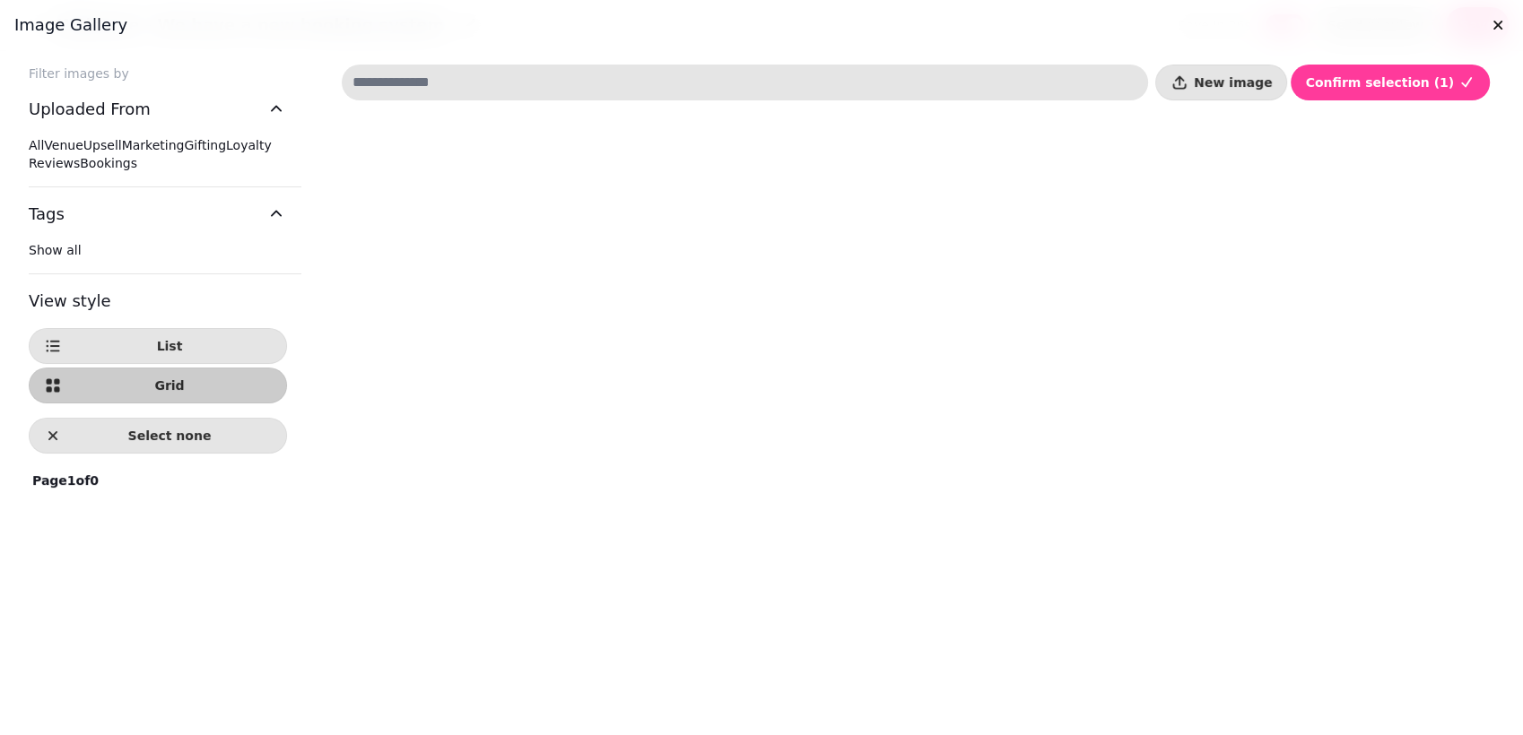
click at [50, 170] on span "Reviews" at bounding box center [54, 163] width 51 height 14
click at [35, 172] on div "All Venue Upsell Marketing Gifting Loyalty Reviews Bookings" at bounding box center [158, 154] width 258 height 36
click at [184, 152] on span at bounding box center [184, 145] width 0 height 14
click at [29, 146] on span at bounding box center [29, 145] width 0 height 14
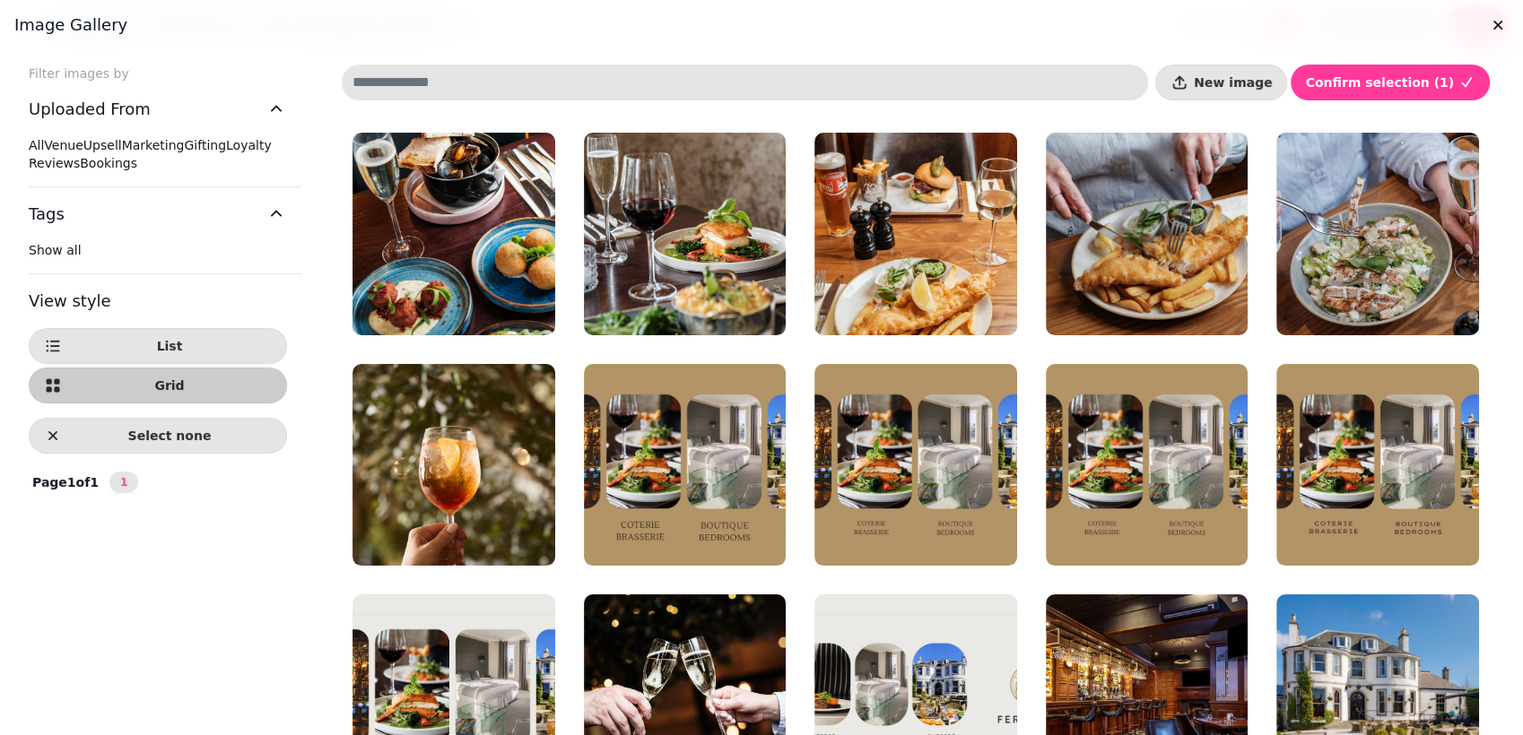
drag, startPoint x: 1521, startPoint y: 353, endPoint x: 1525, endPoint y: 438, distance: 84.4
click at [1522, 438] on html "Welcome - We have a new booking system save in 19s save in 19s Send preview Sav…" at bounding box center [761, 367] width 1523 height 735
click at [143, 392] on span "Grid" at bounding box center [169, 385] width 204 height 13
click at [140, 364] on button "List" at bounding box center [158, 346] width 258 height 36
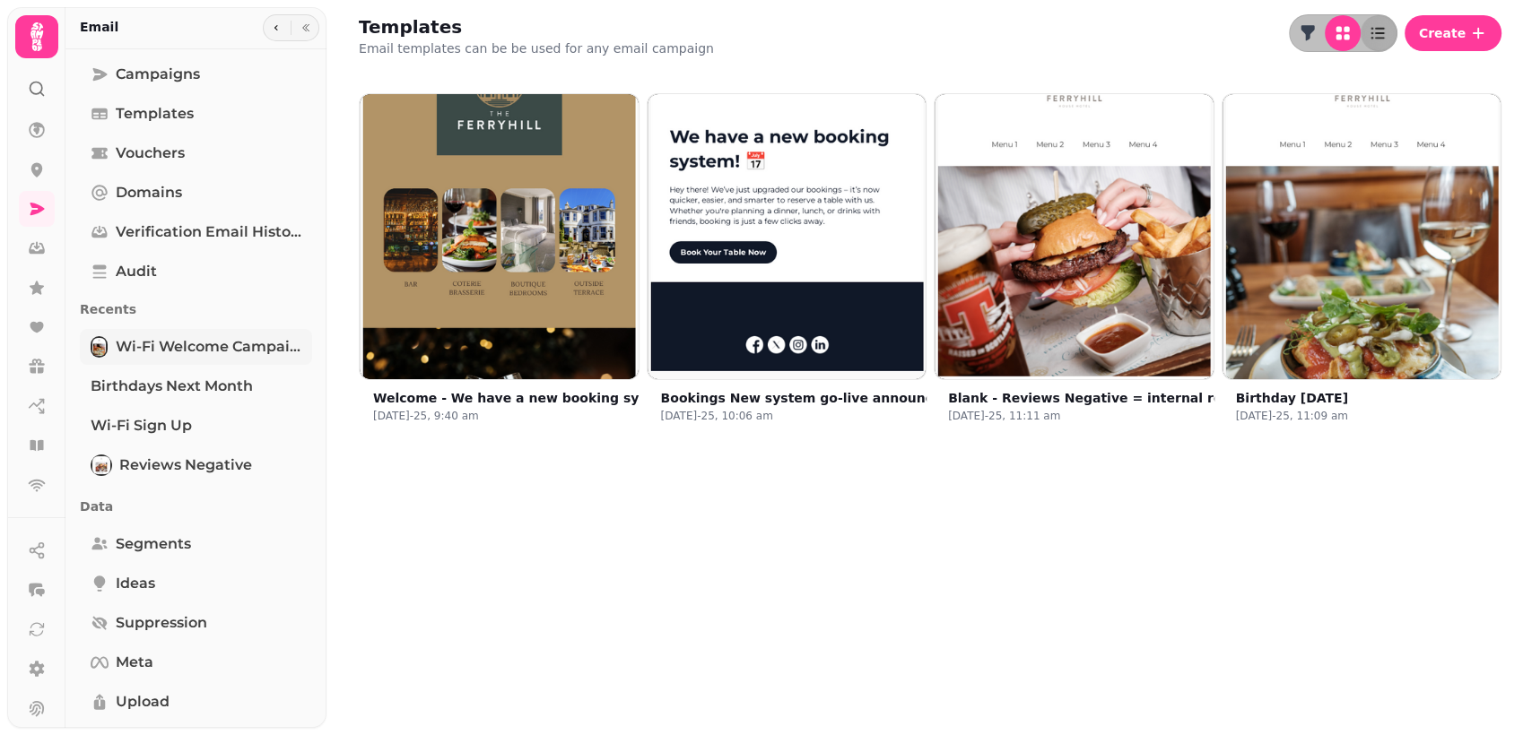
click at [146, 352] on span "Wi-Fi Welcome campaign - 2025" at bounding box center [208, 347] width 187 height 22
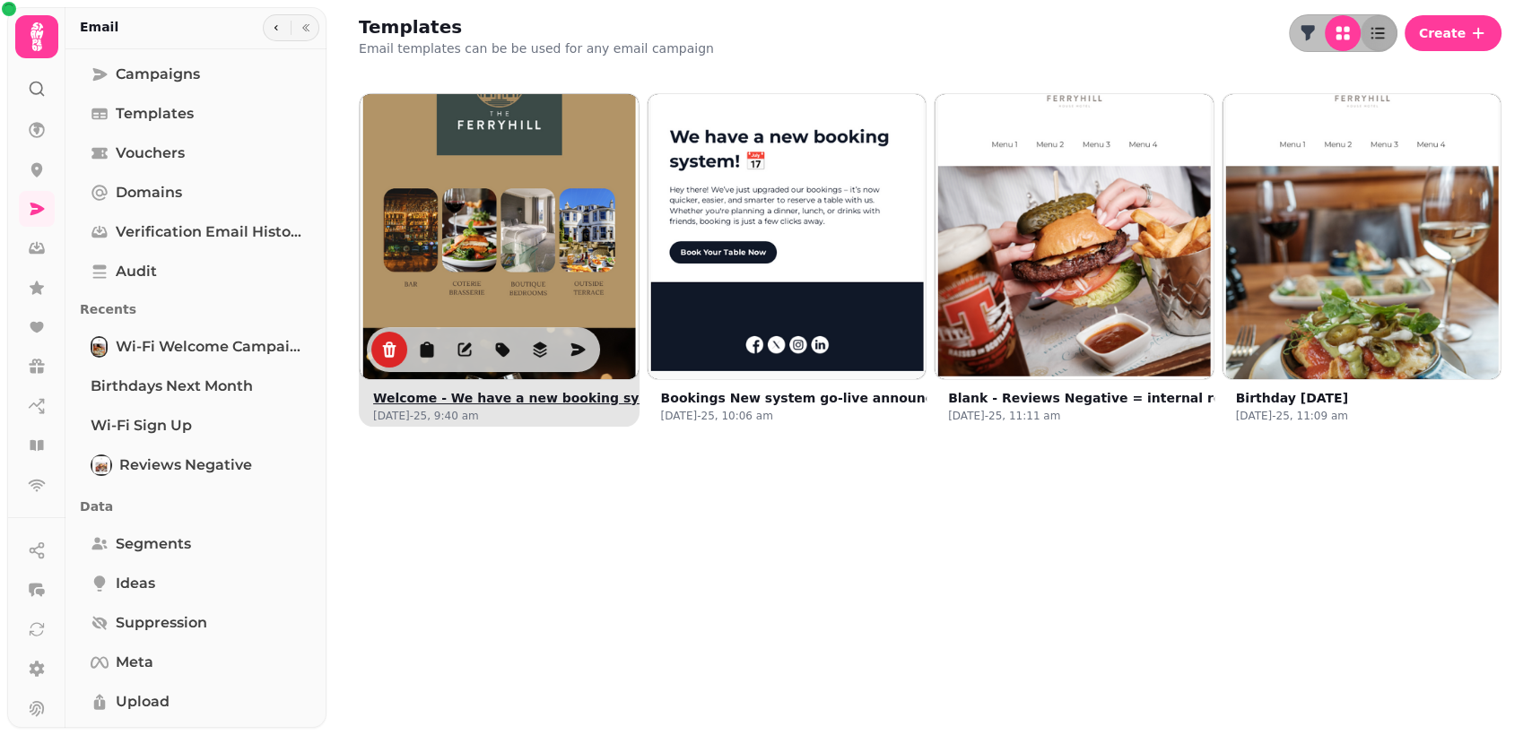
click at [589, 118] on img at bounding box center [499, 233] width 418 height 418
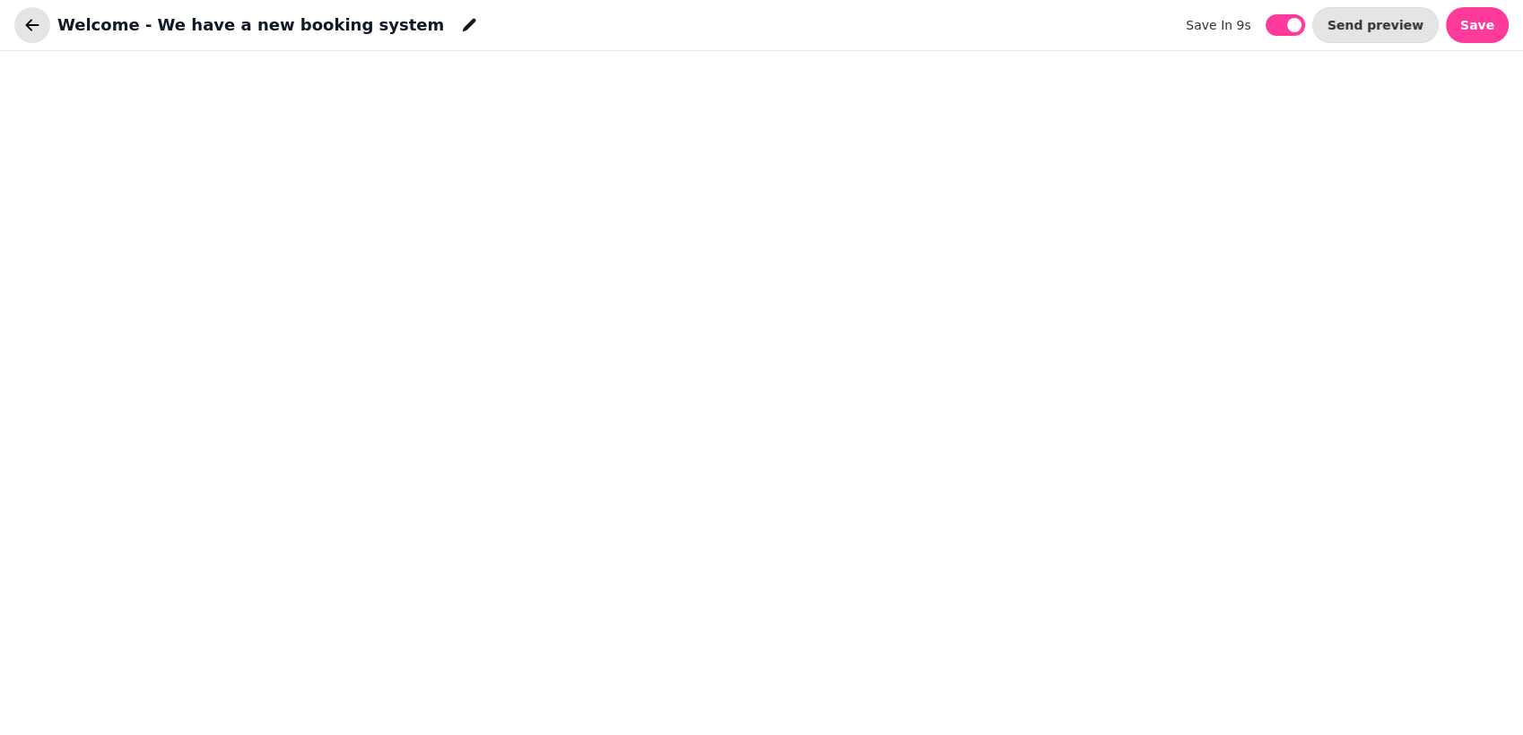
click at [30, 30] on icon "button" at bounding box center [32, 25] width 13 height 12
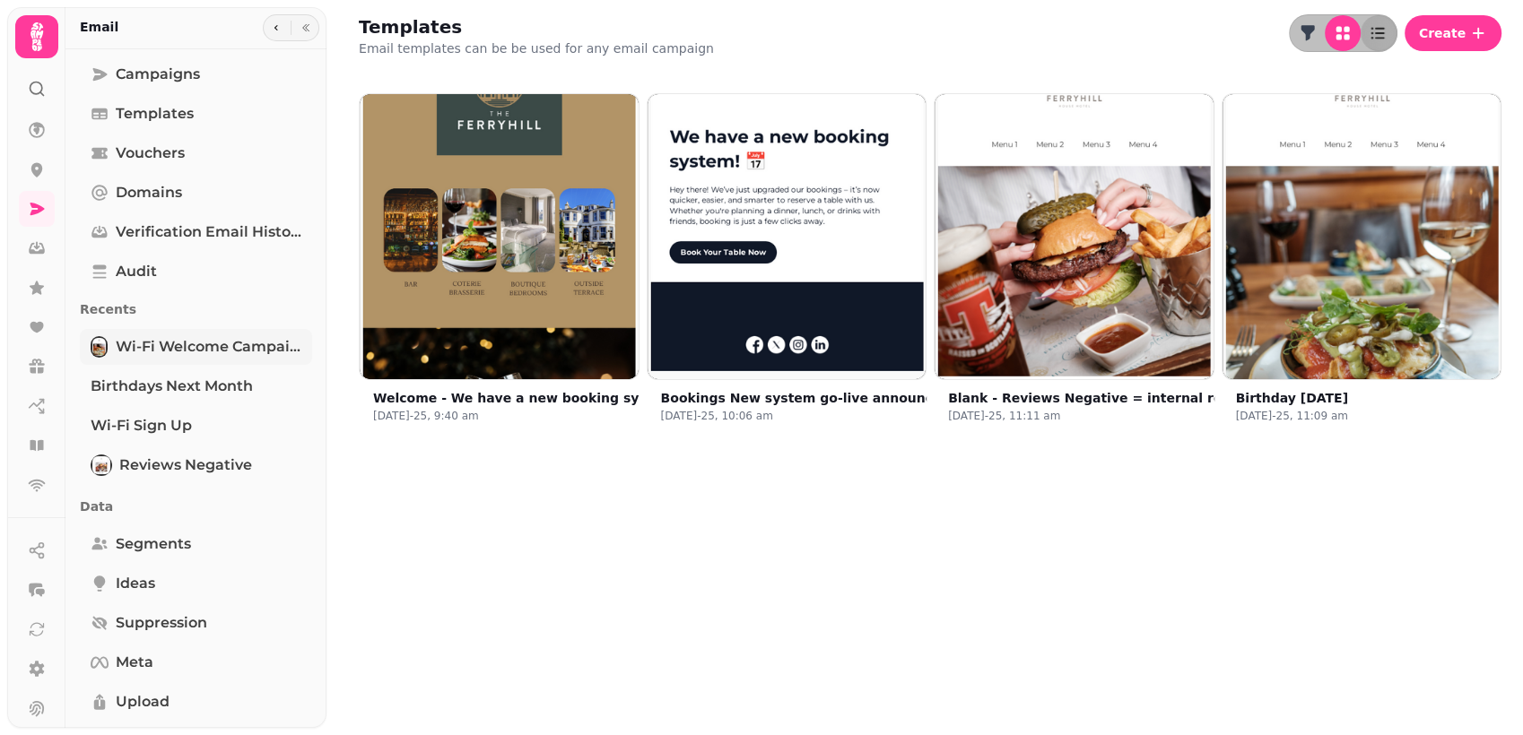
click at [158, 345] on span "Wi-Fi Welcome campaign - 2025" at bounding box center [208, 347] width 187 height 22
select select "**********"
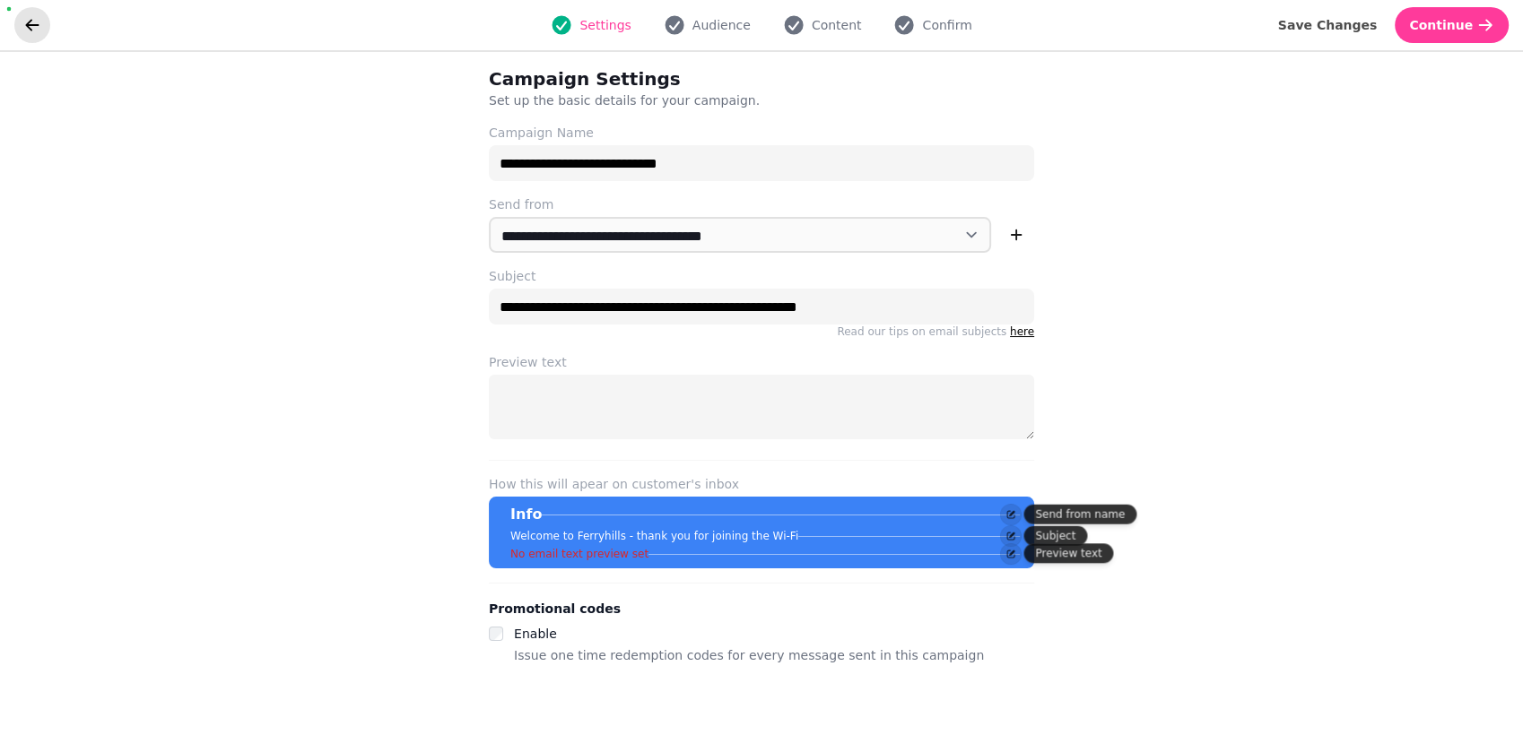
click at [48, 26] on button "go back" at bounding box center [32, 25] width 36 height 36
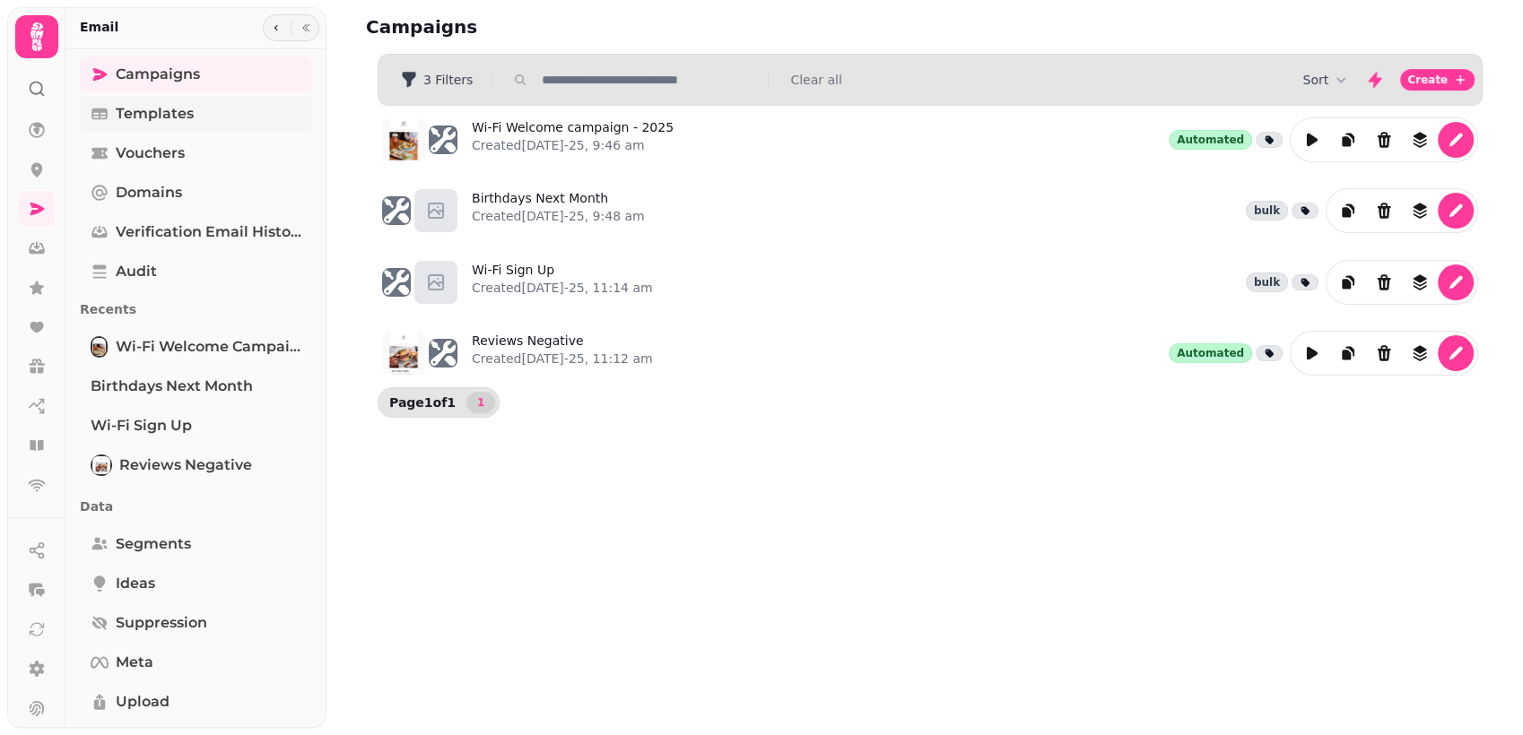
click at [163, 112] on span "Templates" at bounding box center [155, 114] width 78 height 22
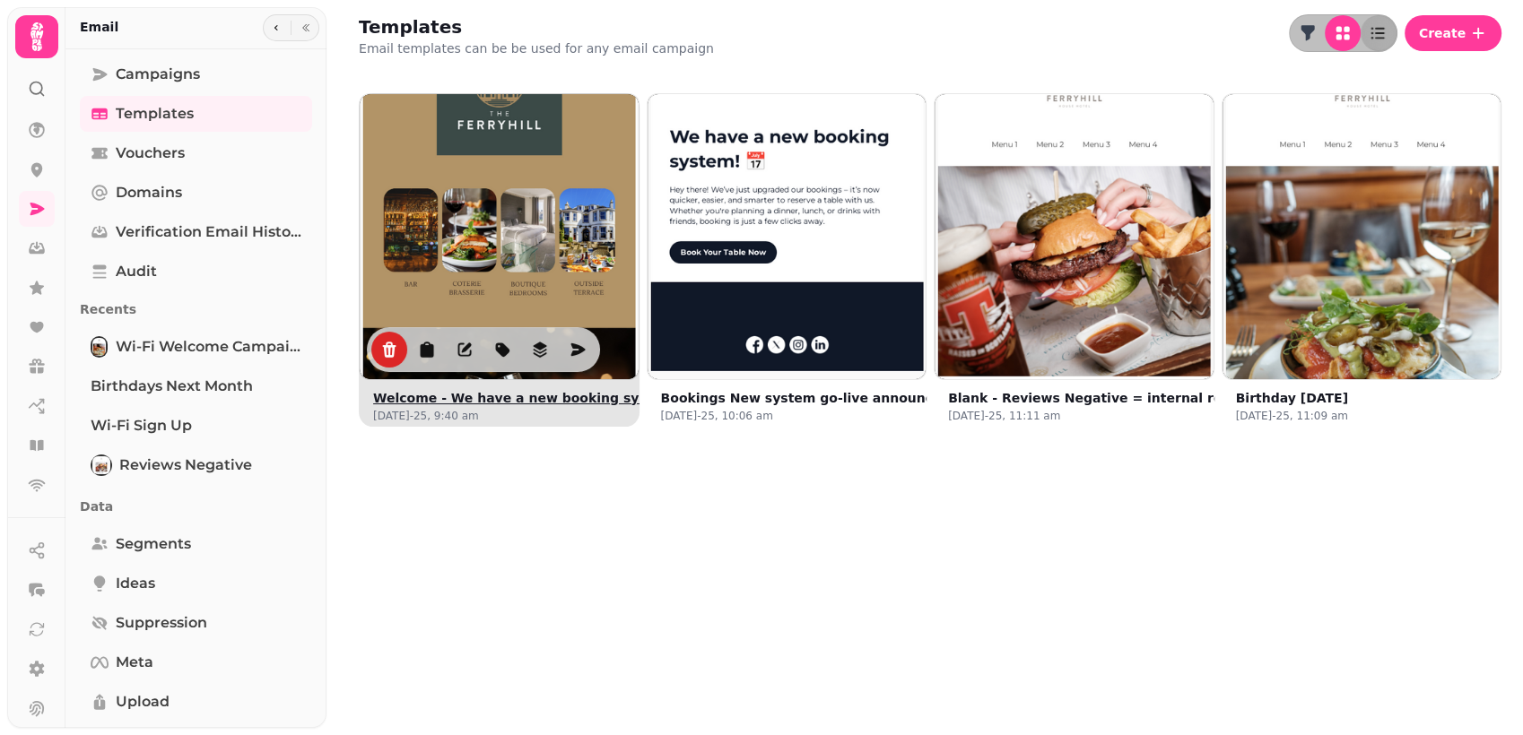
click at [377, 148] on img at bounding box center [499, 233] width 418 height 418
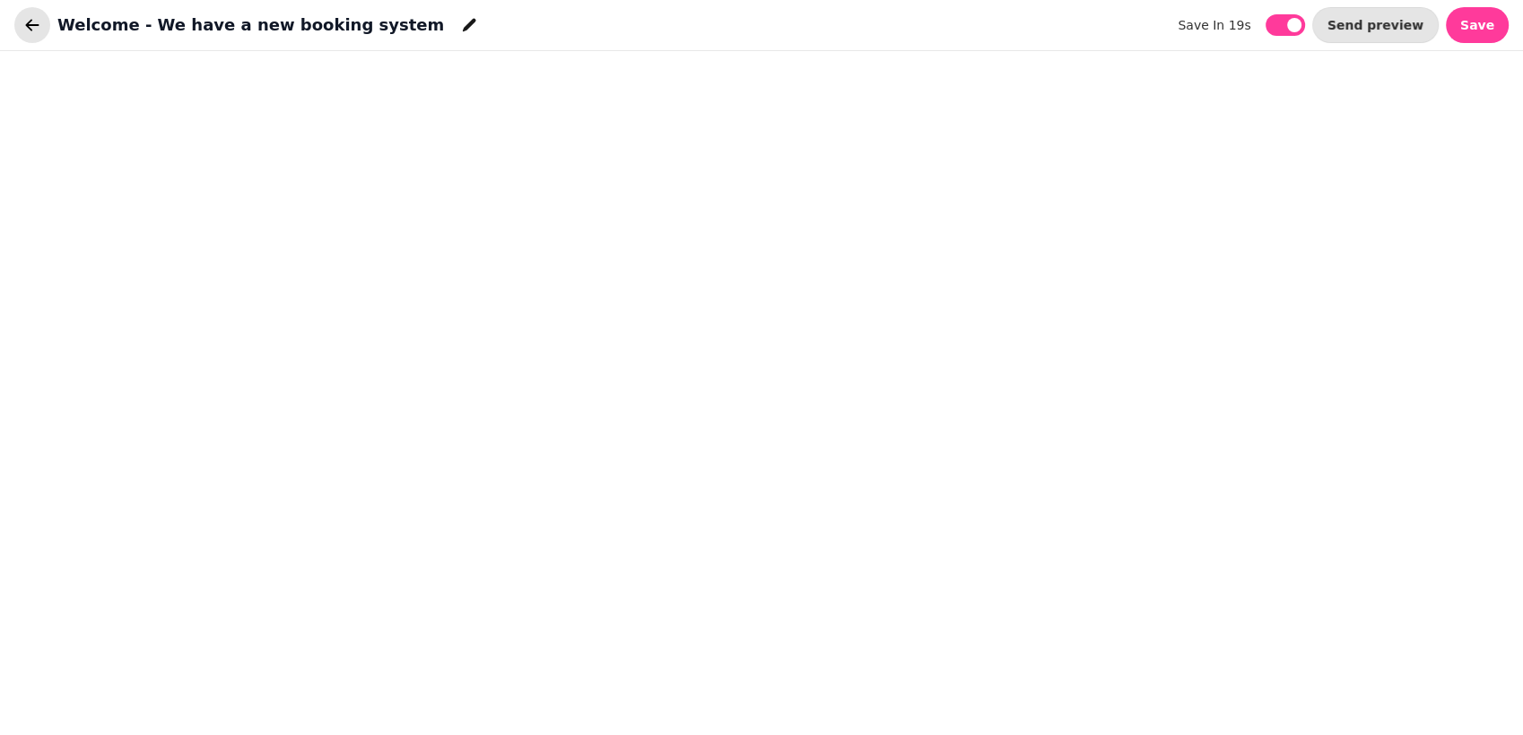
click at [33, 34] on button "button" at bounding box center [32, 25] width 36 height 36
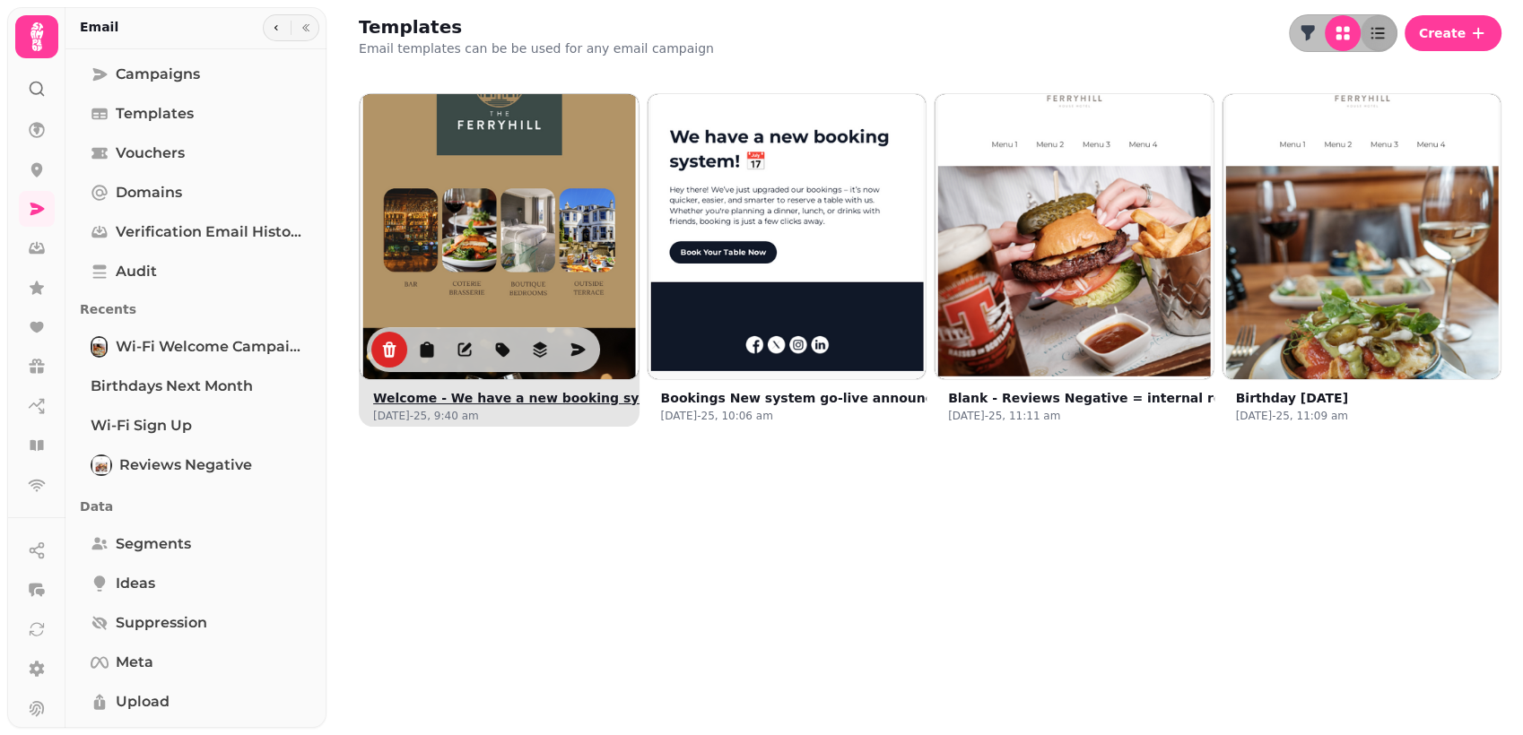
click at [411, 159] on img at bounding box center [499, 233] width 418 height 418
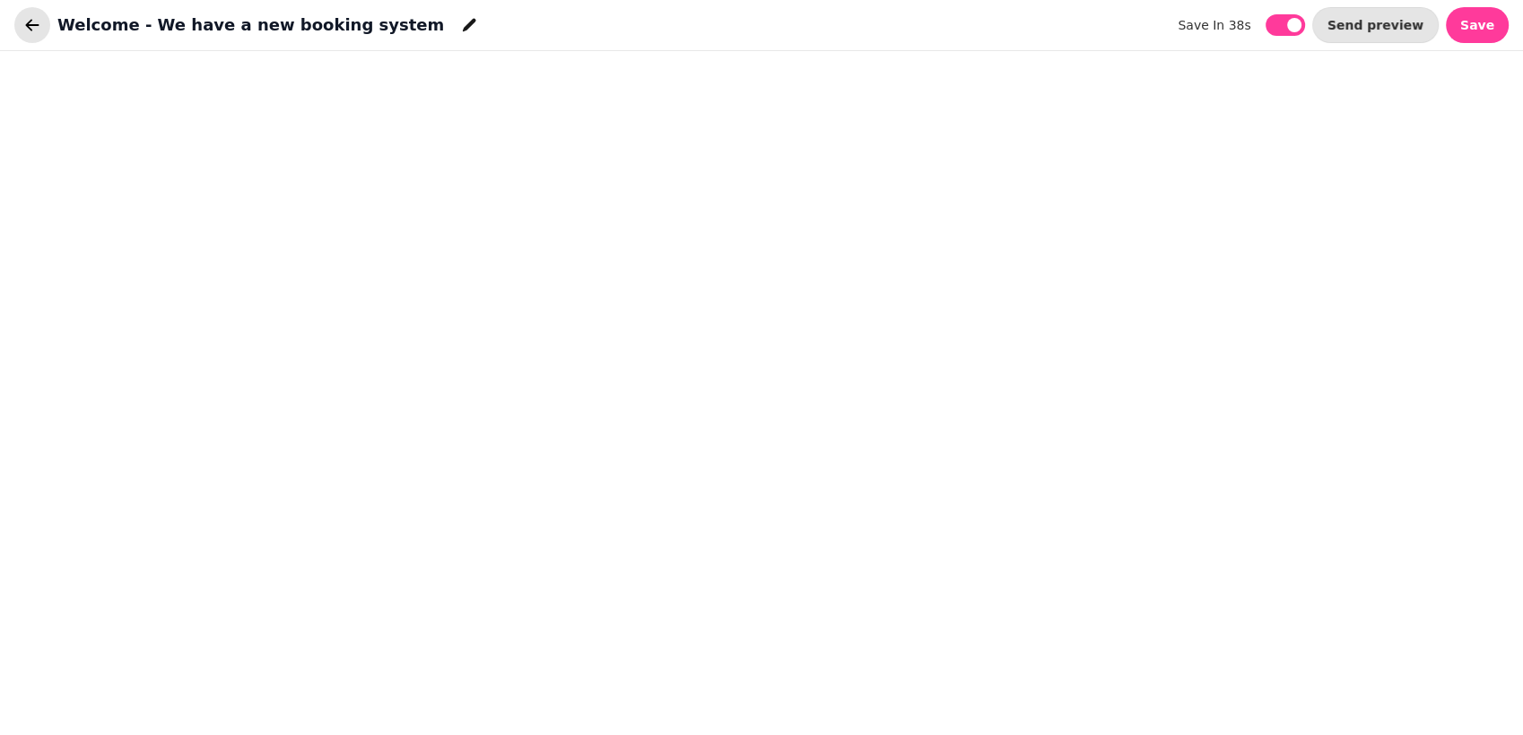
click at [18, 29] on button "button" at bounding box center [32, 25] width 36 height 36
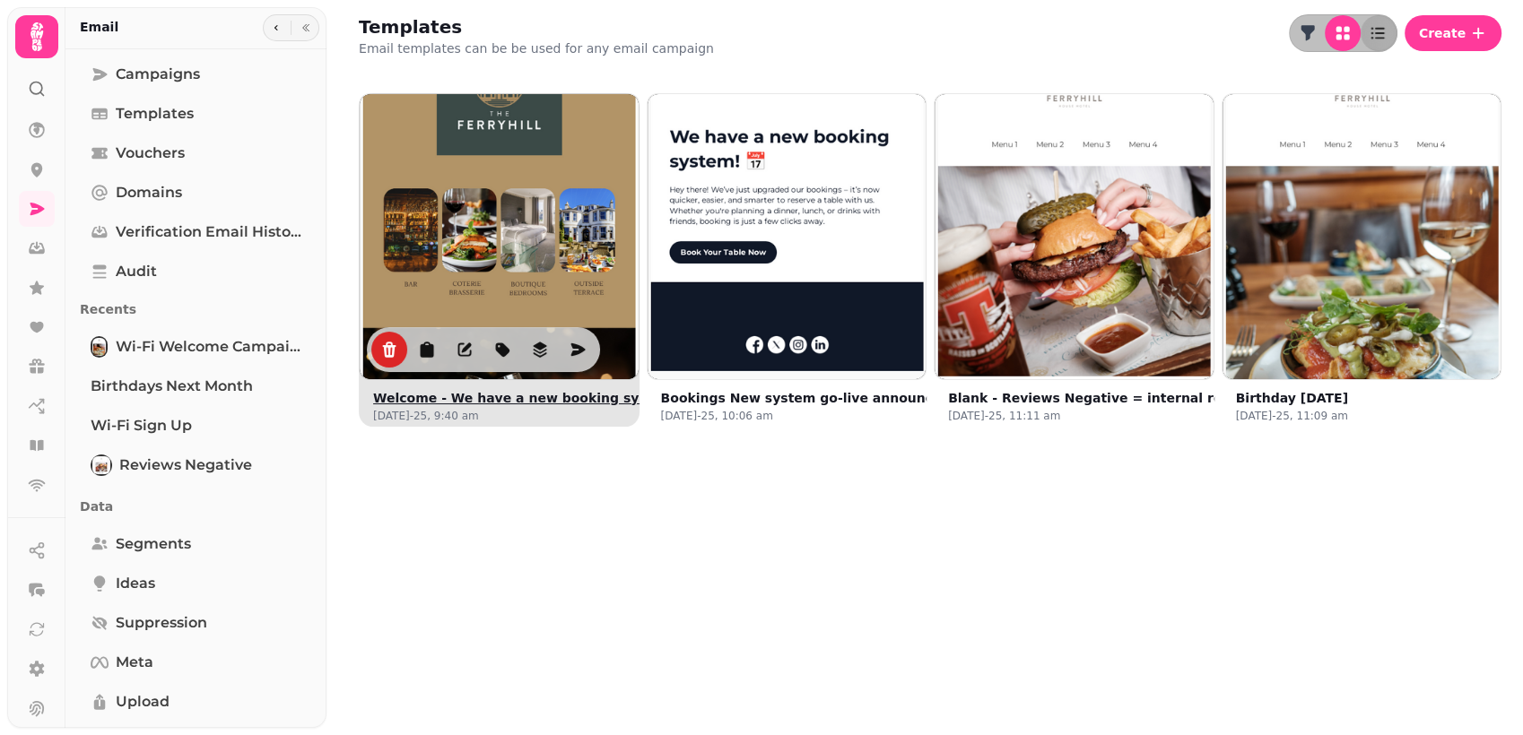
click at [401, 131] on img at bounding box center [499, 233] width 418 height 418
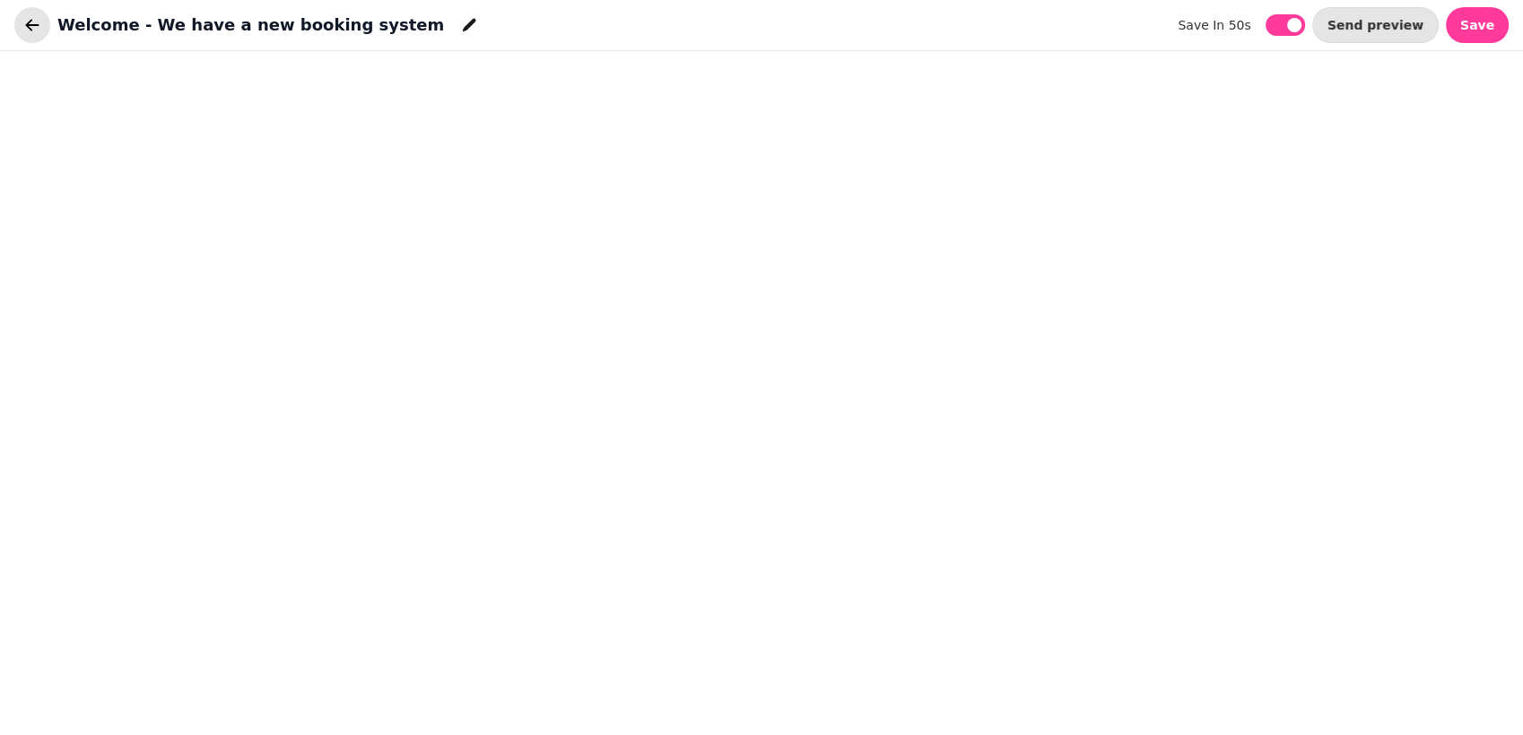
click at [28, 18] on icon "button" at bounding box center [32, 25] width 18 height 18
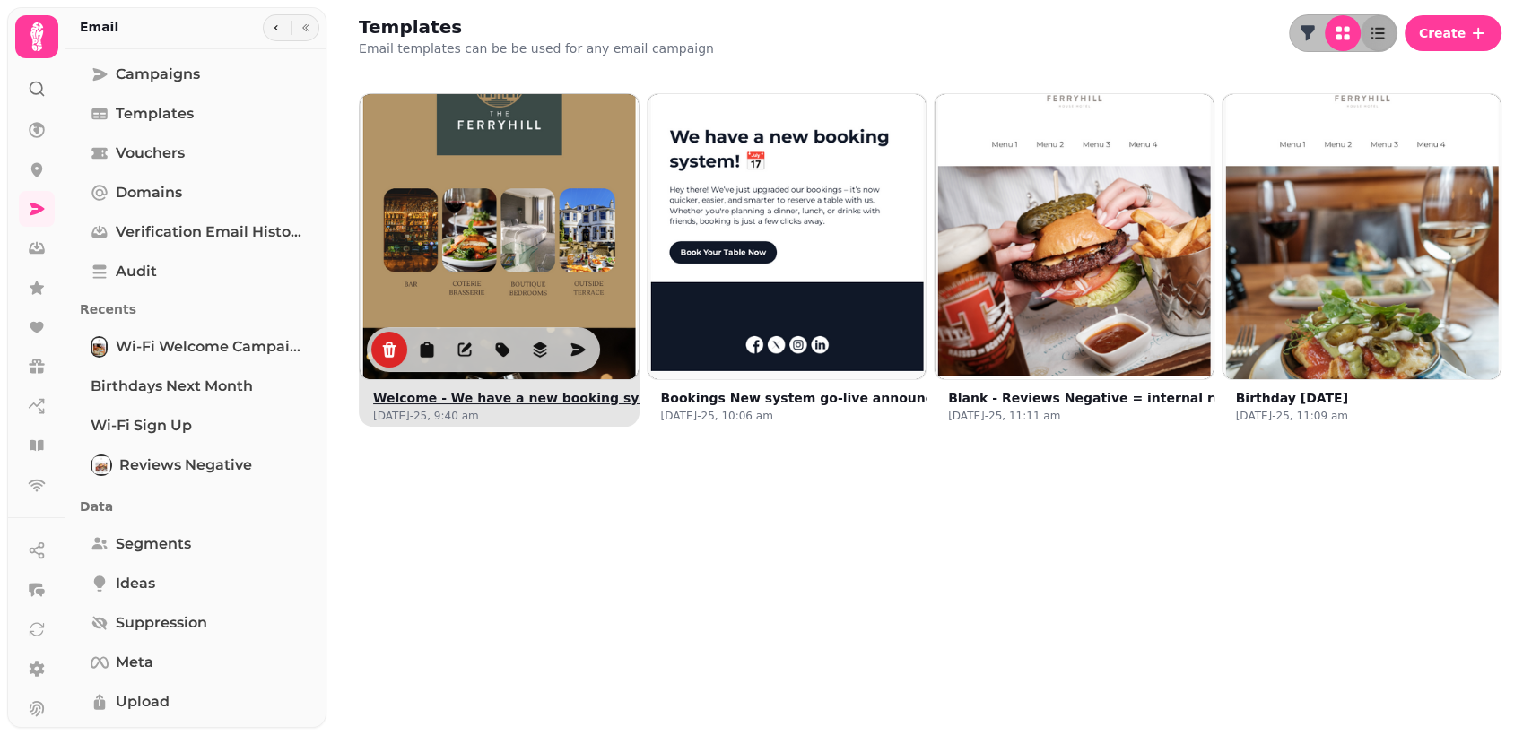
click at [402, 154] on img at bounding box center [499, 233] width 418 height 418
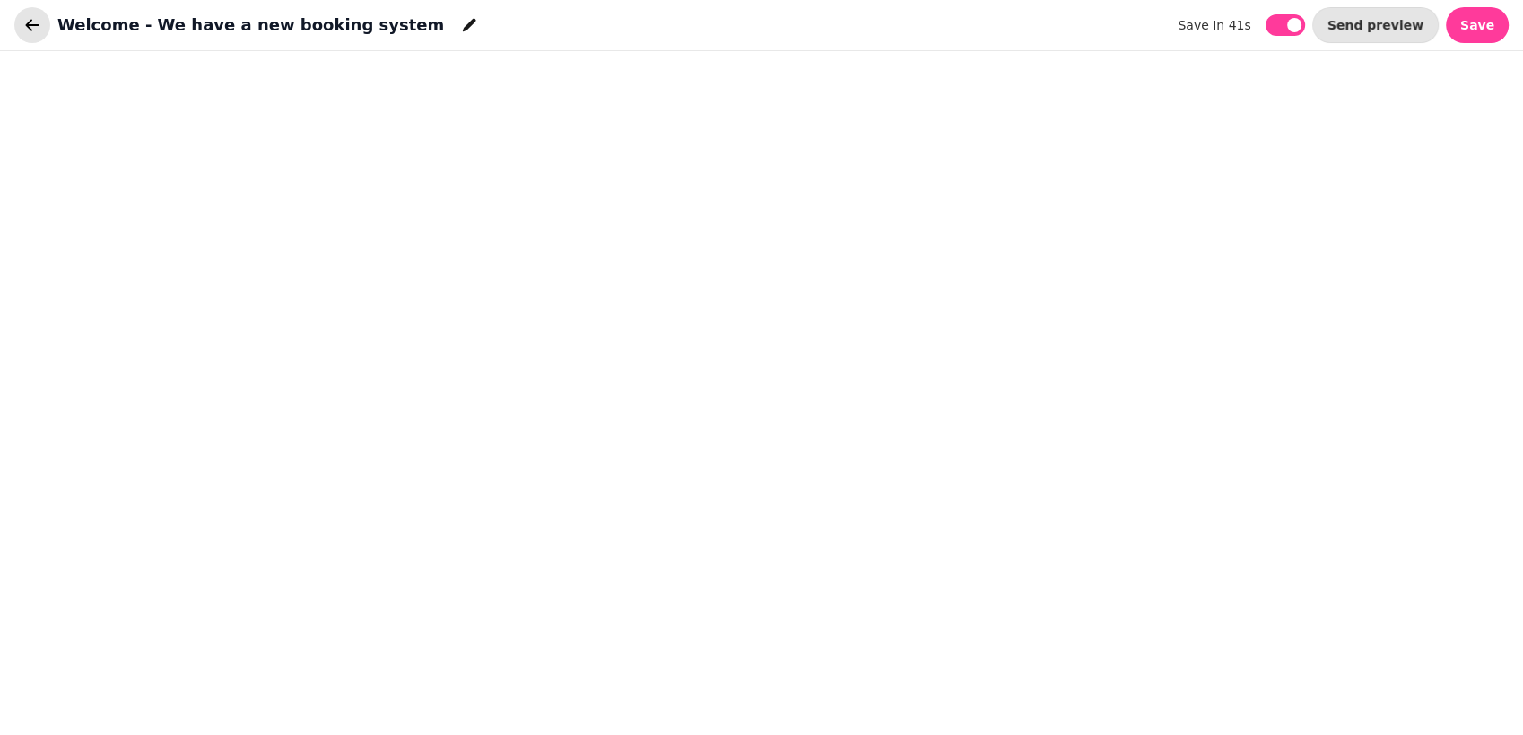
click at [21, 33] on button "button" at bounding box center [32, 25] width 36 height 36
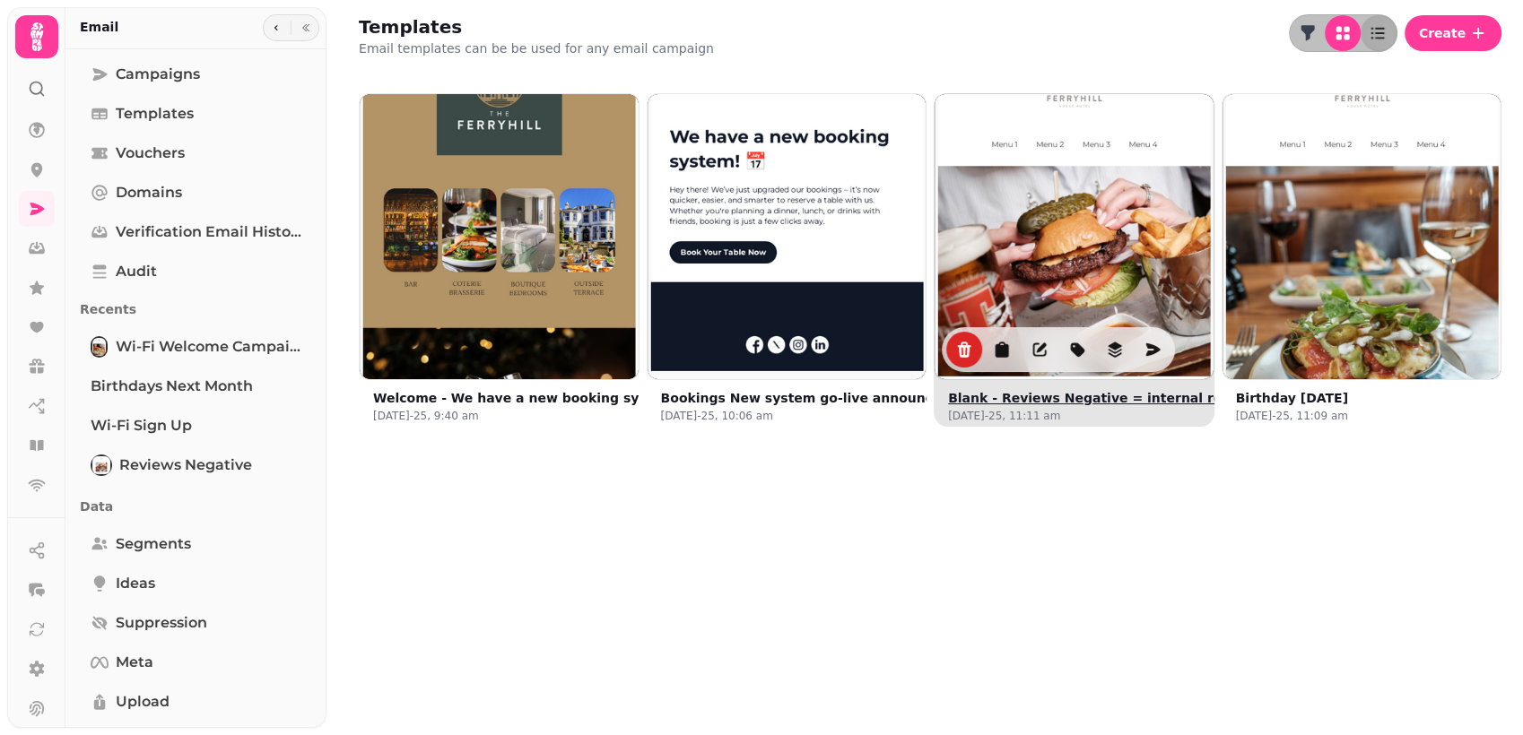
click at [1018, 245] on img at bounding box center [1073, 233] width 418 height 418
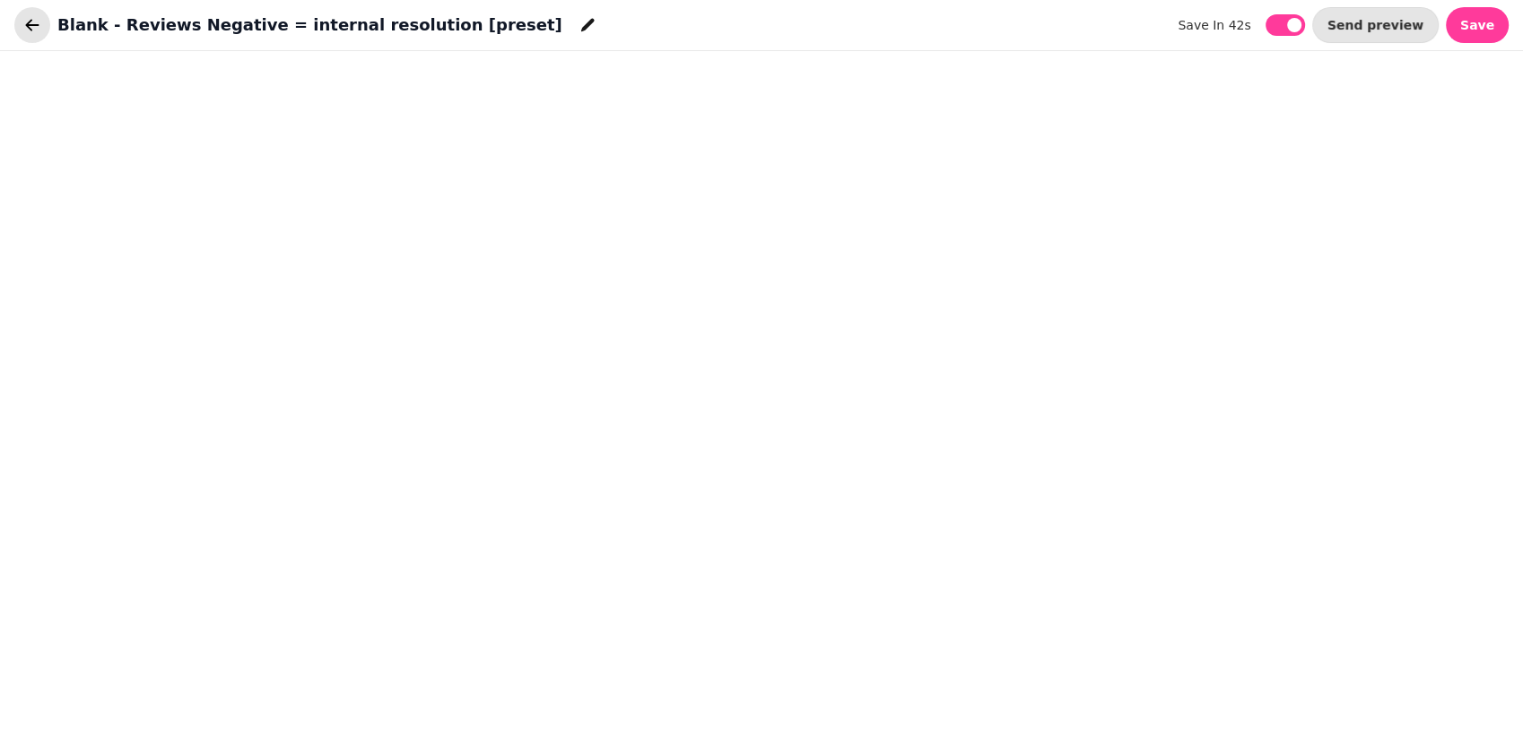
click at [36, 26] on icon "button" at bounding box center [32, 25] width 18 height 18
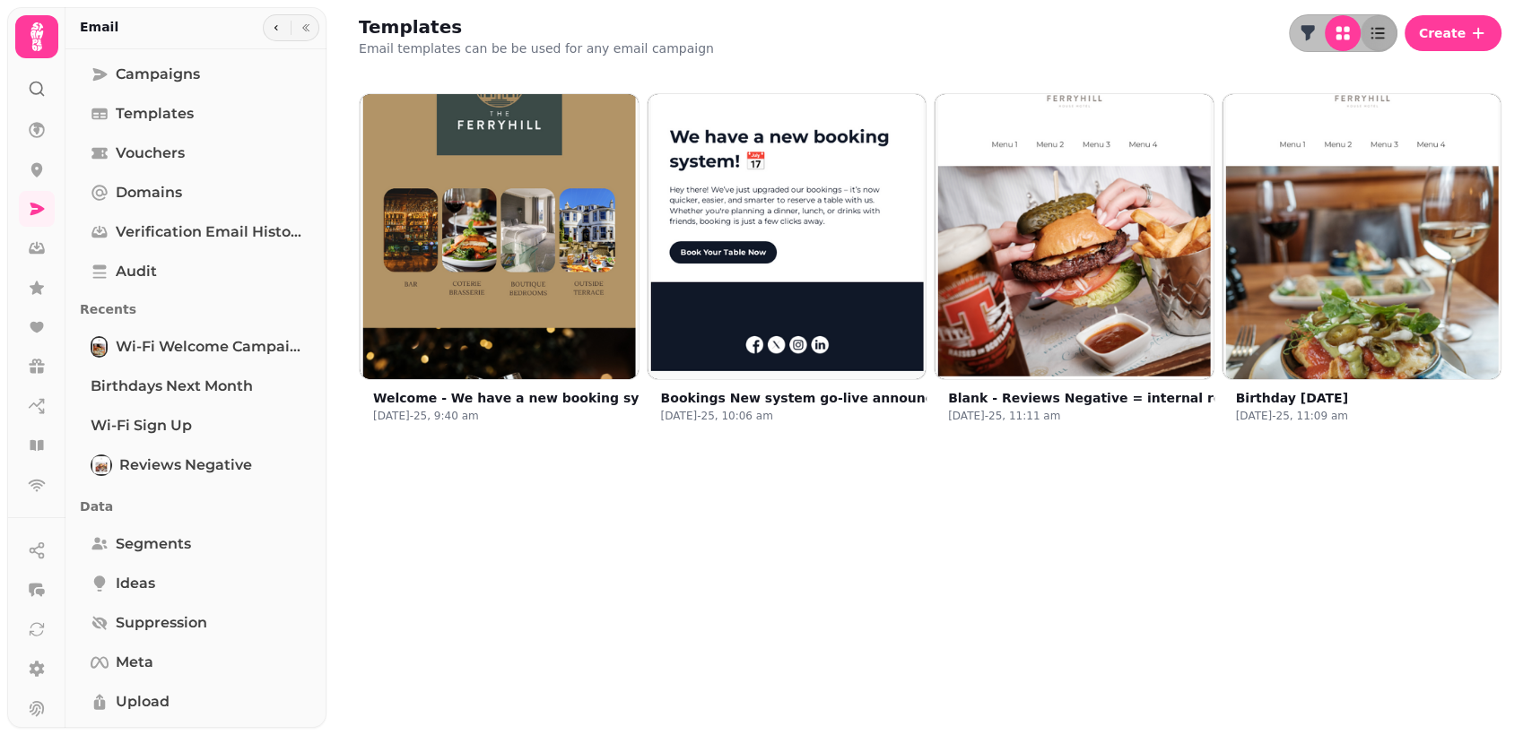
drag, startPoint x: 459, startPoint y: 391, endPoint x: 666, endPoint y: 537, distance: 253.5
click at [666, 537] on div "Templates Email templates can be be used for any email campaign Create Welcome …" at bounding box center [924, 367] width 1196 height 735
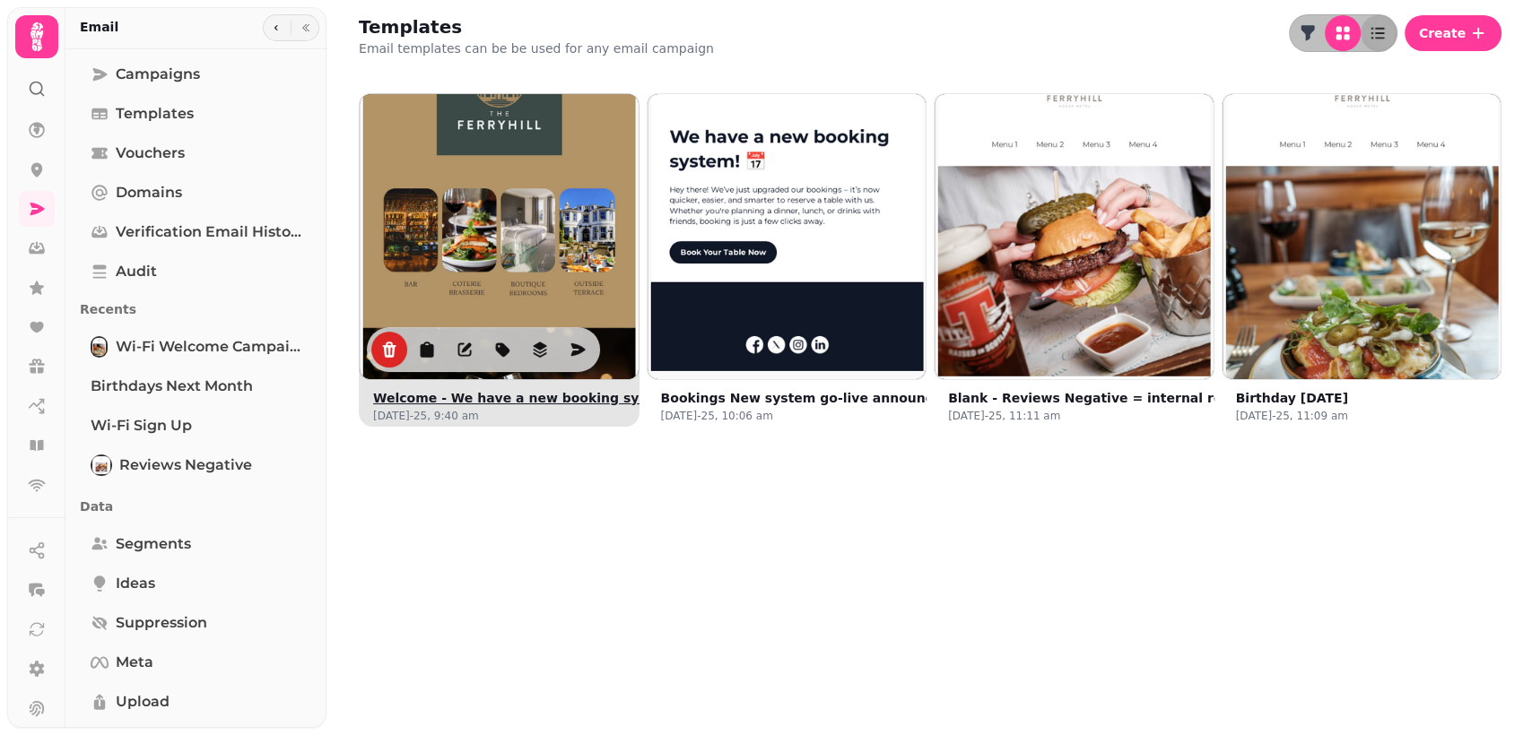
click at [470, 399] on button "Welcome - We have a new booking system" at bounding box center [523, 398] width 300 height 18
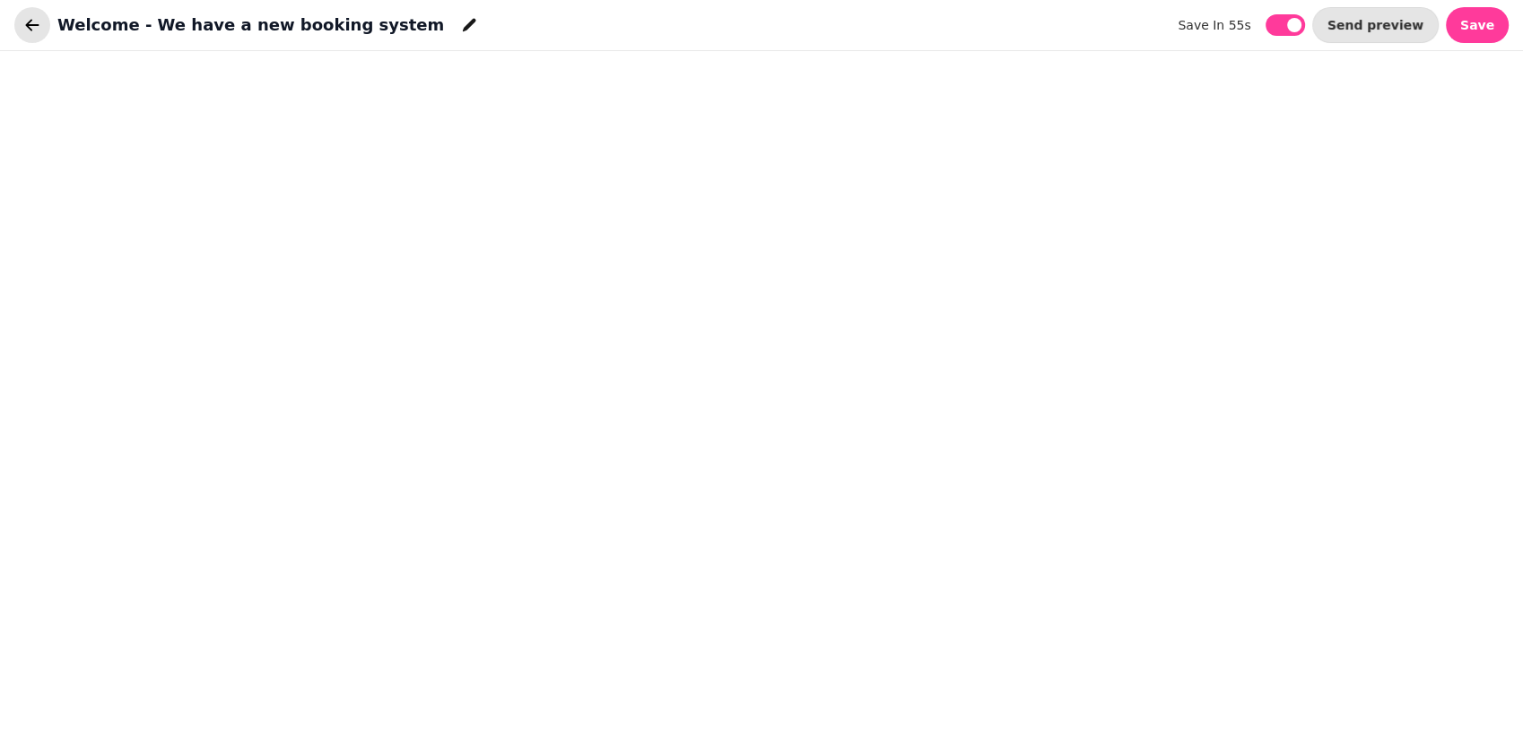
click at [32, 27] on icon "button" at bounding box center [32, 25] width 18 height 18
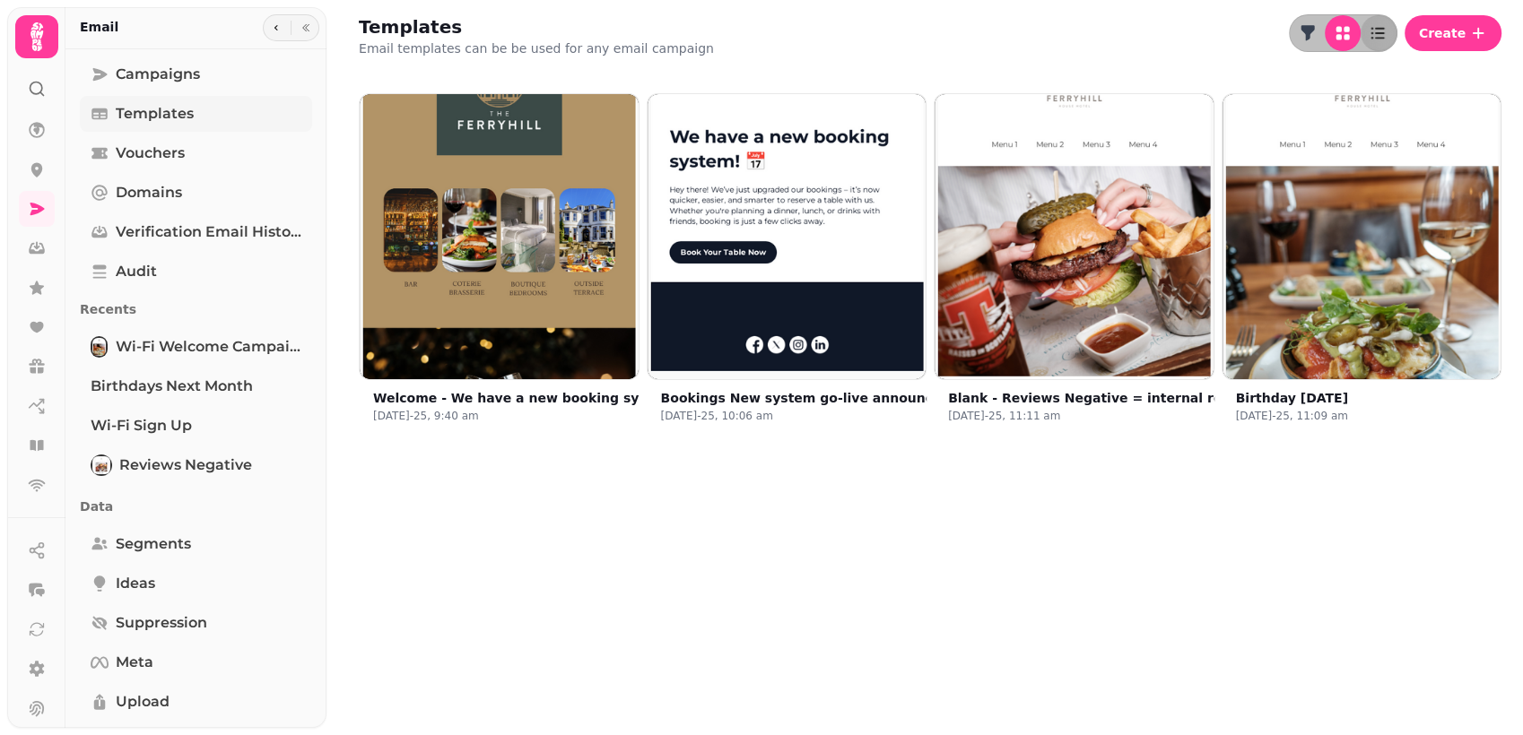
click at [180, 103] on span "Templates" at bounding box center [155, 114] width 78 height 22
drag, startPoint x: 397, startPoint y: 126, endPoint x: 637, endPoint y: 613, distance: 543.4
drag, startPoint x: 637, startPoint y: 613, endPoint x: 516, endPoint y: 485, distance: 176.3
click at [516, 485] on div "Templates Email templates can be be used for any email campaign Create Welcome …" at bounding box center [924, 367] width 1196 height 735
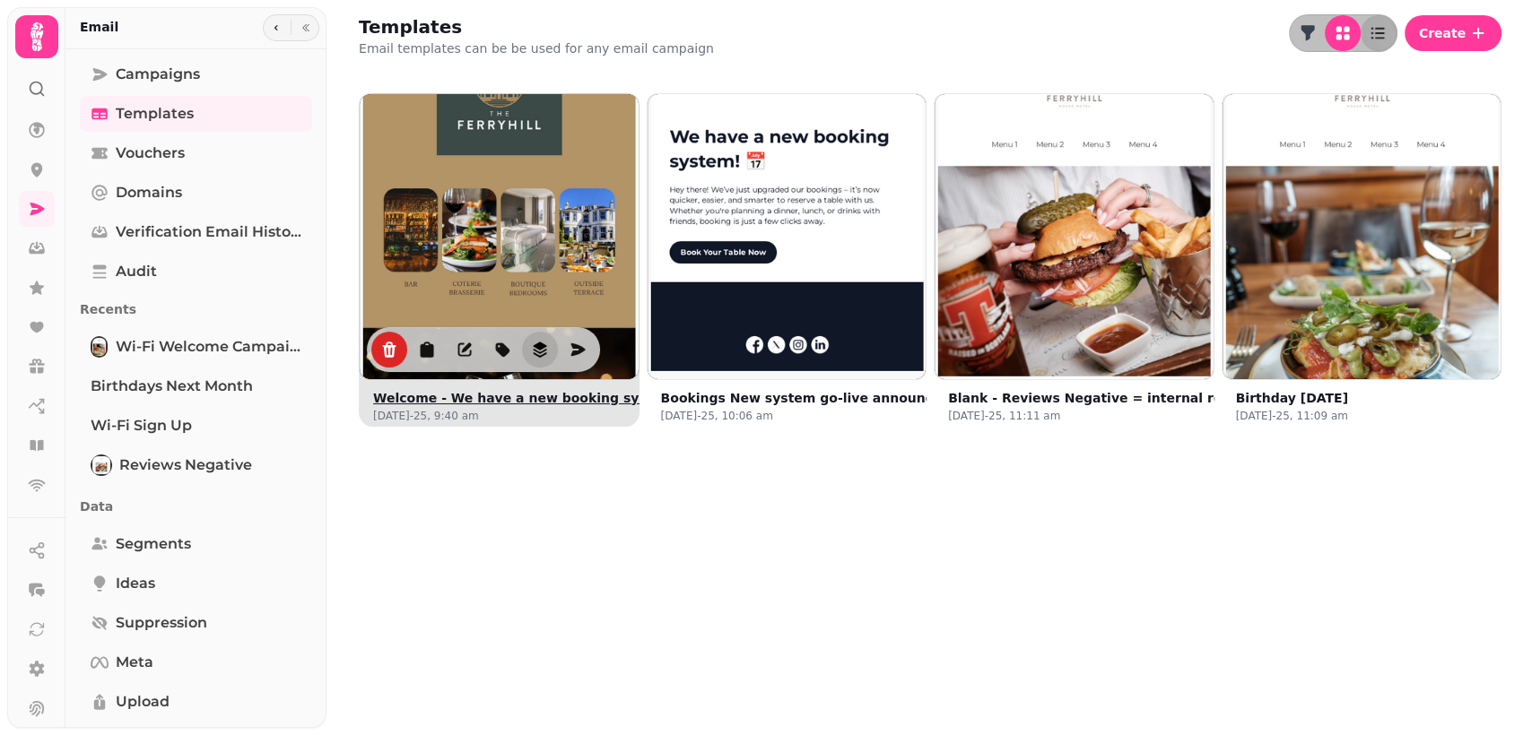
click at [531, 348] on icon "revisions" at bounding box center [540, 350] width 18 height 18
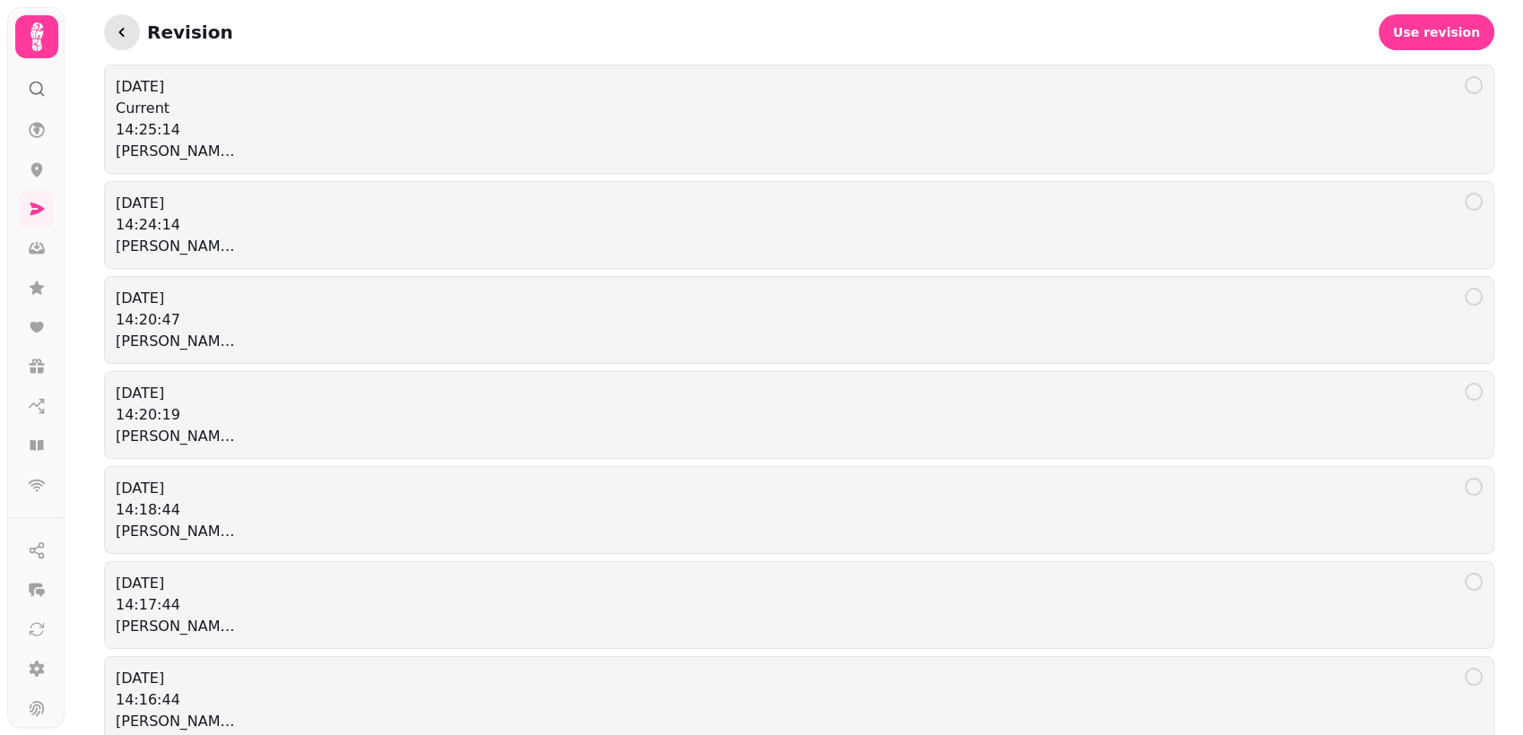
click at [126, 28] on icon "button" at bounding box center [122, 32] width 18 height 18
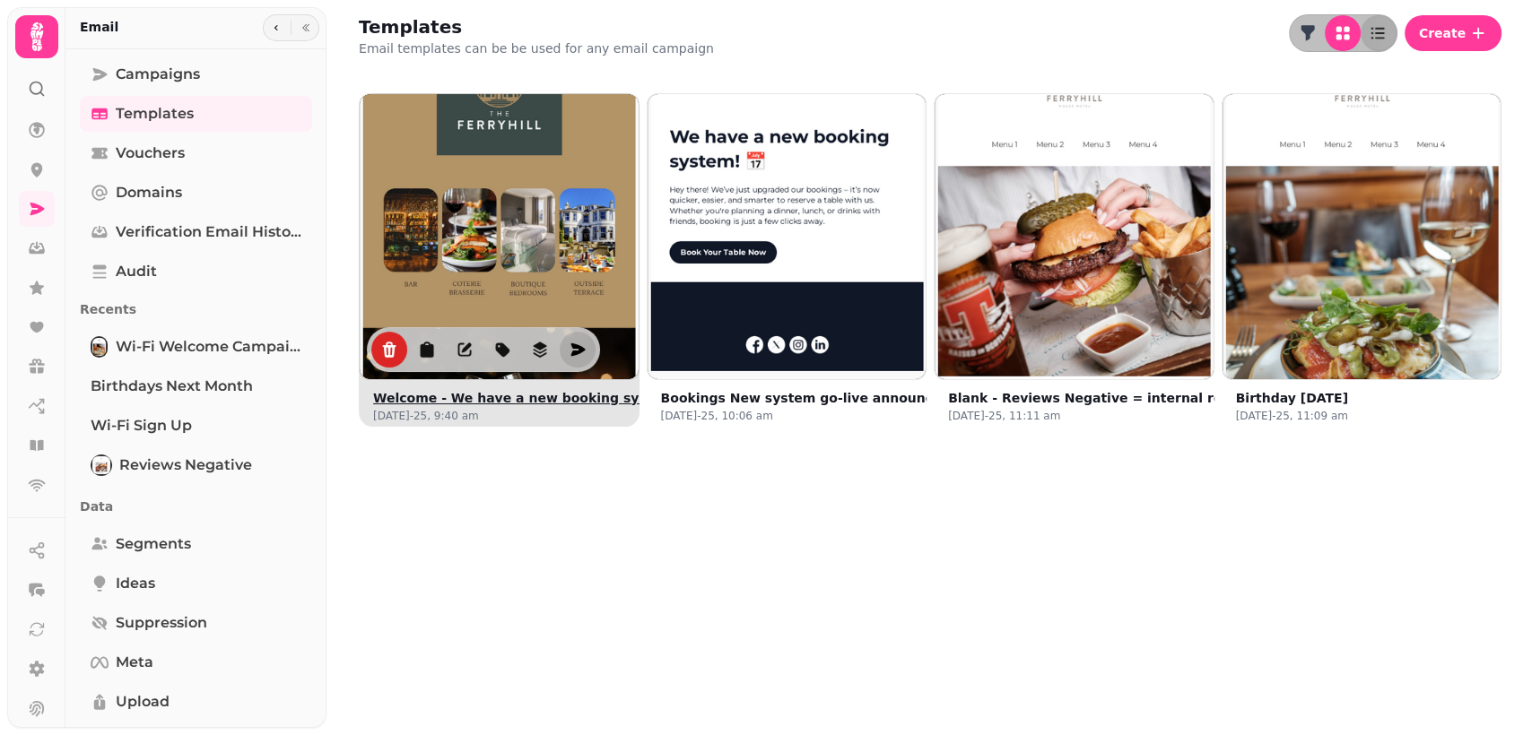
click at [576, 348] on icon "edit" at bounding box center [577, 350] width 18 height 18
select select "**********"
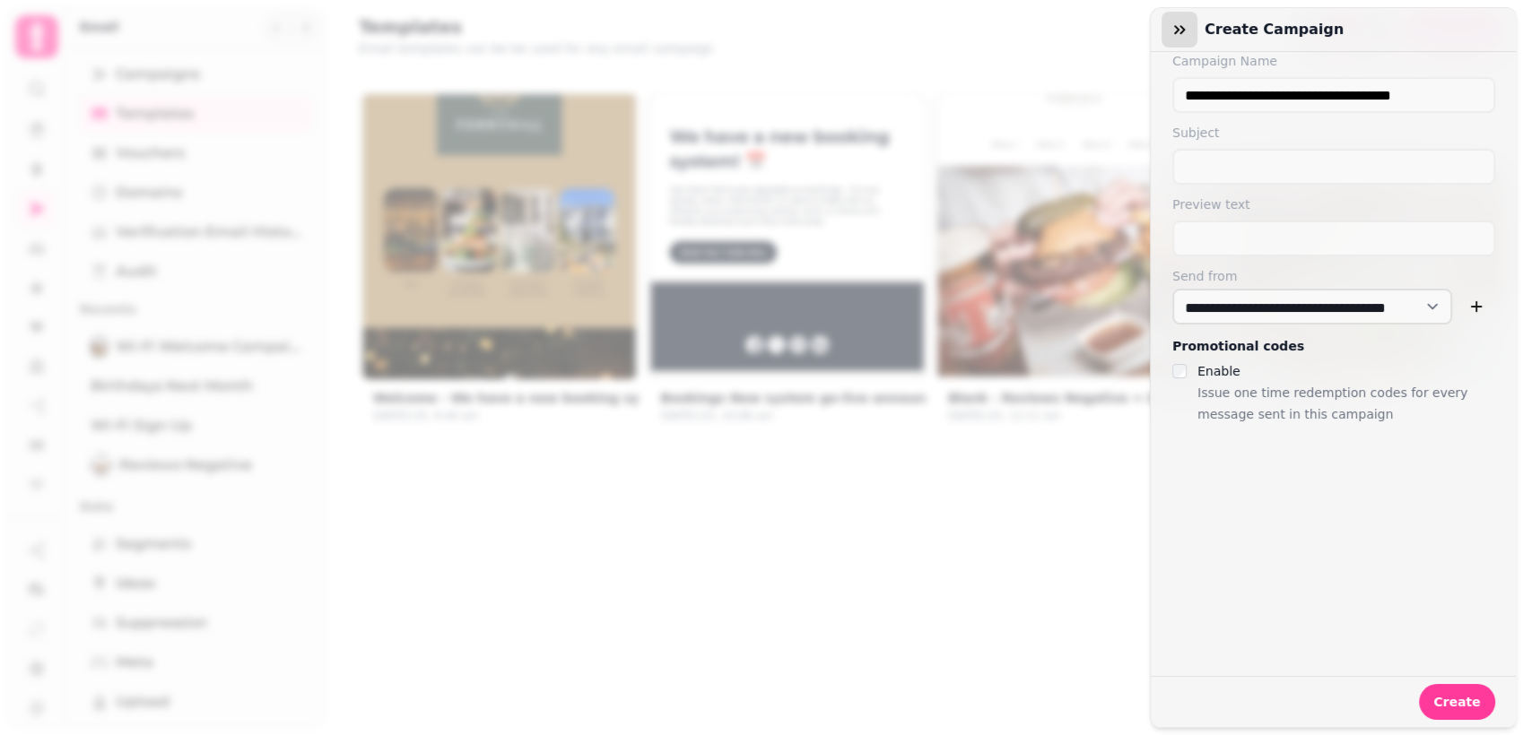
click at [1173, 41] on button "button" at bounding box center [1179, 30] width 36 height 36
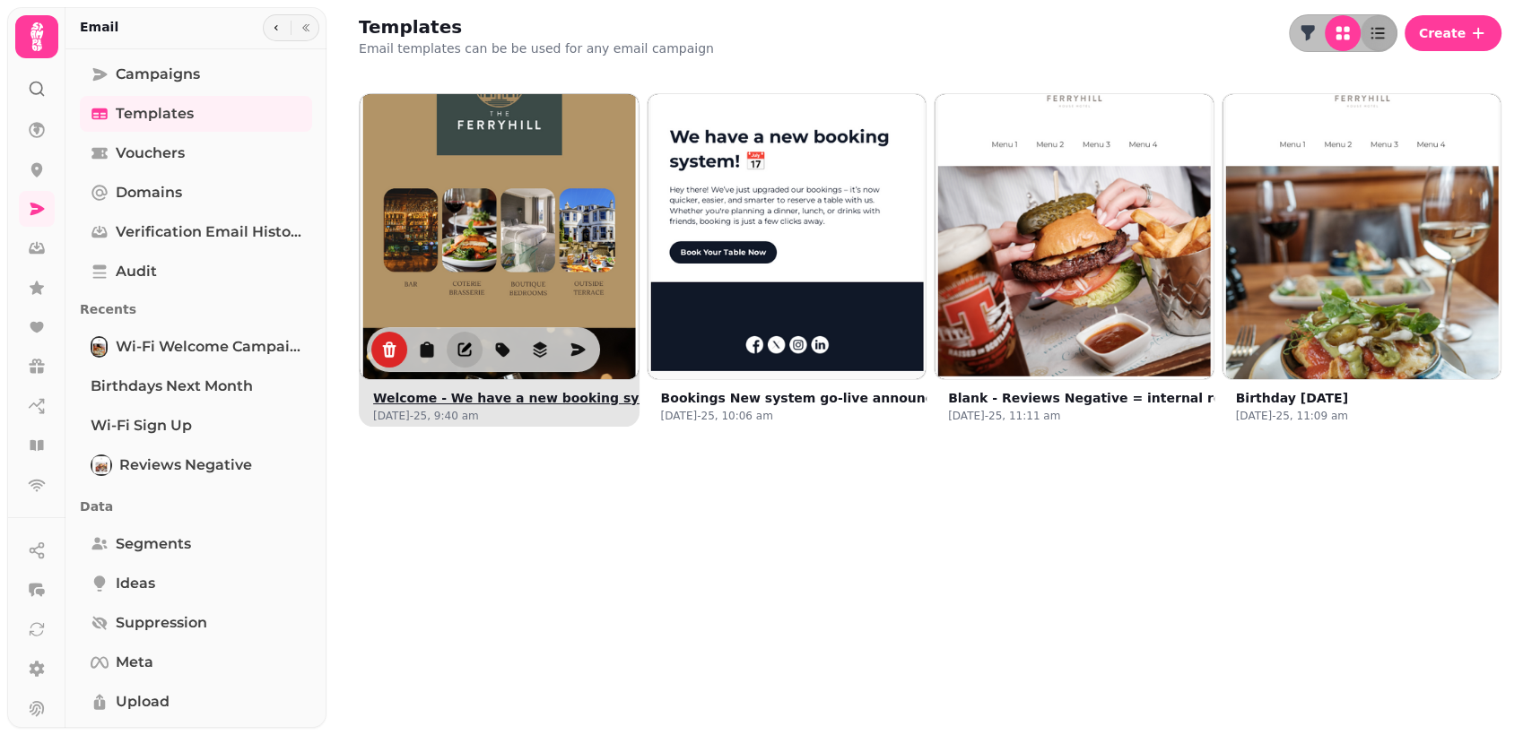
click at [459, 350] on icon "edit" at bounding box center [464, 350] width 18 height 18
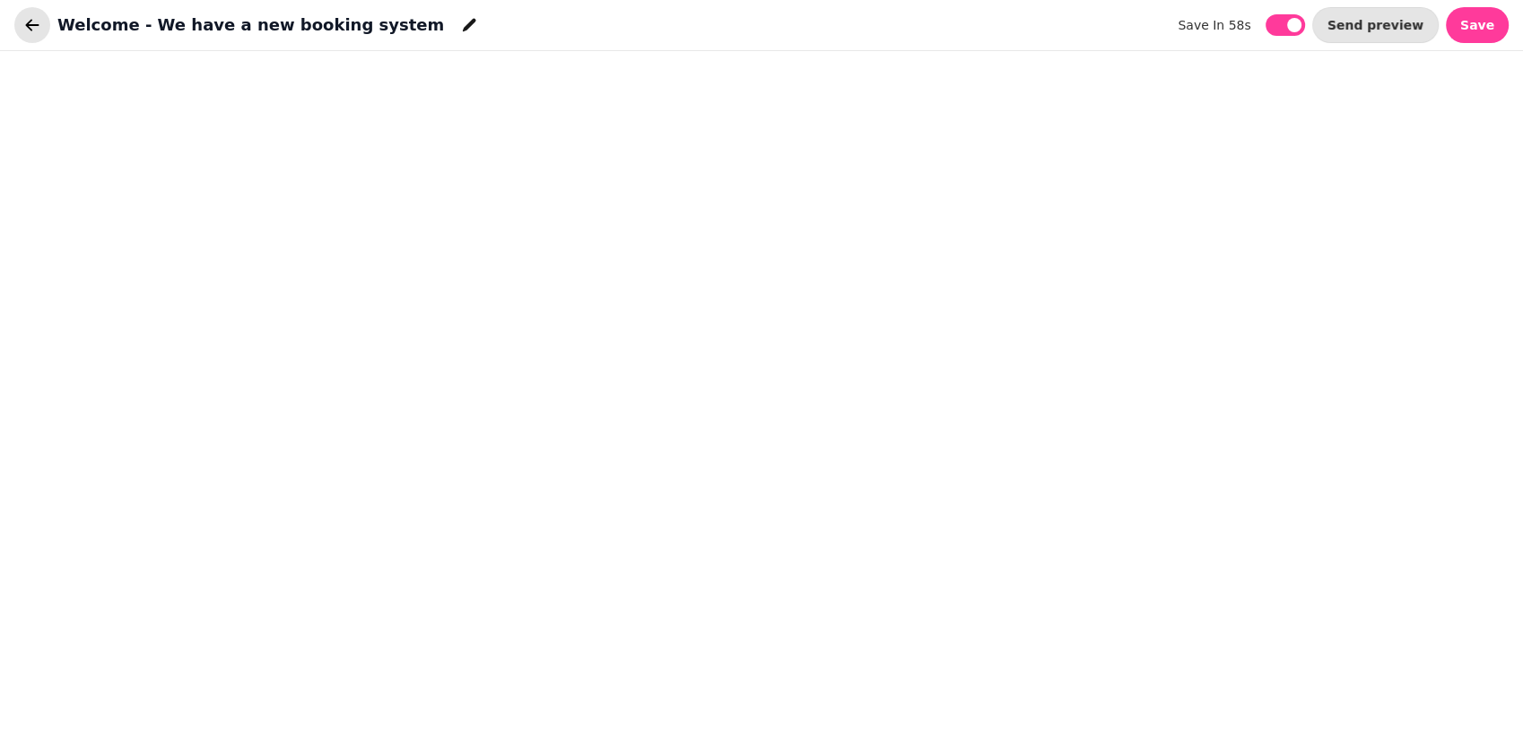
click at [31, 22] on icon "button" at bounding box center [32, 25] width 18 height 18
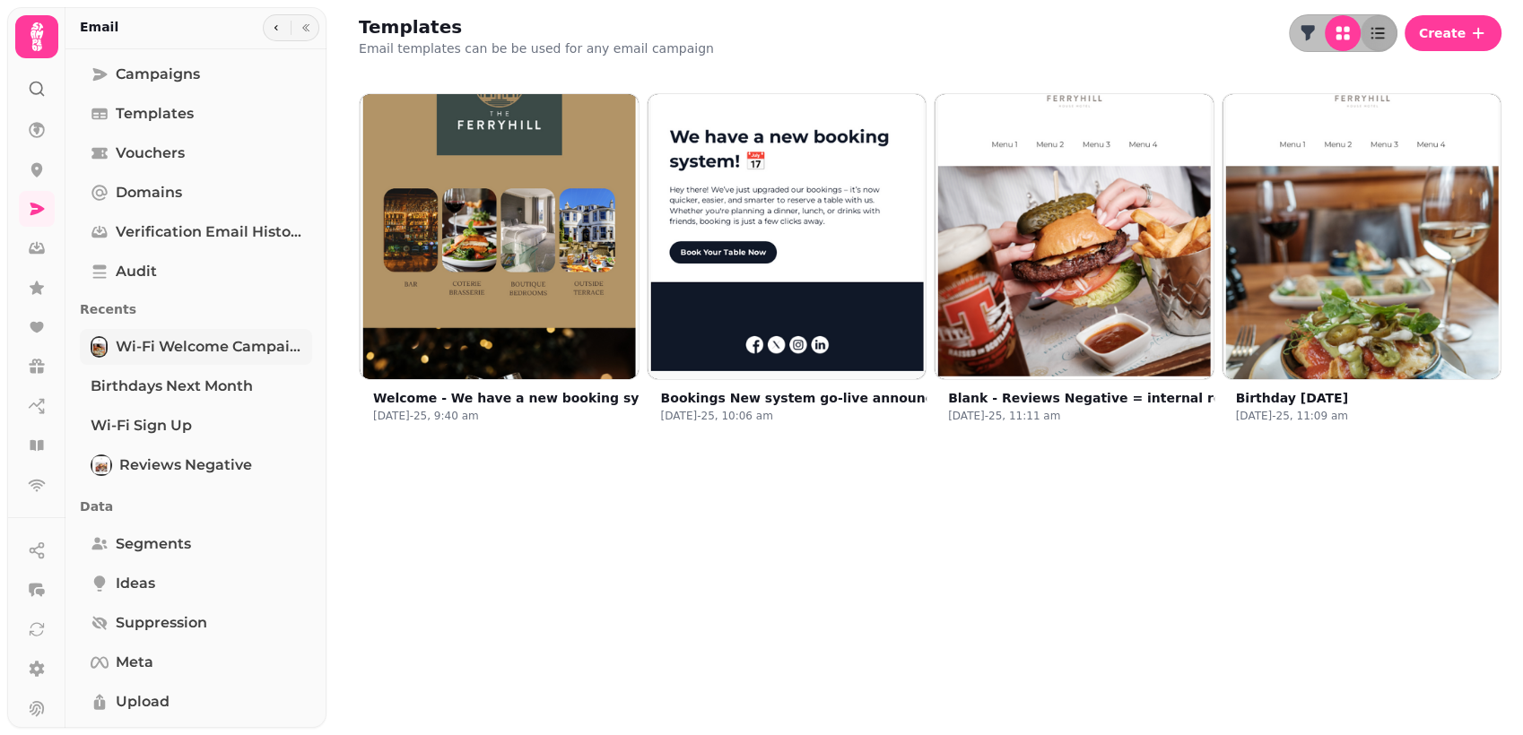
drag, startPoint x: 194, startPoint y: 341, endPoint x: 158, endPoint y: 341, distance: 35.9
click at [158, 341] on span "Wi-Fi Welcome campaign - 2025" at bounding box center [208, 347] width 187 height 22
select select "**********"
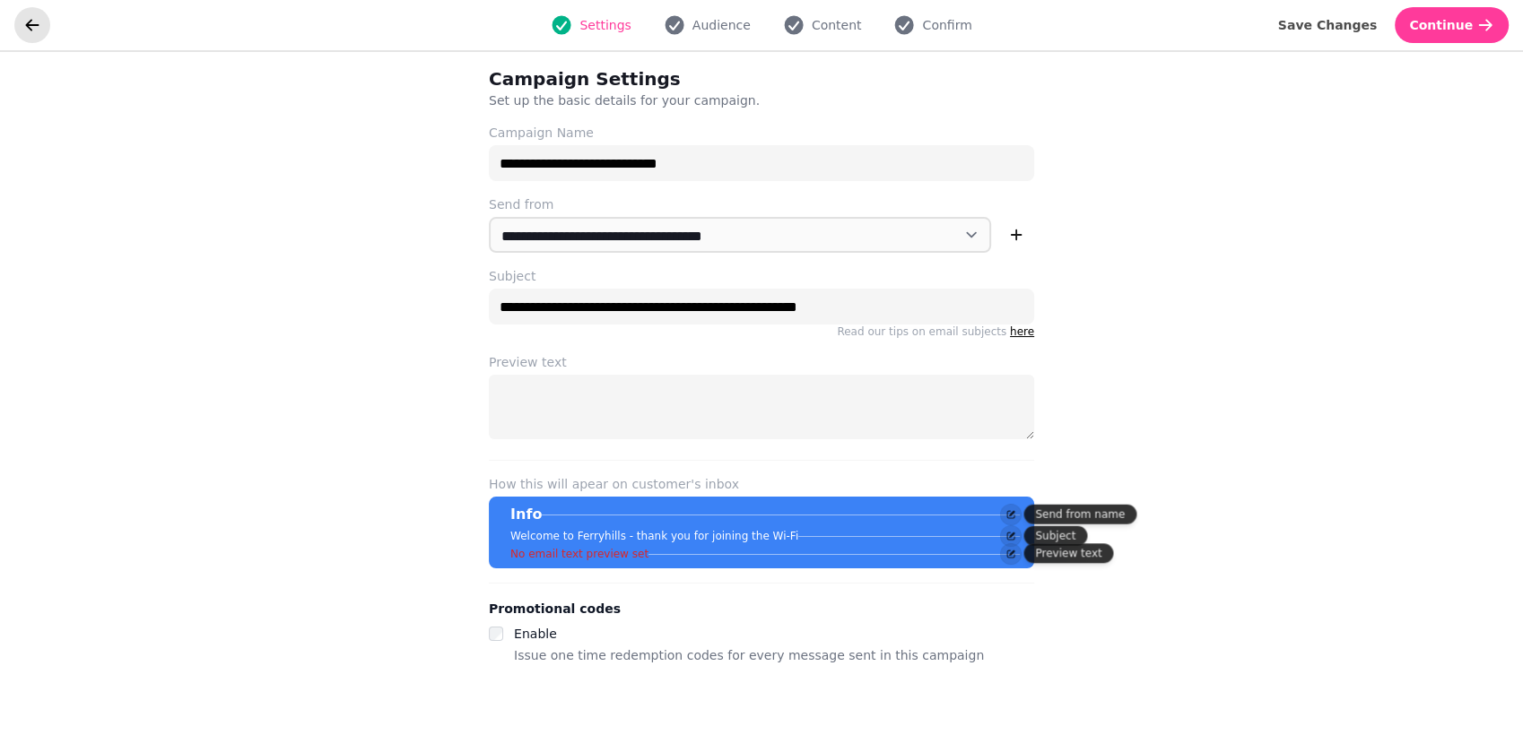
click at [29, 19] on icon "go back" at bounding box center [32, 25] width 18 height 18
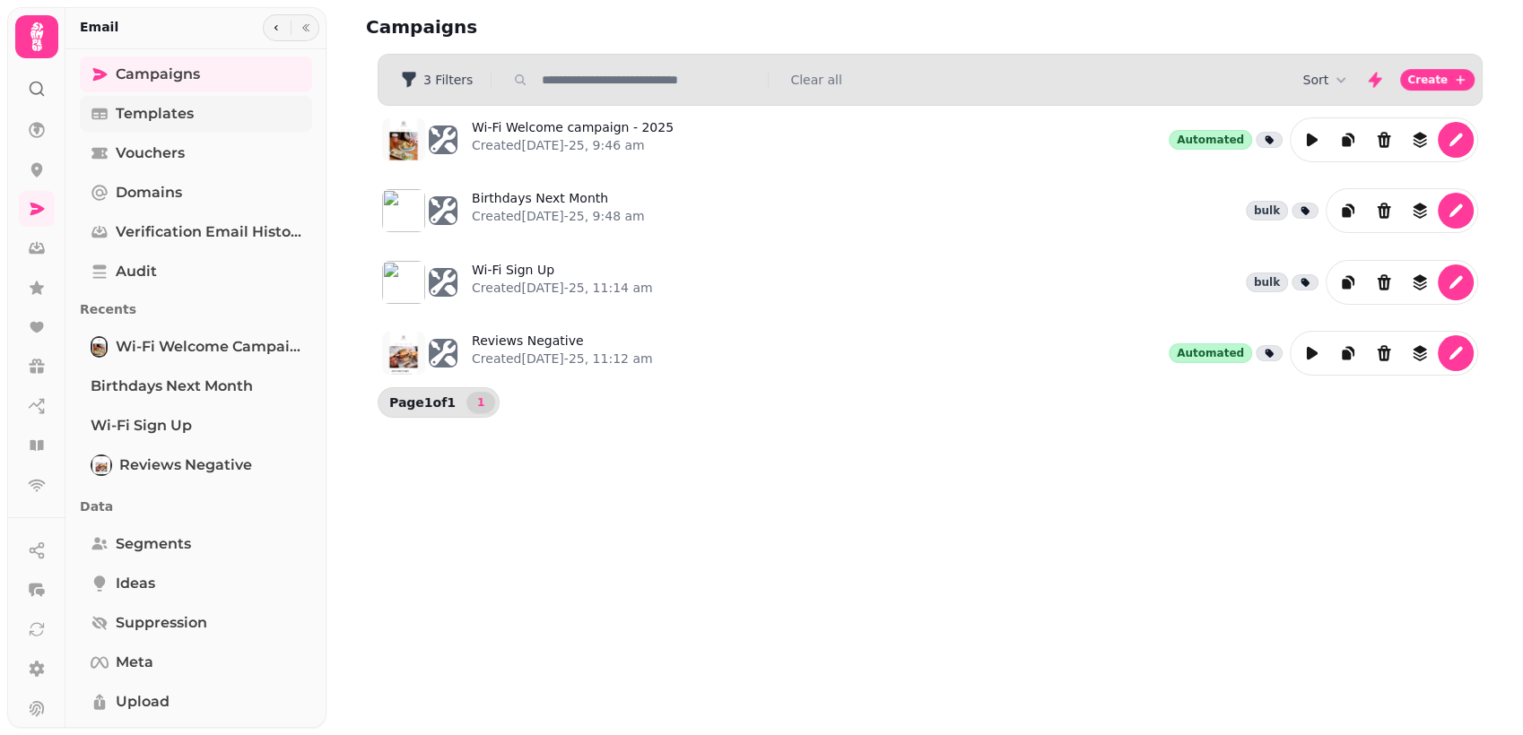
click at [136, 118] on span "Templates" at bounding box center [155, 114] width 78 height 22
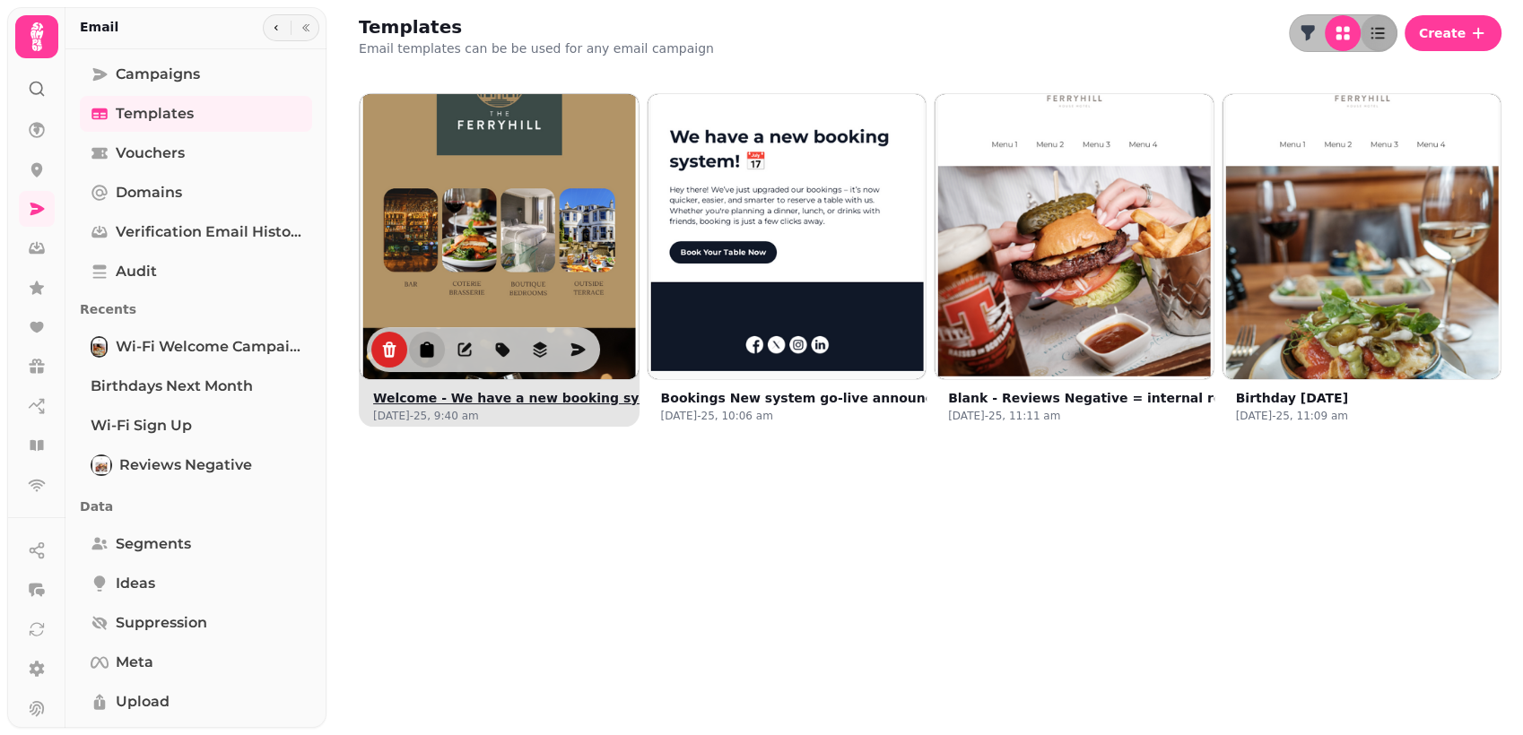
click at [424, 360] on button "duplicate" at bounding box center [427, 350] width 36 height 36
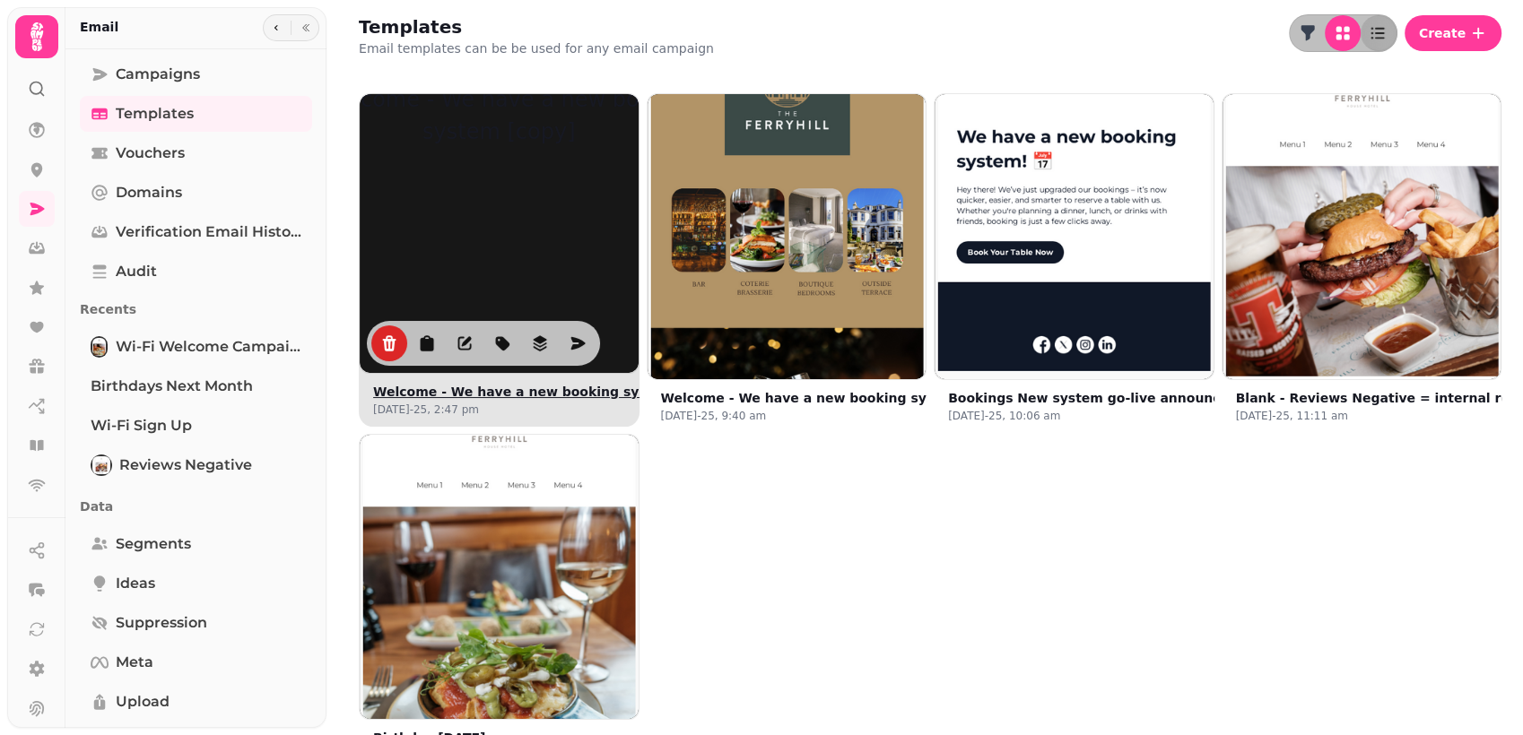
click at [508, 262] on div at bounding box center [499, 233] width 279 height 279
click at [495, 386] on button "Welcome - We have a new booking system [copy]" at bounding box center [548, 392] width 350 height 18
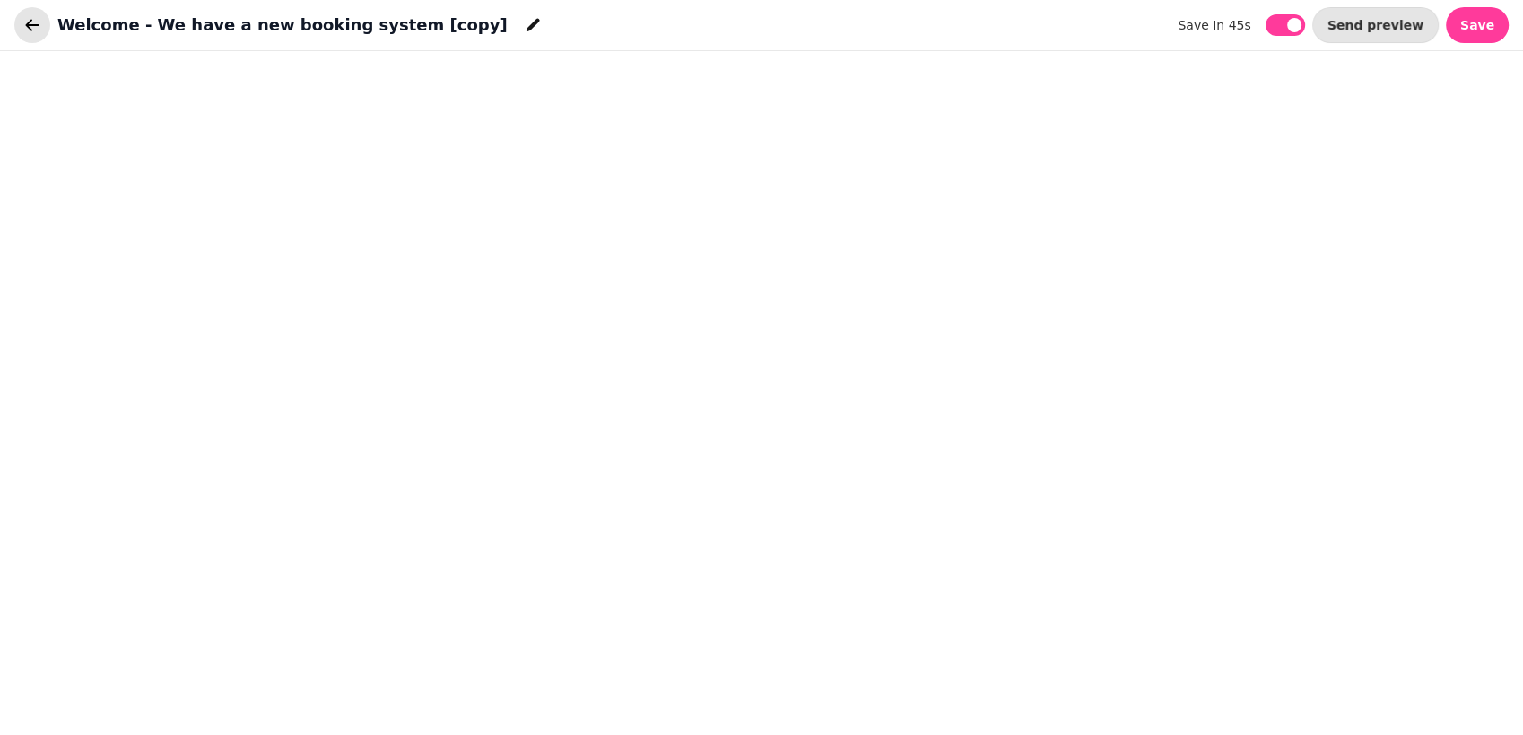
click at [23, 18] on icon "button" at bounding box center [32, 25] width 18 height 18
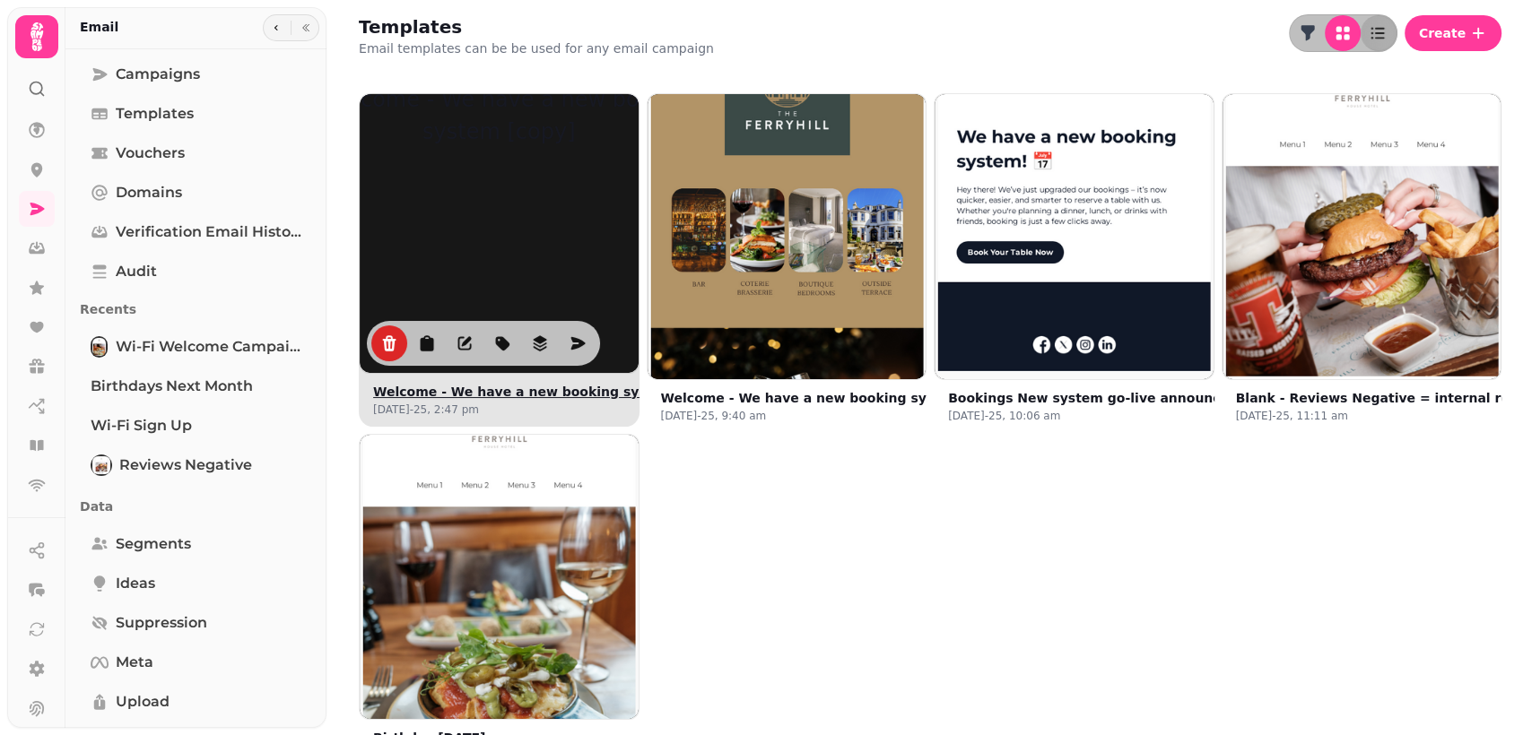
click at [524, 395] on button "Welcome - We have a new booking system [copy]" at bounding box center [548, 392] width 350 height 18
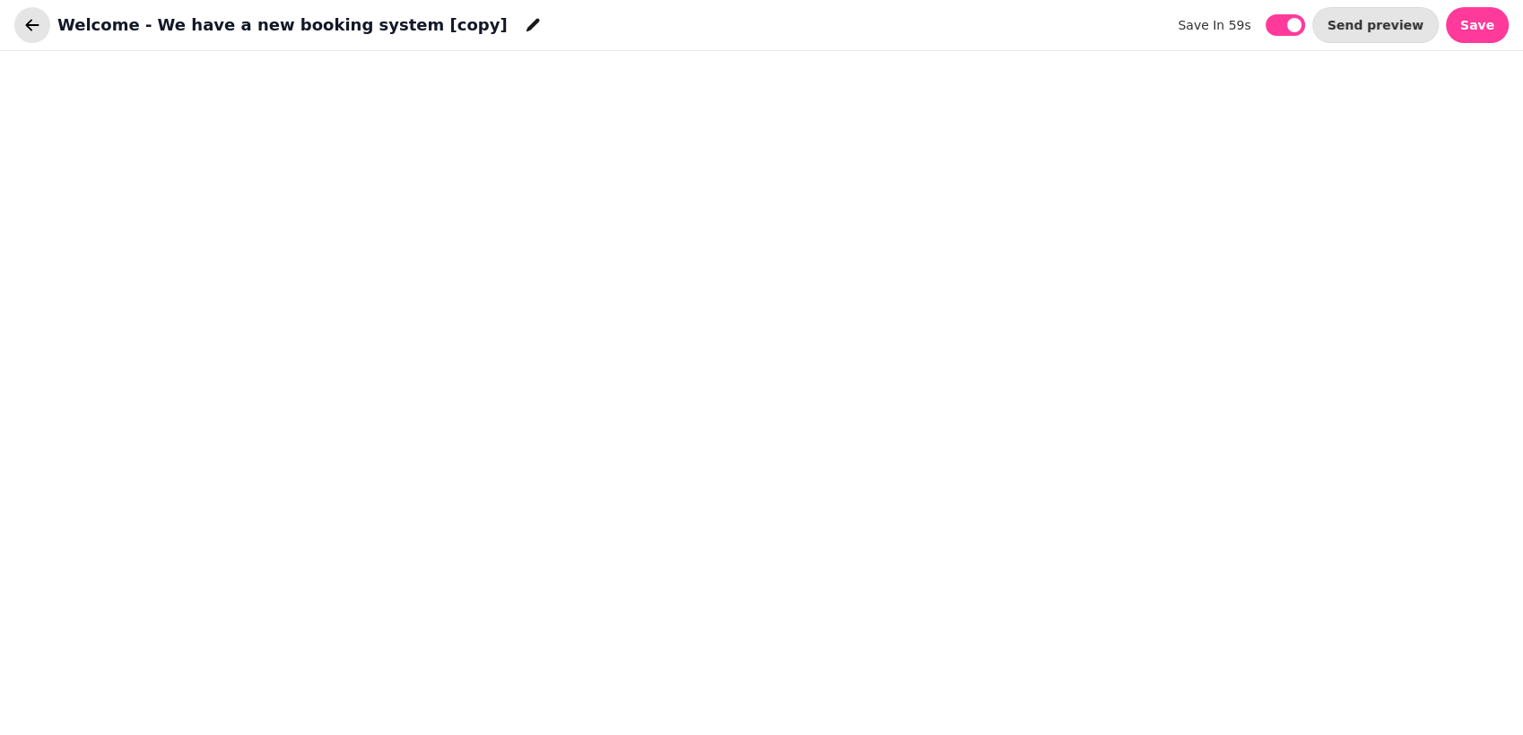
click at [33, 34] on button "button" at bounding box center [32, 25] width 36 height 36
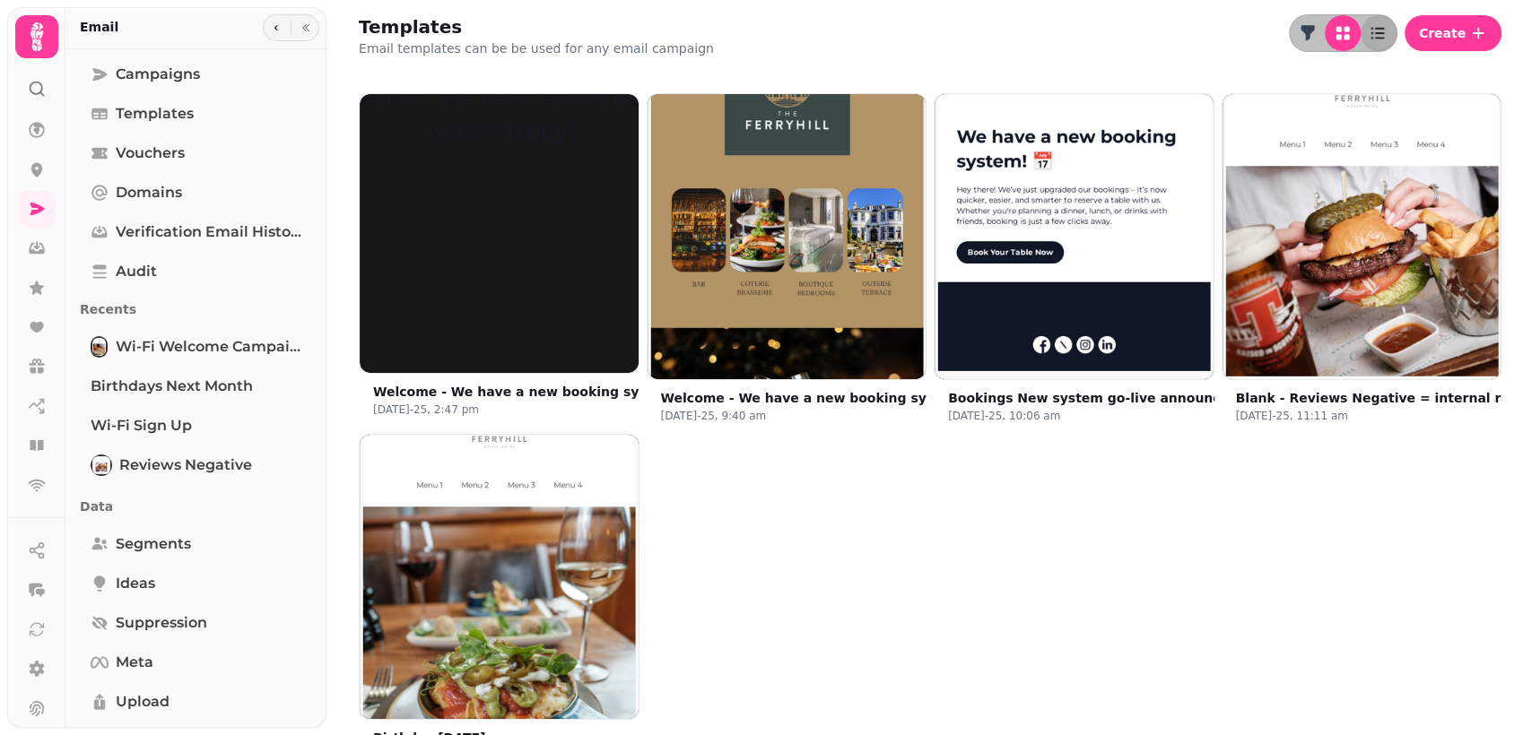
scroll to position [50, 0]
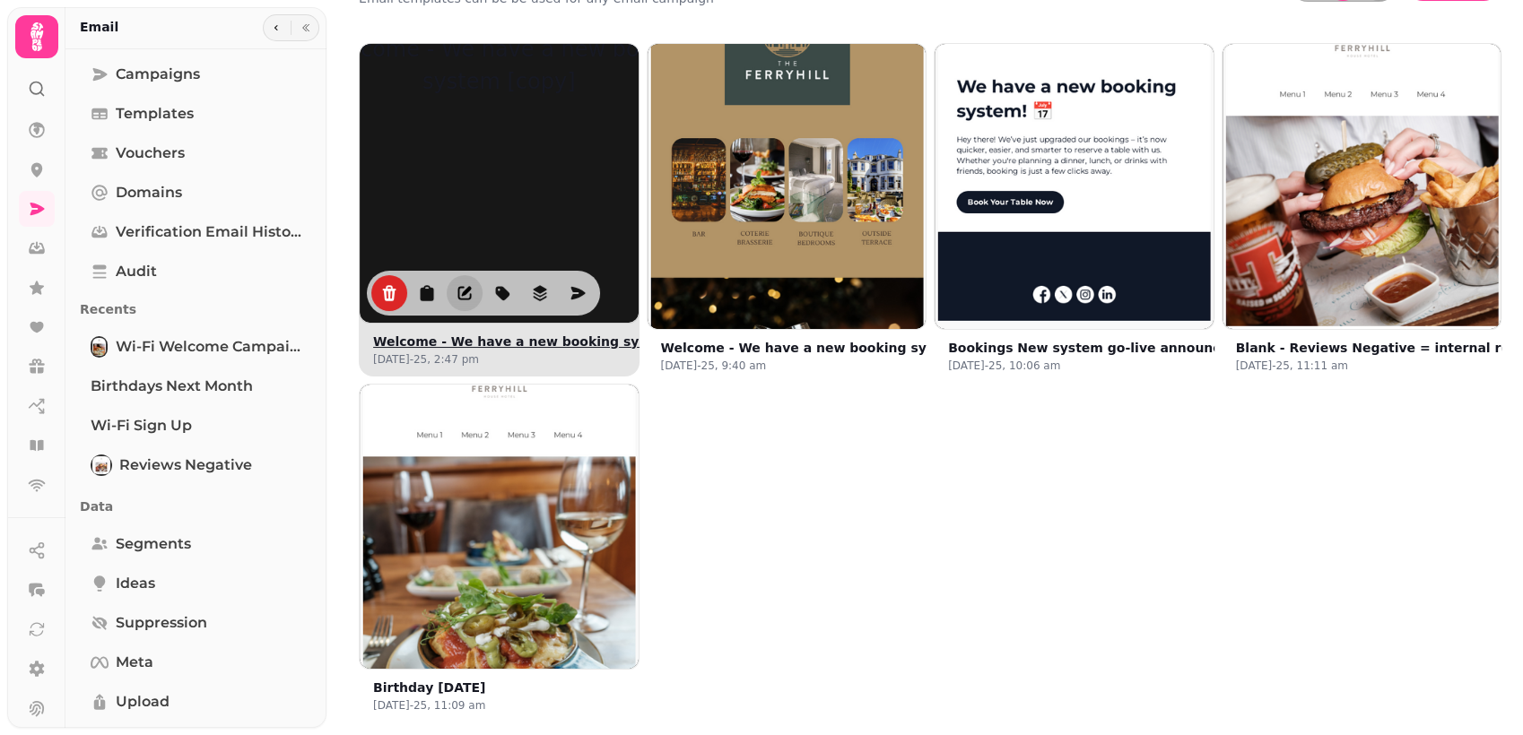
click at [461, 294] on icon "edit" at bounding box center [464, 292] width 13 height 13
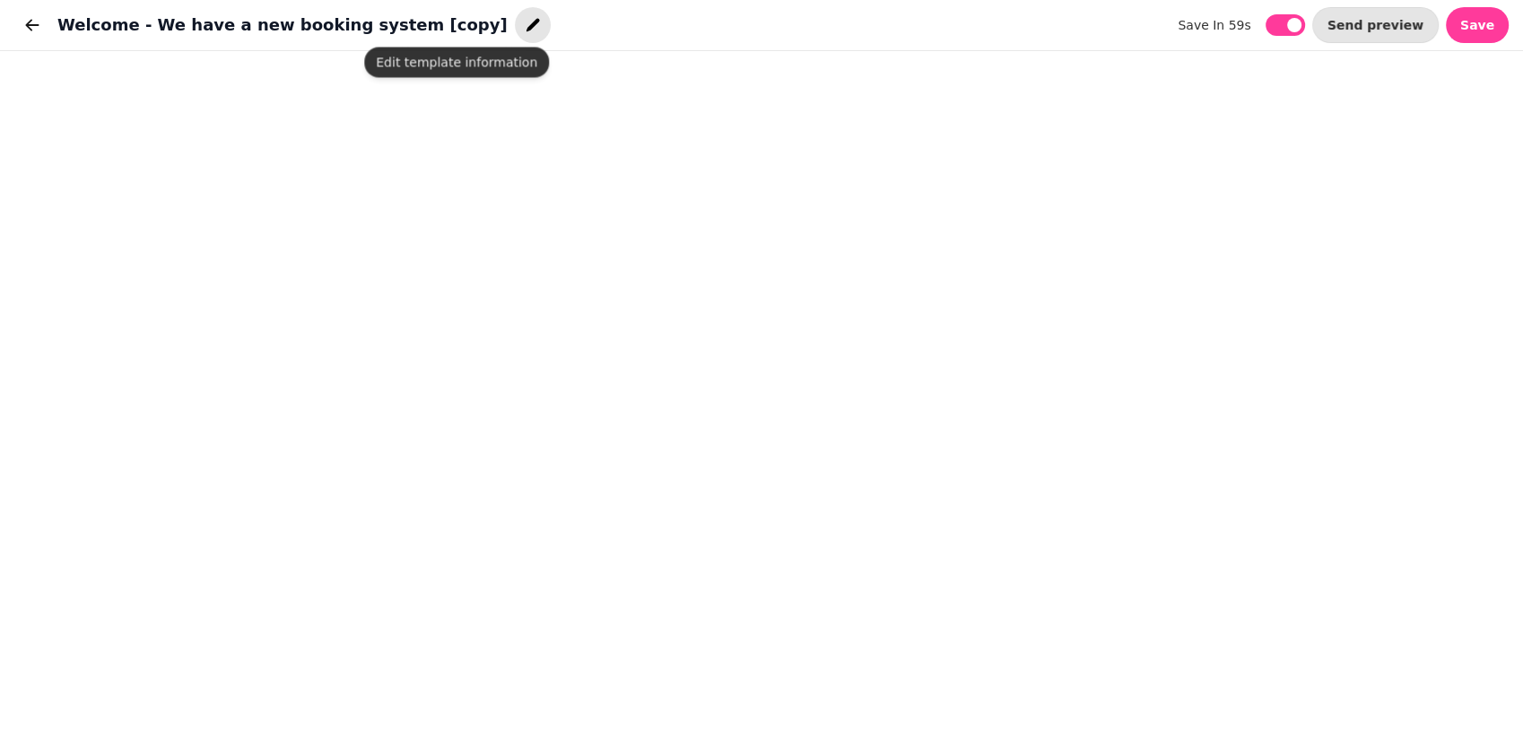
click at [525, 30] on icon "button" at bounding box center [531, 25] width 13 height 13
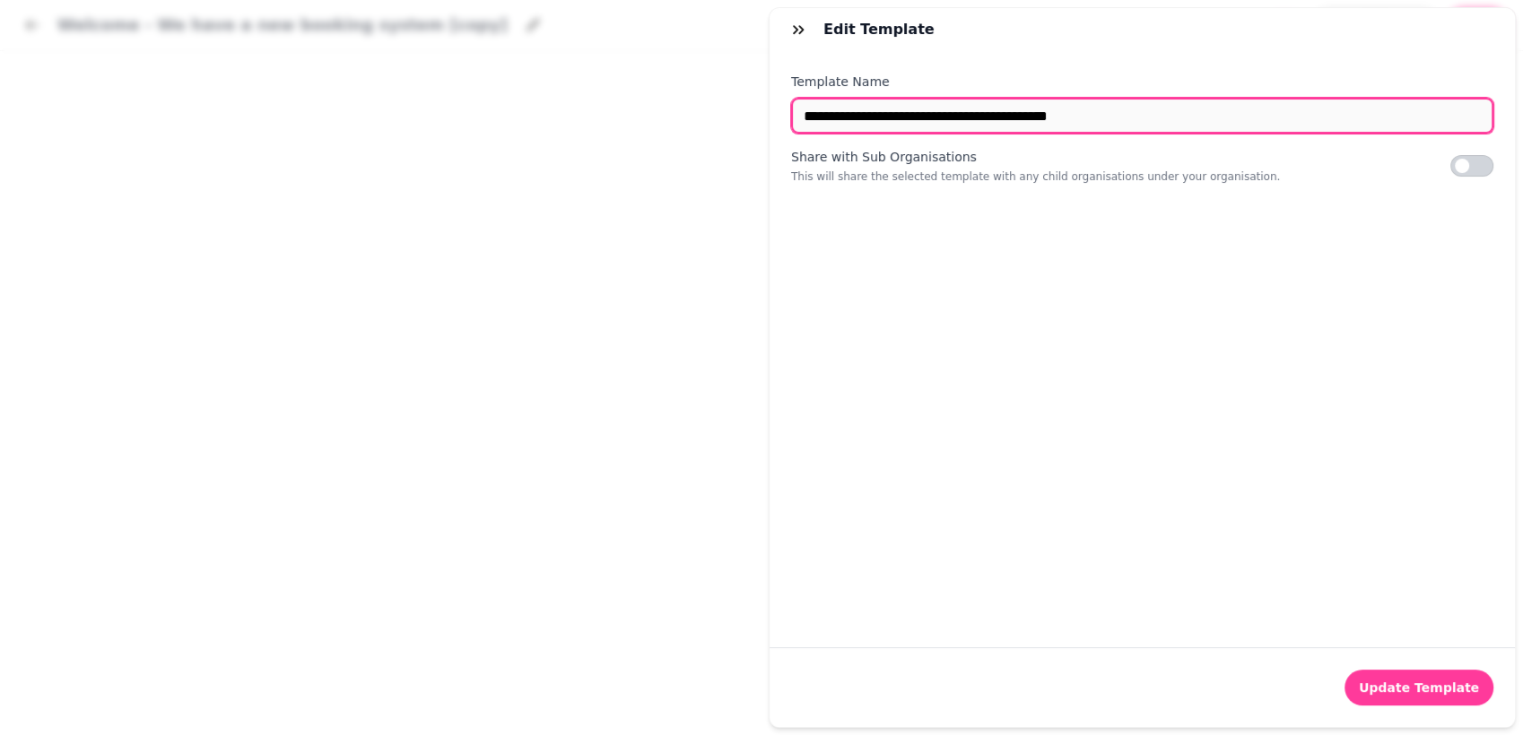
click at [932, 111] on input "**********" at bounding box center [1142, 116] width 702 height 36
type input "**********"
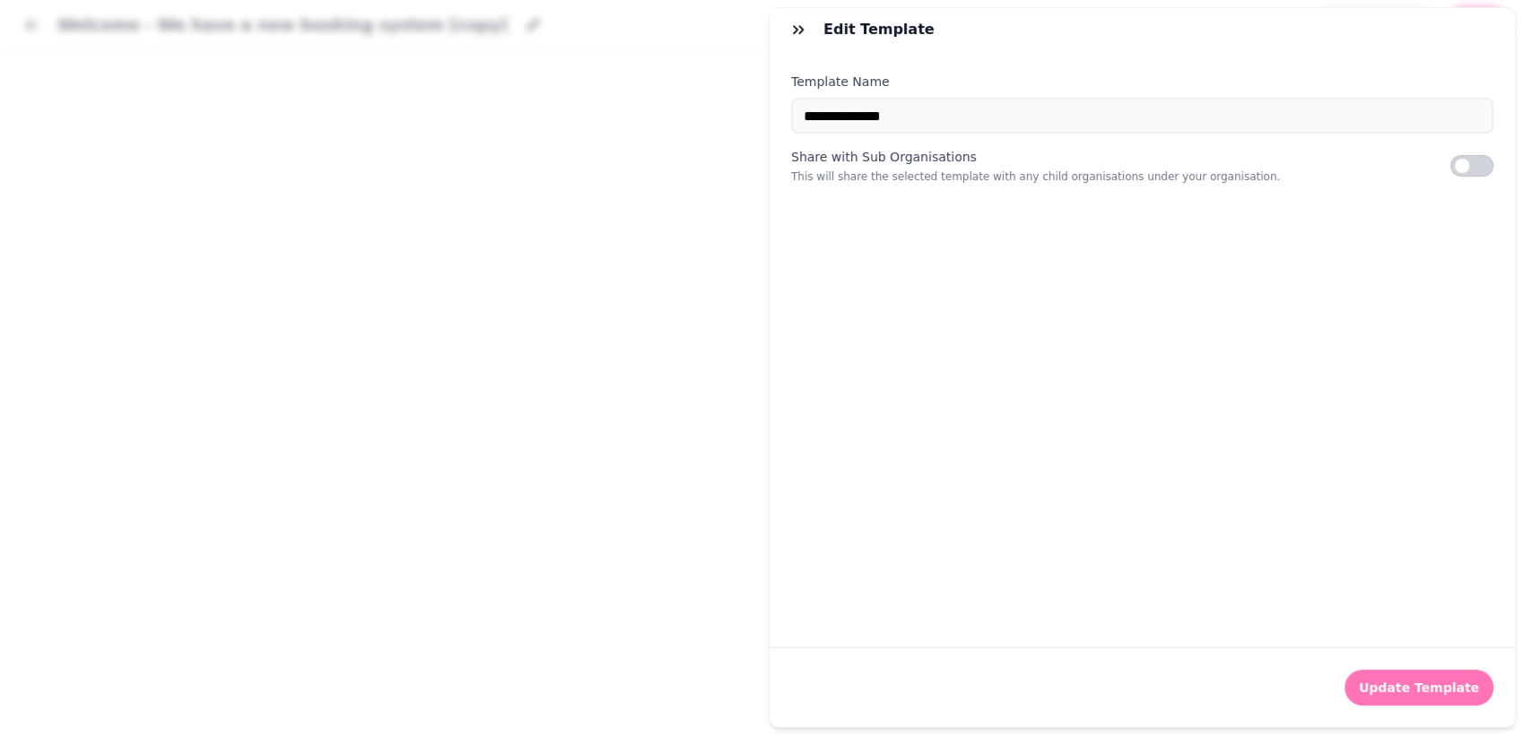
click at [1404, 681] on span "Update Template" at bounding box center [1418, 687] width 120 height 13
click at [1396, 681] on span "Update Template" at bounding box center [1418, 687] width 120 height 13
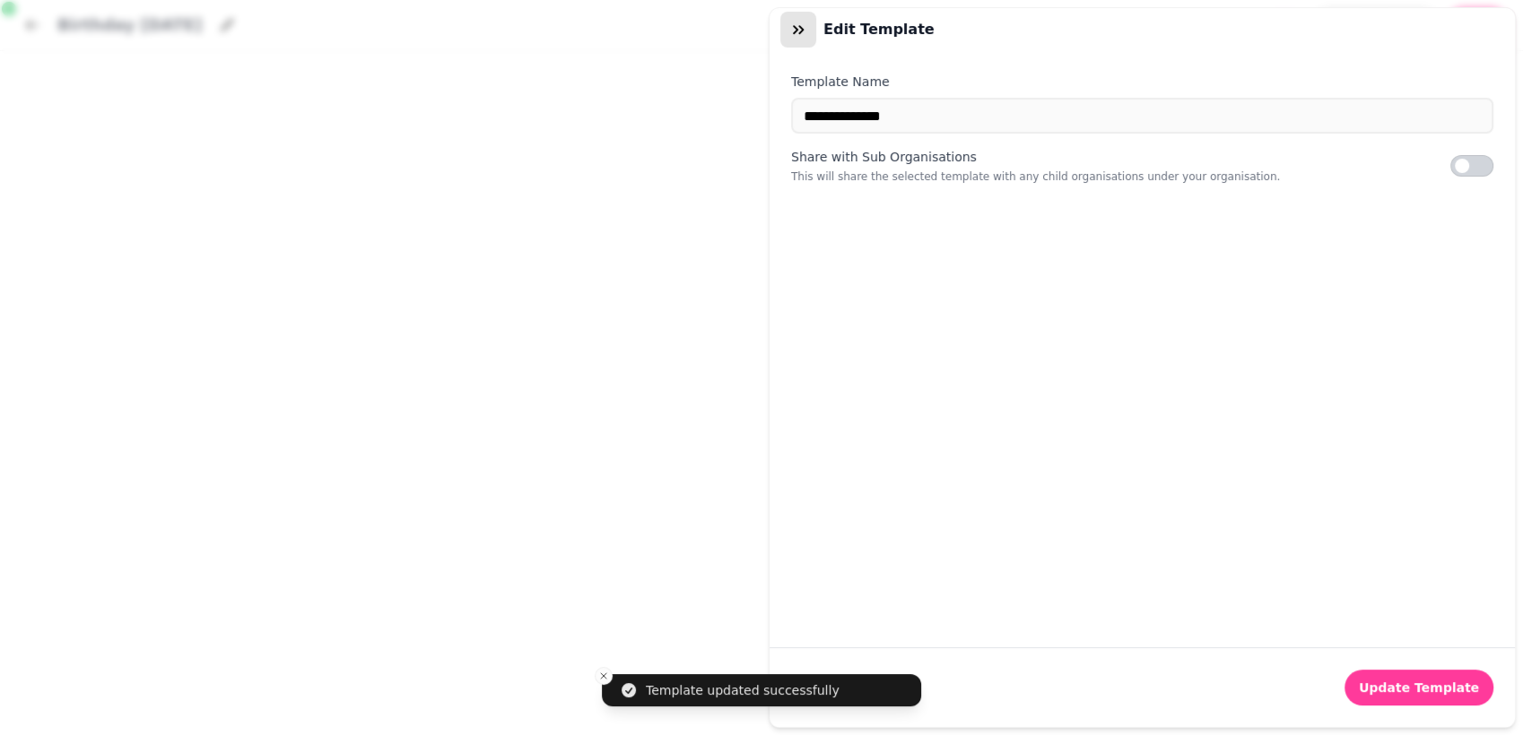
click at [811, 38] on button "button" at bounding box center [798, 30] width 36 height 36
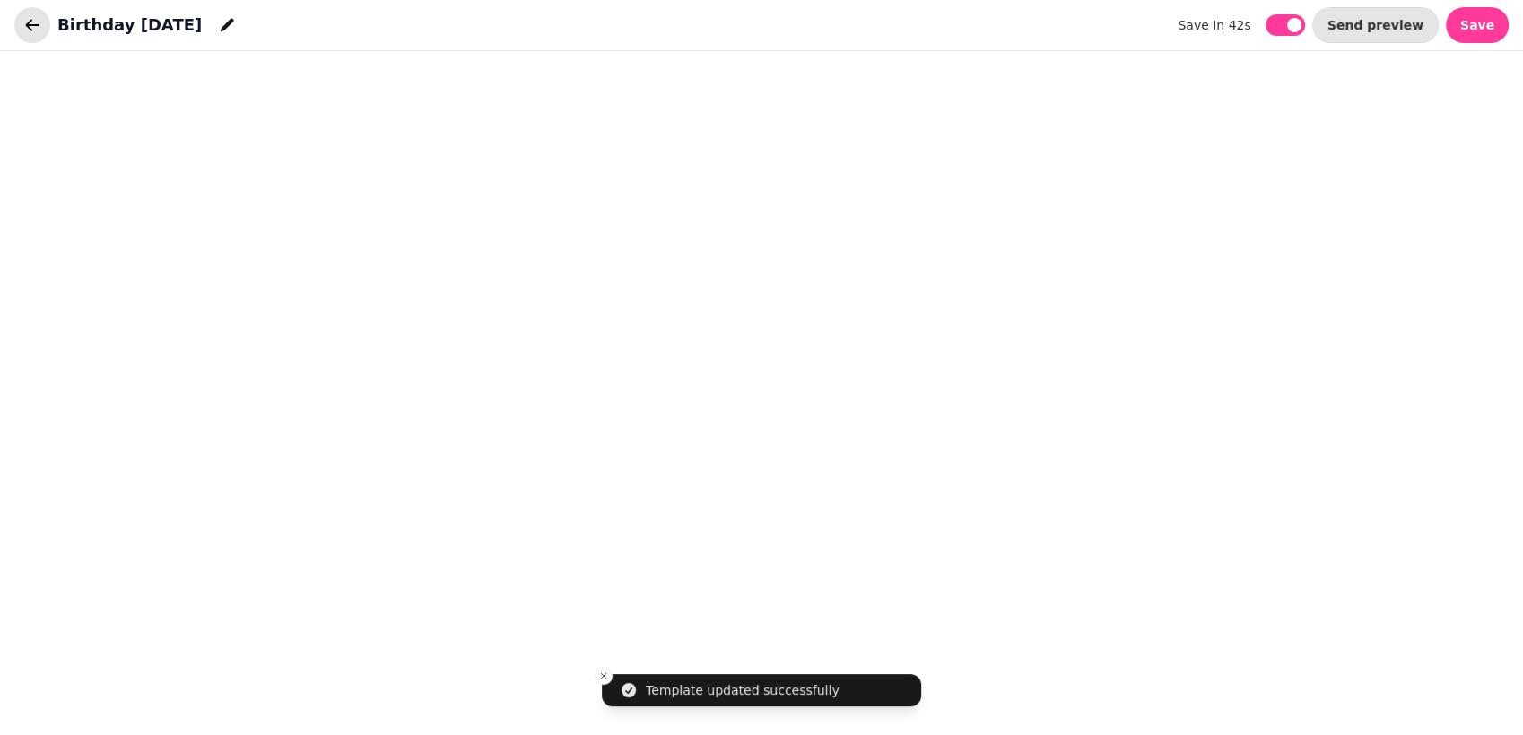
click at [26, 28] on icon "button" at bounding box center [32, 25] width 18 height 18
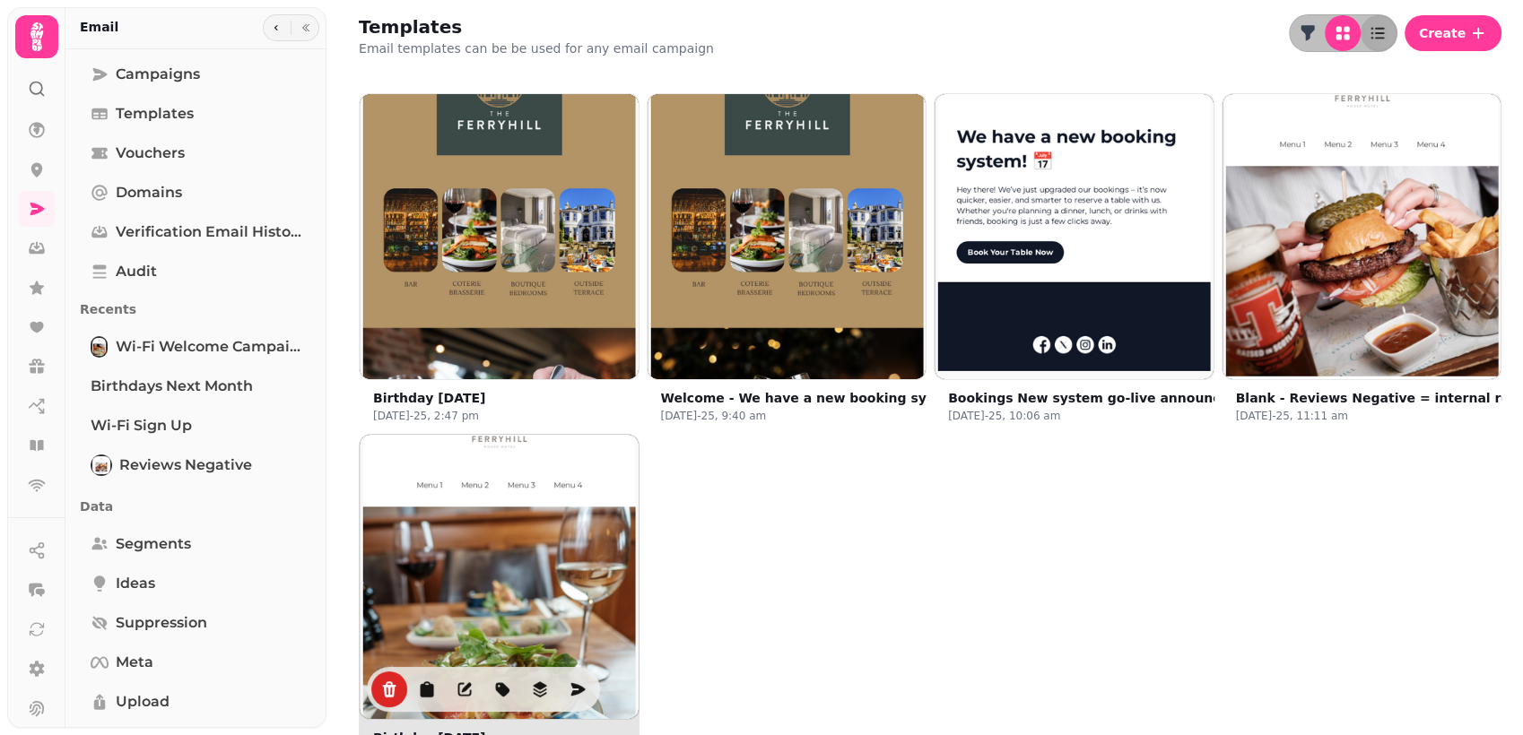
click at [482, 572] on img at bounding box center [499, 574] width 418 height 418
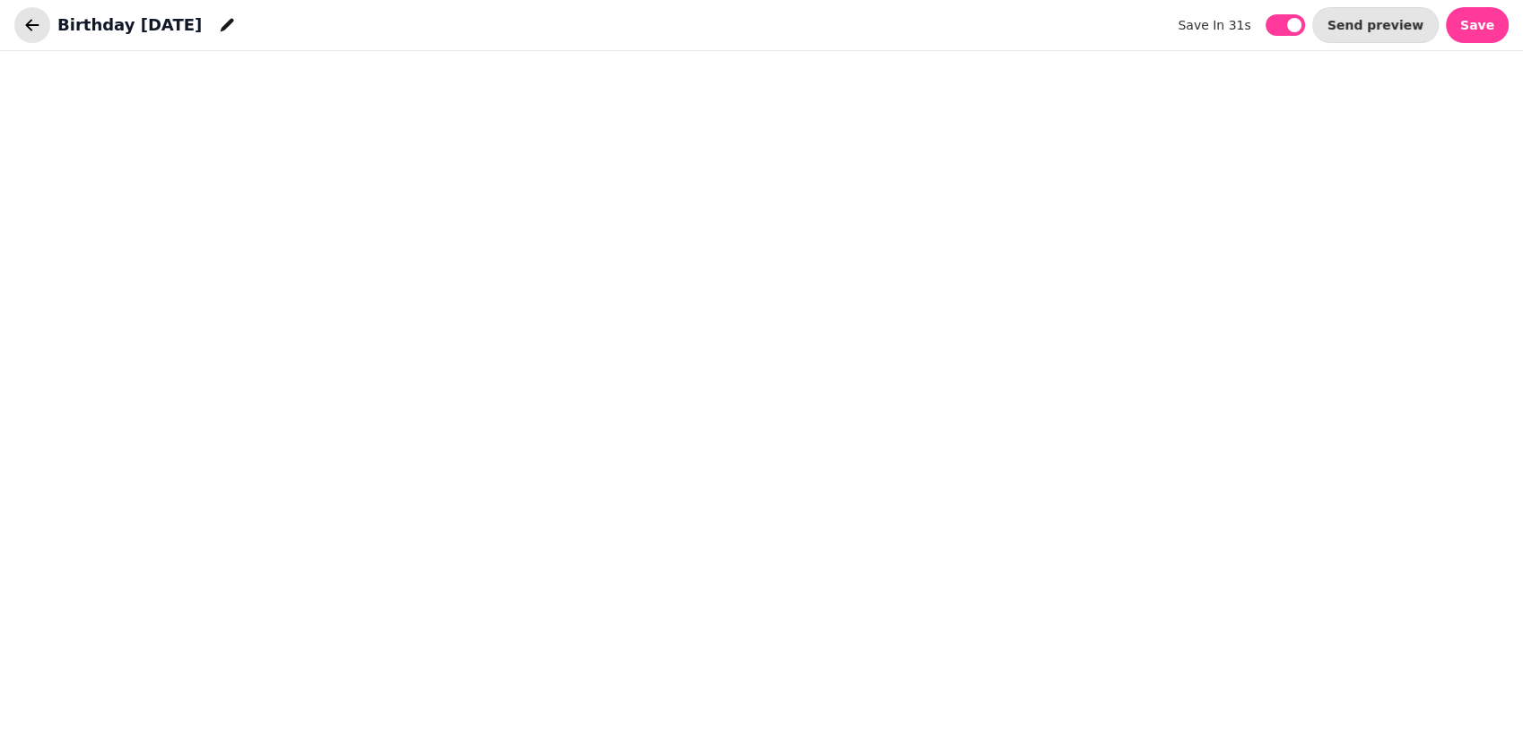
click at [21, 18] on button "button" at bounding box center [32, 25] width 36 height 36
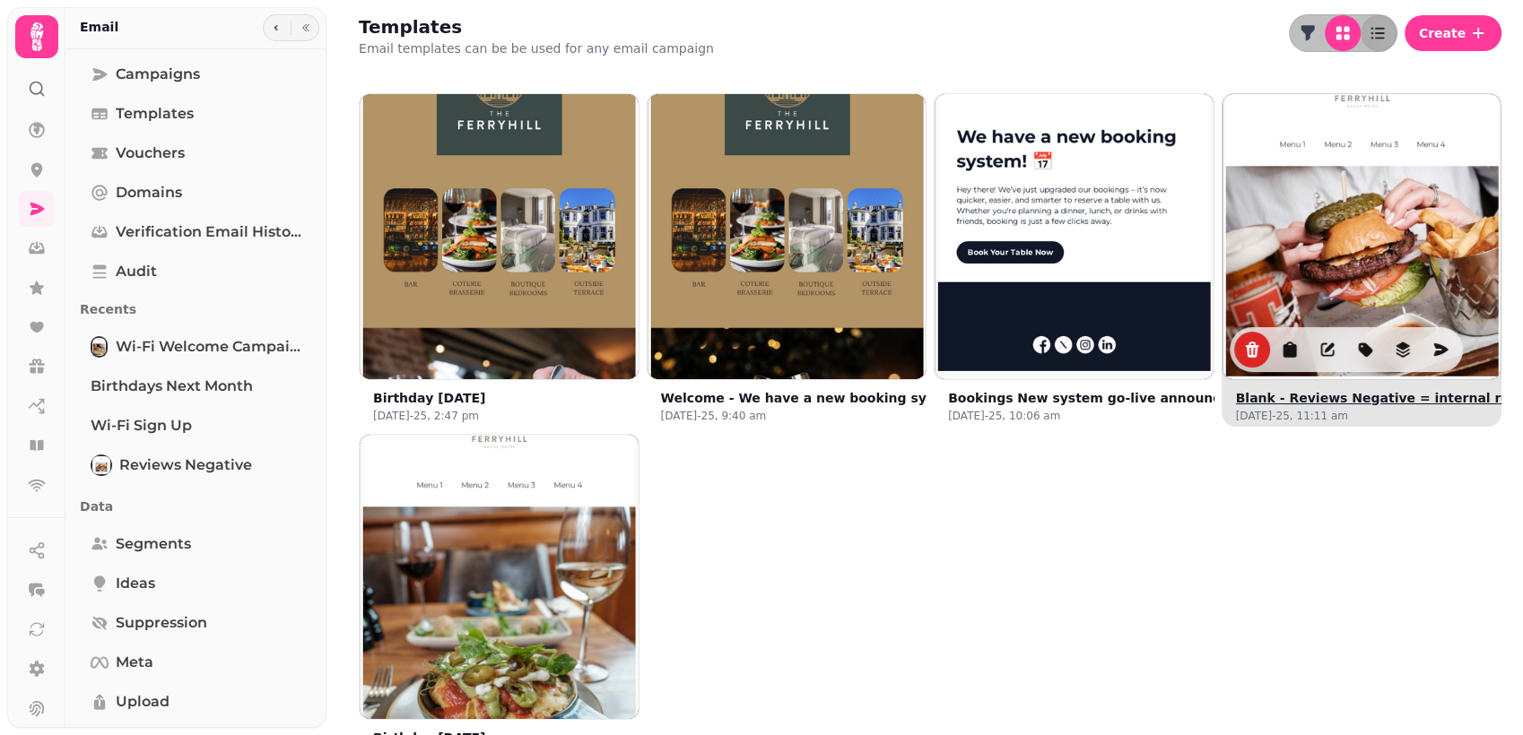
click at [1365, 395] on button "Blank - Reviews Negative = internal resolution [preset]" at bounding box center [1432, 398] width 393 height 18
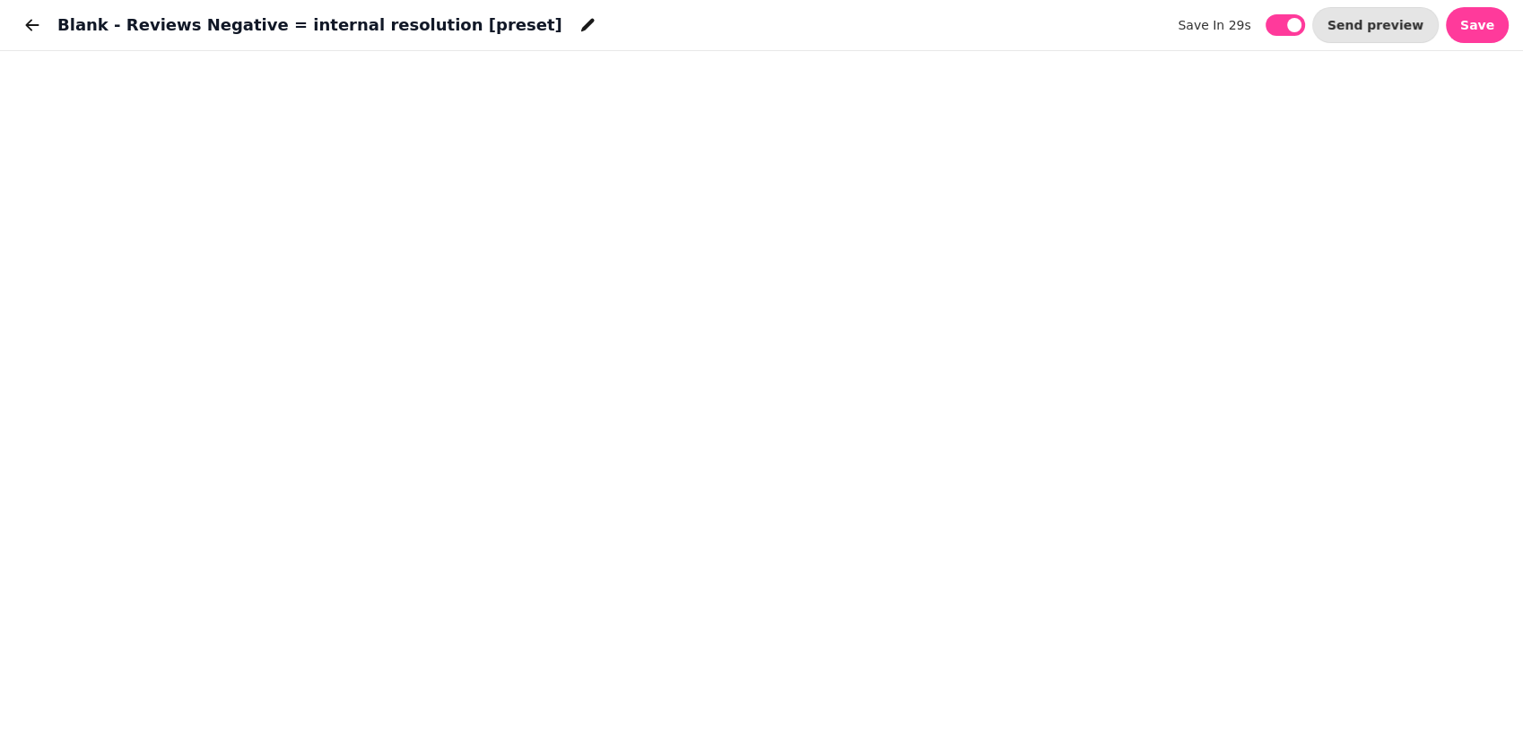
click at [1044, 26] on div "Blank - Reviews Negative = internal resolution [preset] save in 29s save in 29s…" at bounding box center [761, 25] width 1523 height 51
click at [37, 27] on icon "button" at bounding box center [32, 25] width 18 height 18
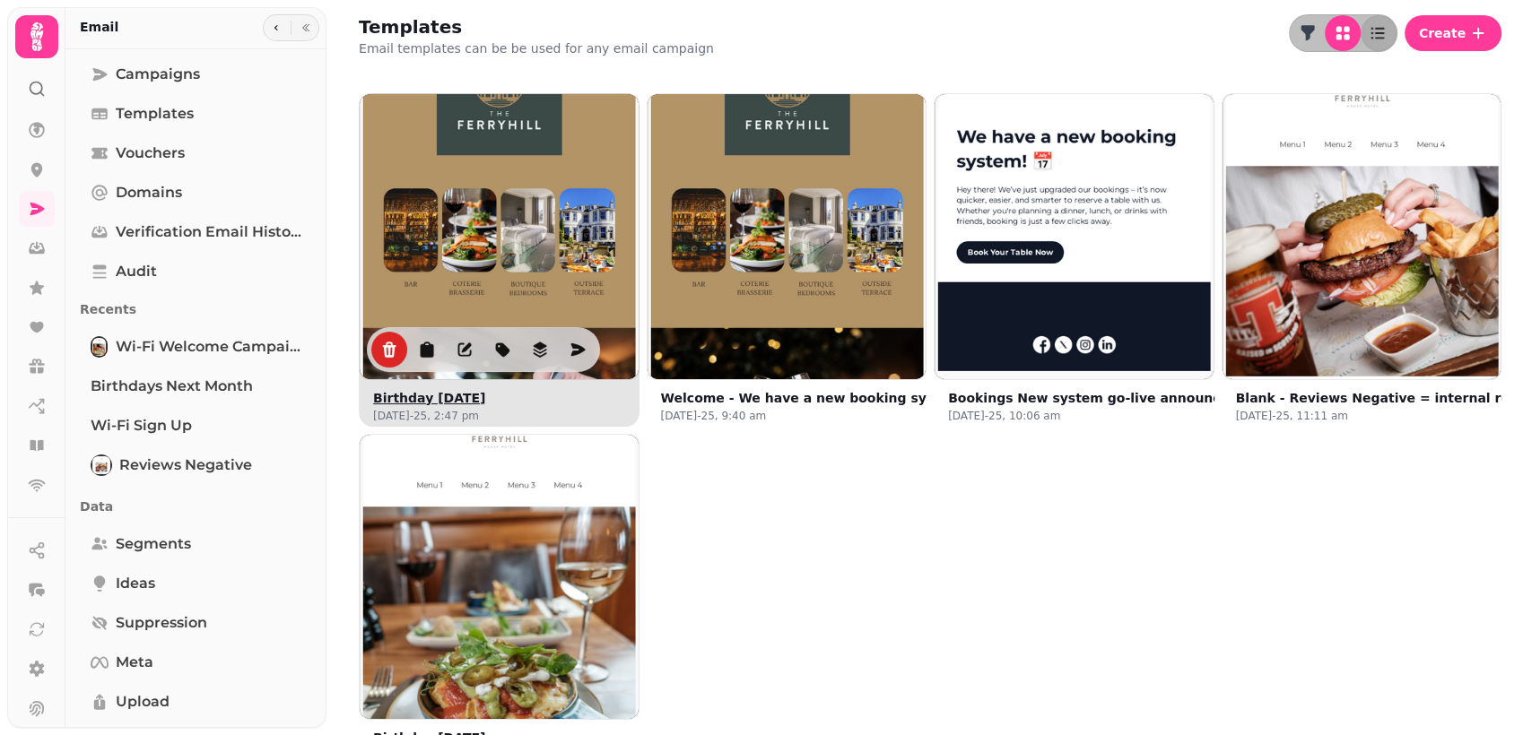
click at [412, 193] on img at bounding box center [499, 233] width 418 height 418
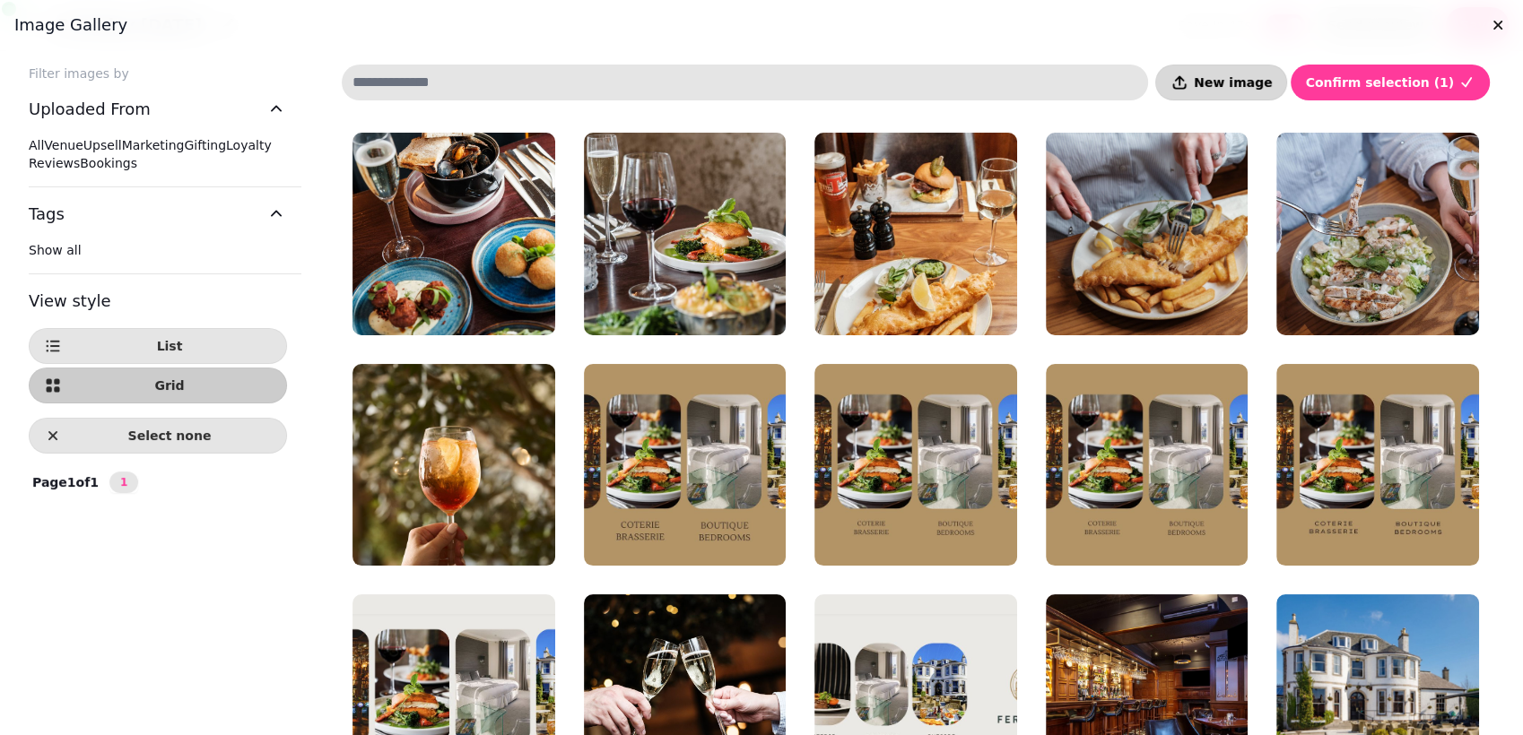
click at [1244, 80] on span "New image" at bounding box center [1232, 82] width 78 height 13
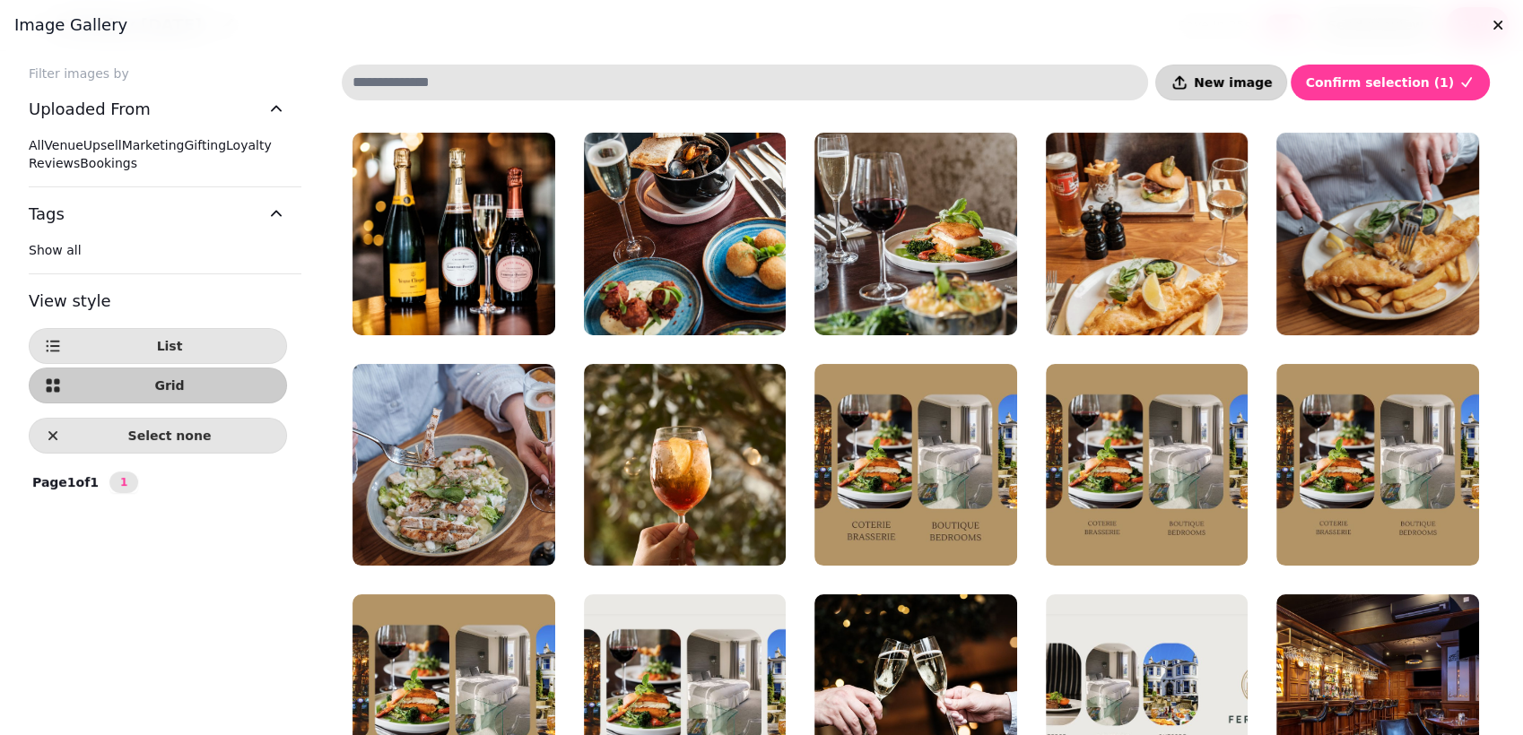
click at [1236, 82] on span "New image" at bounding box center [1232, 82] width 78 height 13
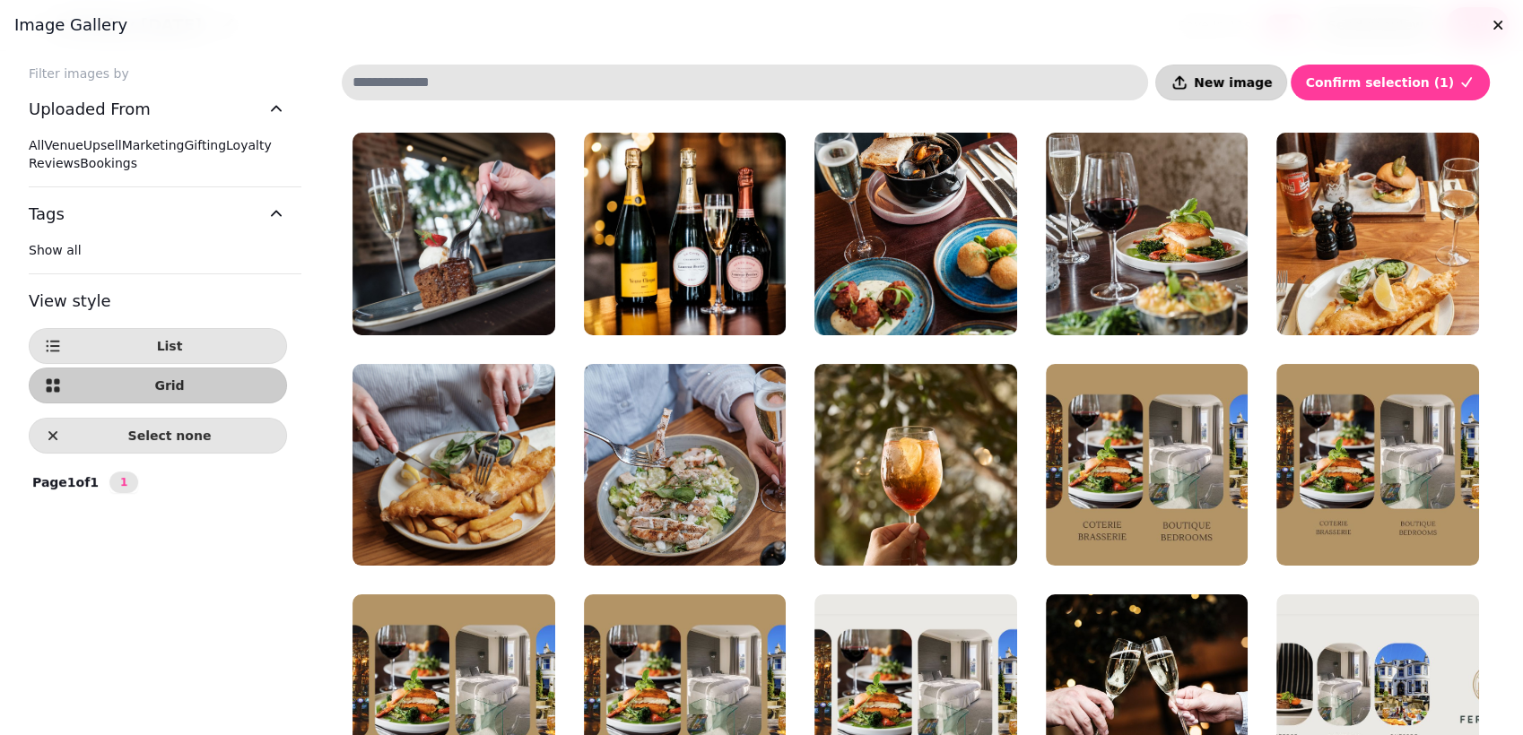
click at [1242, 85] on span "New image" at bounding box center [1232, 82] width 78 height 13
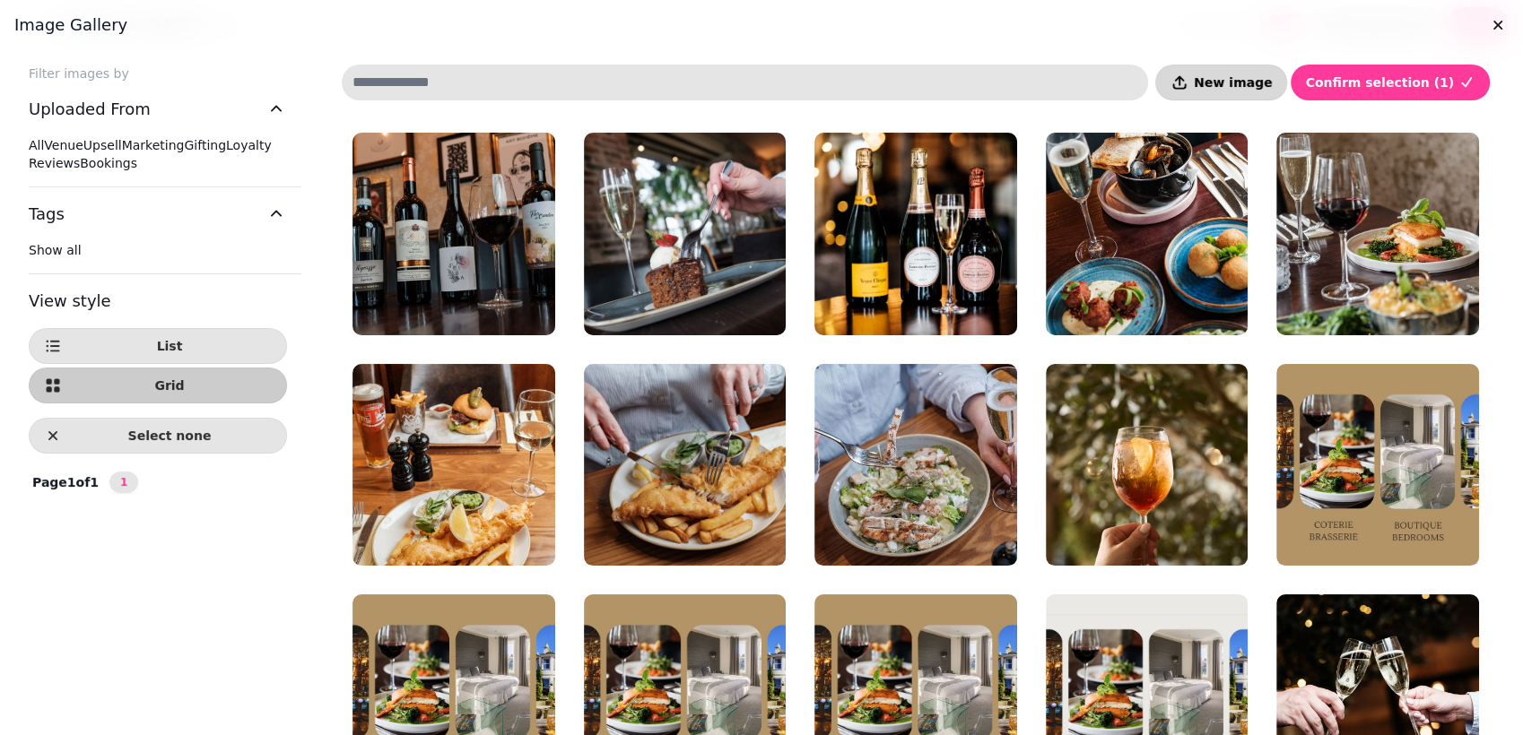
click at [1274, 68] on button "New image" at bounding box center [1221, 83] width 132 height 36
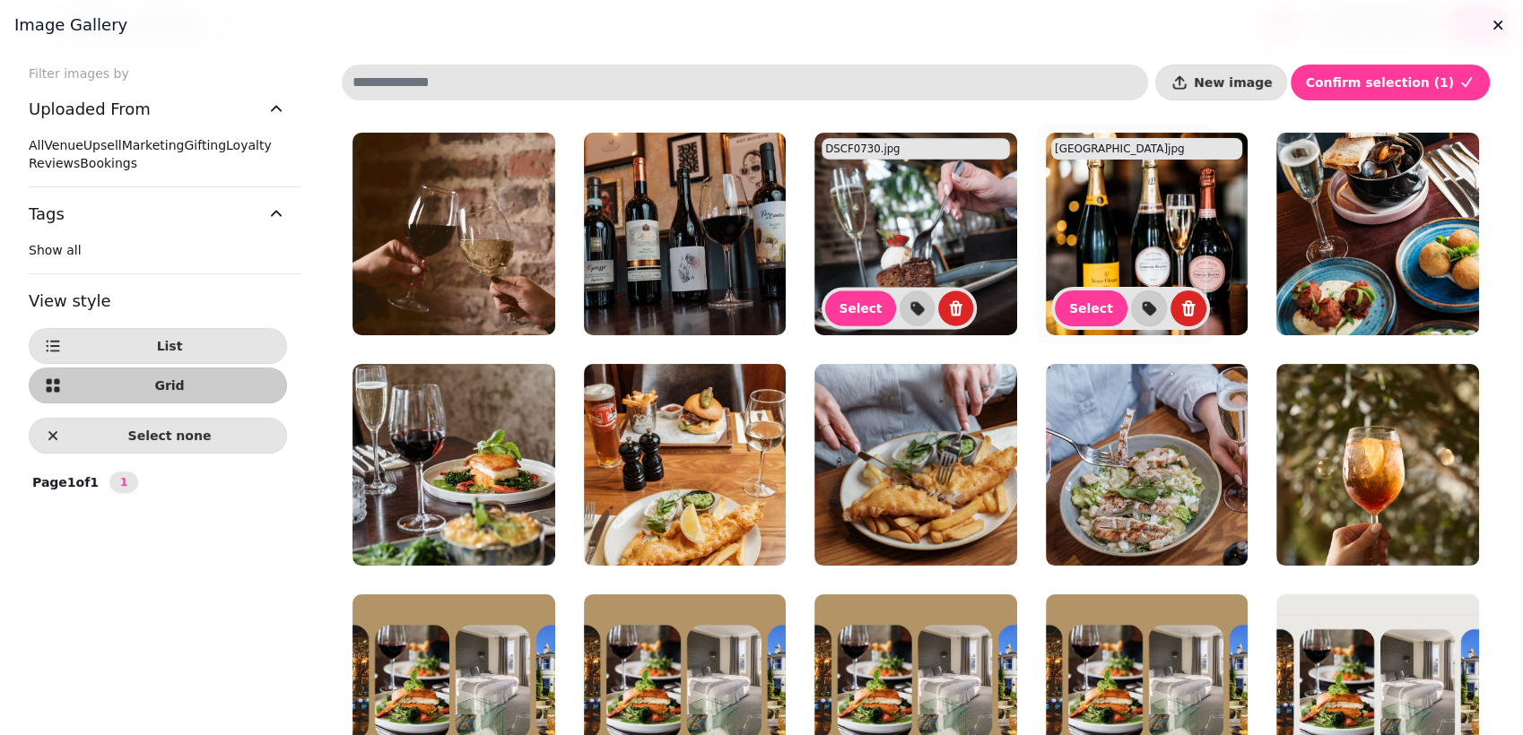
click at [1120, 229] on img at bounding box center [1146, 234] width 203 height 203
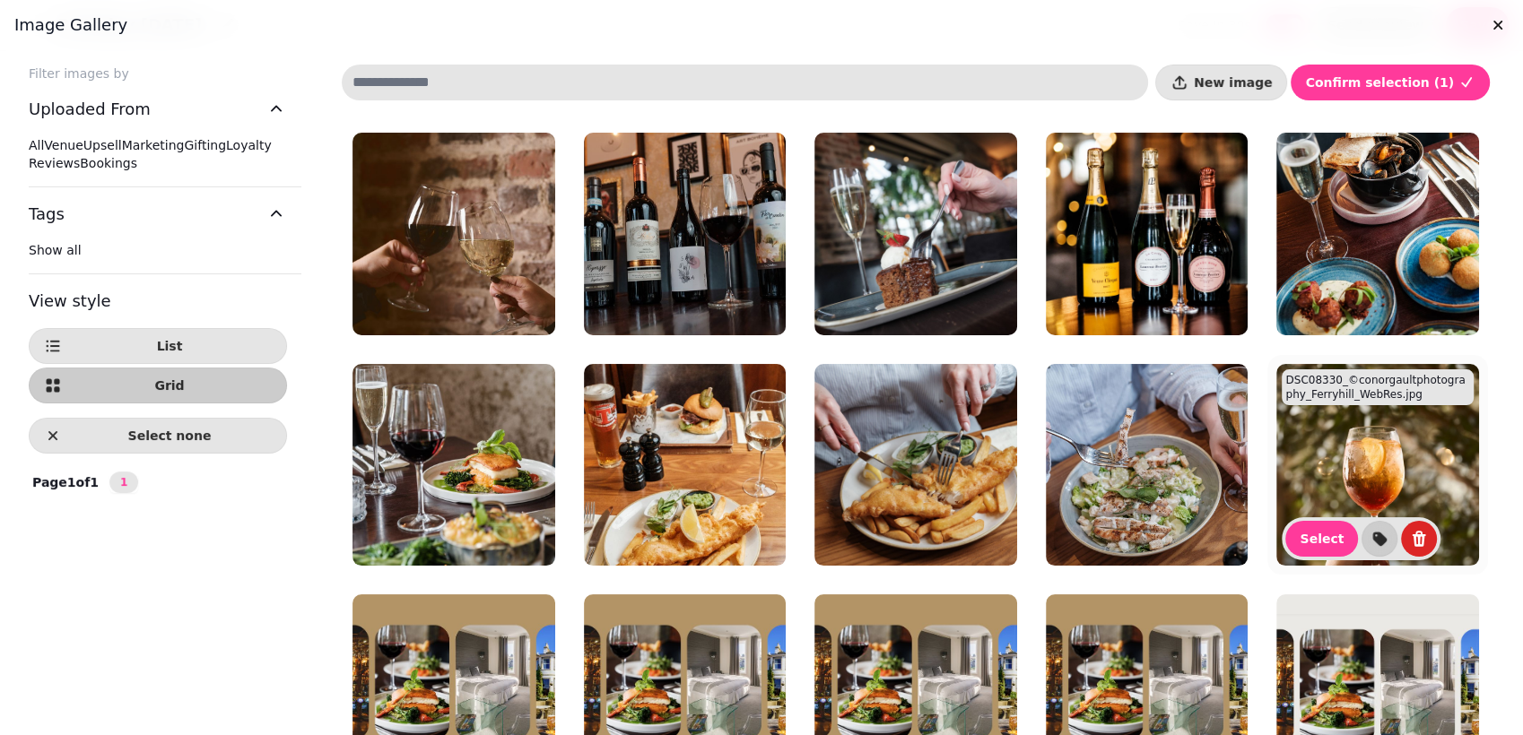
click at [1417, 416] on img at bounding box center [1377, 465] width 203 height 203
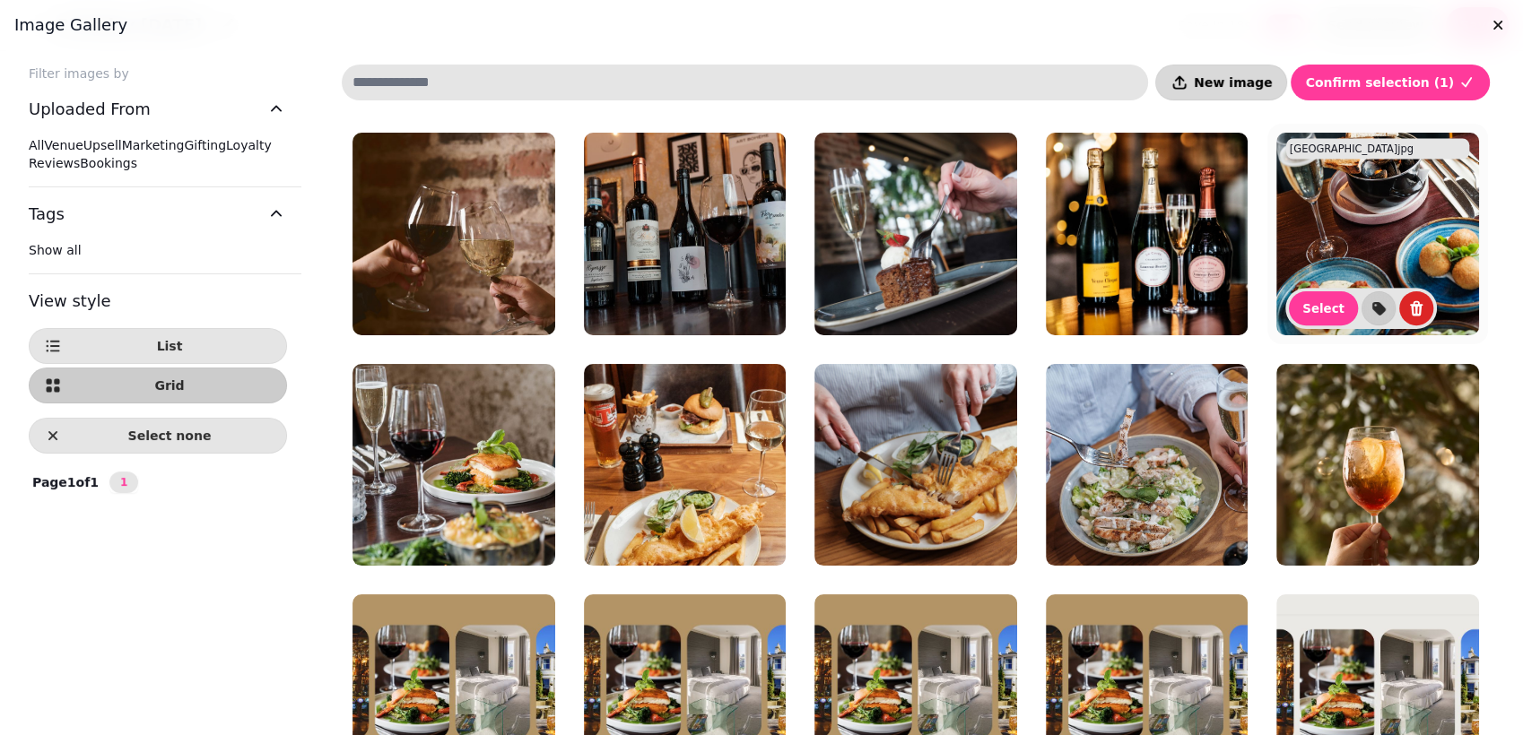
click at [1266, 91] on button "New image" at bounding box center [1221, 83] width 132 height 36
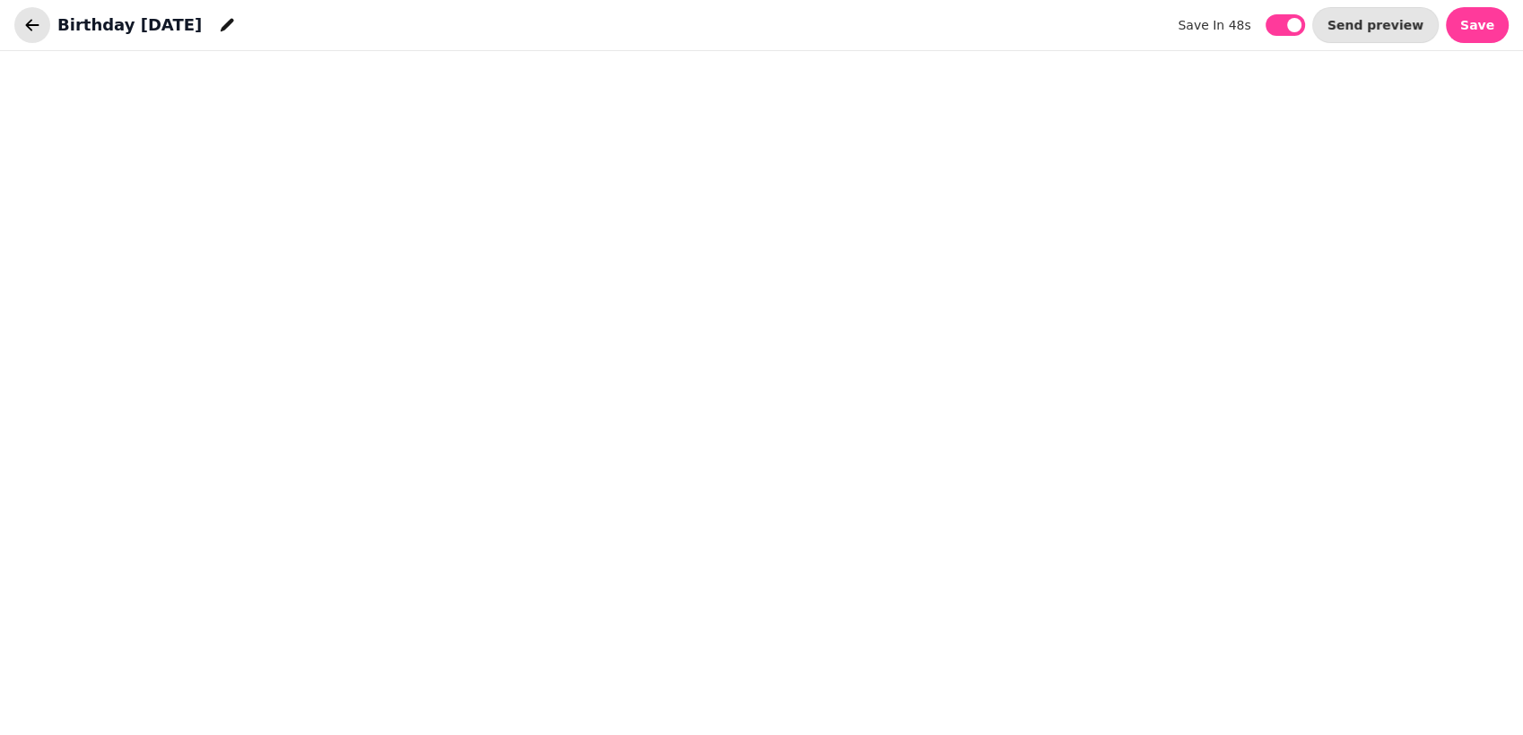
click at [29, 24] on icon "button" at bounding box center [32, 25] width 13 height 12
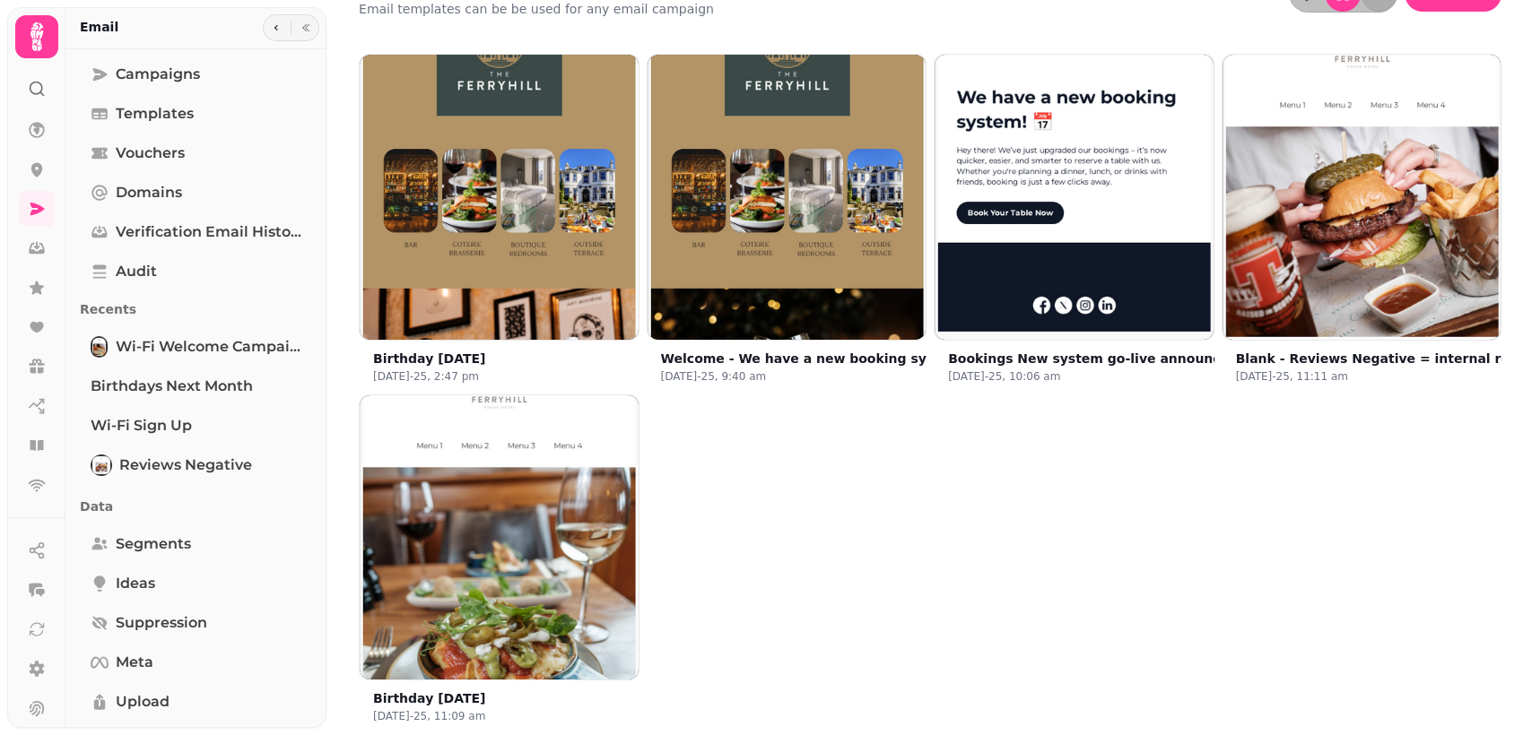
scroll to position [50, 0]
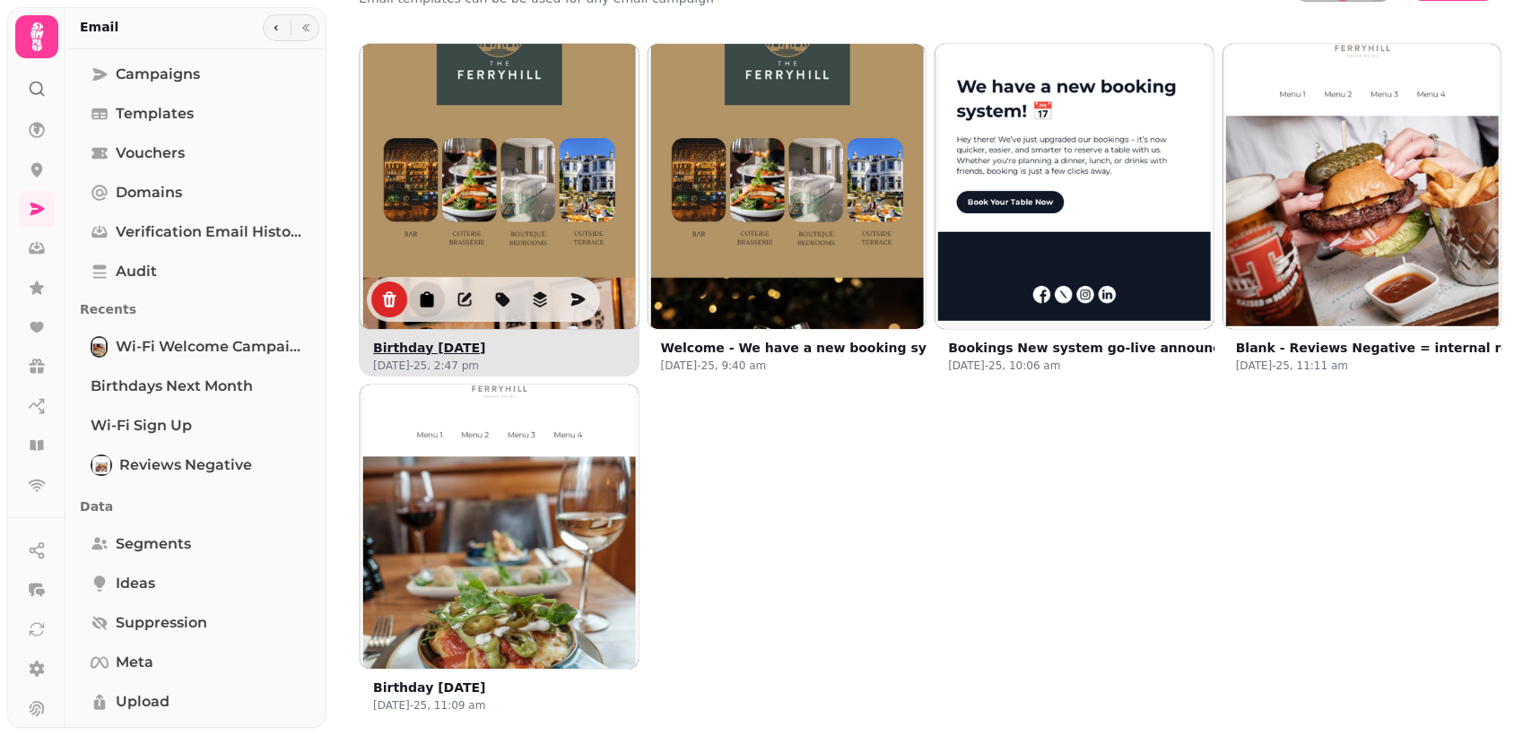
click at [426, 301] on icon "duplicate" at bounding box center [427, 299] width 13 height 16
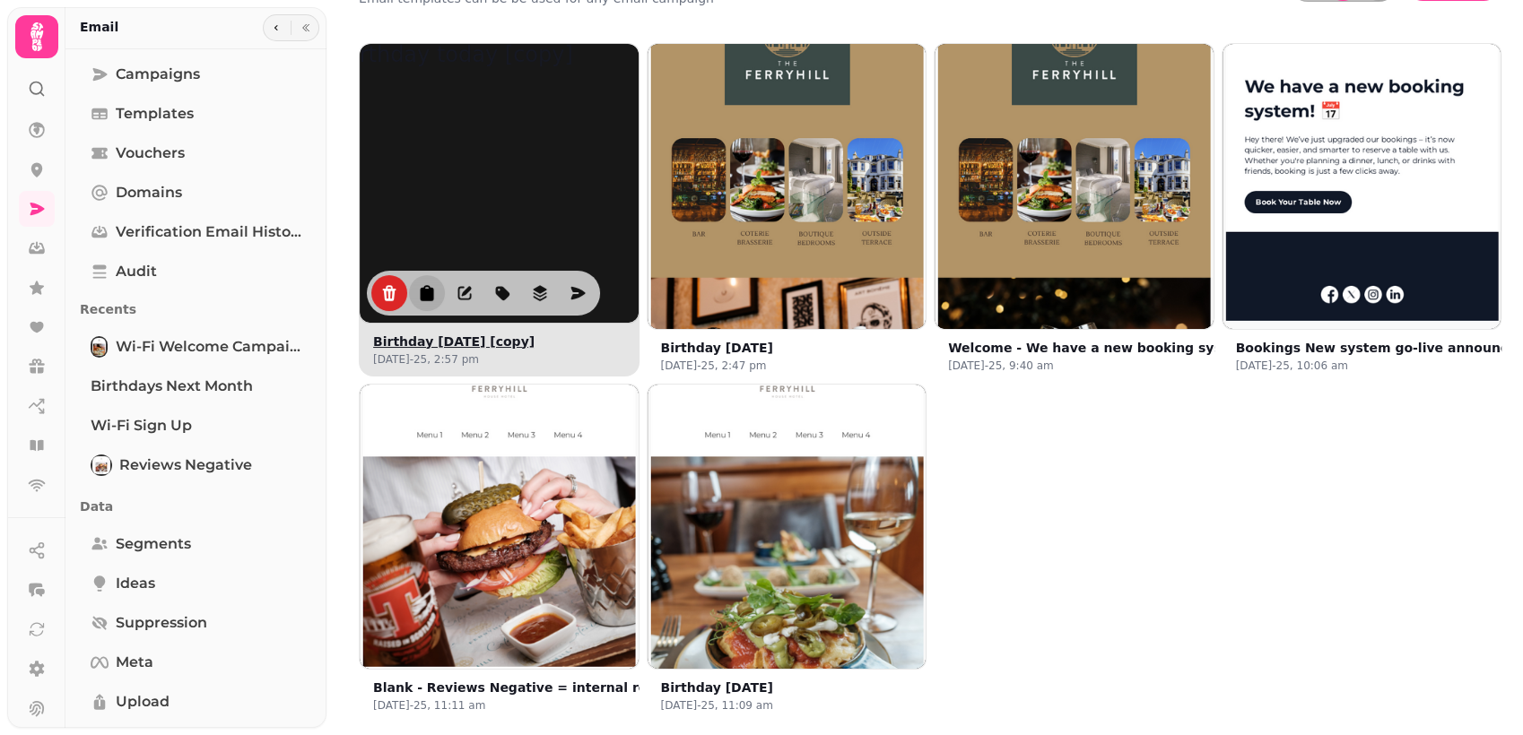
click at [431, 333] on button "Birthday today [copy]" at bounding box center [453, 342] width 161 height 18
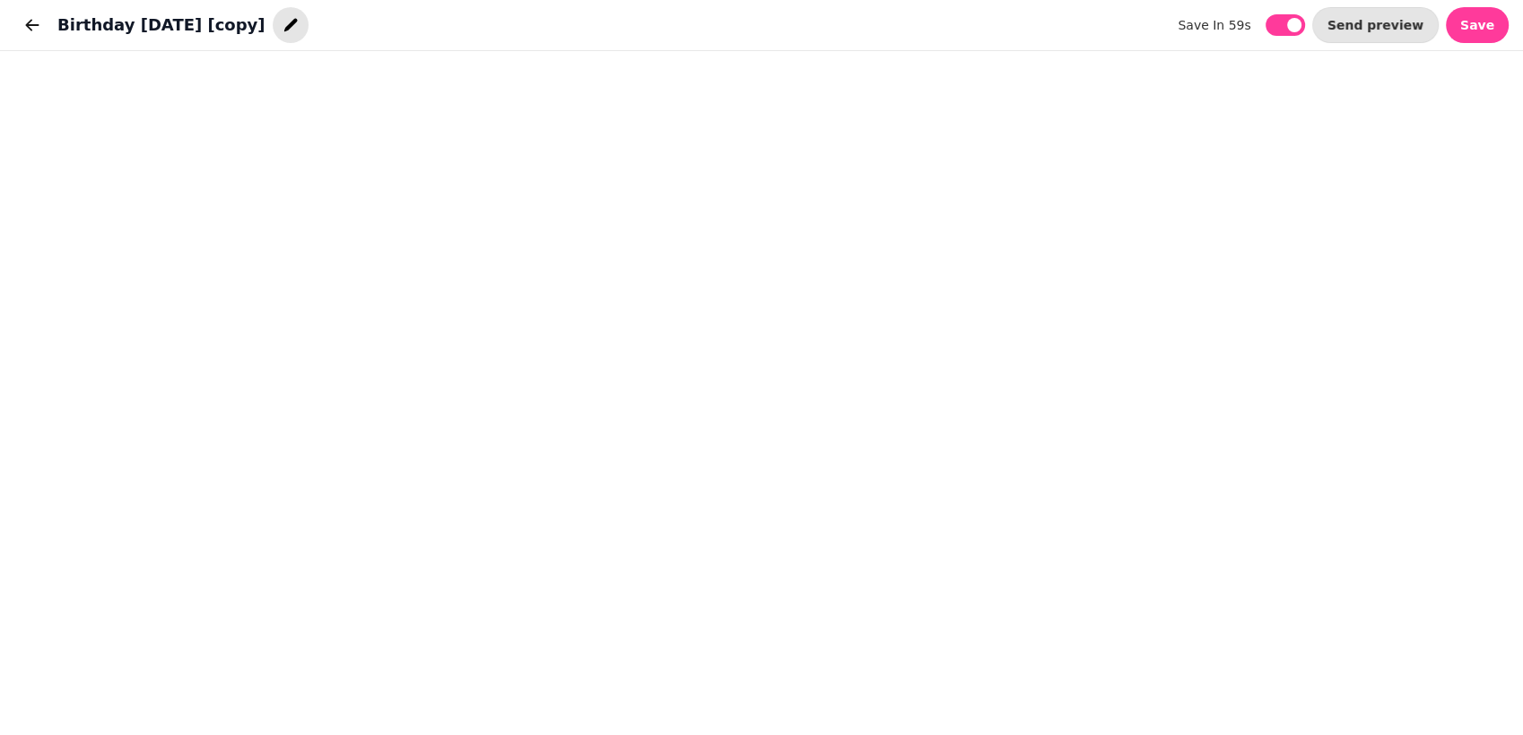
click at [282, 28] on icon "button" at bounding box center [291, 25] width 18 height 18
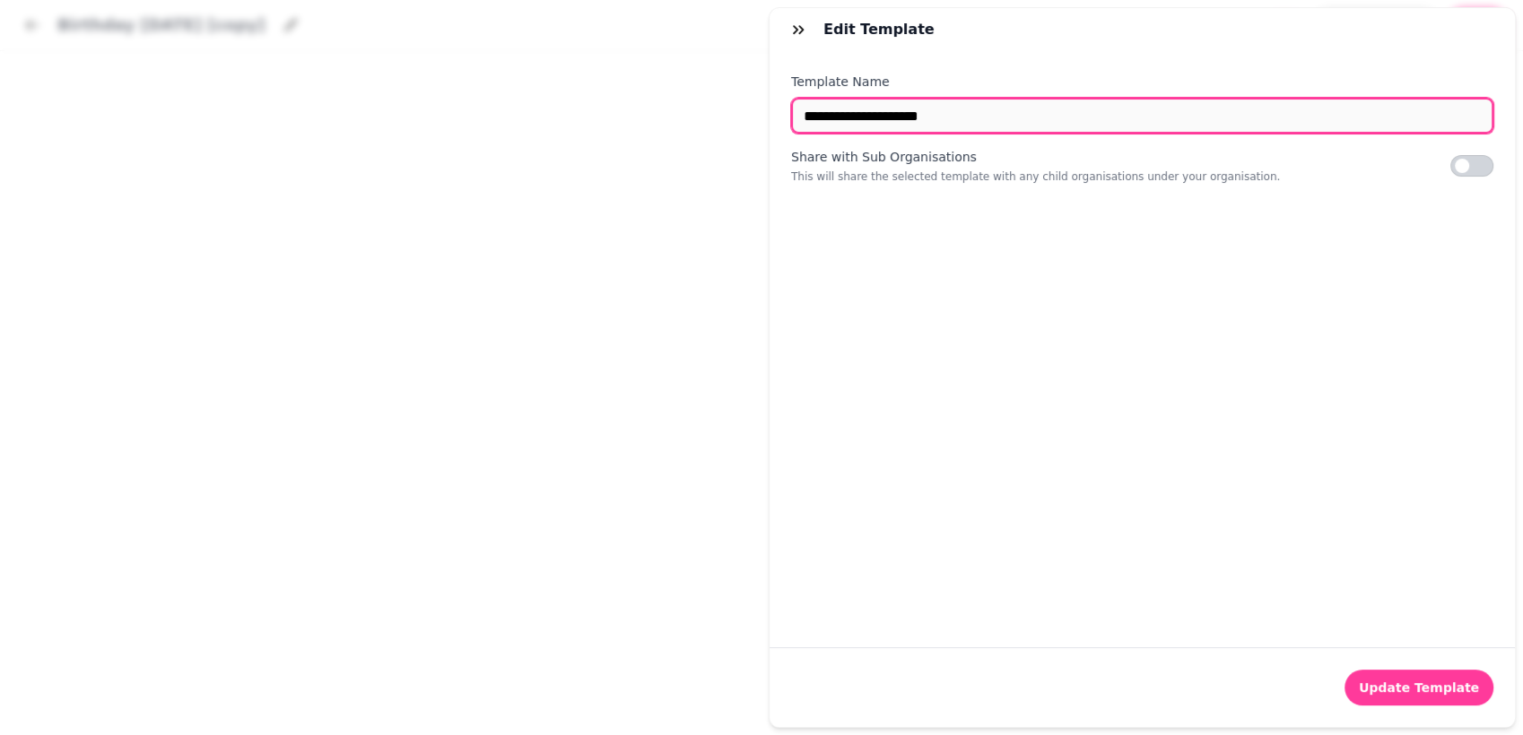
drag, startPoint x: 949, startPoint y: 120, endPoint x: 761, endPoint y: 126, distance: 187.5
click at [761, 126] on div "**********" at bounding box center [761, 382] width 1523 height 707
type input "**********"
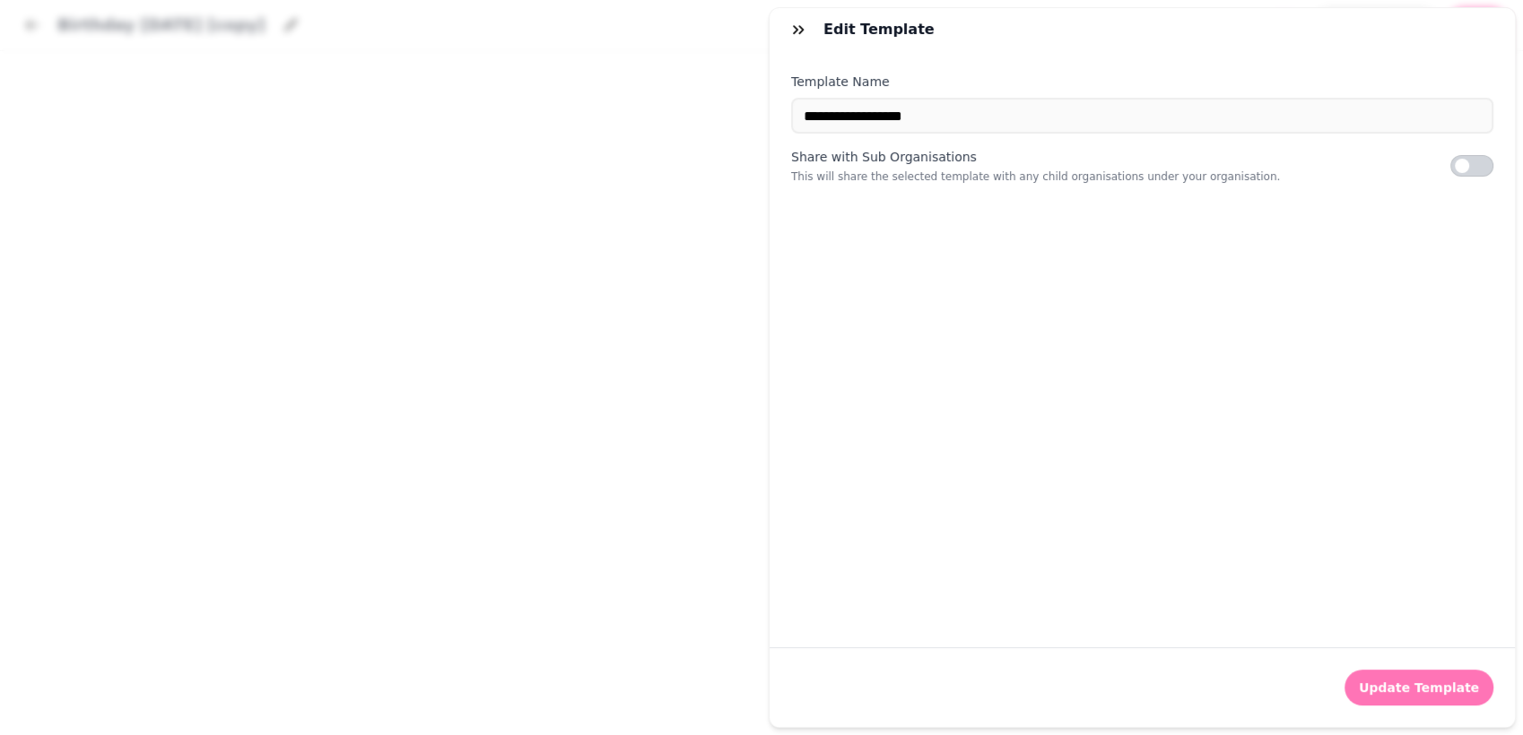
click at [1379, 670] on button "Update Template" at bounding box center [1418, 688] width 149 height 36
click at [793, 32] on icon "button" at bounding box center [798, 29] width 11 height 9
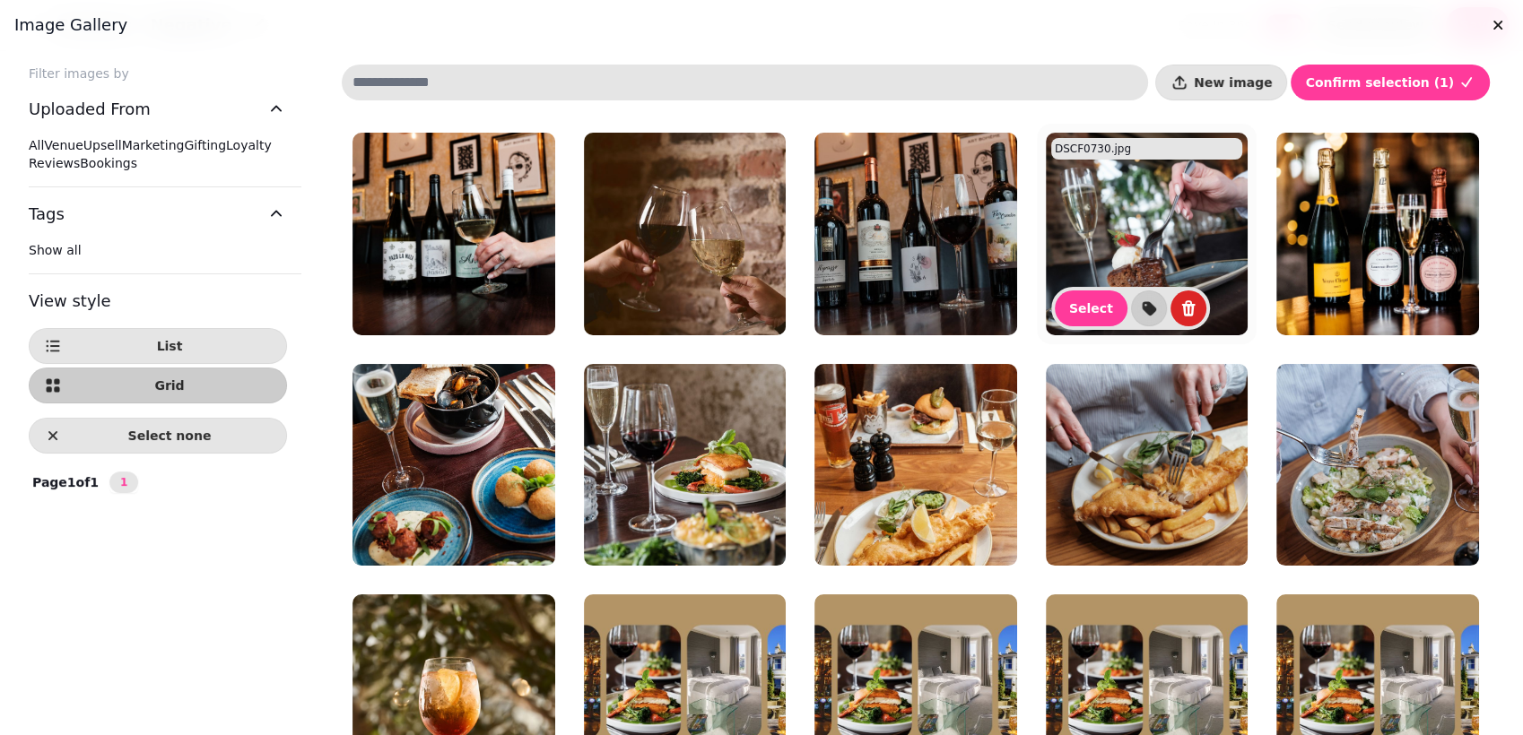
click at [1155, 245] on img at bounding box center [1146, 234] width 203 height 203
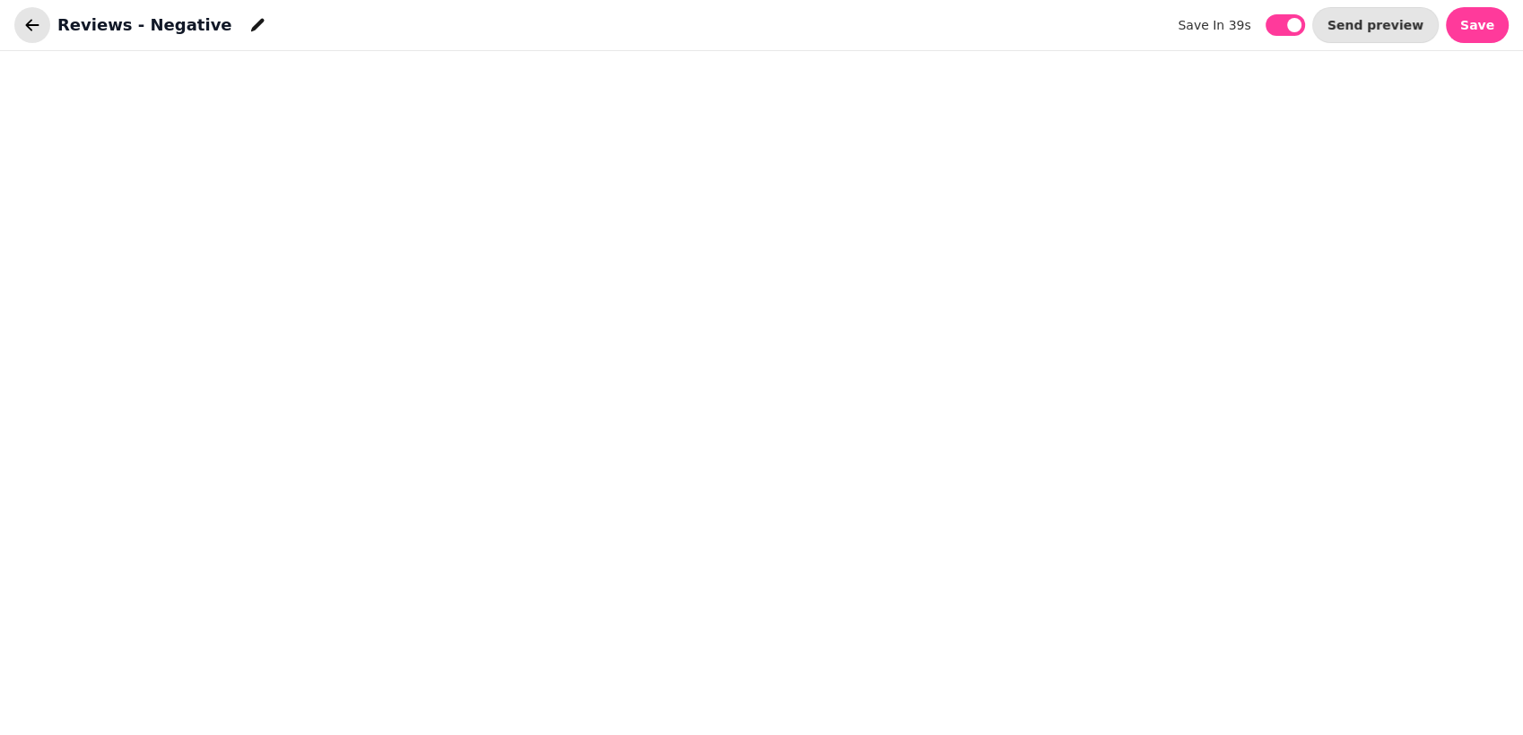
click at [36, 24] on icon "button" at bounding box center [32, 25] width 13 height 12
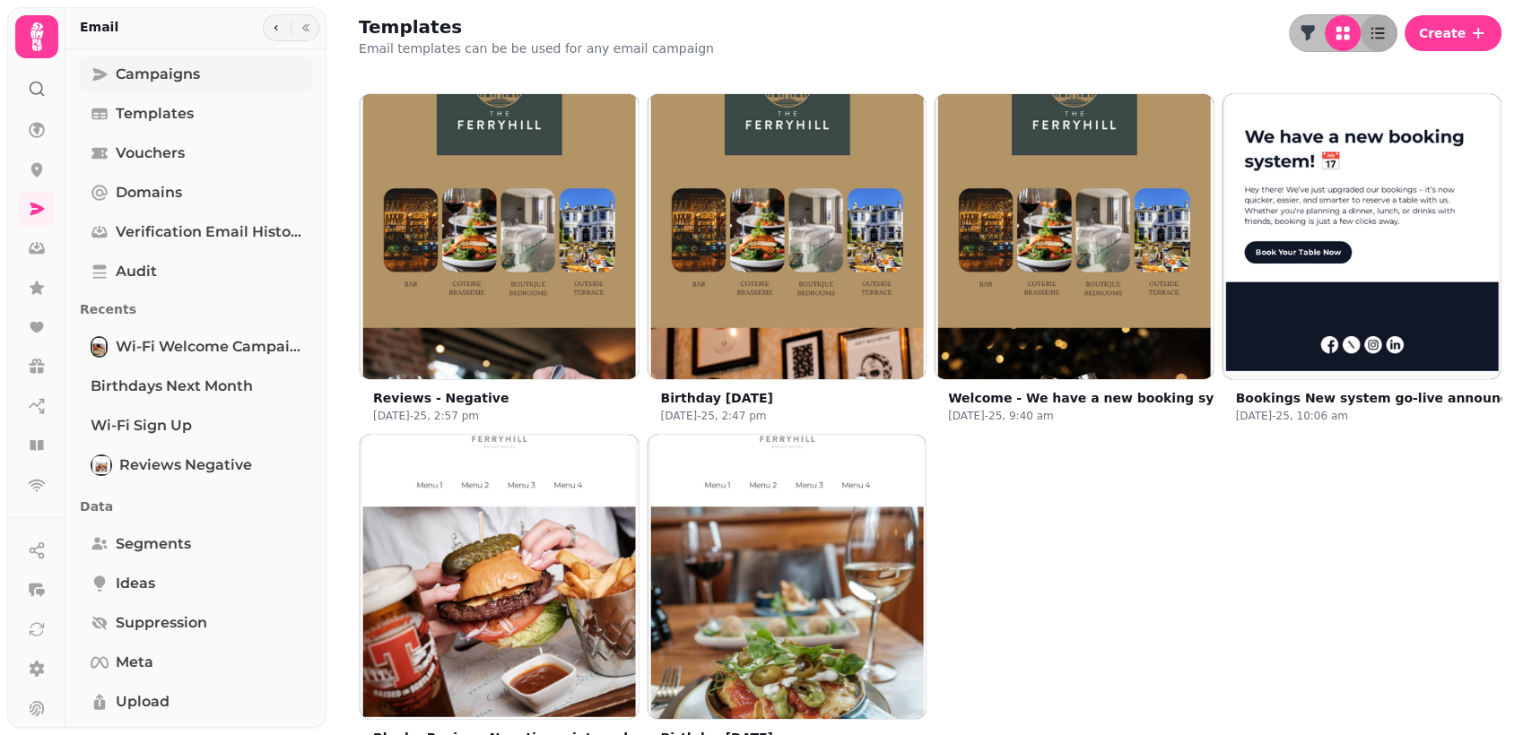
click at [164, 75] on span "Campaigns" at bounding box center [158, 75] width 84 height 22
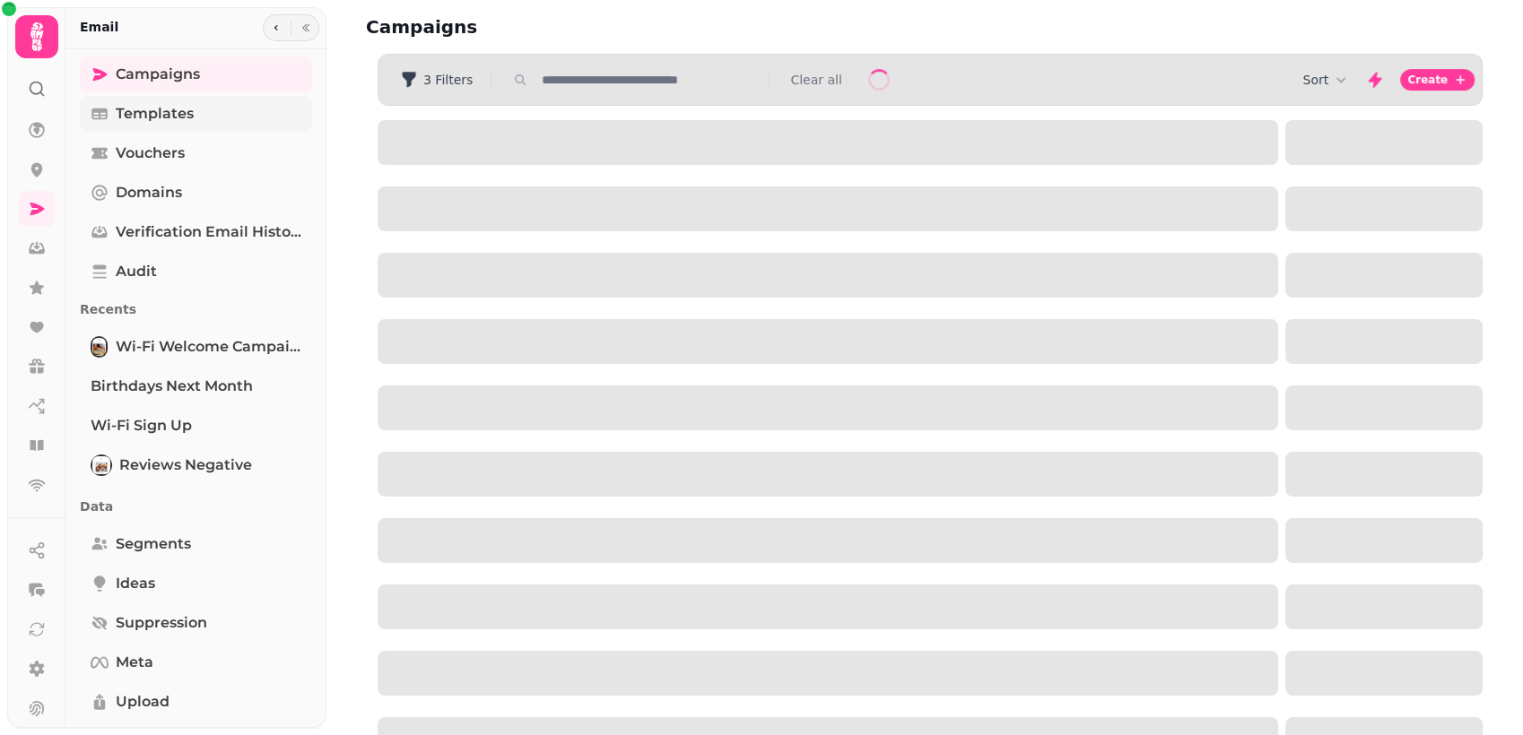
click at [156, 114] on span "Templates" at bounding box center [155, 114] width 78 height 22
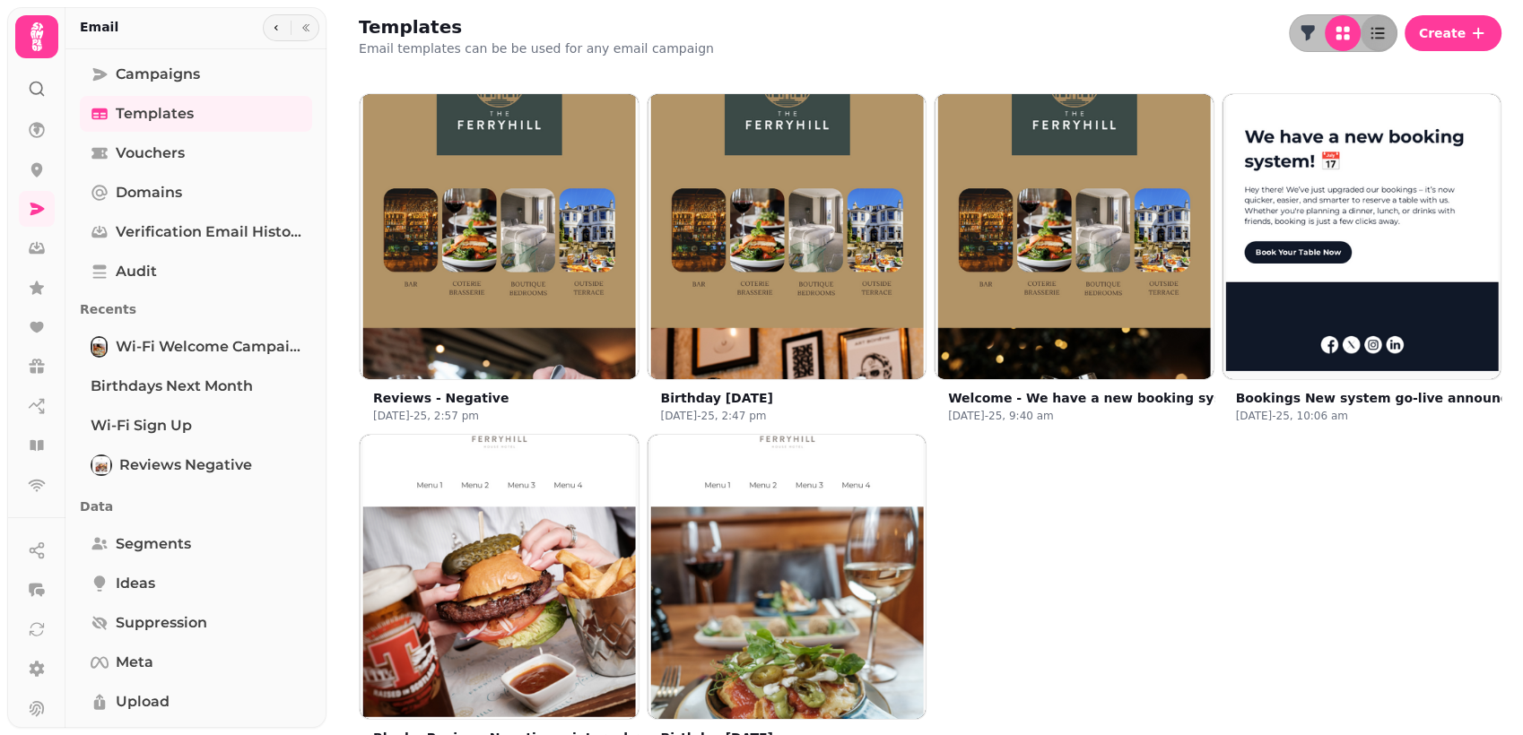
scroll to position [50, 0]
